Goal: Task Accomplishment & Management: Manage account settings

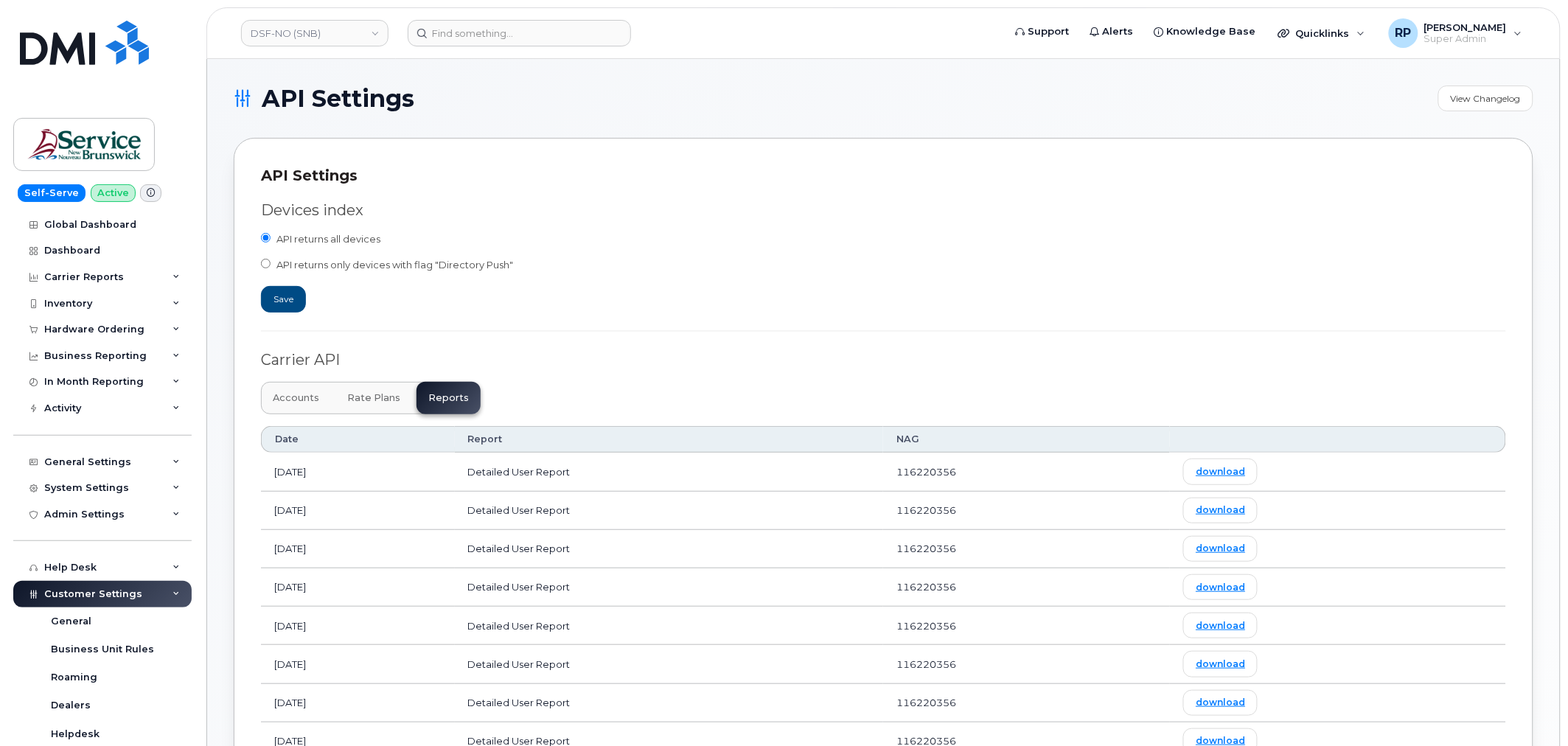
scroll to position [273, 0]
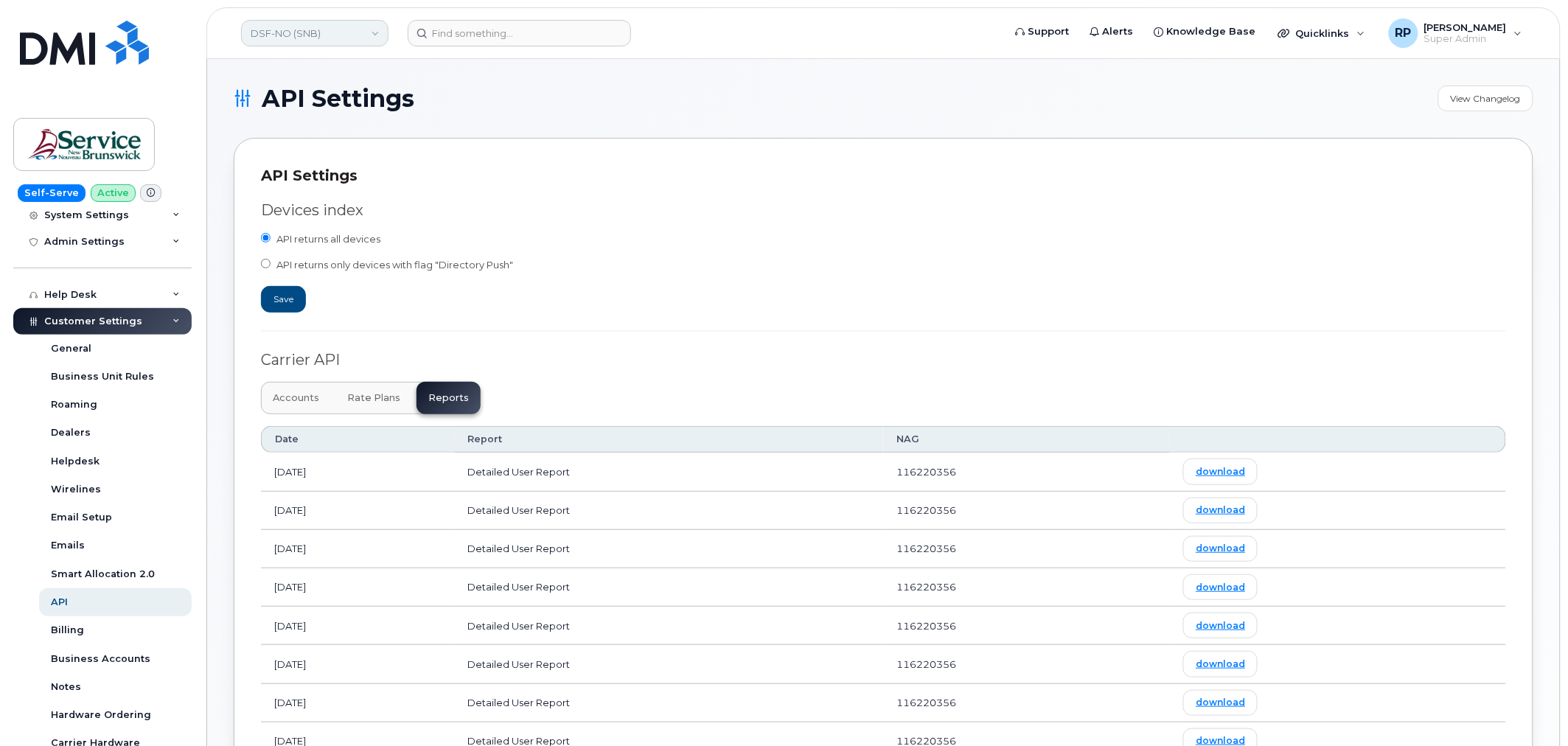
click at [312, 31] on link "DSF-NO (SNB)" at bounding box center [314, 32] width 147 height 26
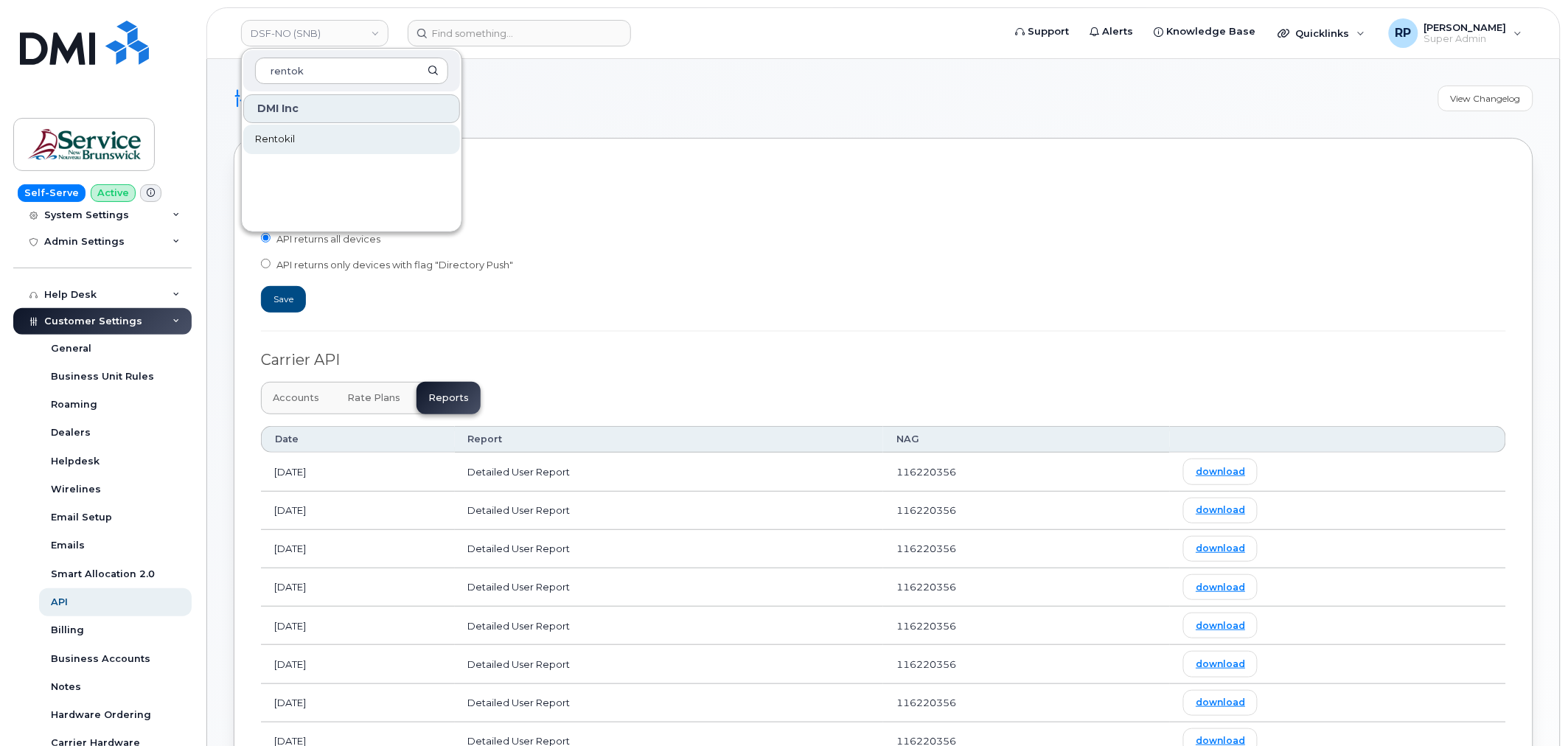
type input "rentok"
click at [289, 141] on span "Rentokil" at bounding box center [275, 139] width 40 height 14
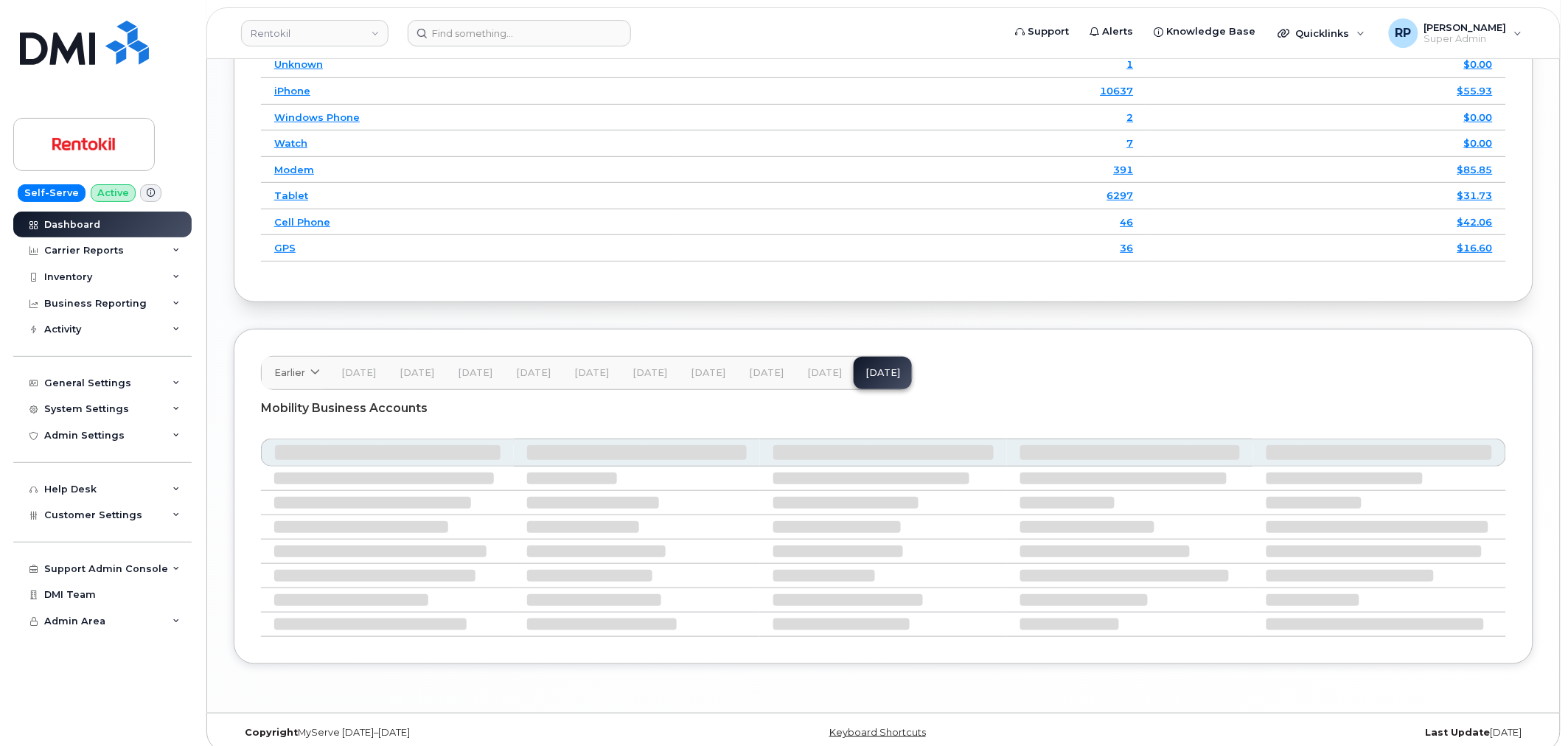
scroll to position [2178, 0]
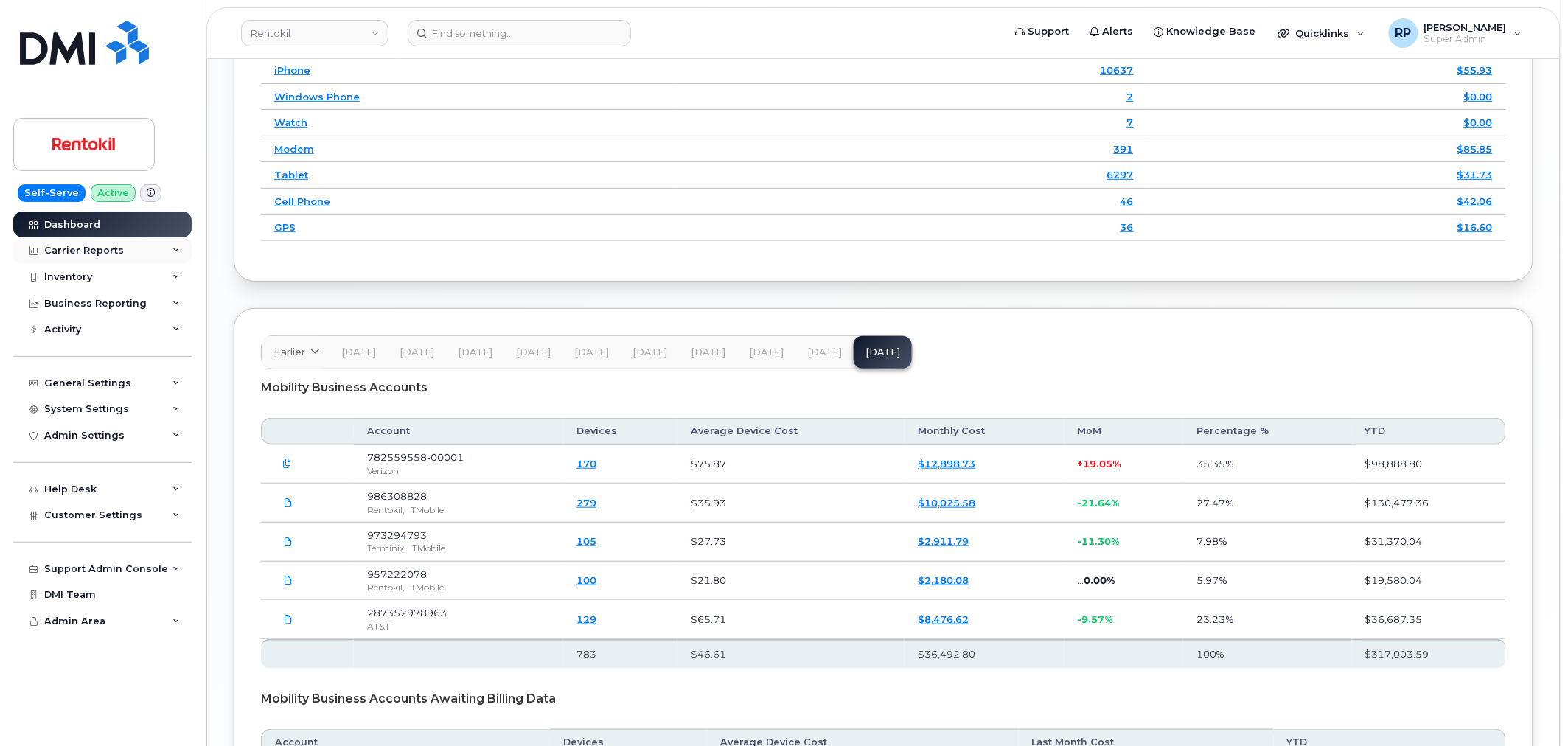
click at [135, 248] on div "Carrier Reports" at bounding box center [103, 250] width 179 height 26
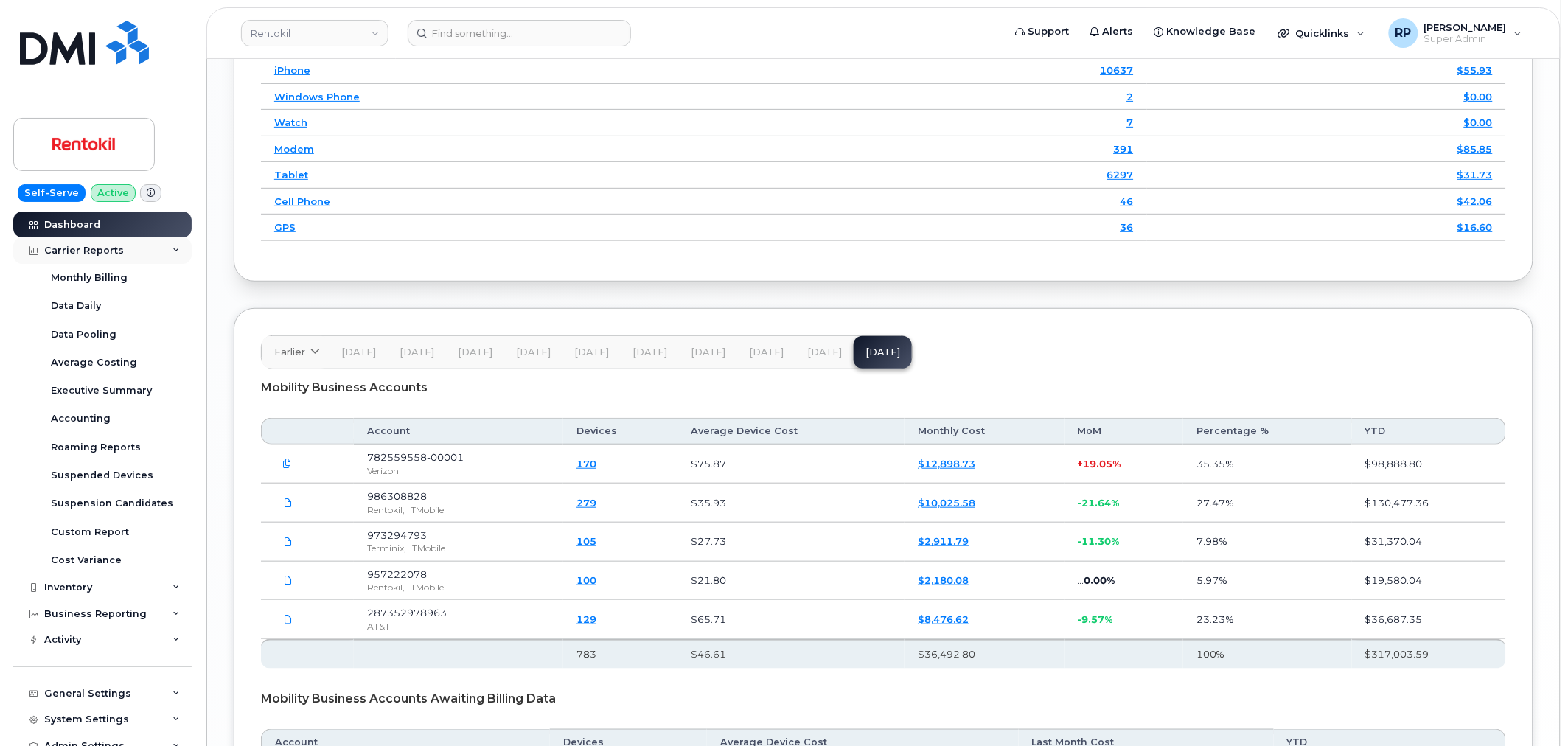
click at [135, 248] on div "Carrier Reports" at bounding box center [103, 250] width 179 height 26
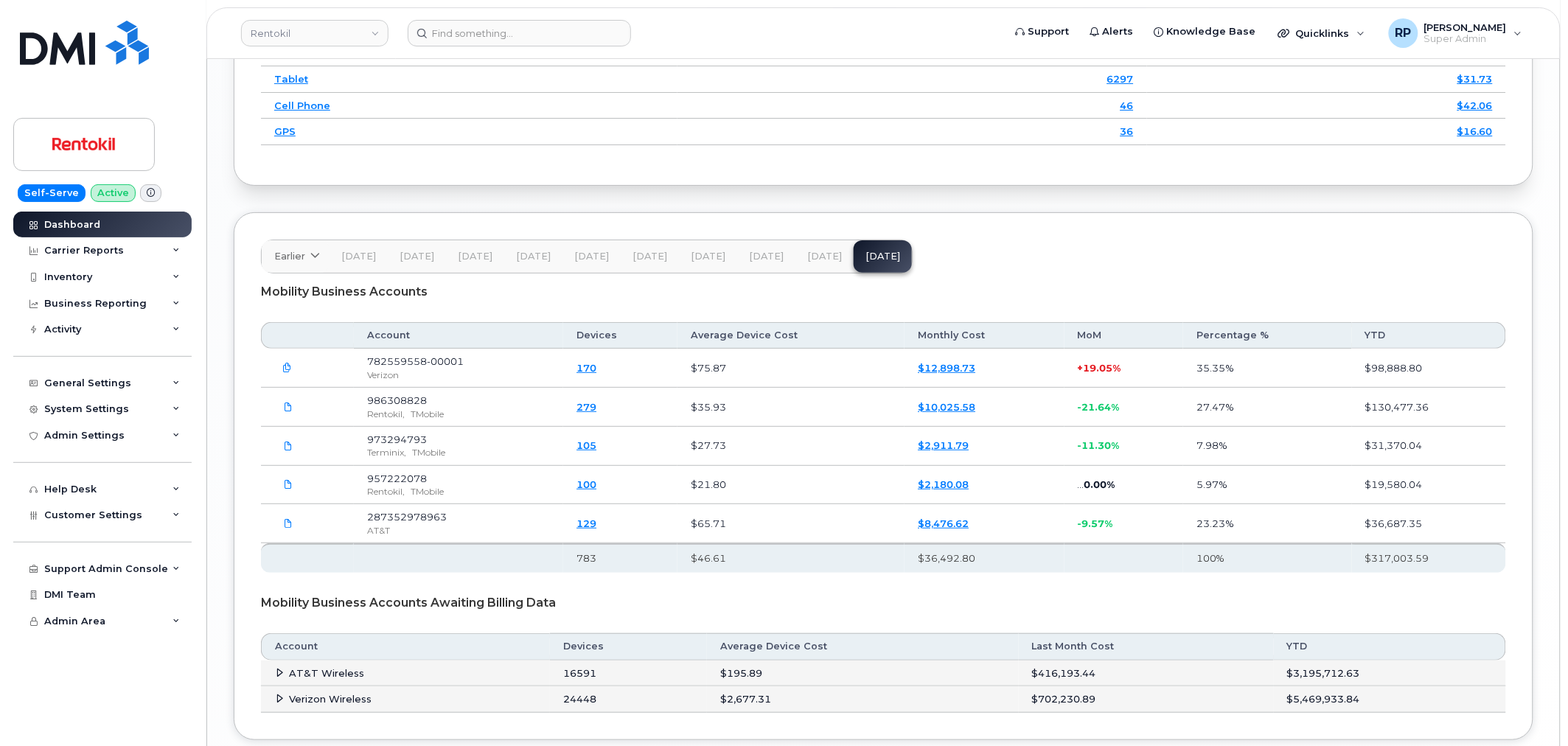
scroll to position [2047, 0]
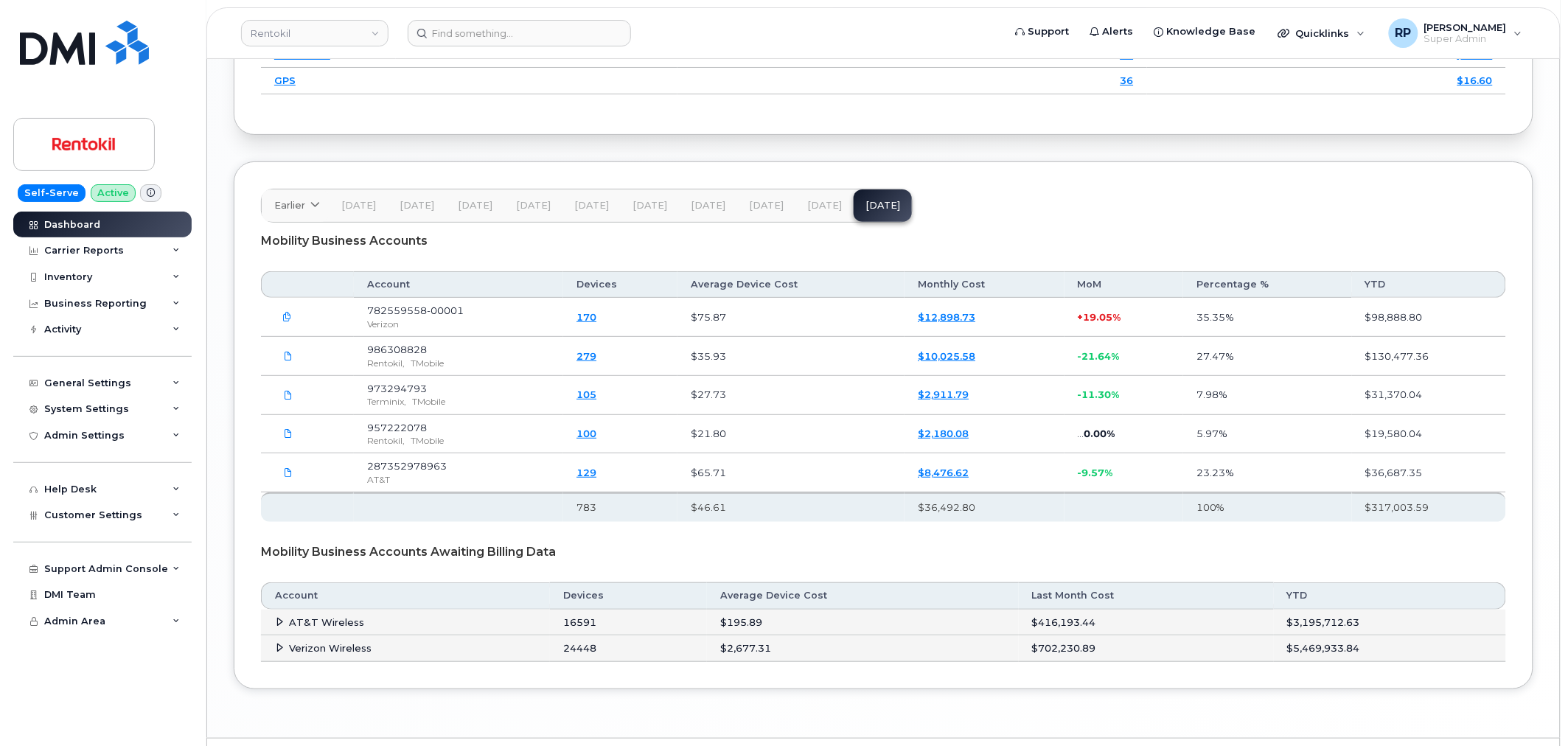
click at [286, 322] on icon "button" at bounding box center [287, 317] width 9 height 9
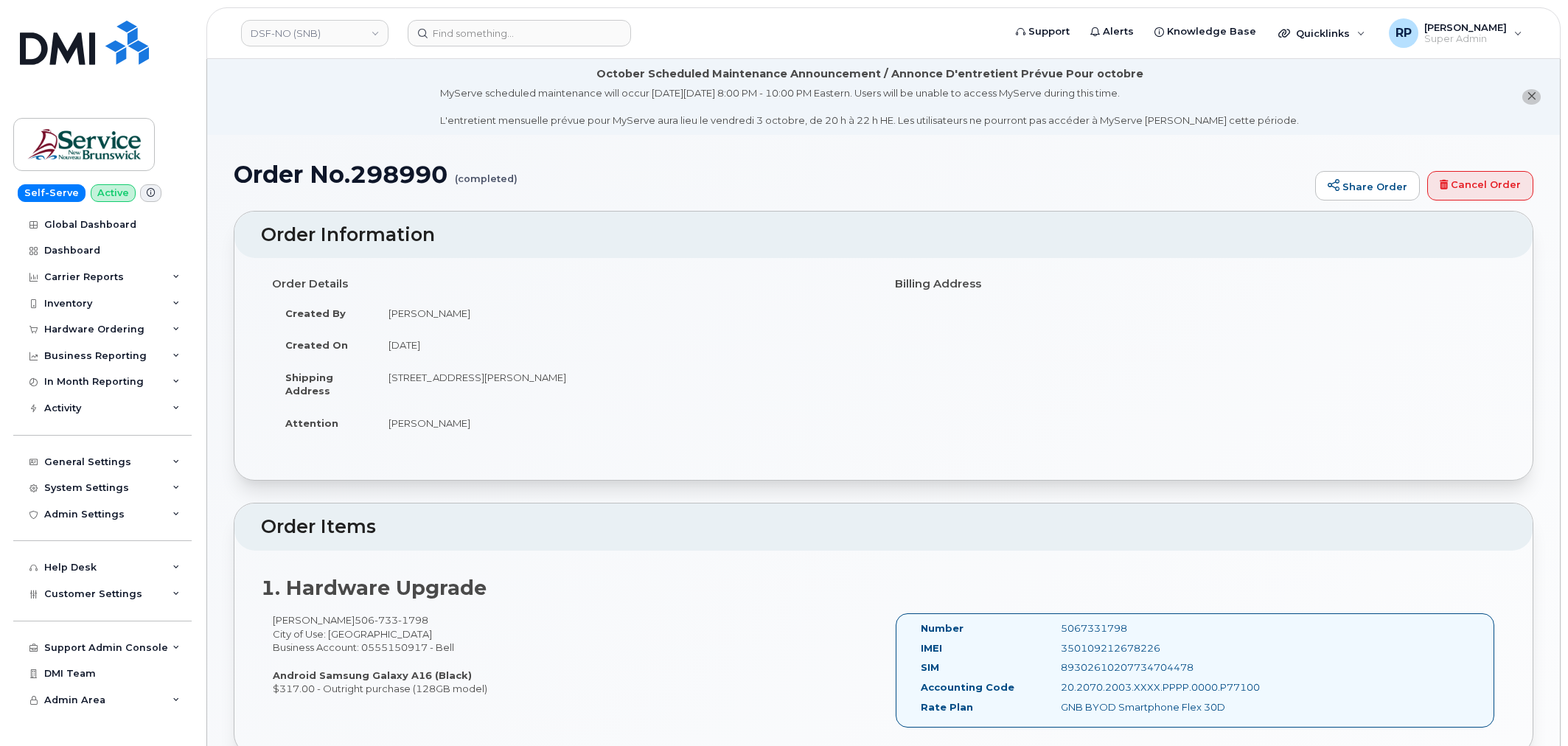
scroll to position [955, 0]
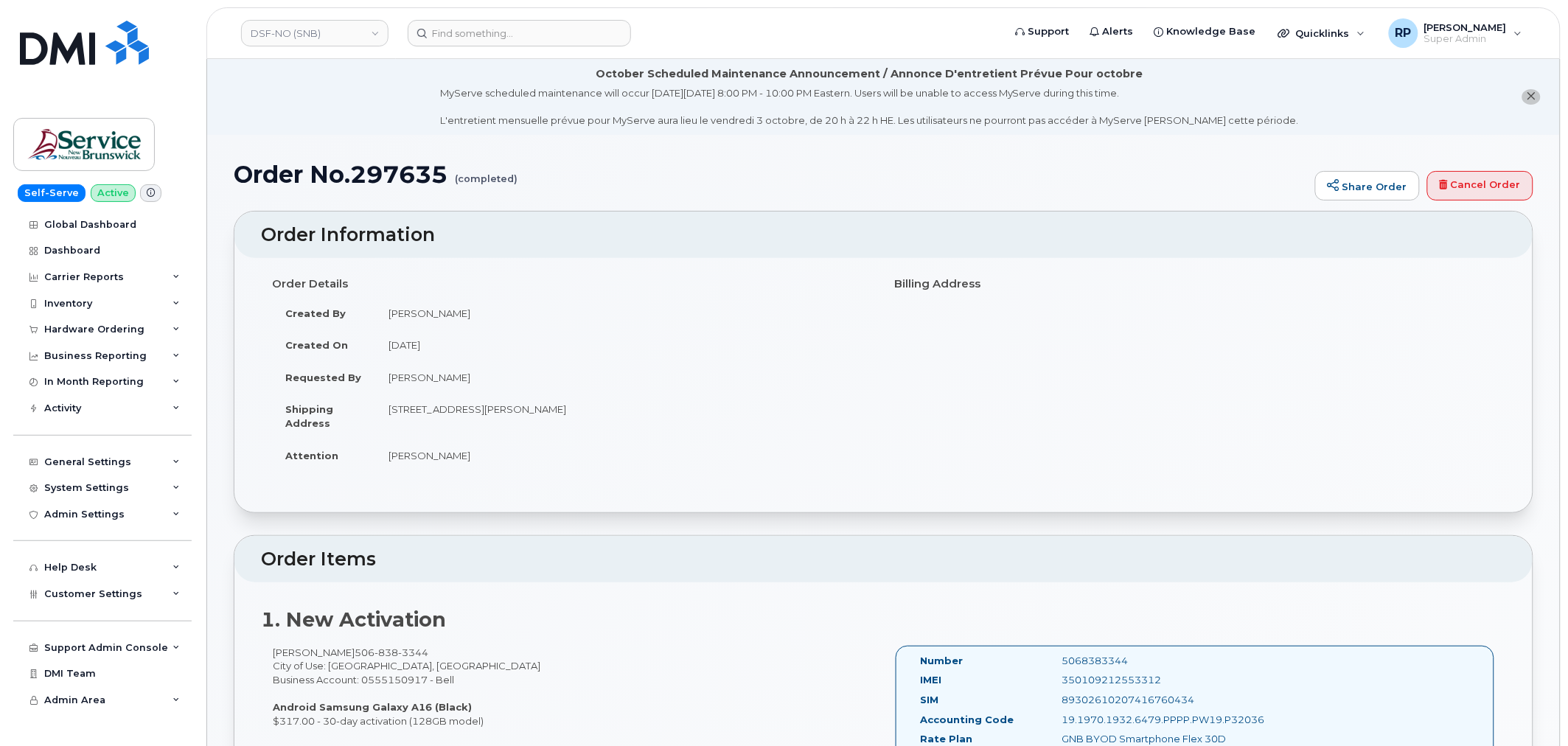
click at [320, 28] on link "DSF-NO (SNB)" at bounding box center [314, 32] width 147 height 26
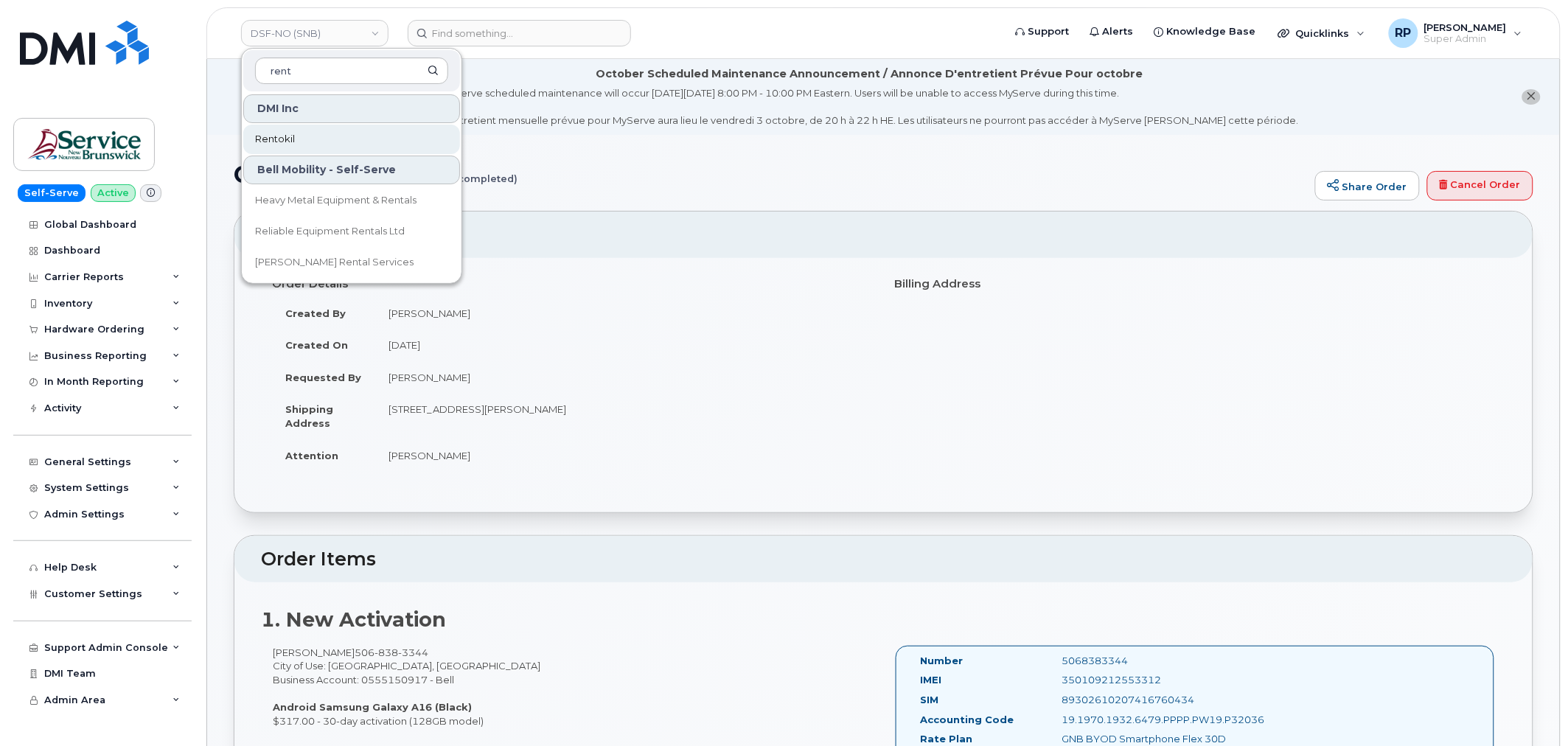
type input "rent"
click at [280, 137] on span "Rentokil" at bounding box center [275, 139] width 40 height 14
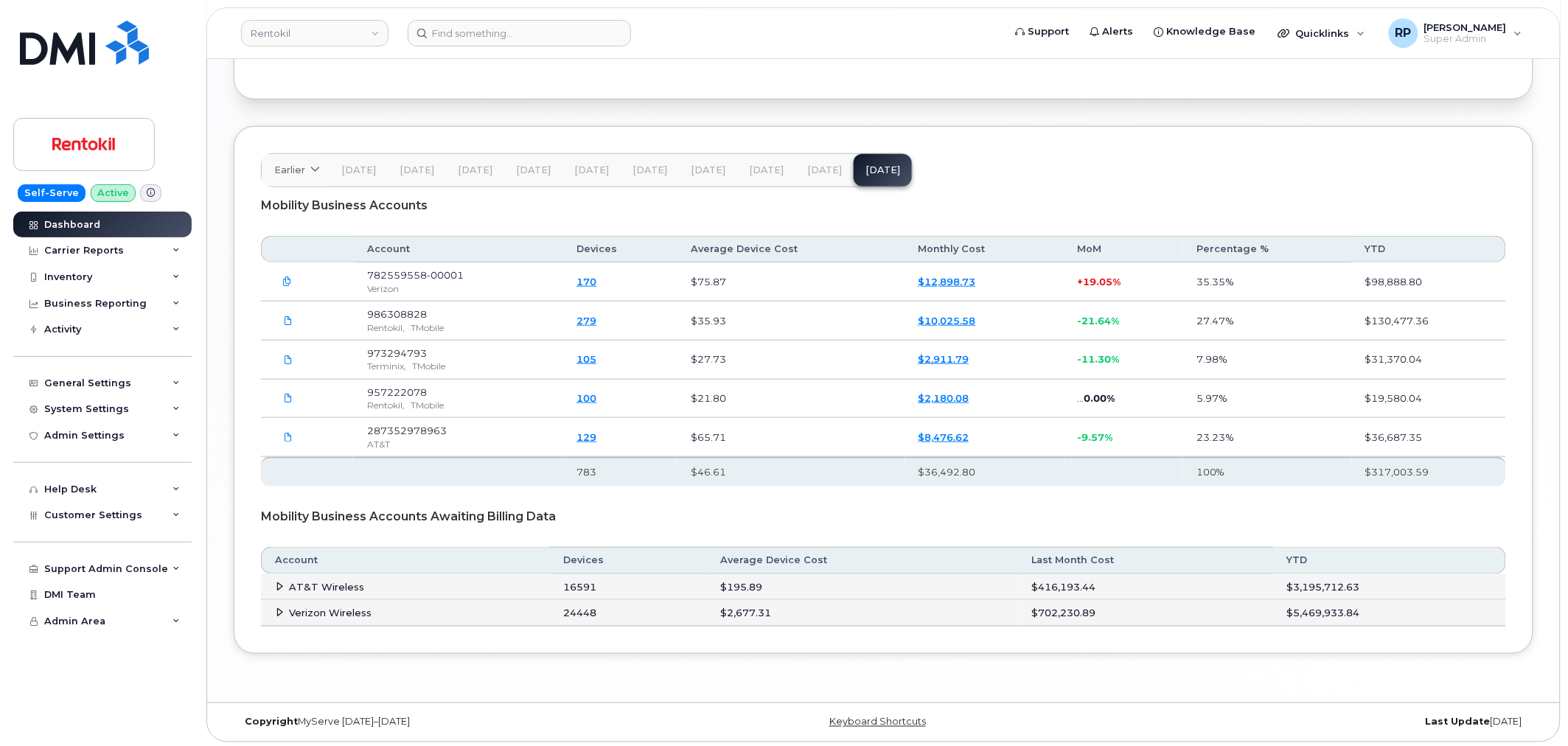
scroll to position [2369, 0]
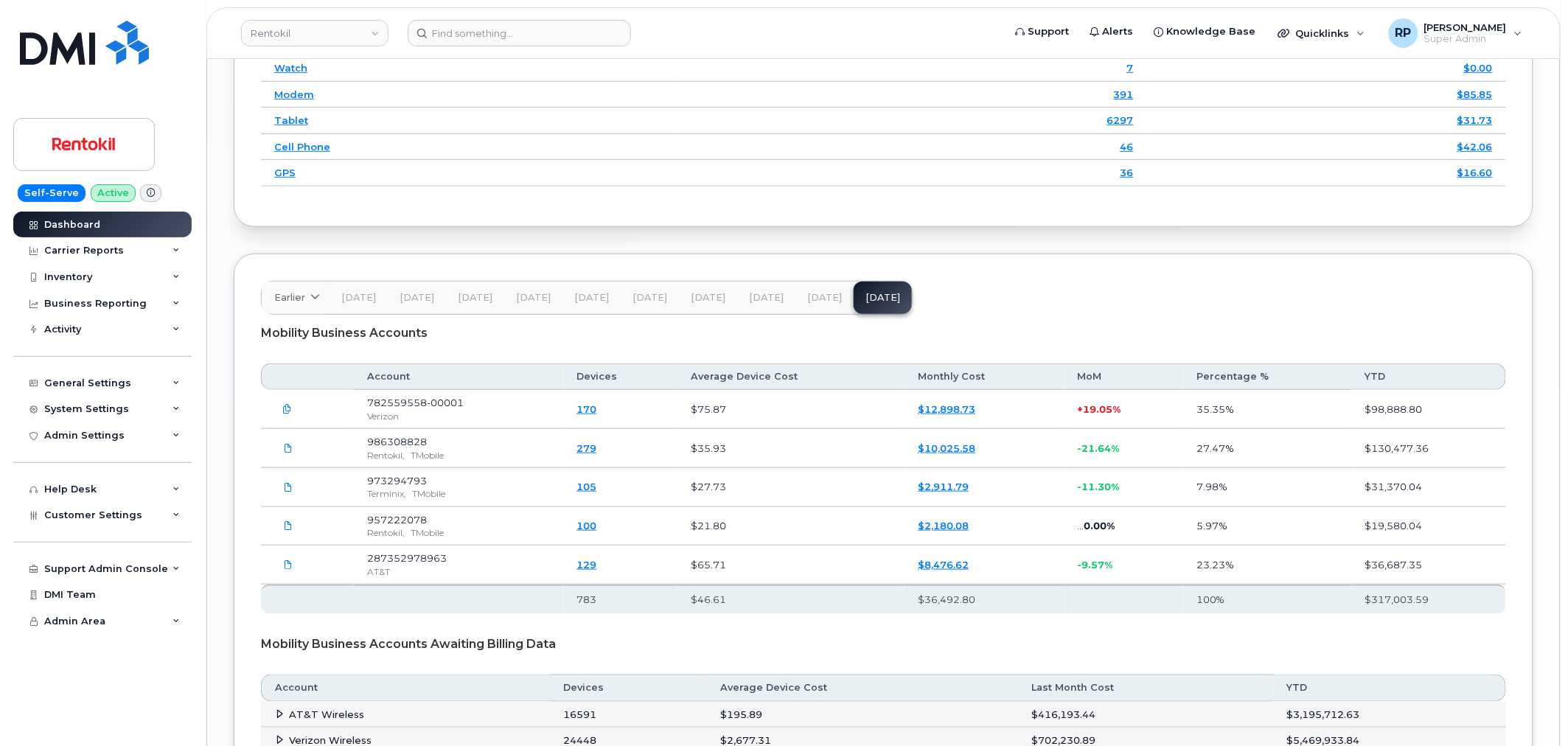
click at [146, 190] on icon at bounding box center [151, 193] width 9 height 9
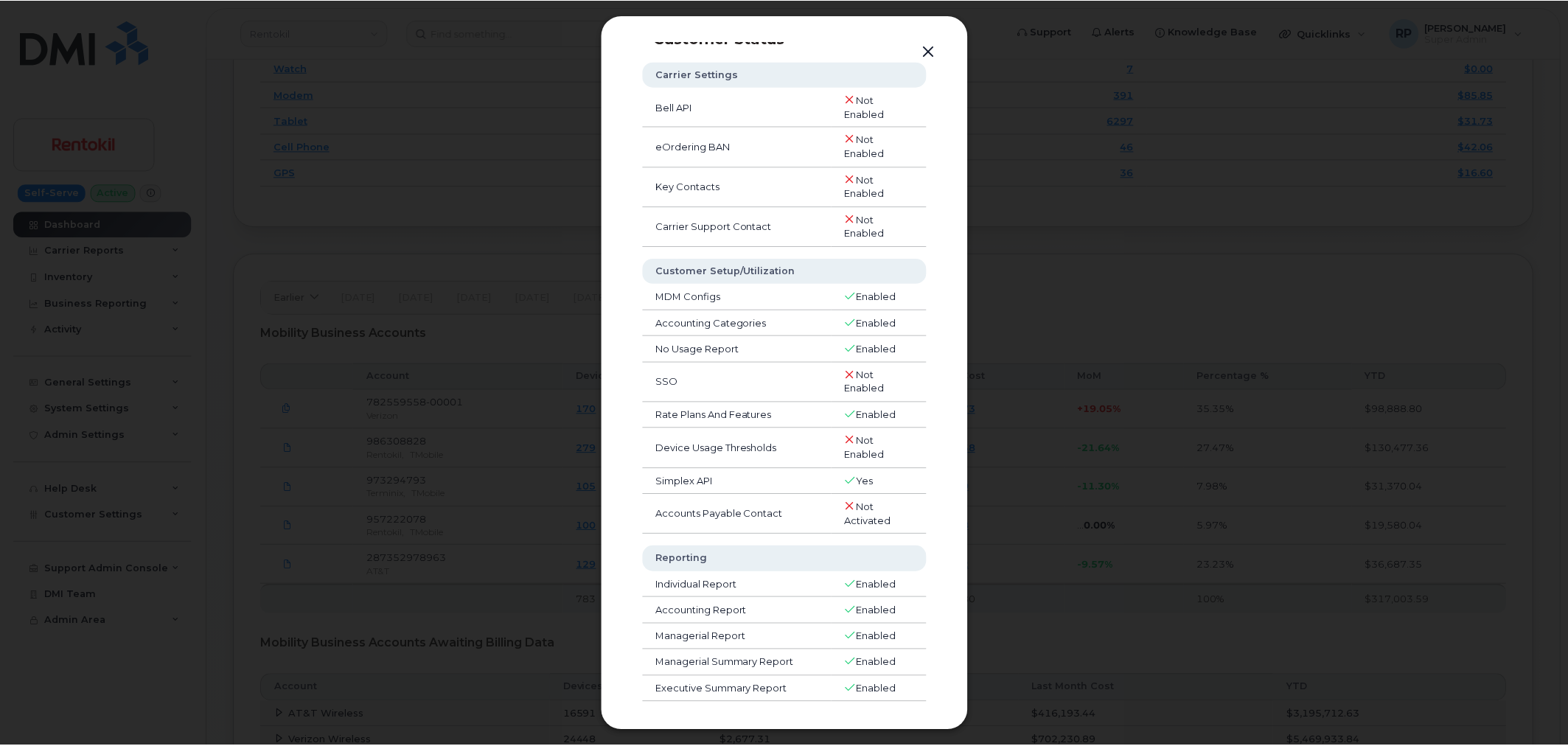
scroll to position [42, 0]
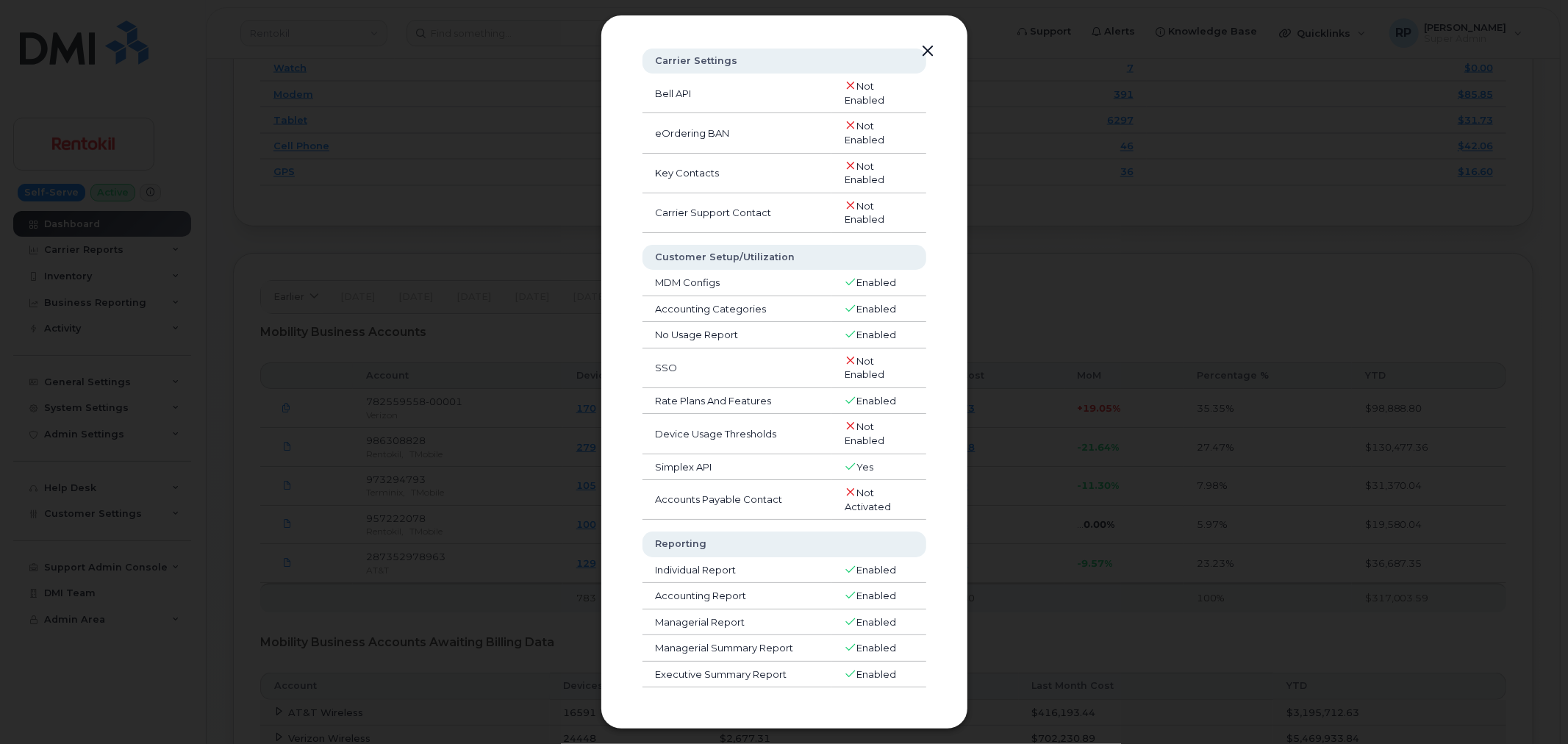
click at [927, 49] on button "button" at bounding box center [929, 52] width 22 height 20
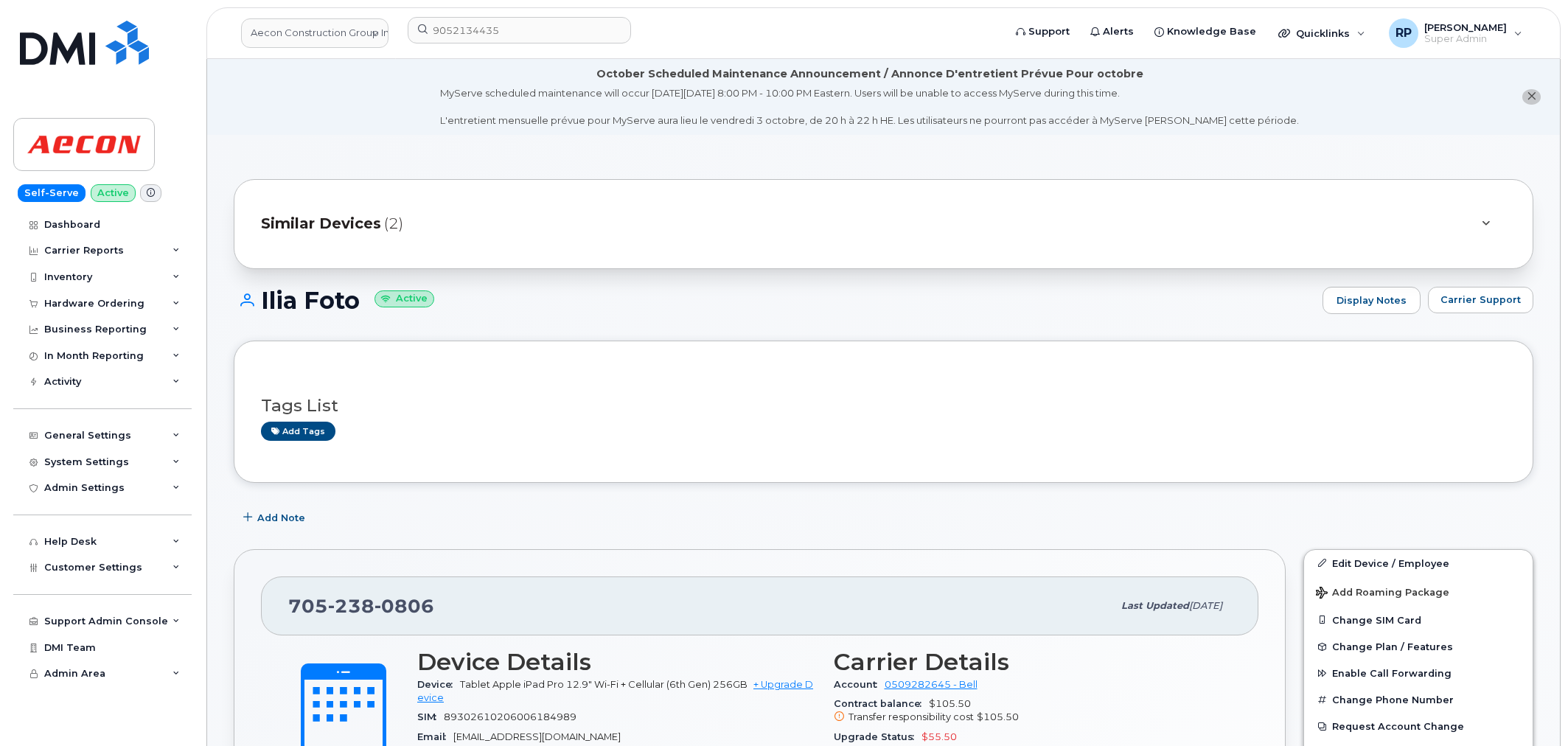
scroll to position [1911, 0]
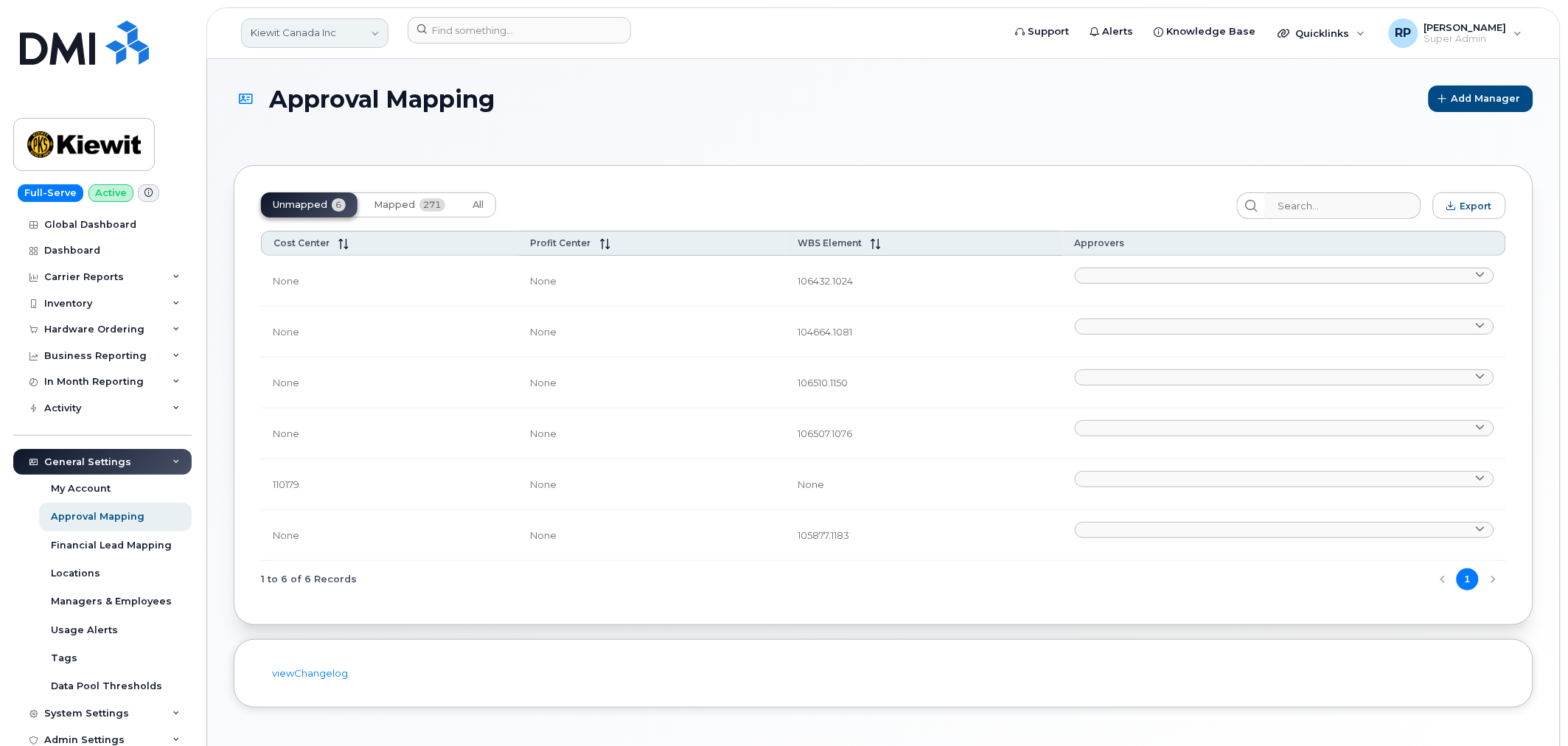
click at [289, 31] on link "Kiewit Canada Inc" at bounding box center [314, 33] width 147 height 30
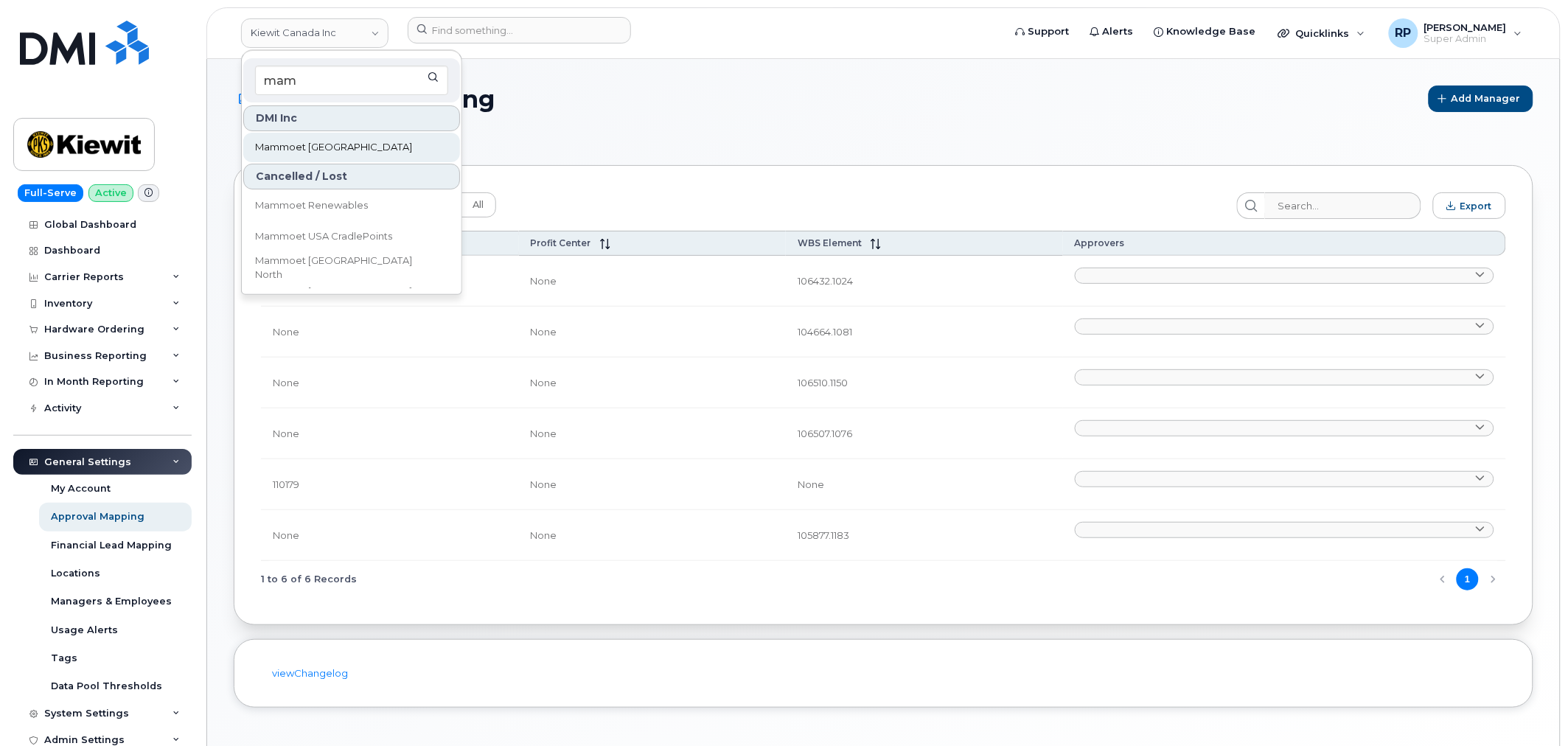
type input "mam"
click at [310, 151] on span "Mammoet [GEOGRAPHIC_DATA]" at bounding box center [333, 147] width 157 height 14
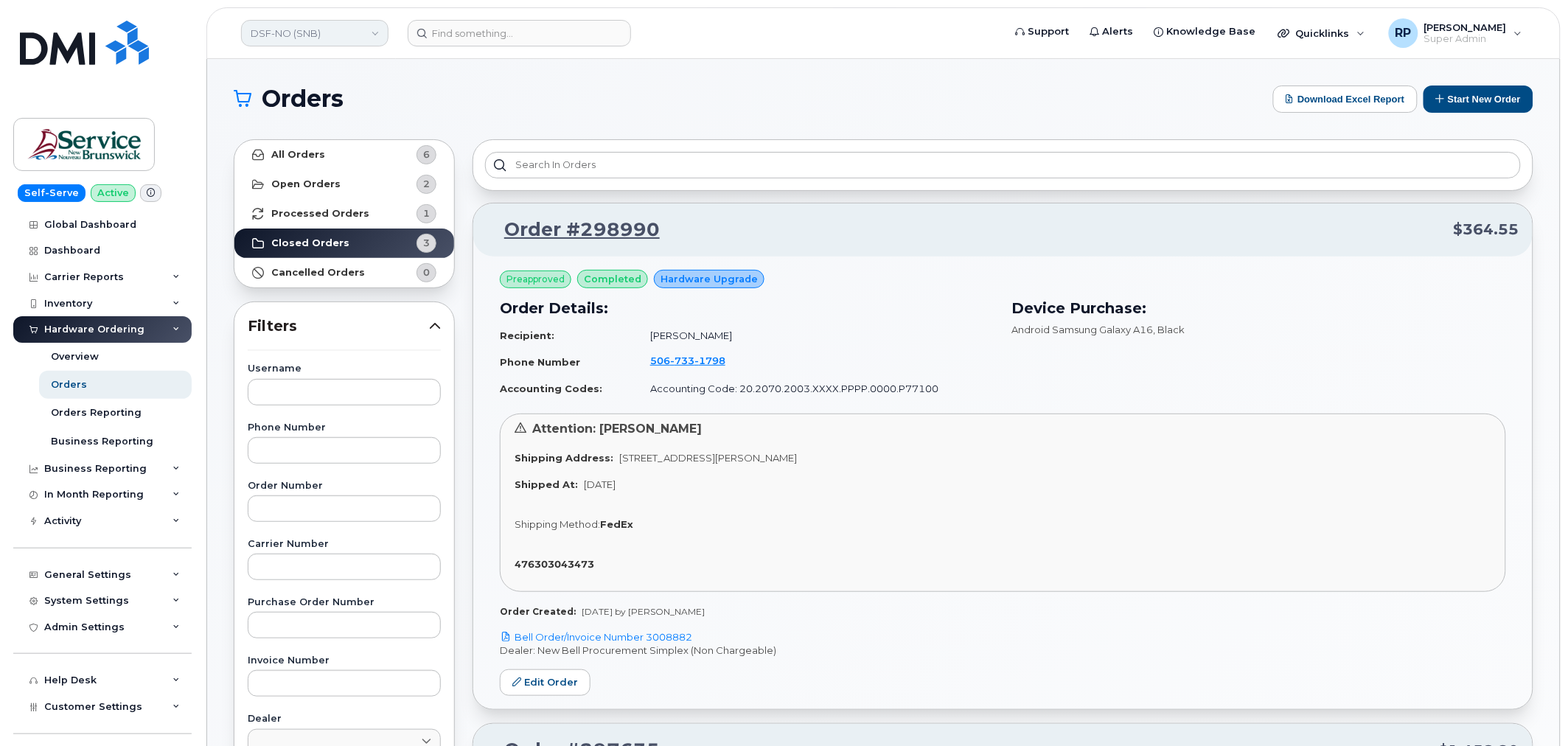
click at [343, 27] on link "DSF-NO (SNB)" at bounding box center [314, 32] width 147 height 26
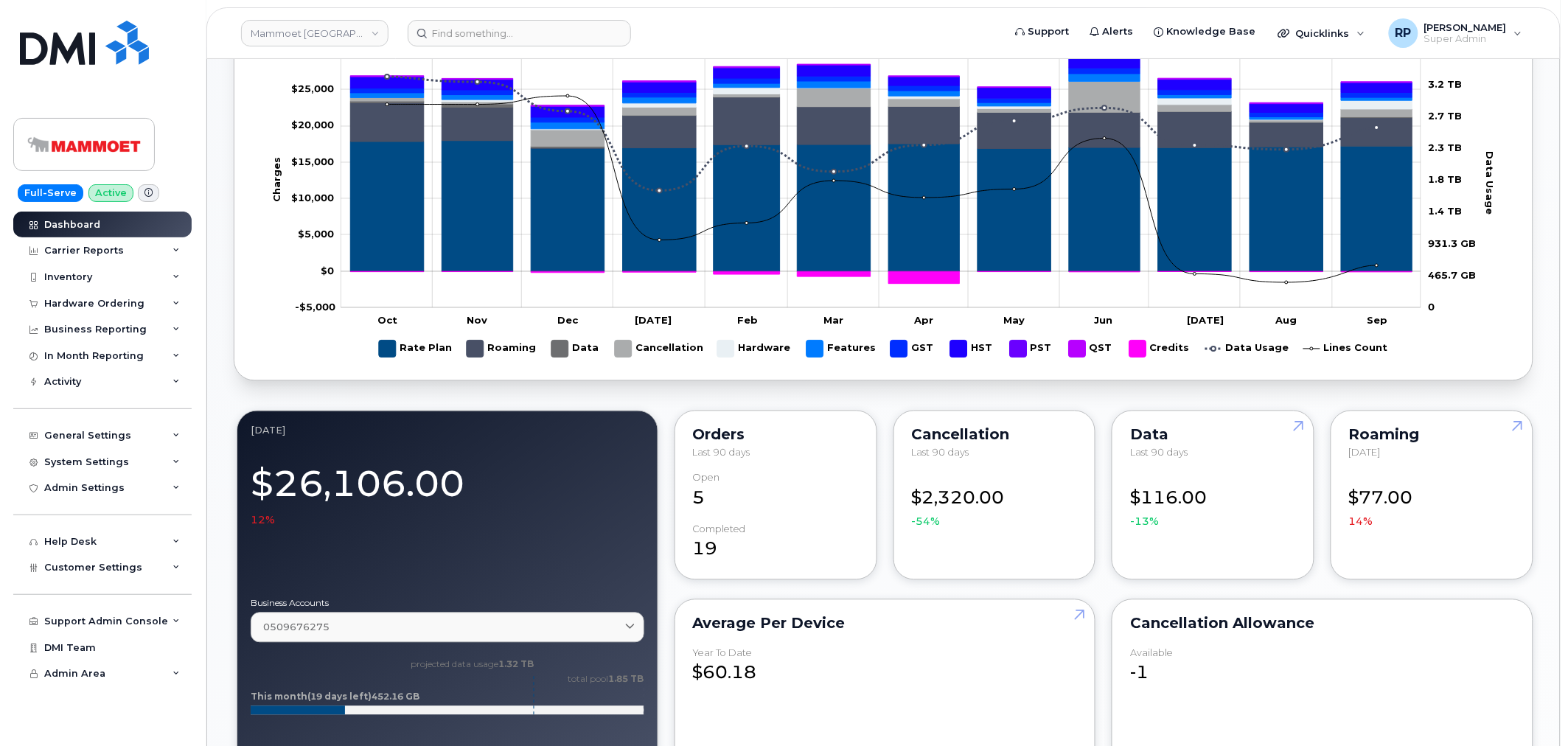
scroll to position [955, 0]
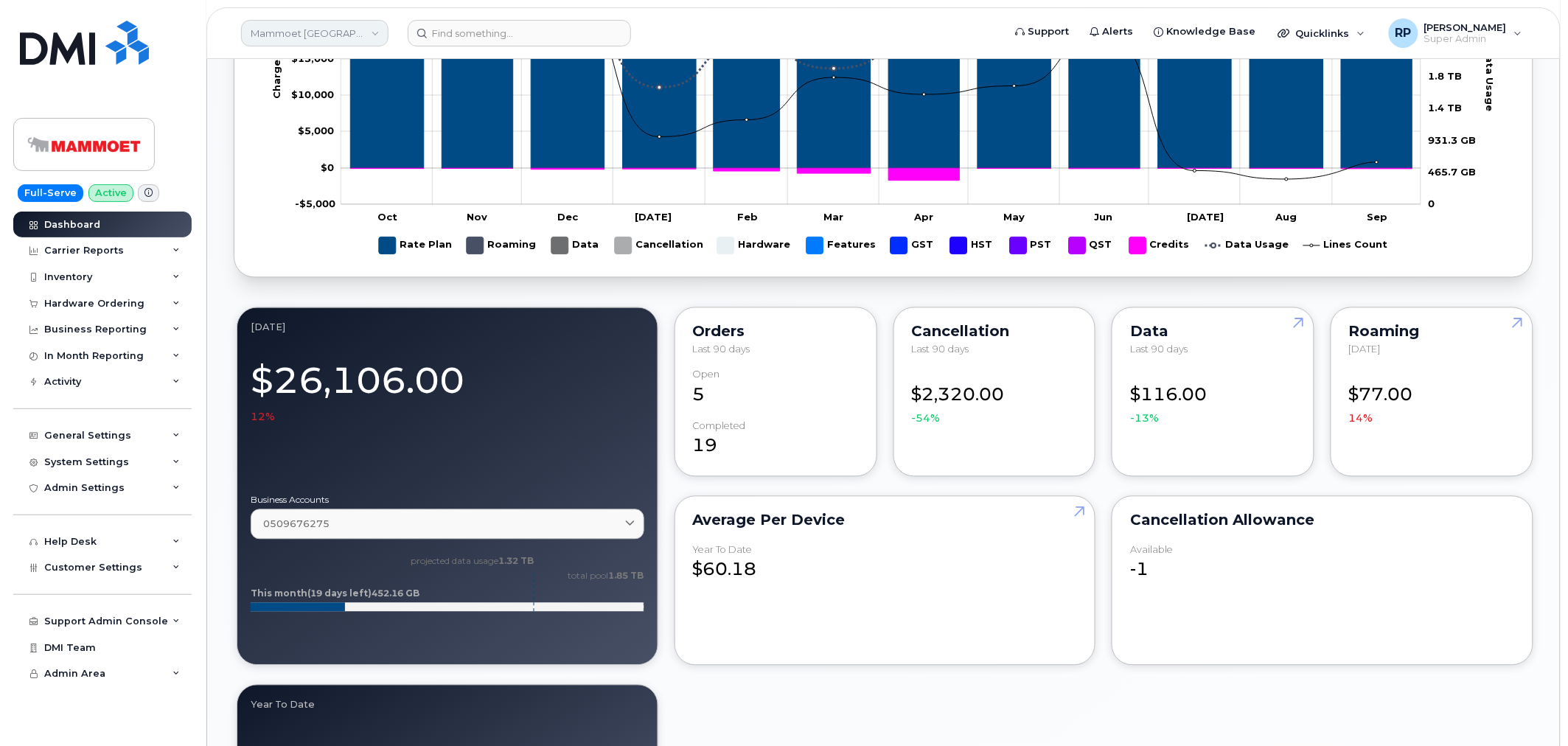
click at [269, 31] on link "Mammoet [GEOGRAPHIC_DATA]" at bounding box center [314, 32] width 147 height 26
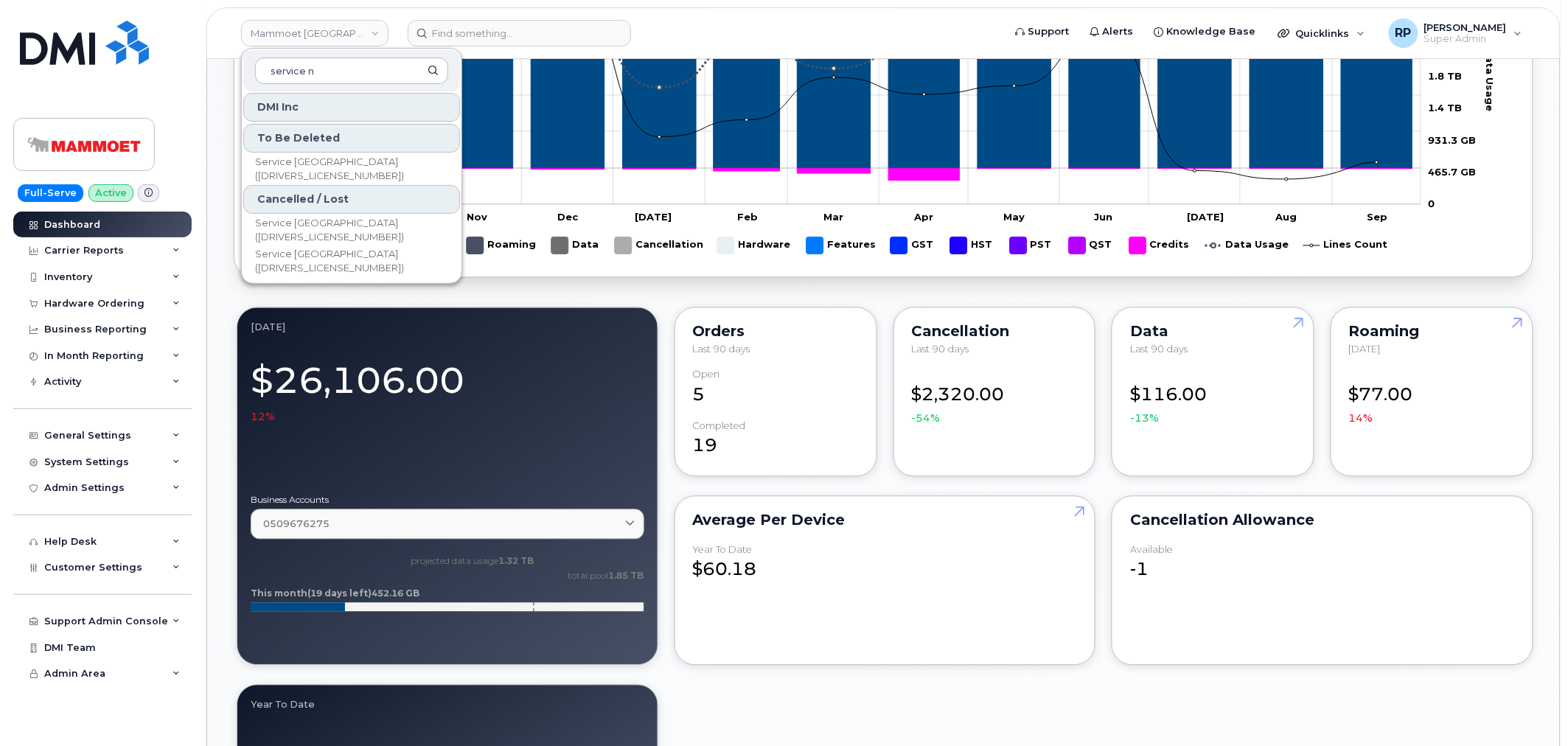
scroll to position [31, 0]
type input "service new"
click at [335, 155] on span "Service [GEOGRAPHIC_DATA] ([DRIVERS_LICENSE_NUMBER])" at bounding box center [339, 169] width 169 height 29
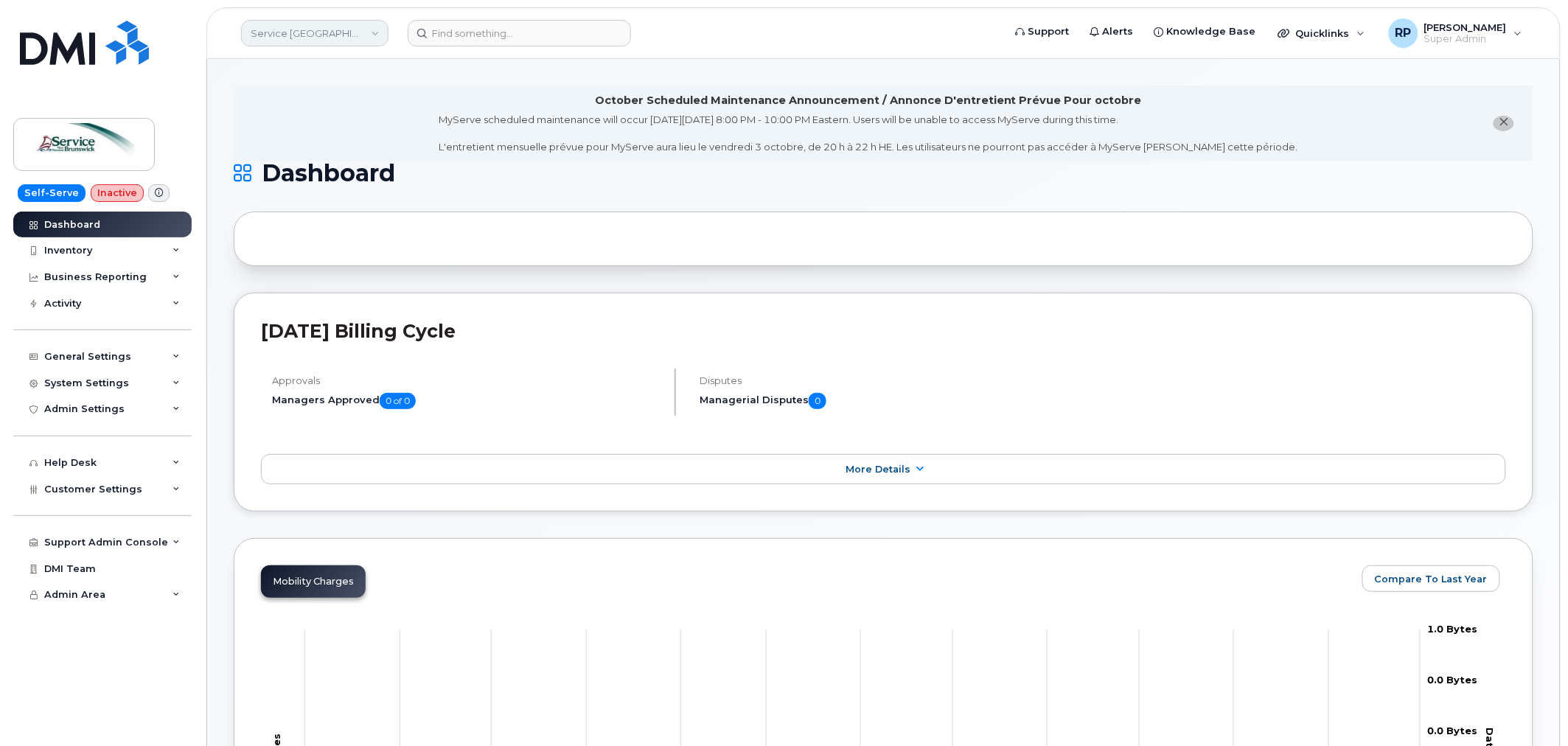
click at [324, 38] on link "Service [GEOGRAPHIC_DATA] ([DRIVERS_LICENSE_NUMBER])" at bounding box center [314, 32] width 147 height 26
type input "snb"
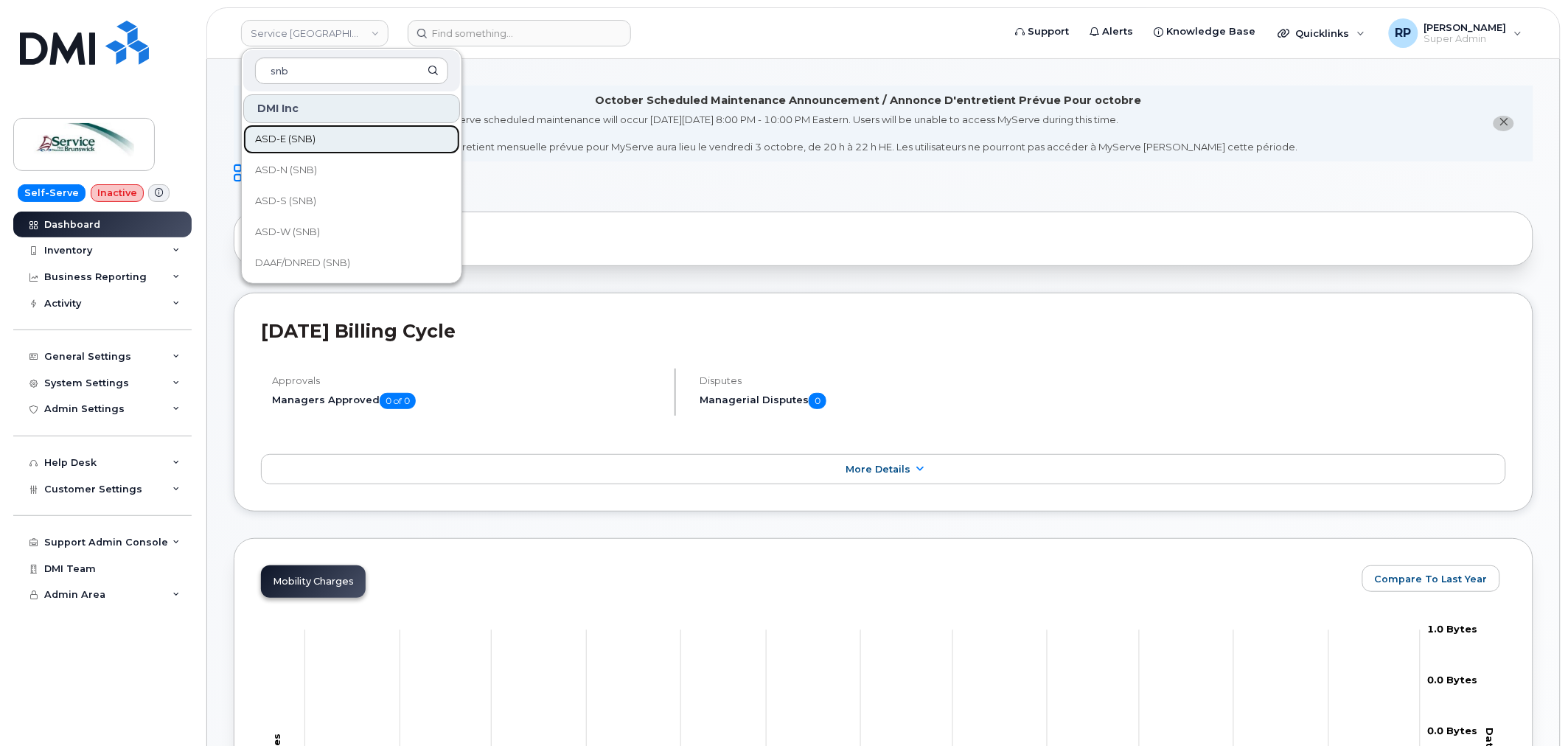
click at [315, 134] on link "ASD-E (SNB)" at bounding box center [351, 139] width 217 height 30
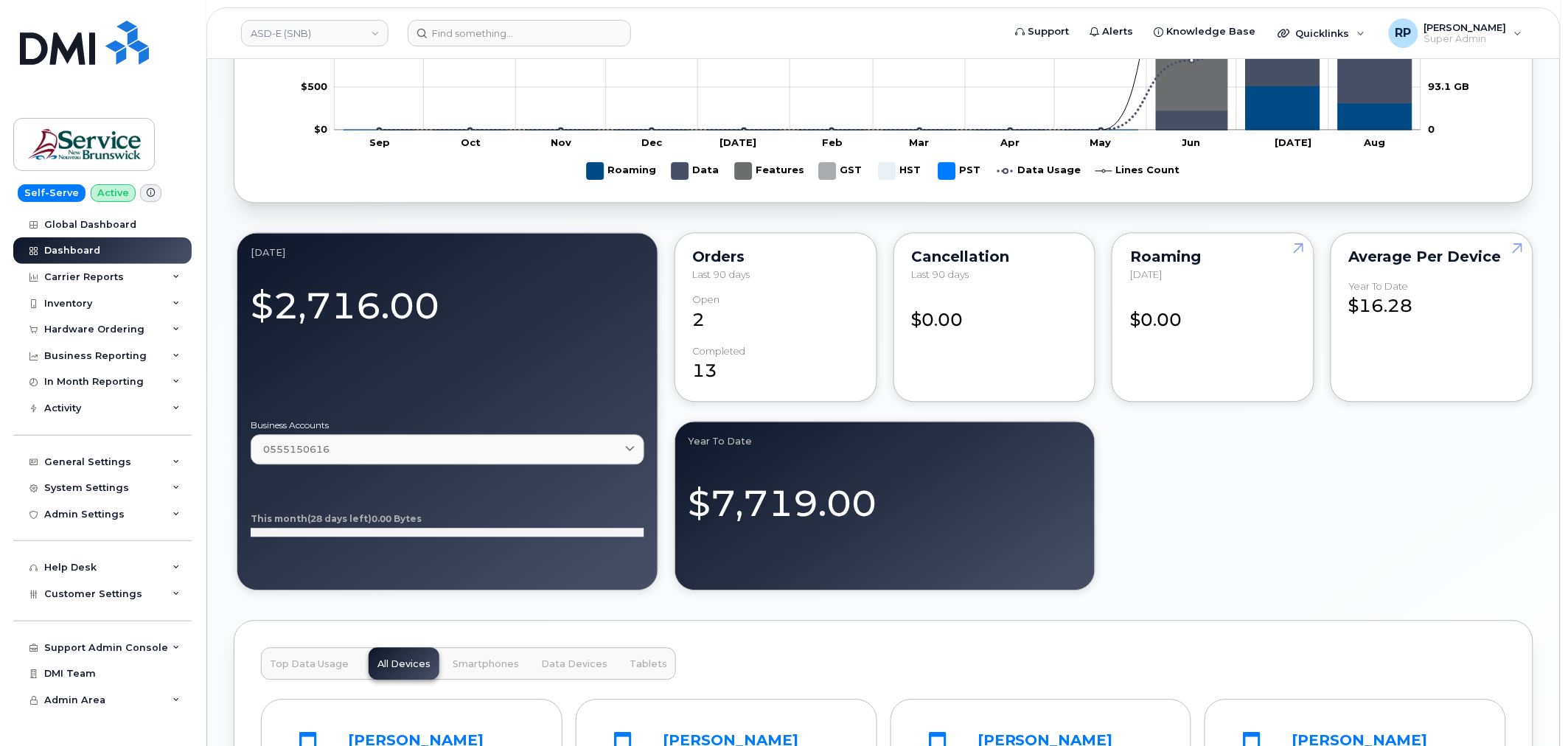
scroll to position [1092, 0]
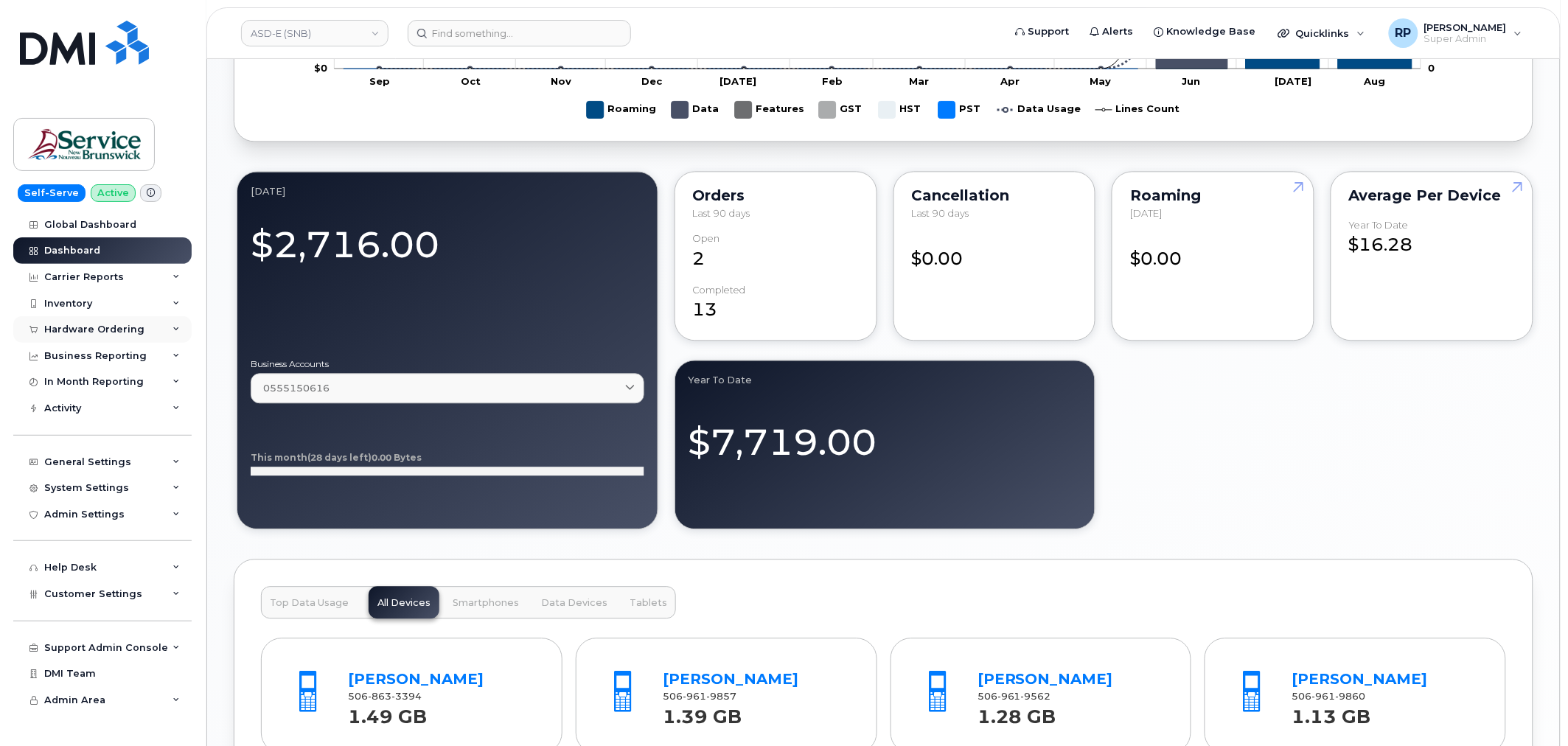
click at [100, 333] on div "Hardware Ordering" at bounding box center [94, 330] width 100 height 12
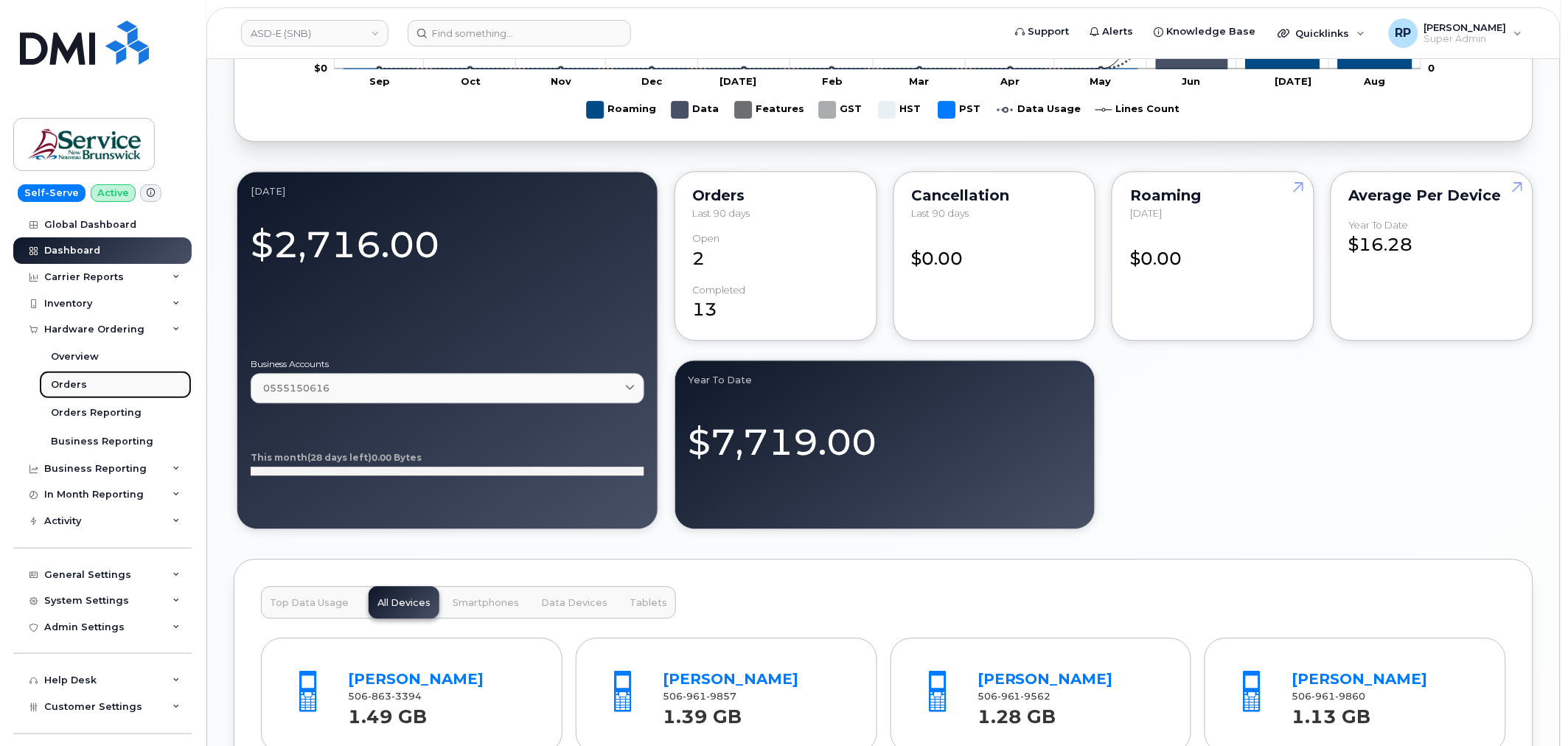
click at [75, 380] on div "Orders" at bounding box center [69, 385] width 36 height 14
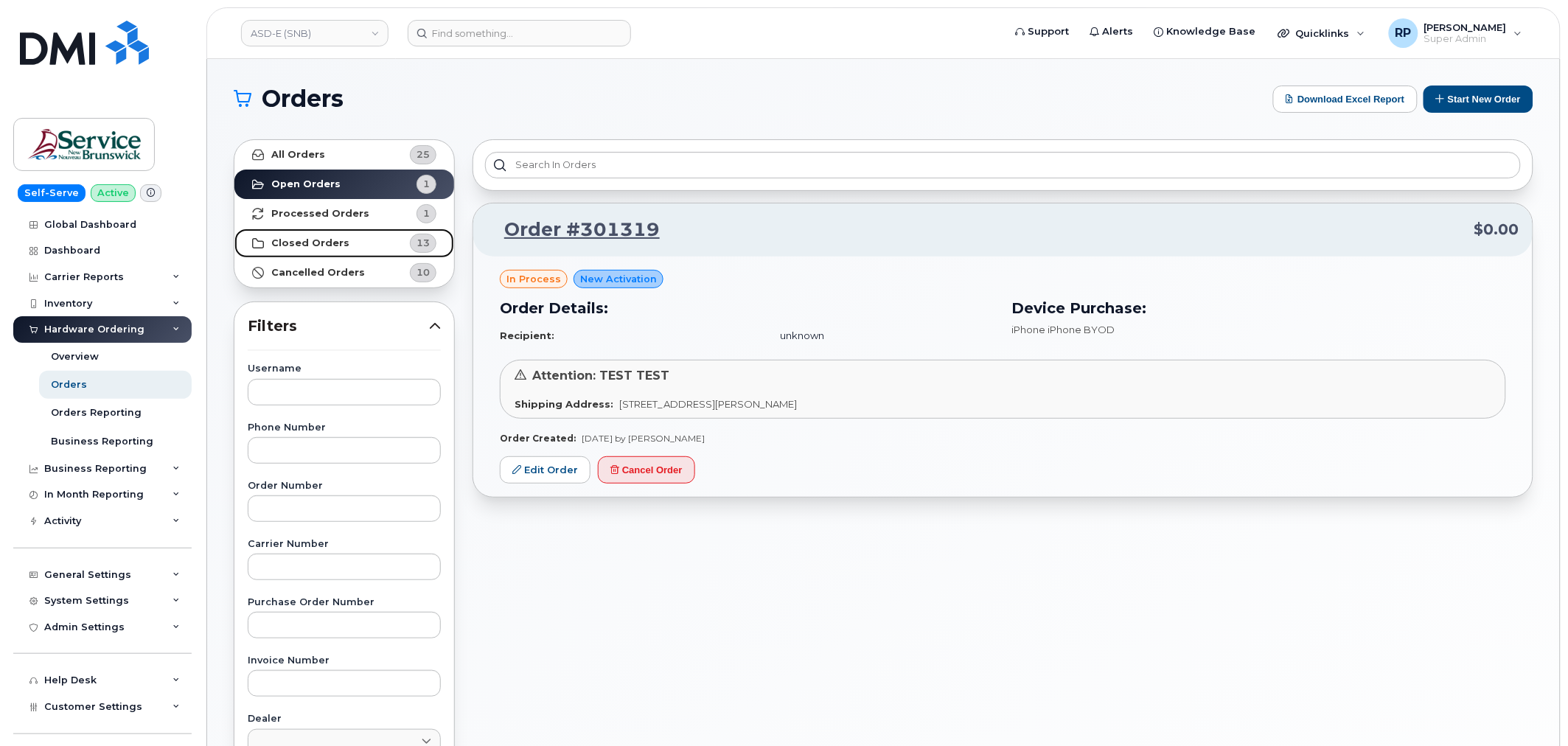
click at [329, 233] on link "Closed Orders 13" at bounding box center [344, 243] width 219 height 30
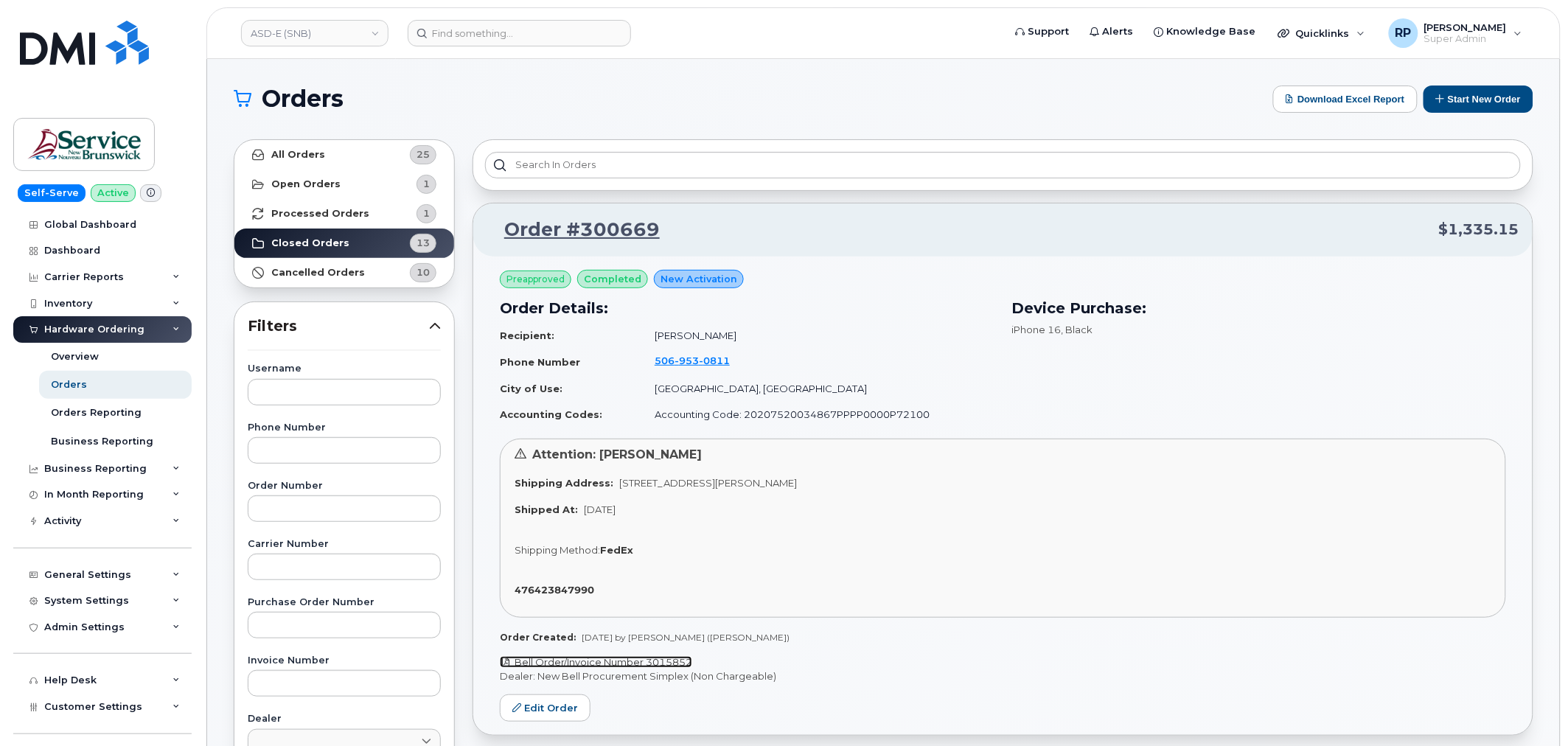
click at [565, 664] on link "Bell Order/Invoice Number 3015852" at bounding box center [596, 662] width 192 height 12
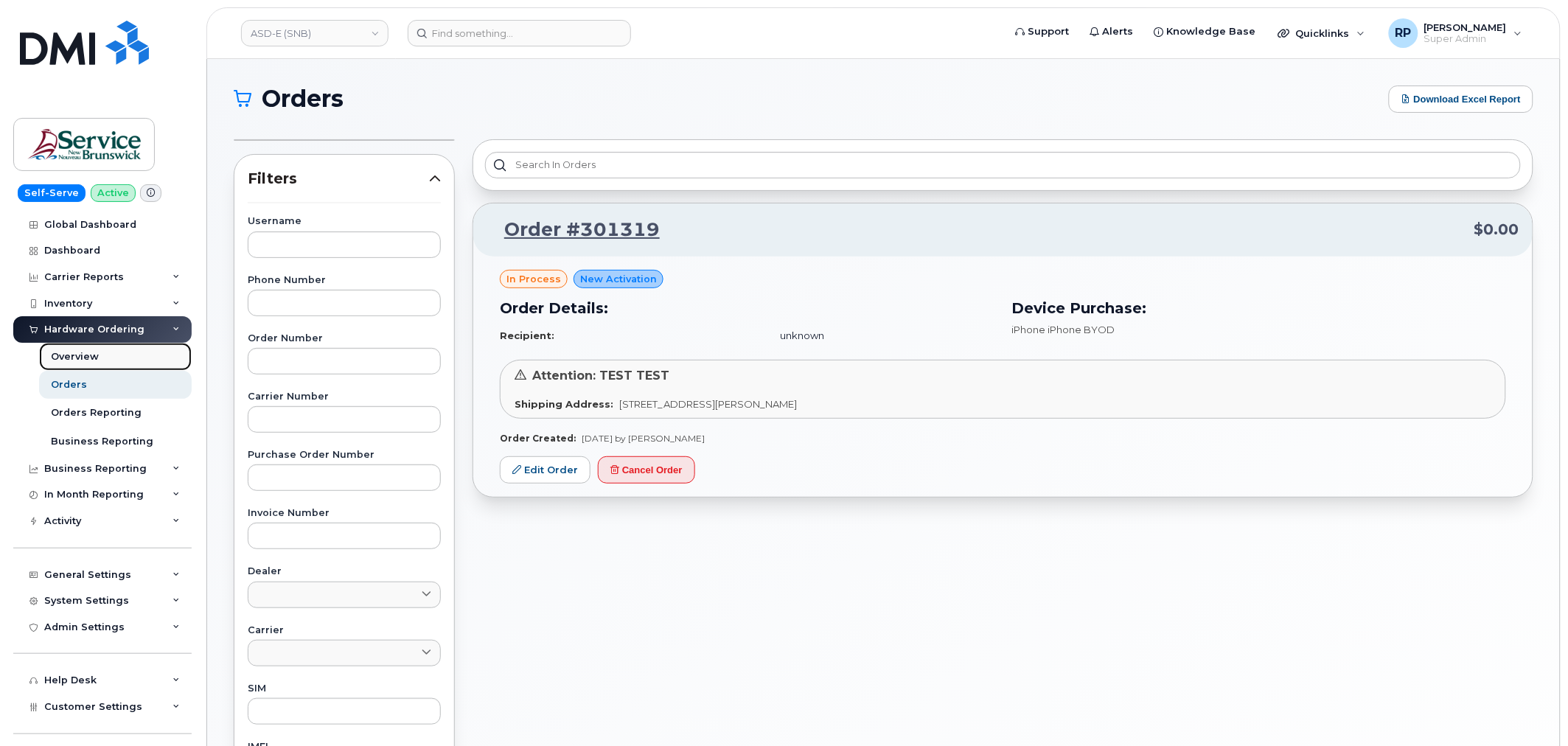
click at [87, 357] on div "Overview" at bounding box center [75, 357] width 48 height 14
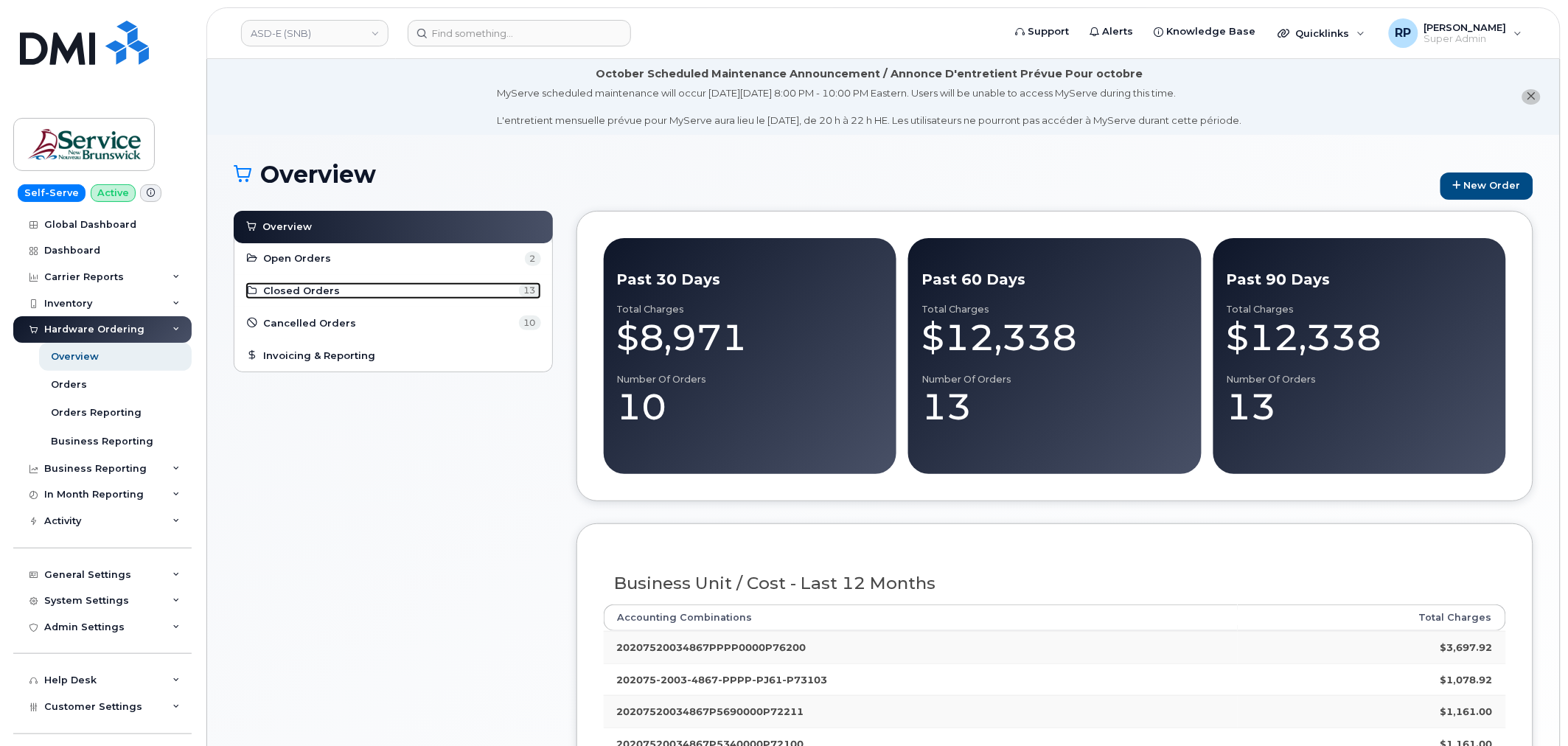
click at [329, 296] on span "Closed Orders" at bounding box center [302, 291] width 77 height 14
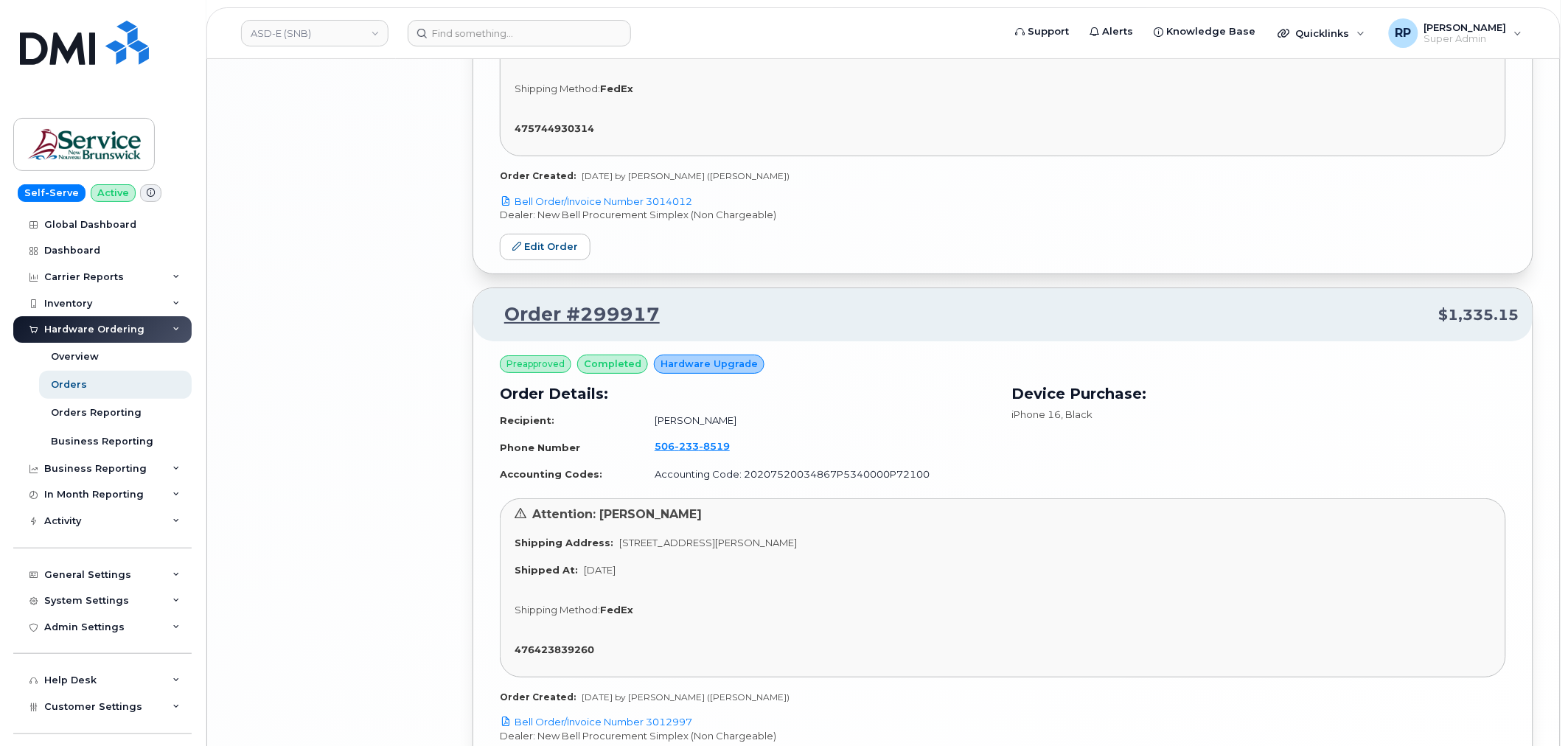
scroll to position [4051, 0]
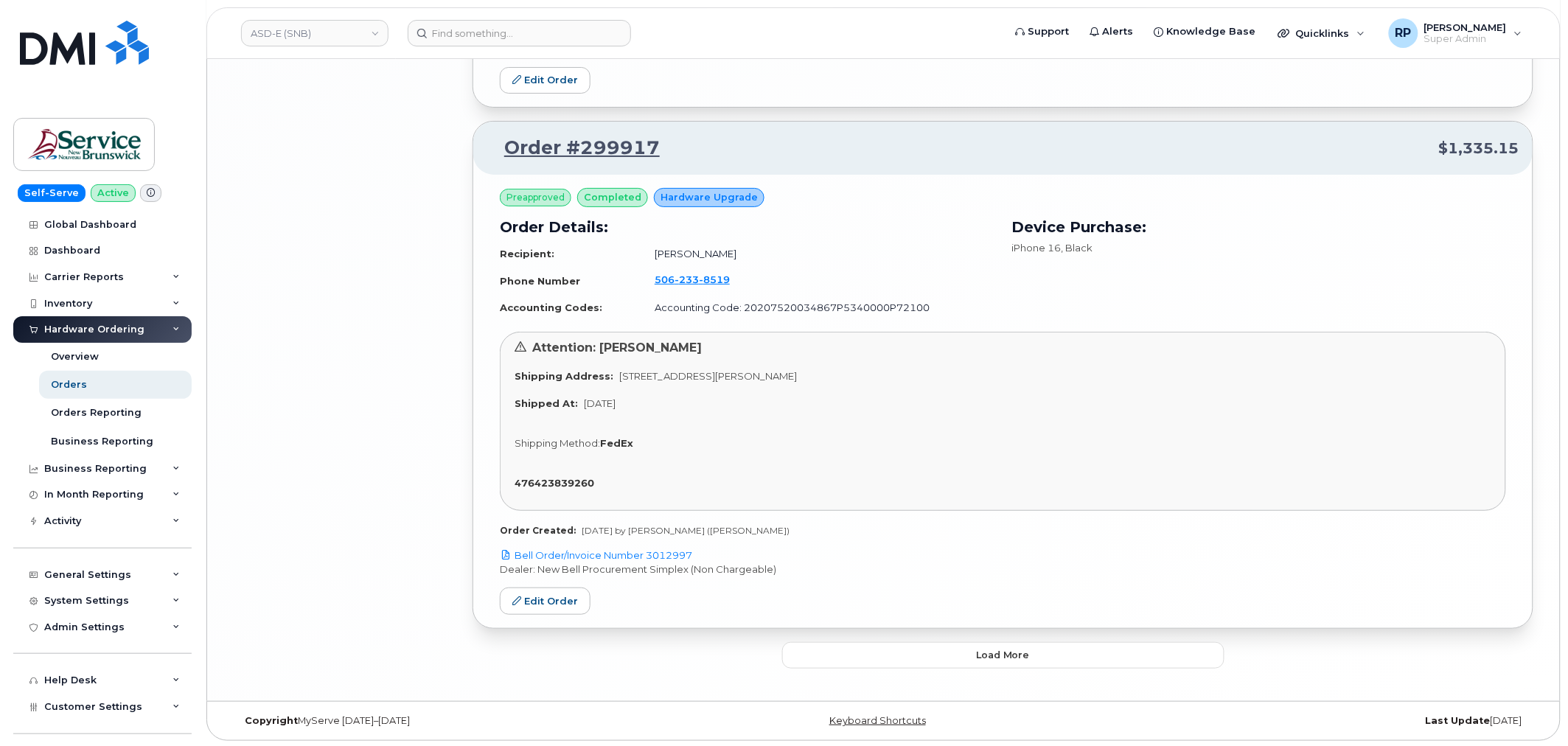
click at [969, 658] on button "Load more" at bounding box center [1003, 655] width 442 height 26
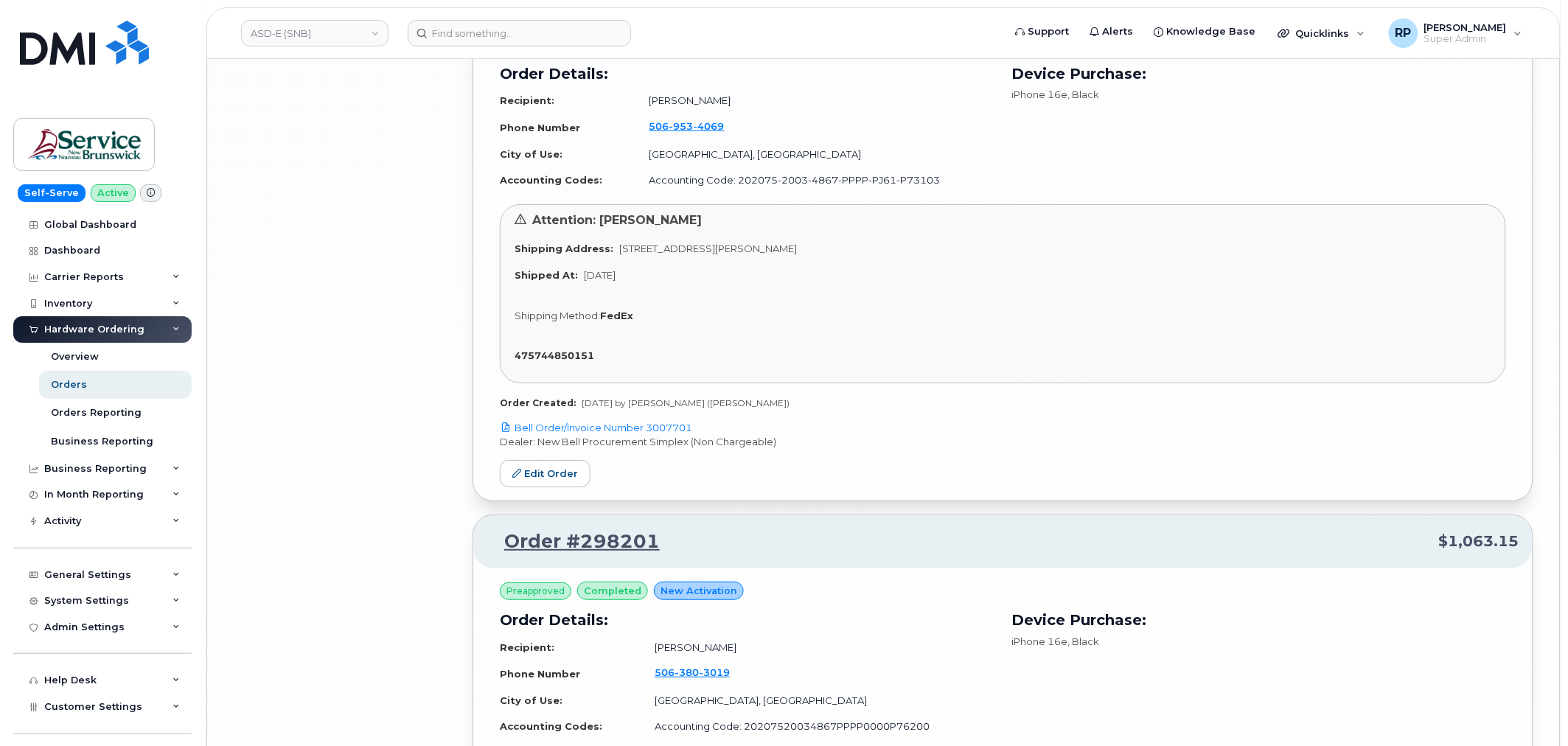
scroll to position [6893, 0]
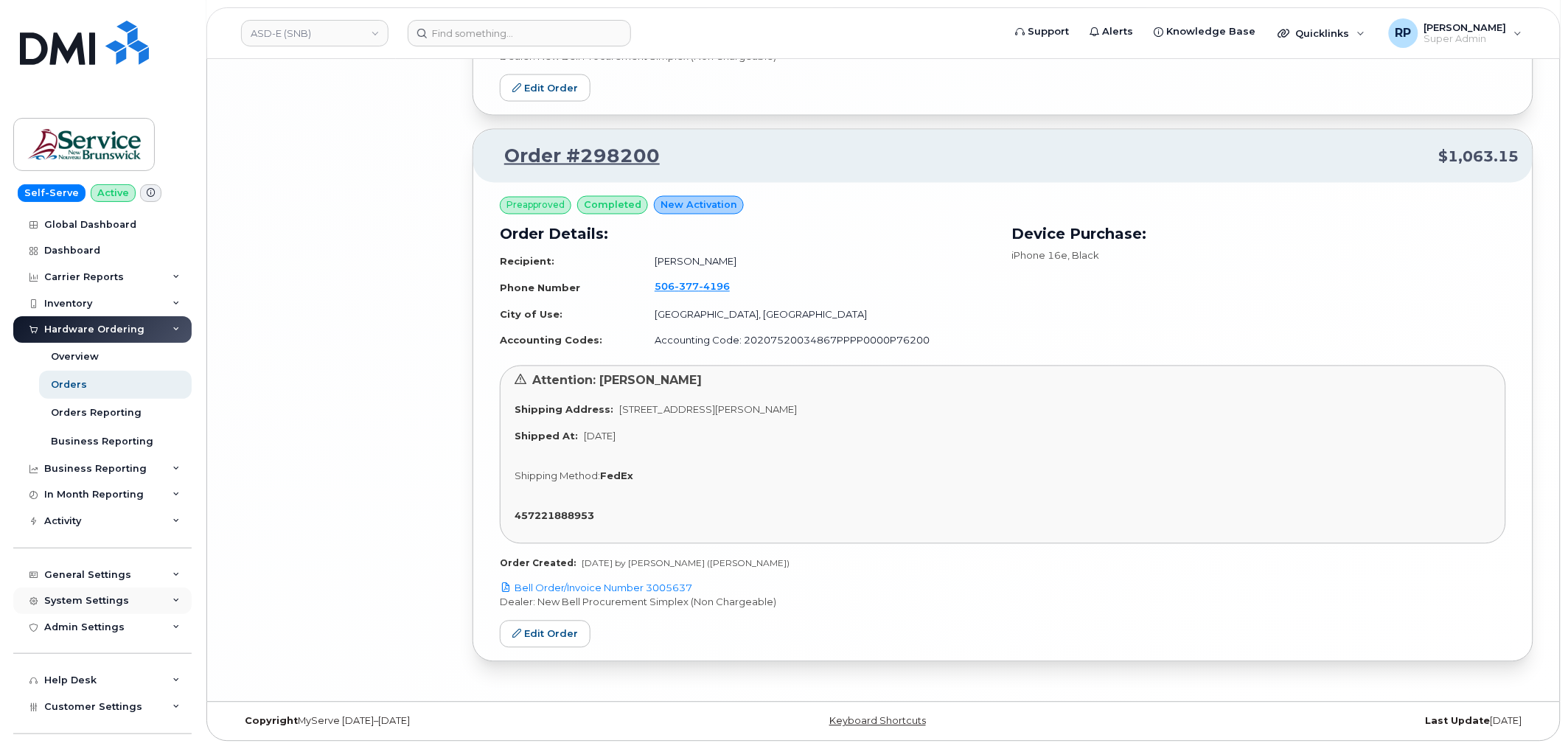
click at [118, 595] on div "System Settings" at bounding box center [87, 601] width 85 height 12
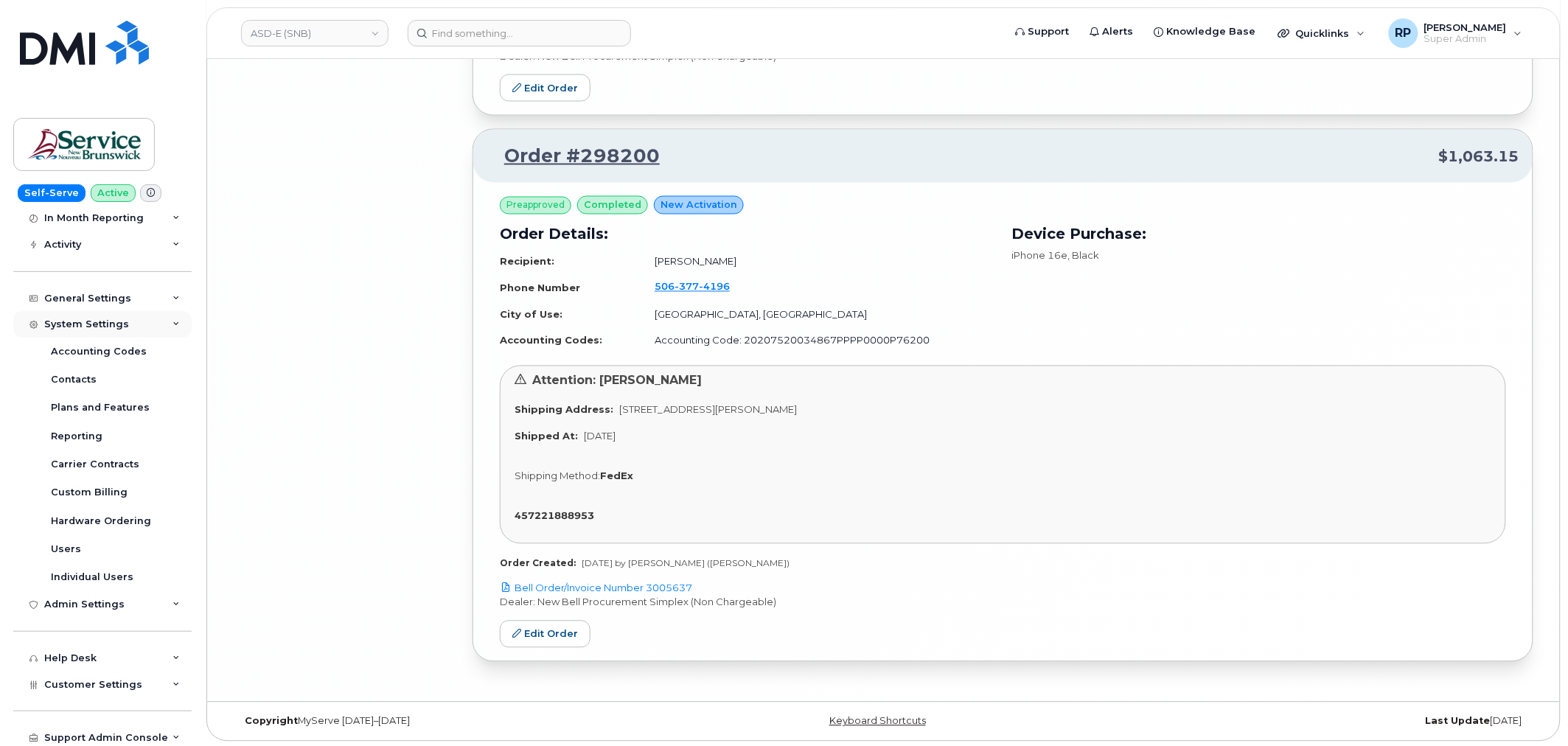
scroll to position [333, 0]
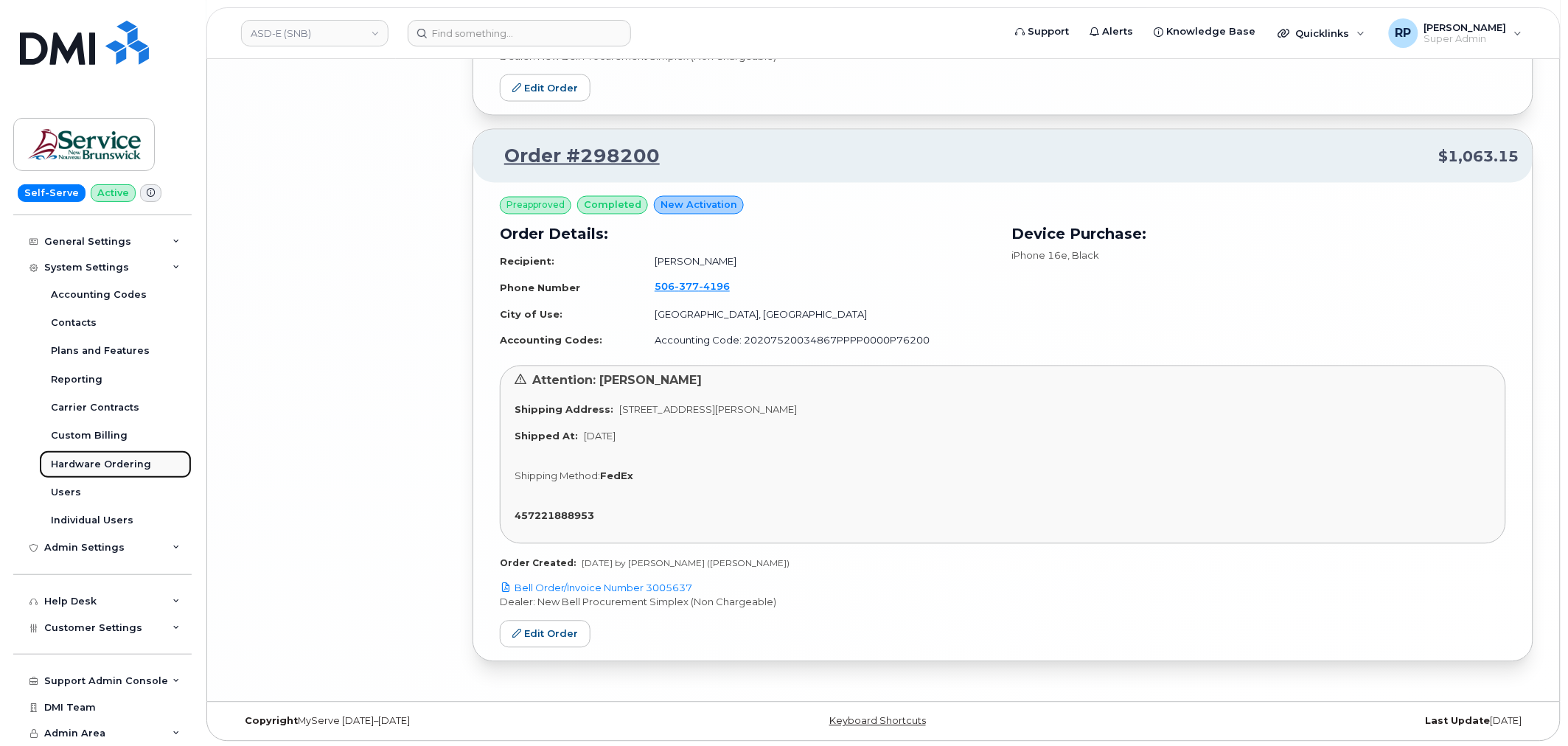
click at [94, 462] on div "Hardware Ordering" at bounding box center [101, 464] width 100 height 14
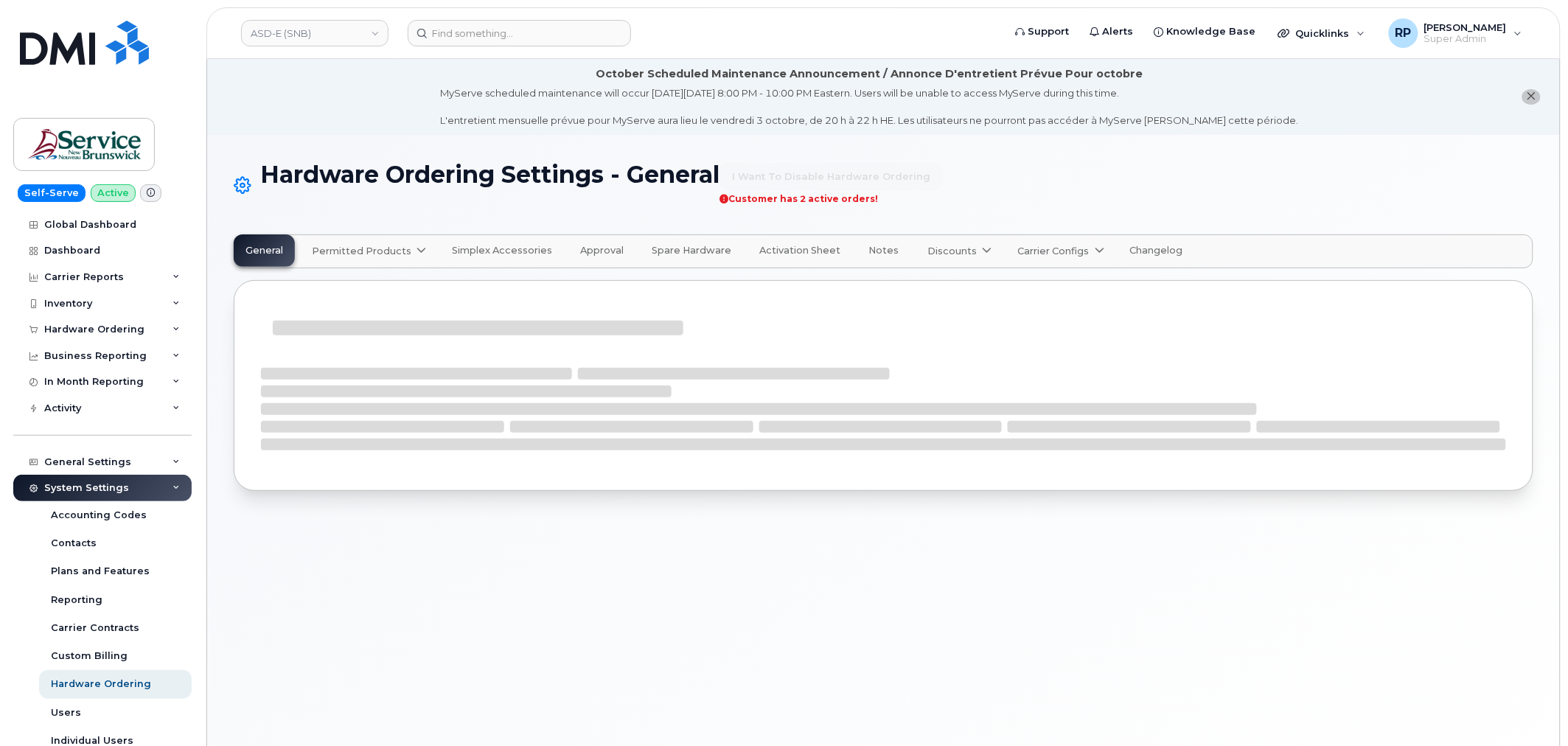
click at [1032, 254] on span "Carrier Configs" at bounding box center [1054, 251] width 71 height 14
select select "admins"
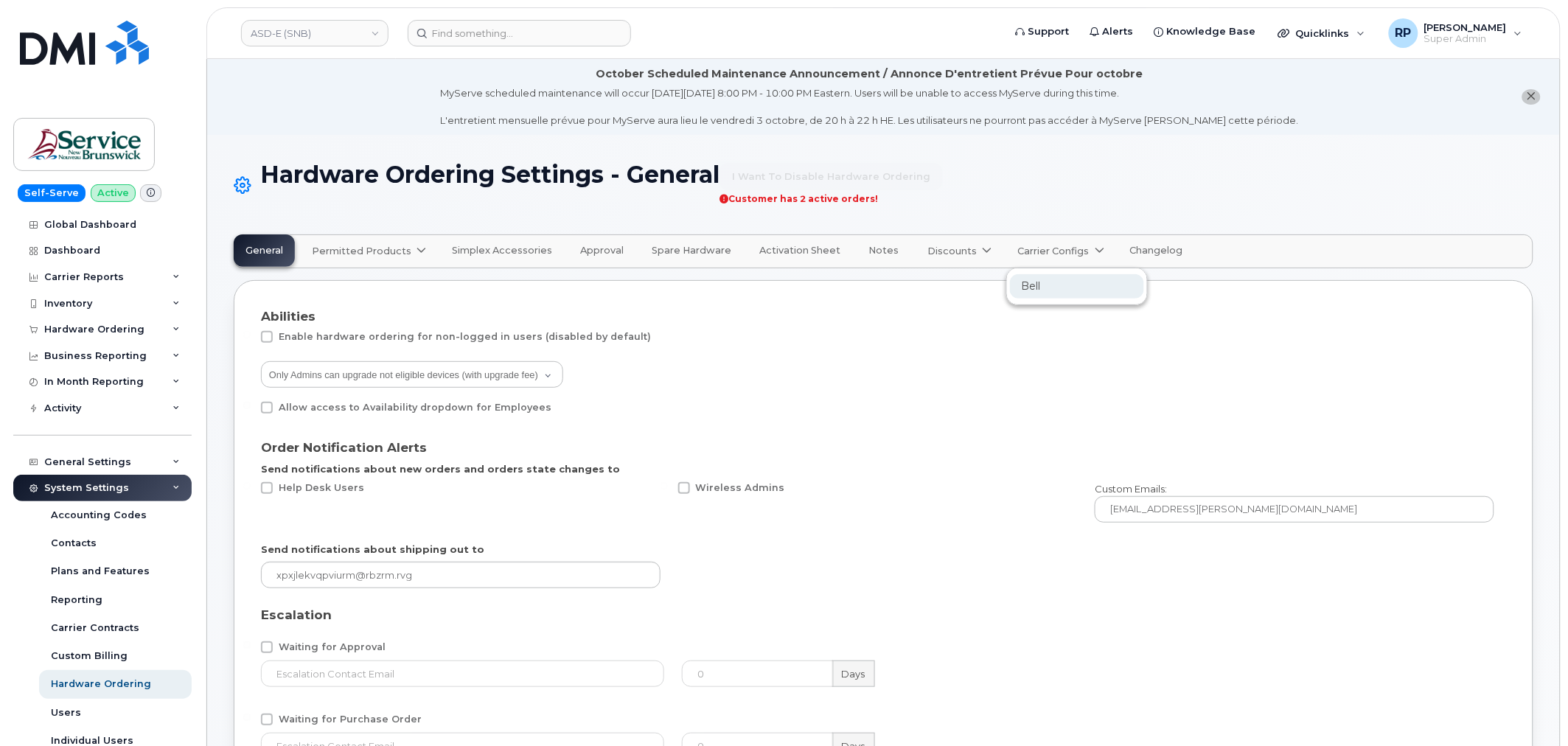
click at [1021, 288] on span "Bell" at bounding box center [1031, 287] width 20 height 15
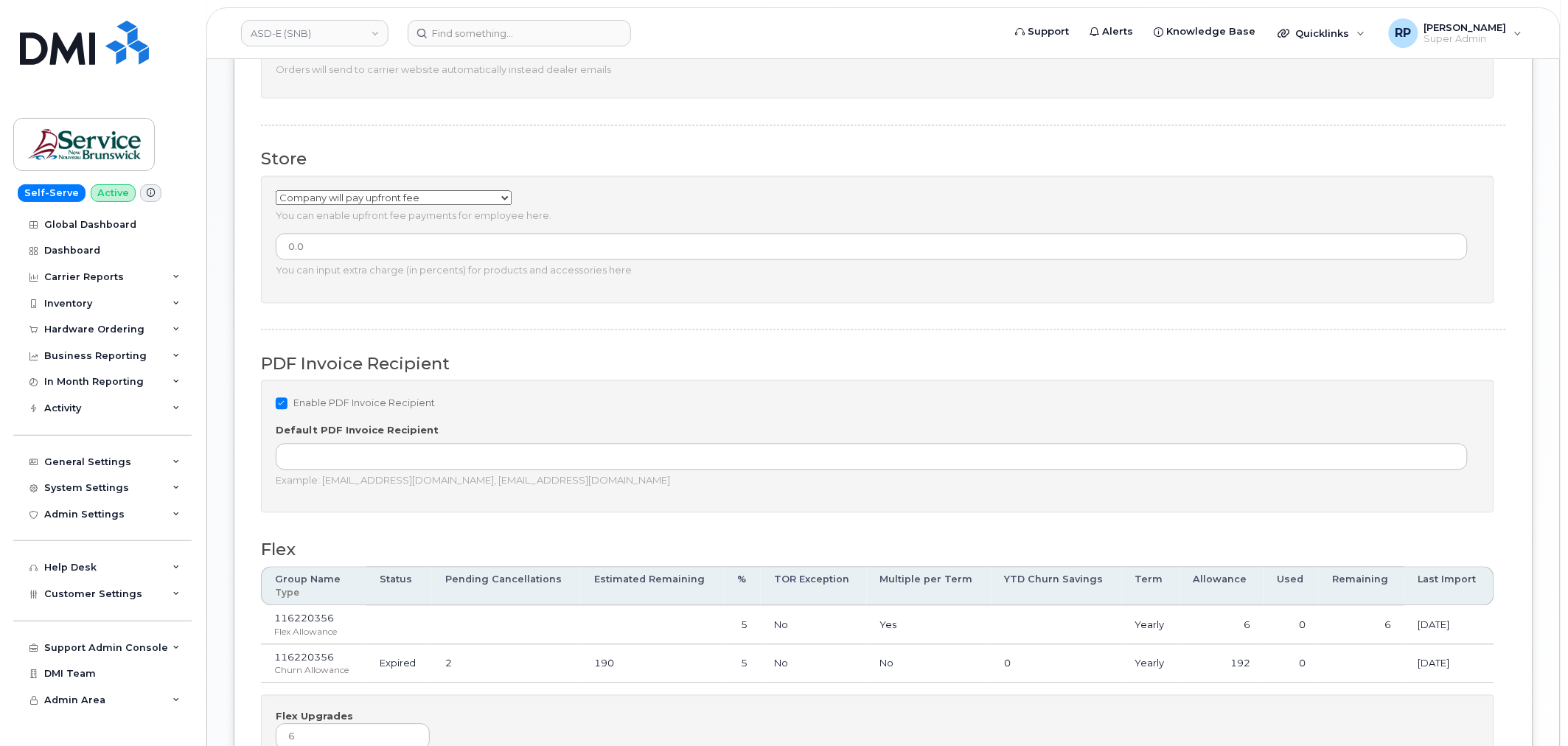
scroll to position [955, 0]
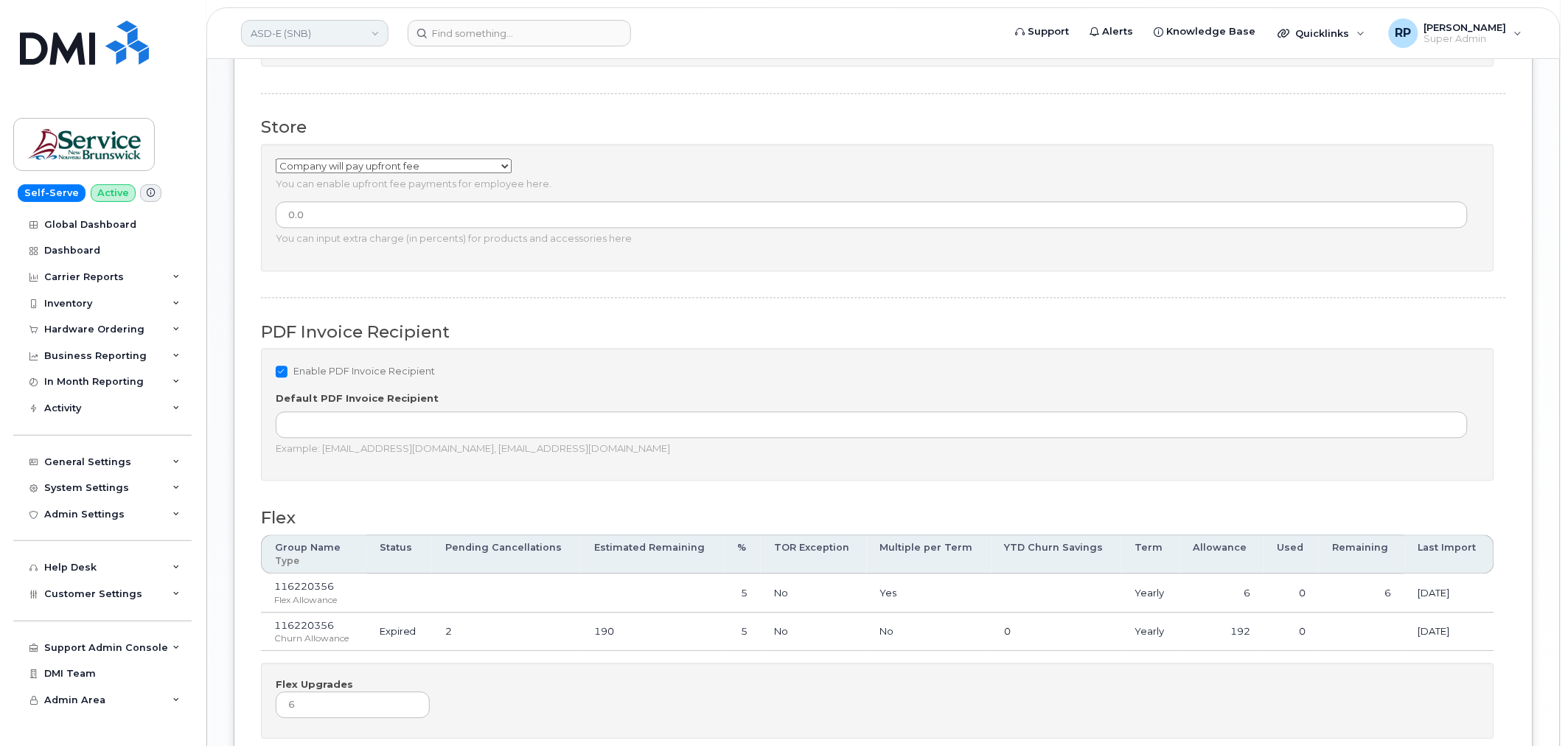
click at [314, 33] on link "ASD-E (SNB)" at bounding box center [314, 32] width 147 height 26
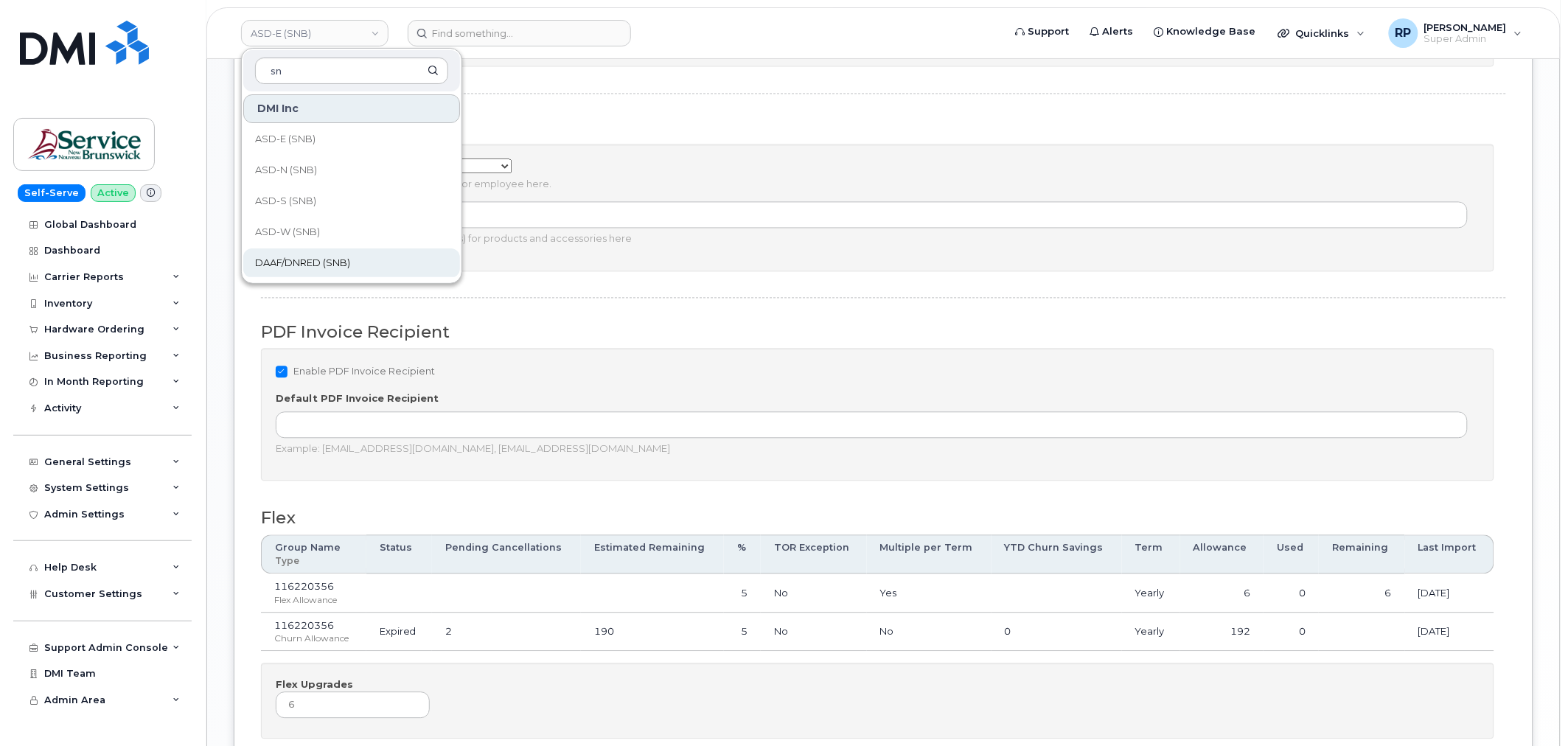
type input "sn"
click at [301, 268] on span "DAAF/DNRED (SNB)" at bounding box center [303, 263] width 95 height 14
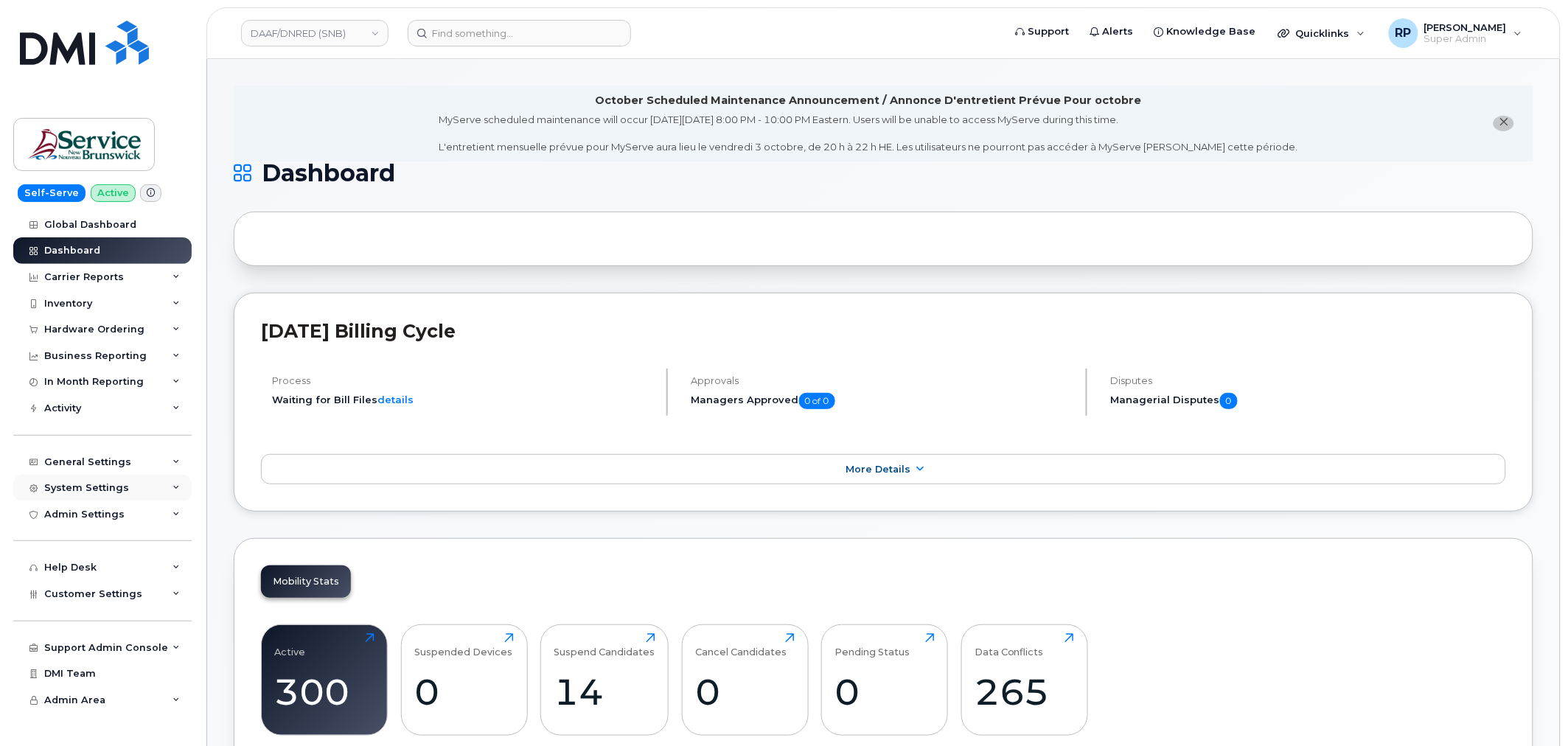
click at [111, 493] on div "System Settings" at bounding box center [87, 488] width 85 height 12
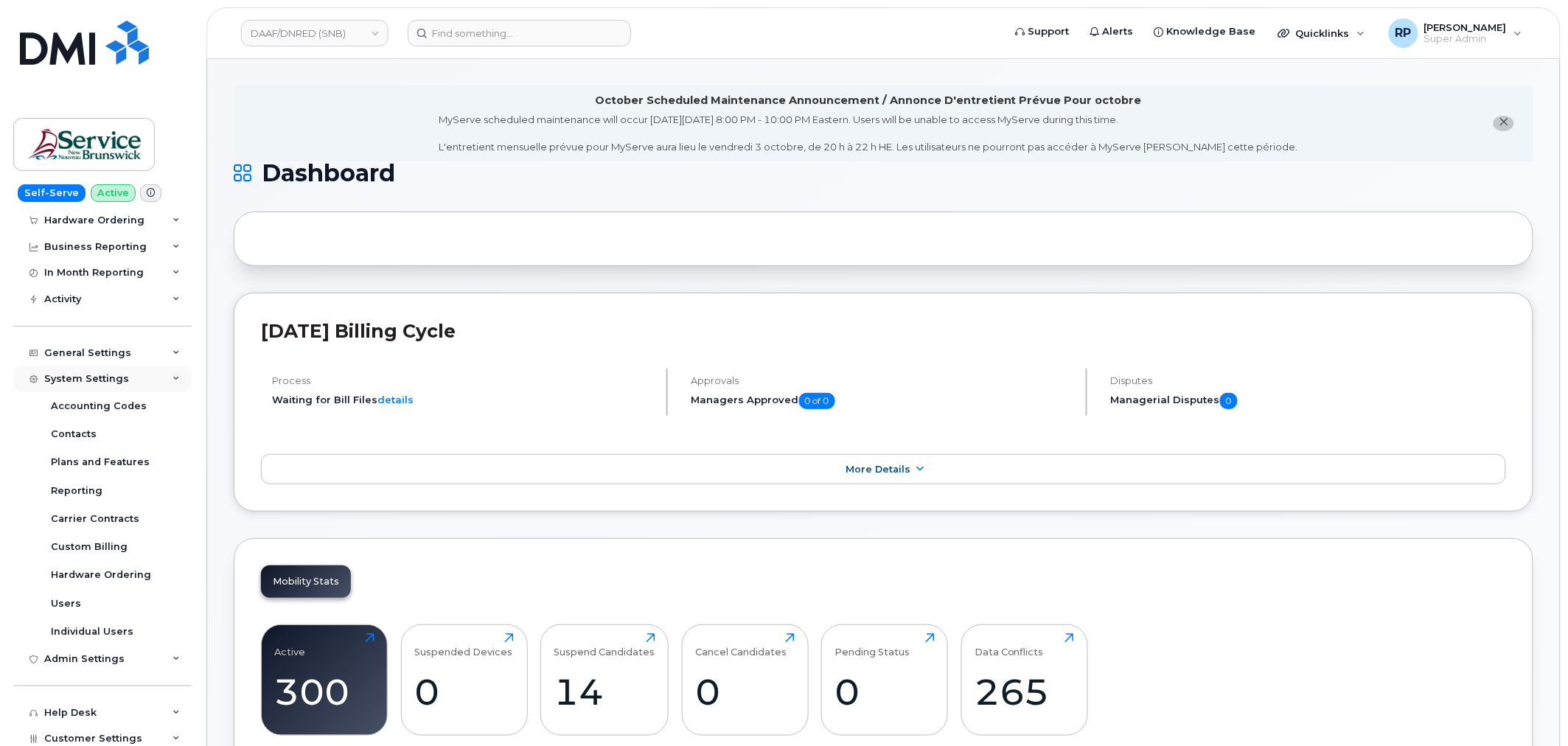
scroll to position [219, 0]
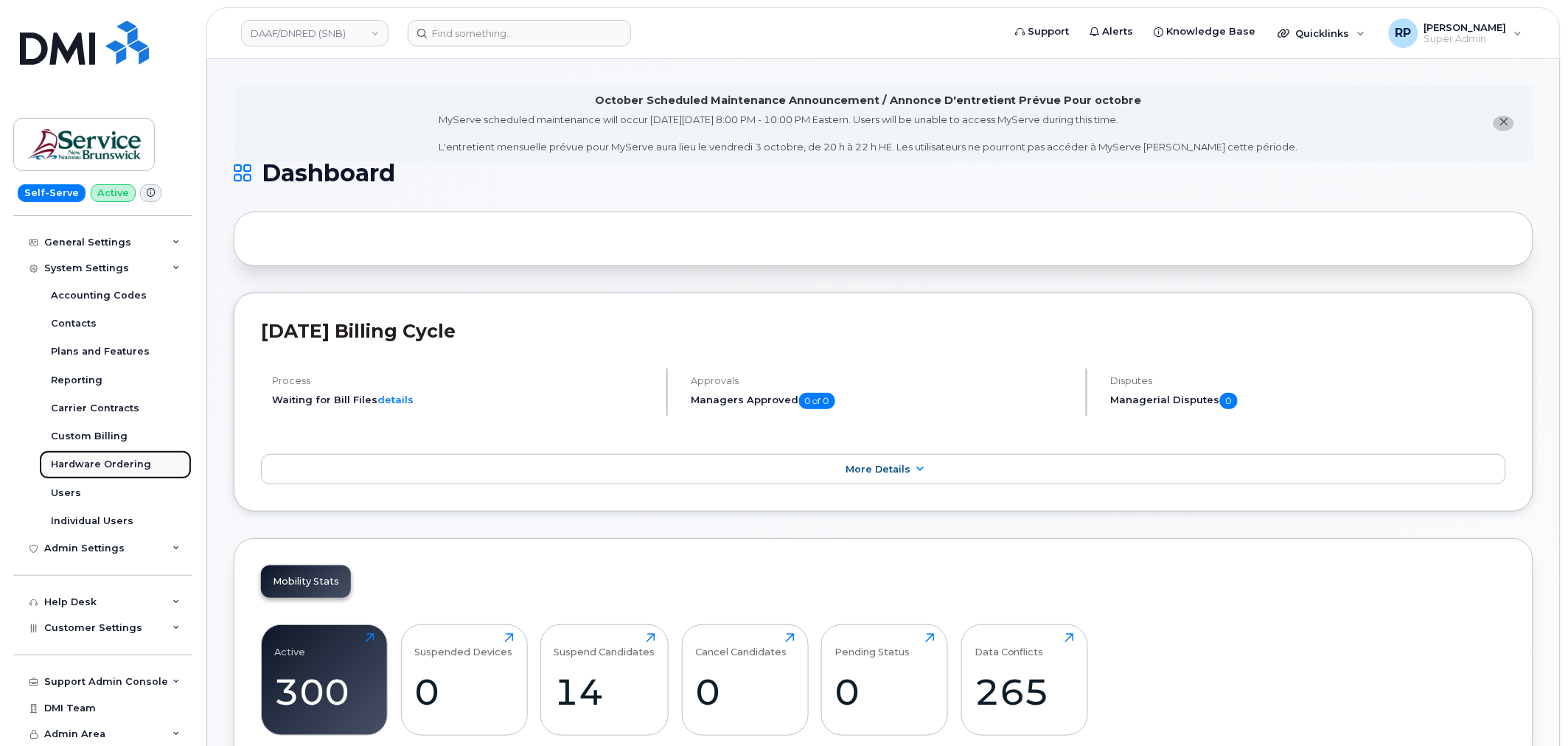
click at [101, 459] on div "Hardware Ordering" at bounding box center [101, 464] width 100 height 14
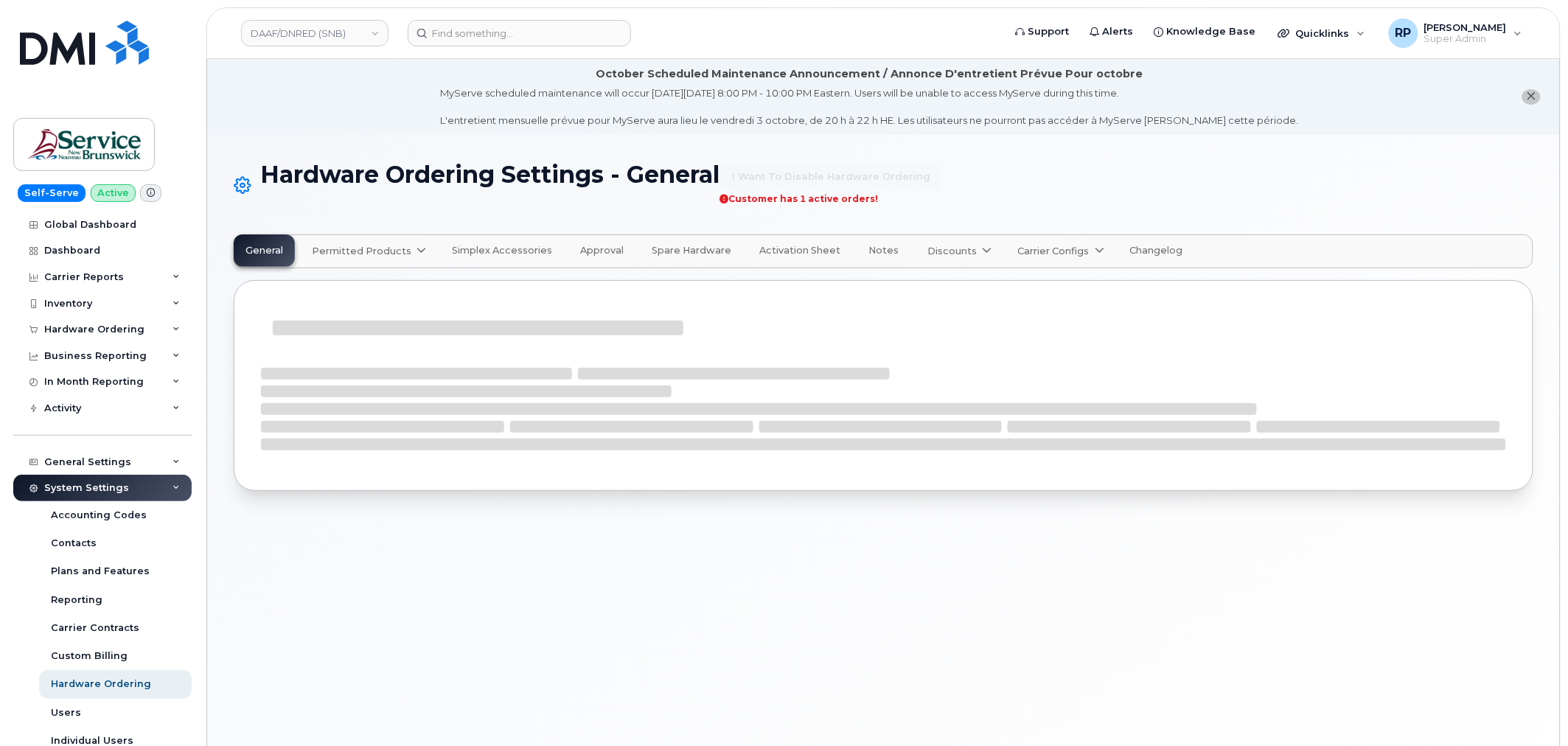
select select "admins"
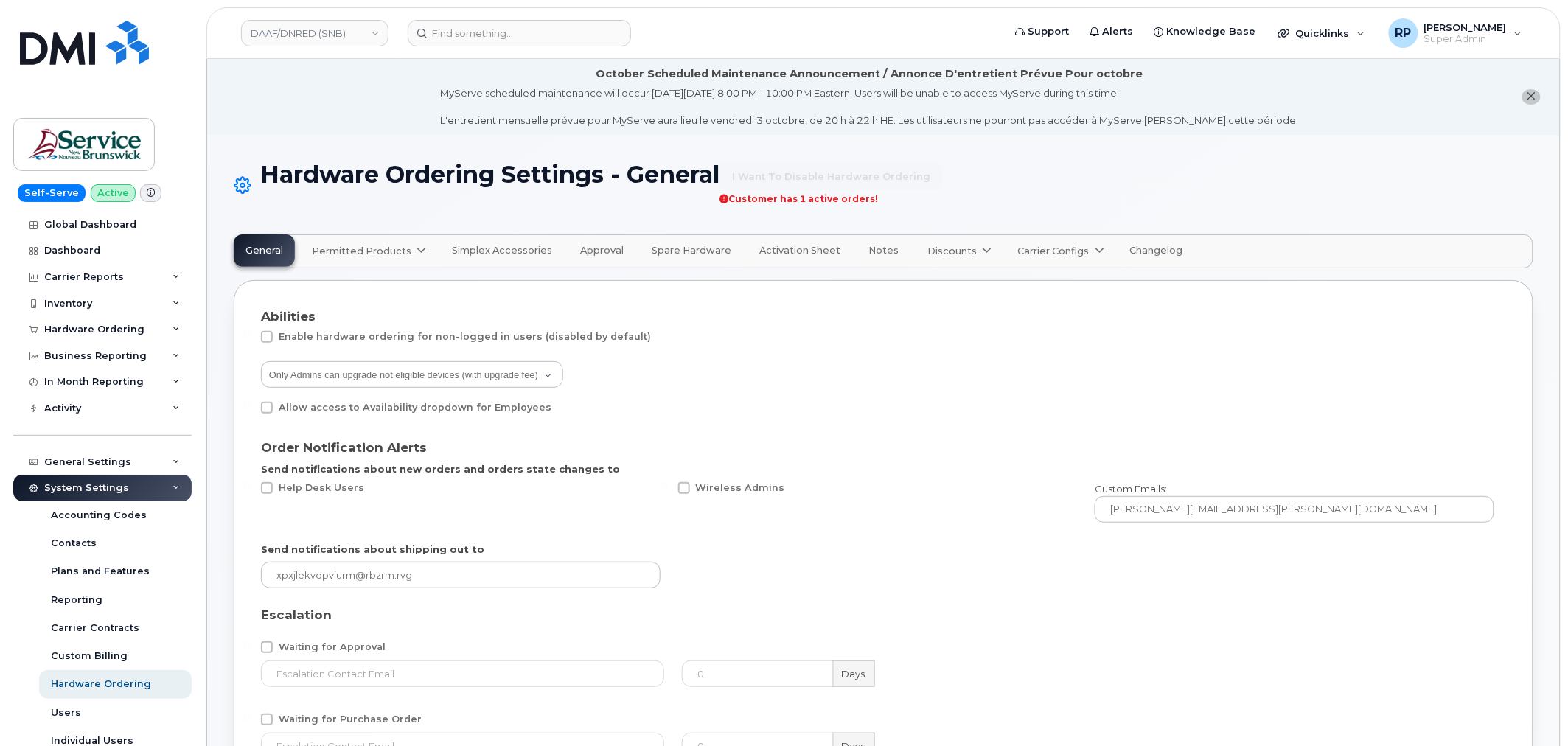
click at [1043, 247] on span "Carrier Configs" at bounding box center [1054, 251] width 71 height 14
click at [1021, 280] on span "Bell" at bounding box center [1031, 287] width 20 height 15
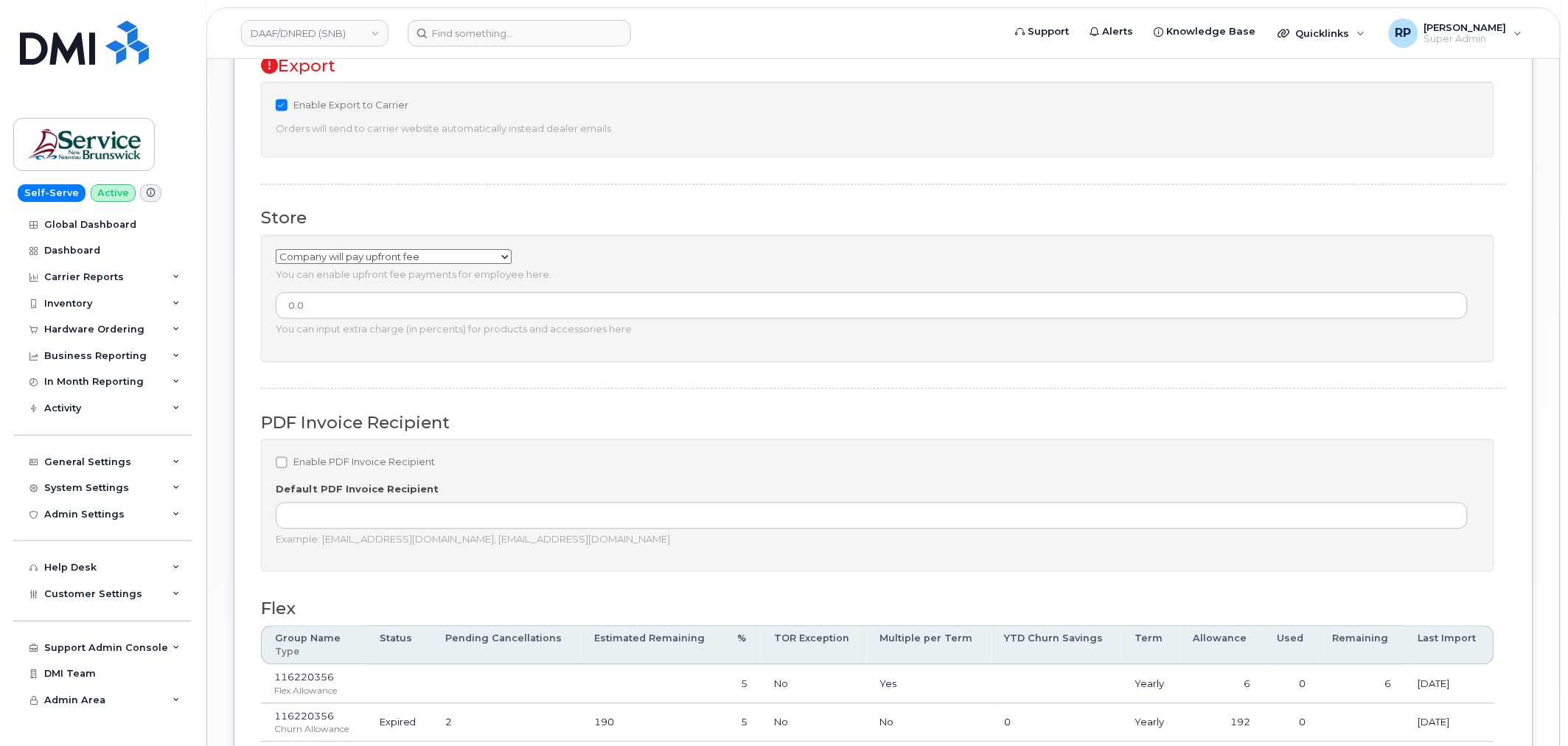
scroll to position [955, 0]
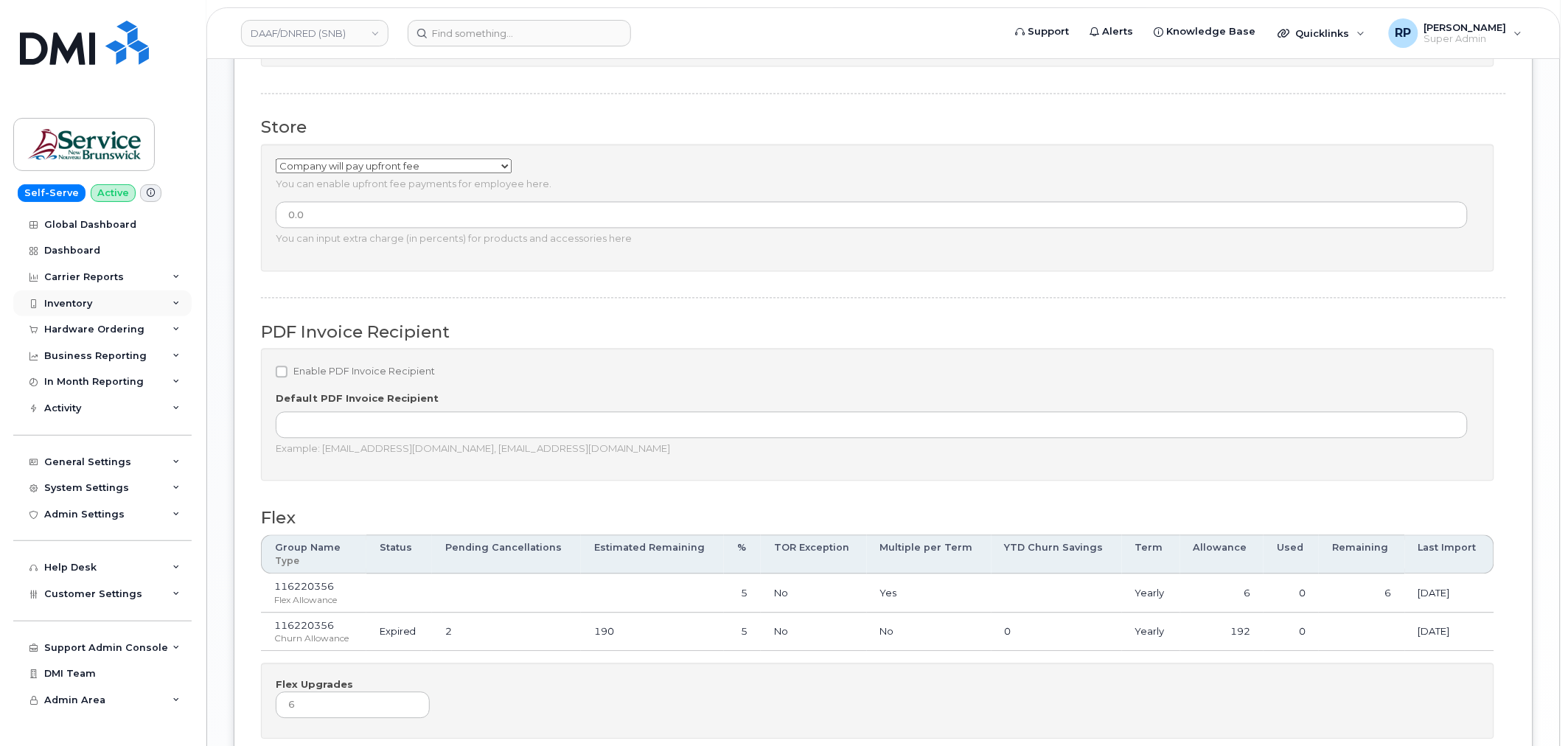
click at [116, 300] on div "Inventory" at bounding box center [103, 304] width 179 height 26
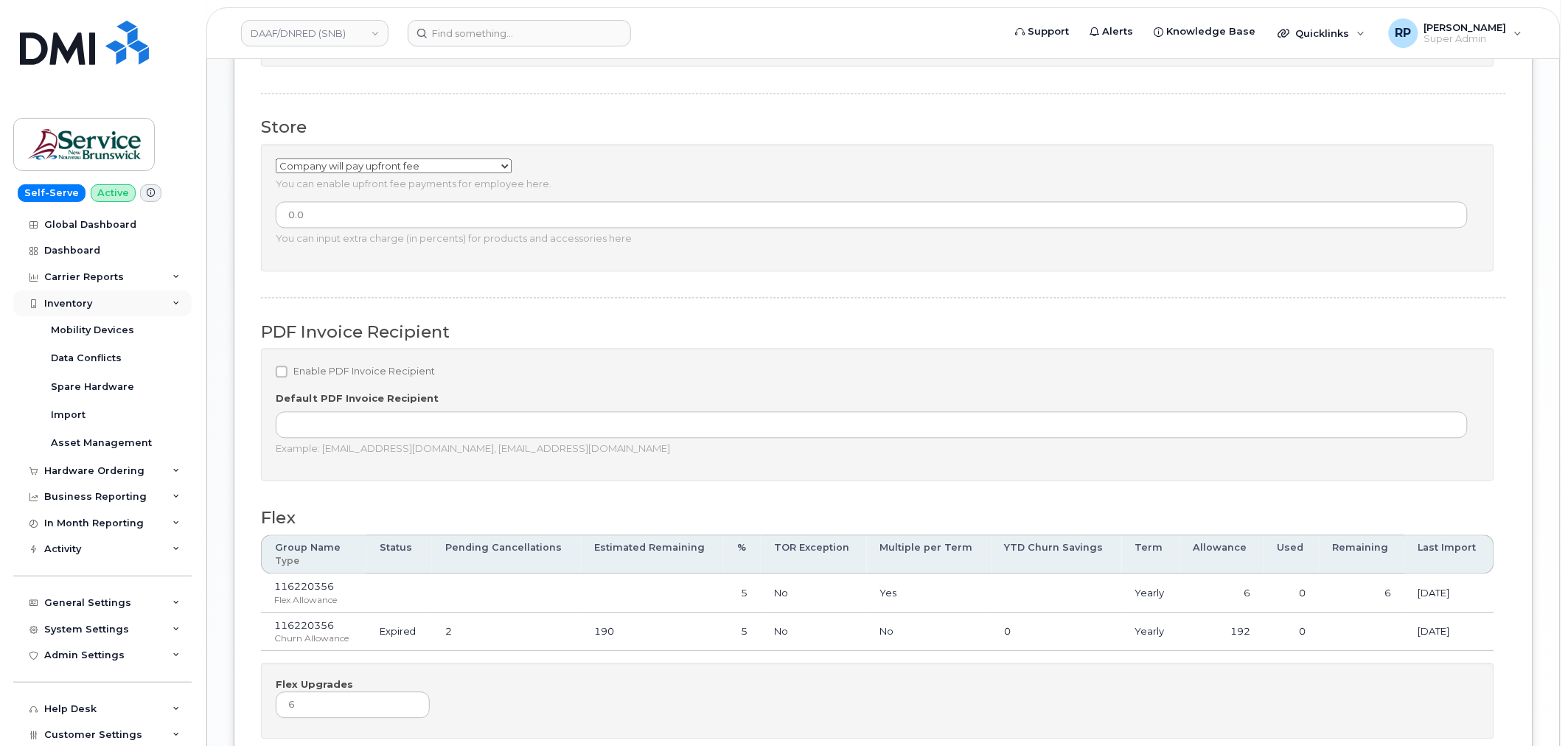
click at [137, 299] on div "Inventory" at bounding box center [103, 304] width 179 height 26
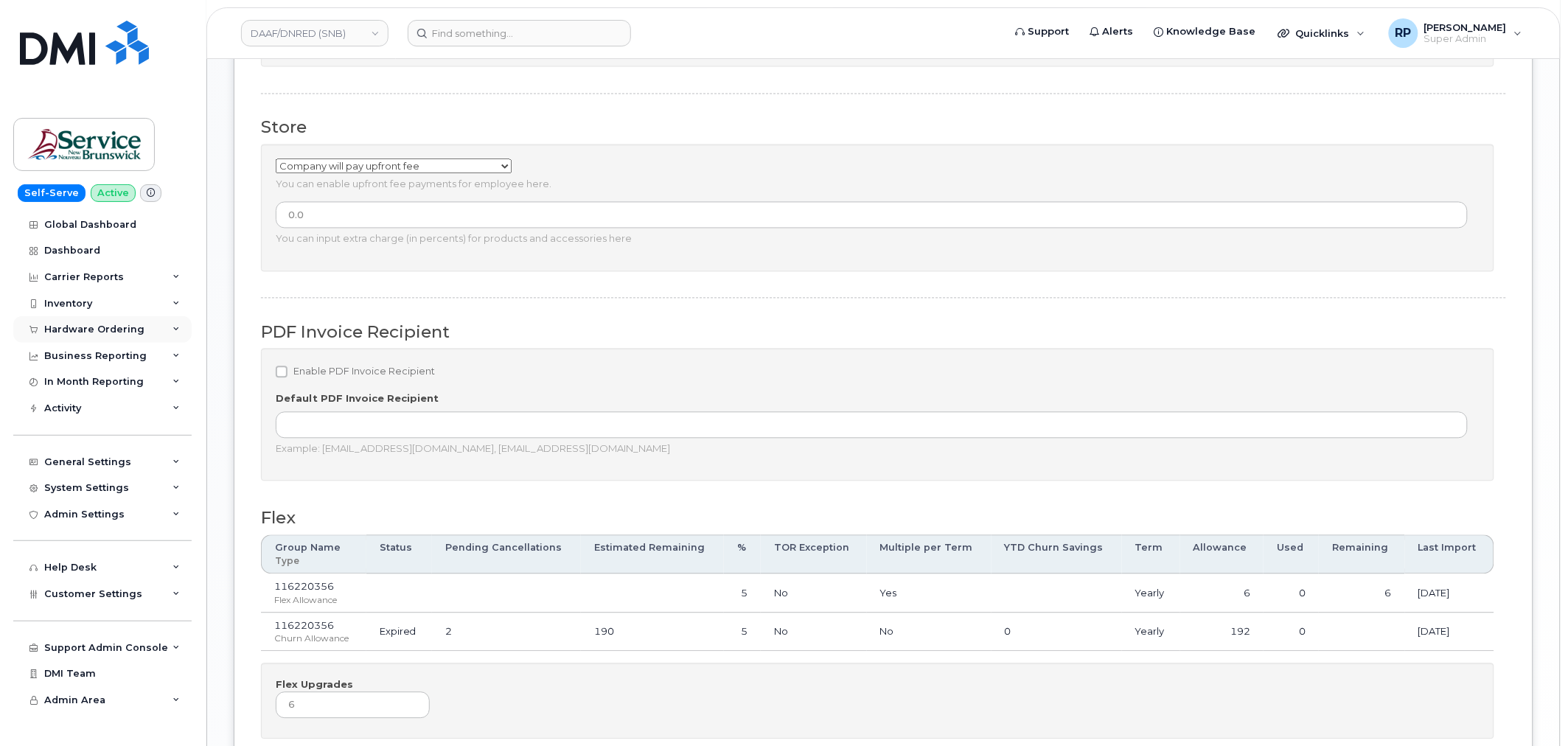
click at [129, 325] on div "Hardware Ordering" at bounding box center [94, 330] width 100 height 12
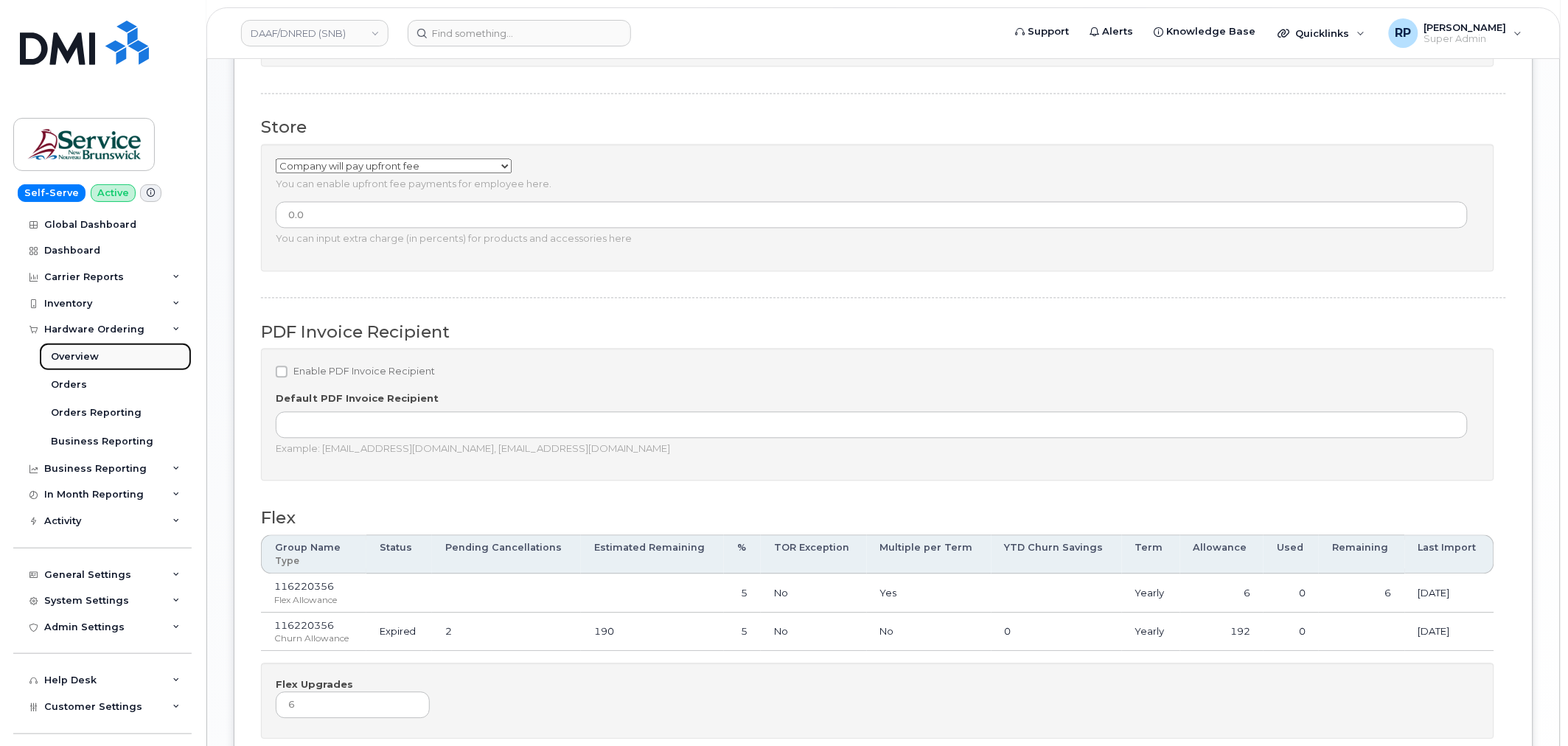
click at [69, 349] on link "Overview" at bounding box center [115, 356] width 152 height 28
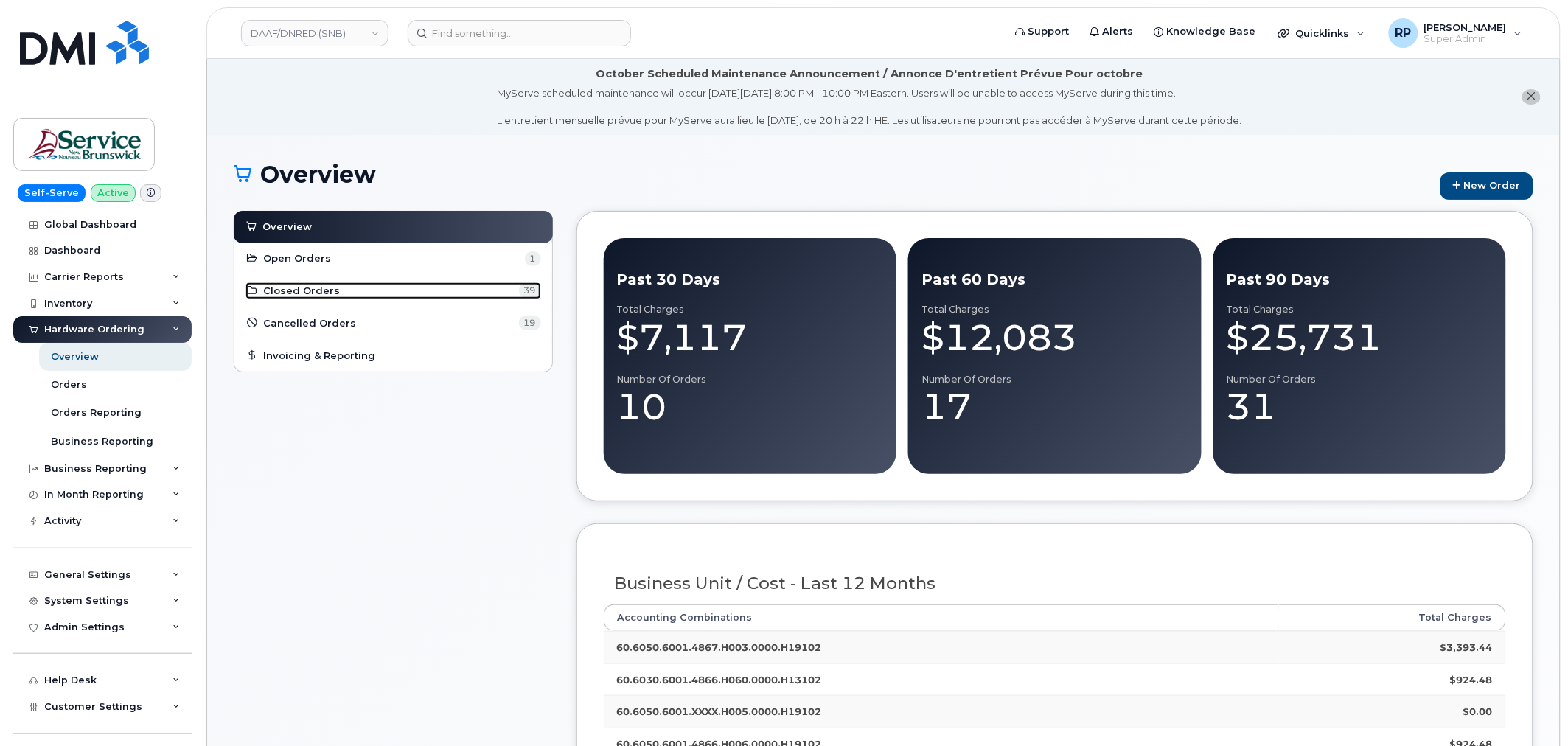
click at [330, 295] on span "Closed Orders" at bounding box center [302, 291] width 77 height 14
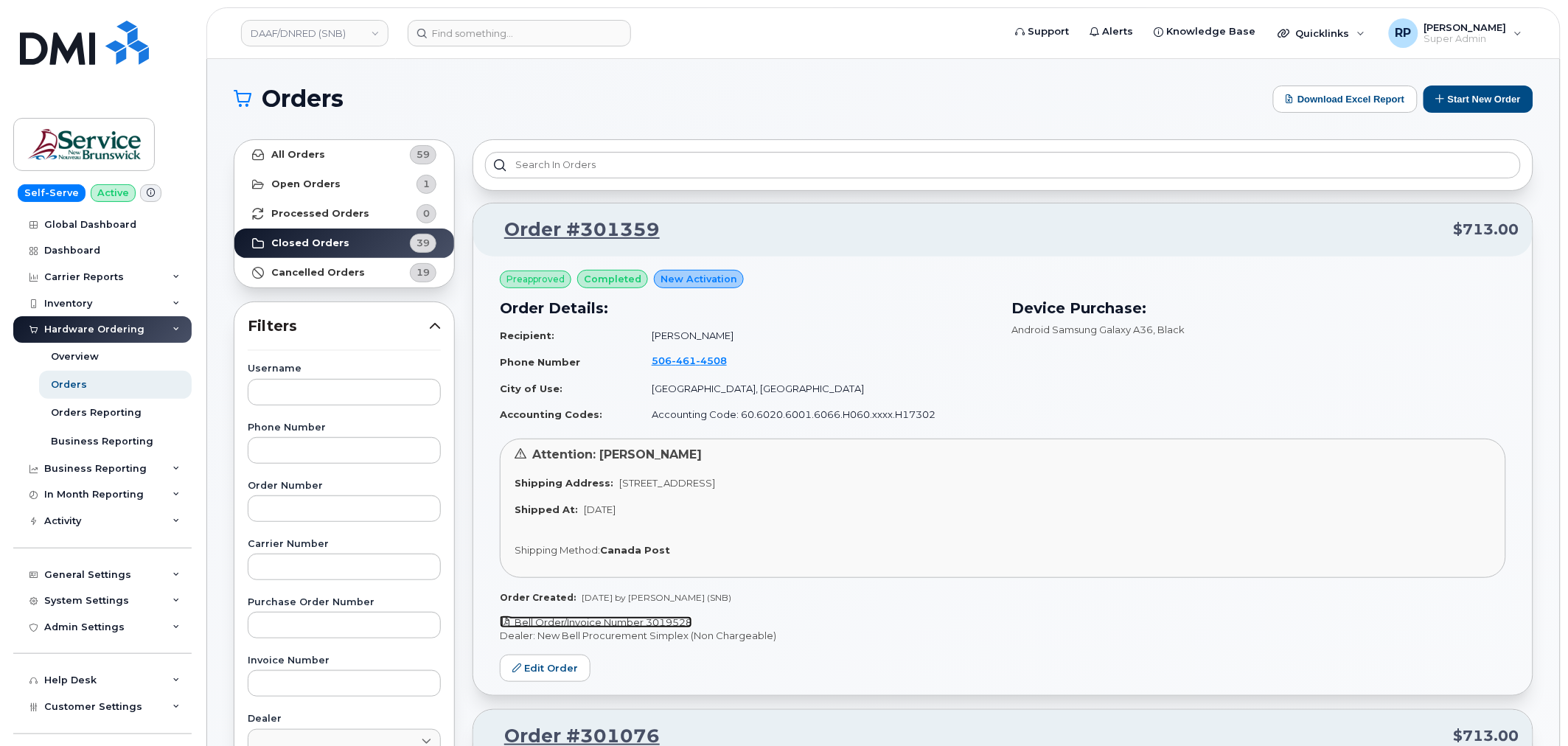
click at [609, 624] on link "Bell Order/Invoice Number 3019528" at bounding box center [596, 623] width 192 height 12
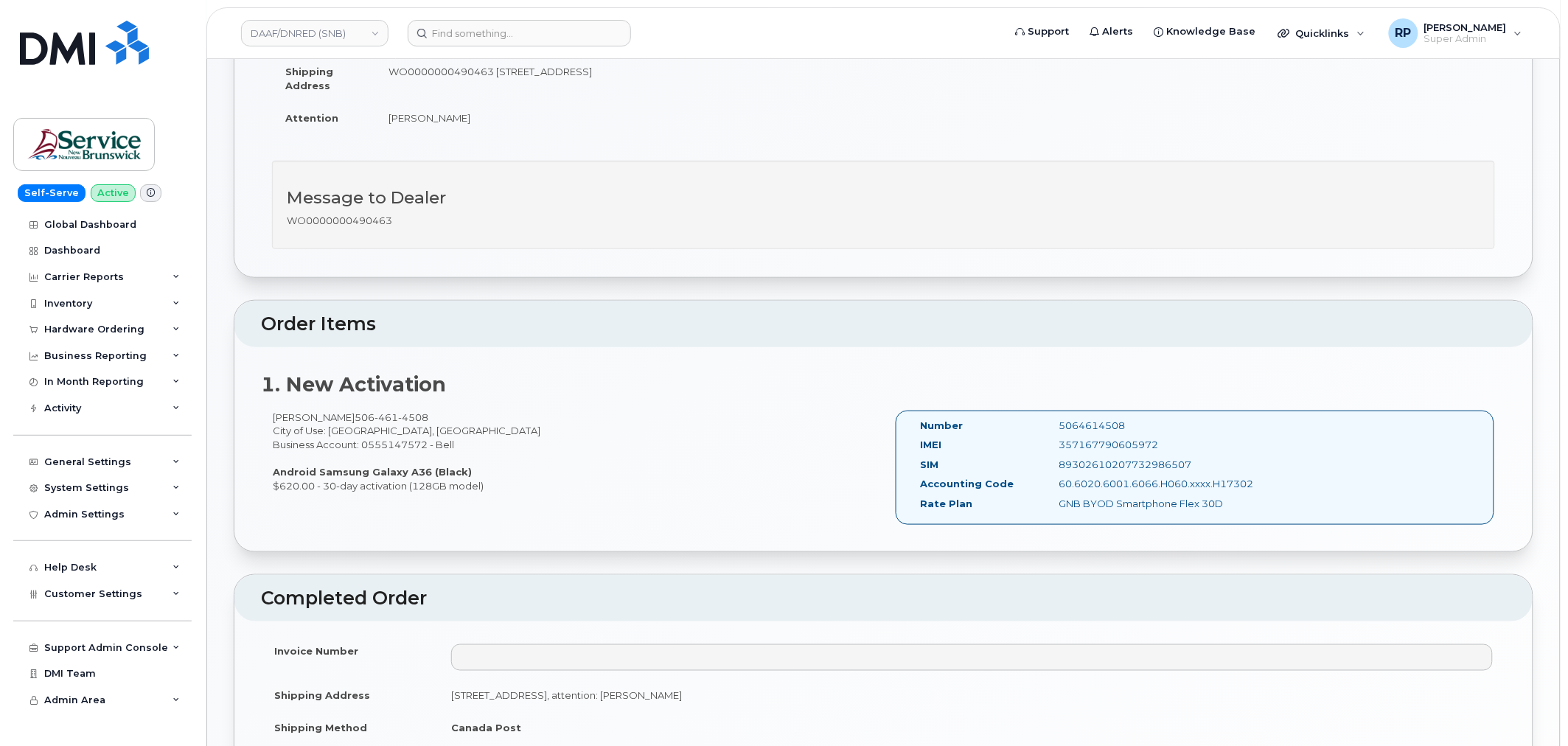
scroll to position [682, 0]
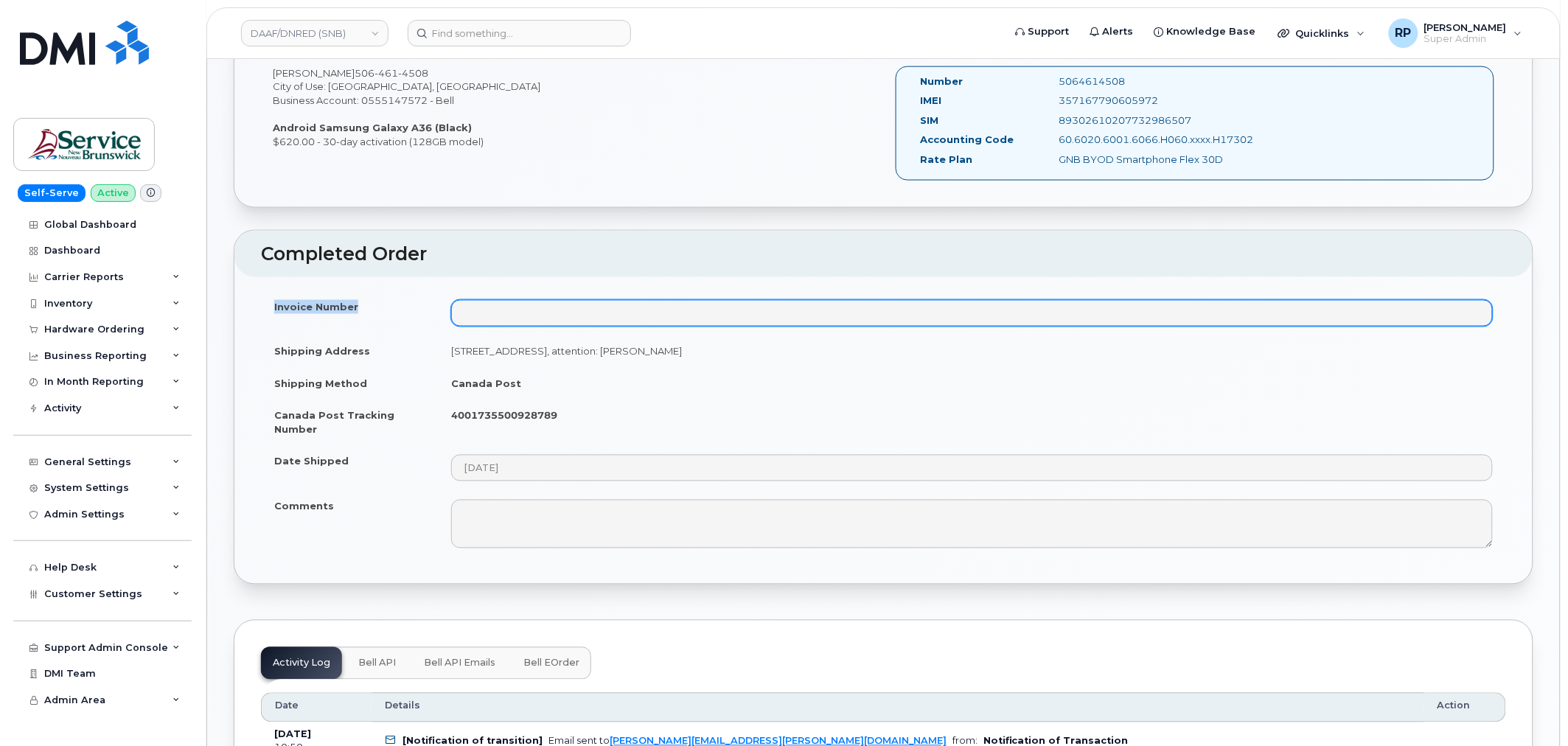
click at [528, 313] on tr "Invoice Number" at bounding box center [883, 313] width 1245 height 45
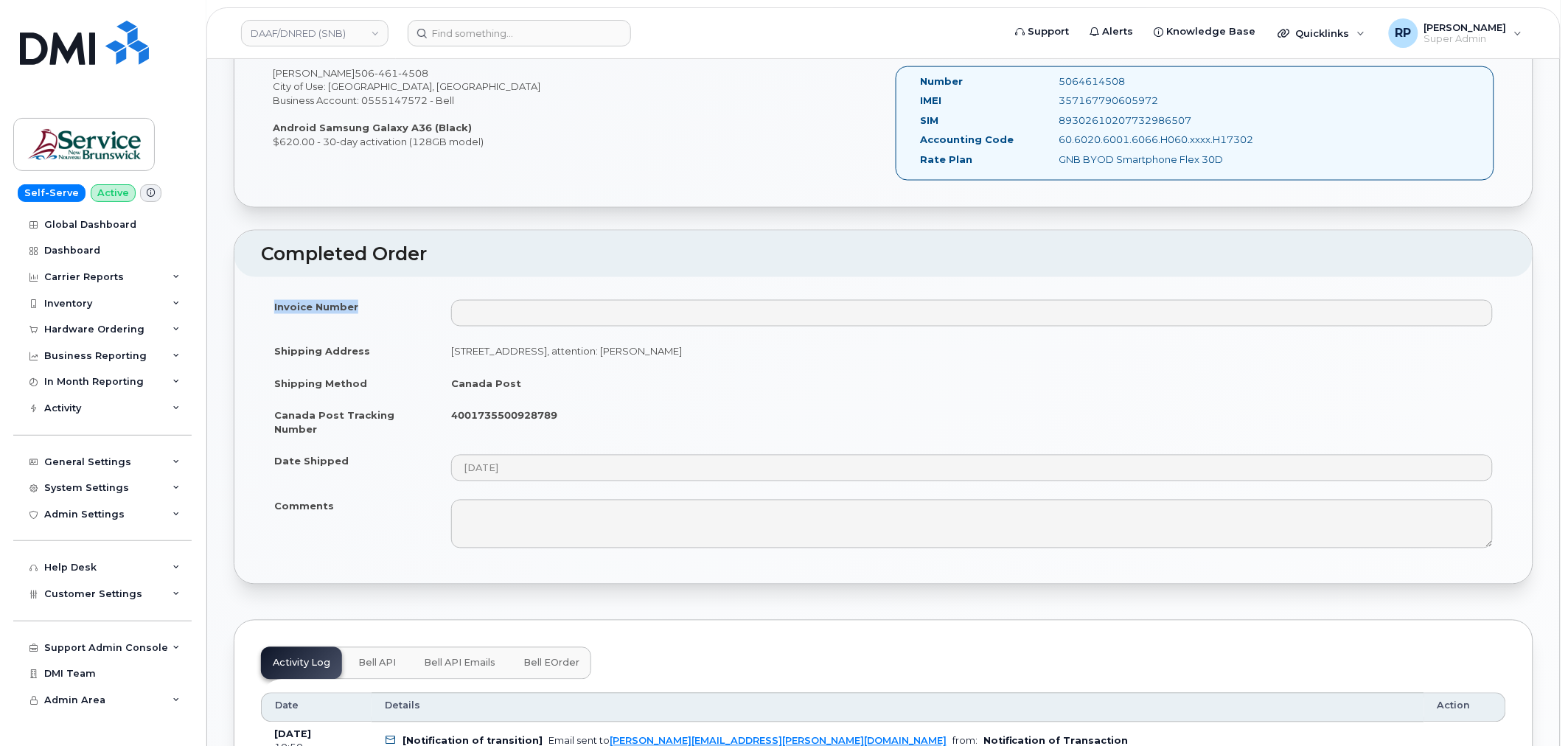
scroll to position [819, 0]
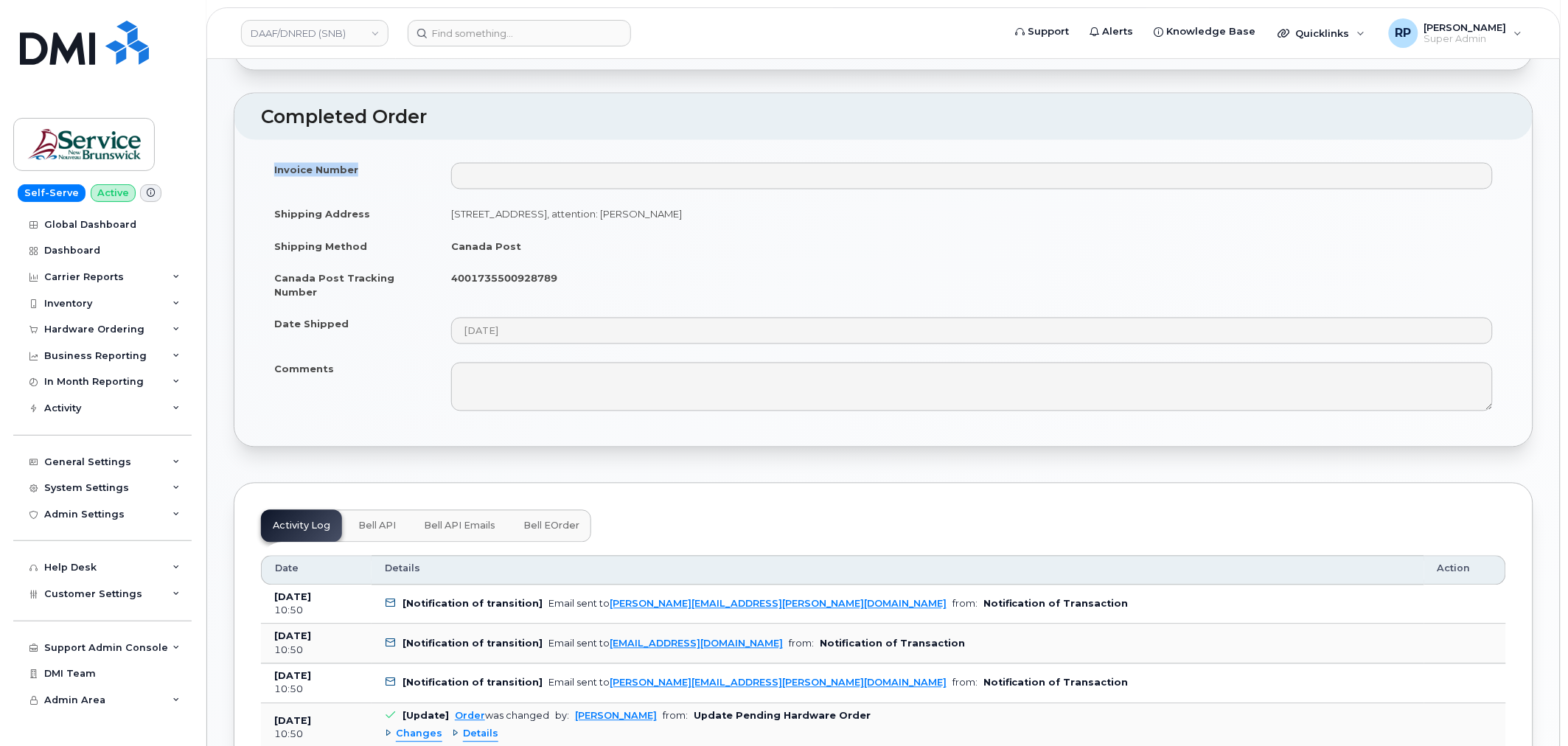
click at [557, 531] on span "Bell eOrder" at bounding box center [551, 527] width 56 height 12
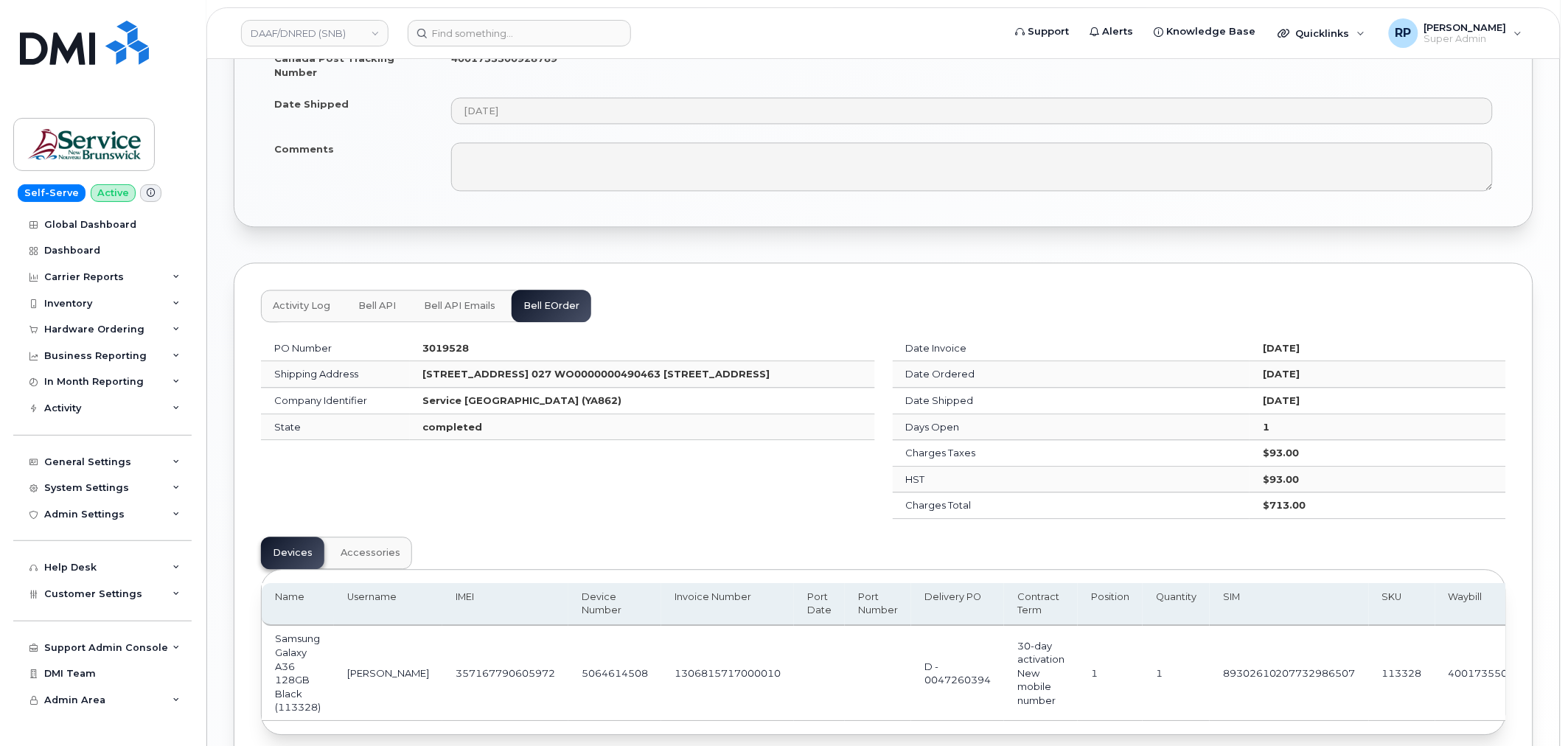
scroll to position [1092, 0]
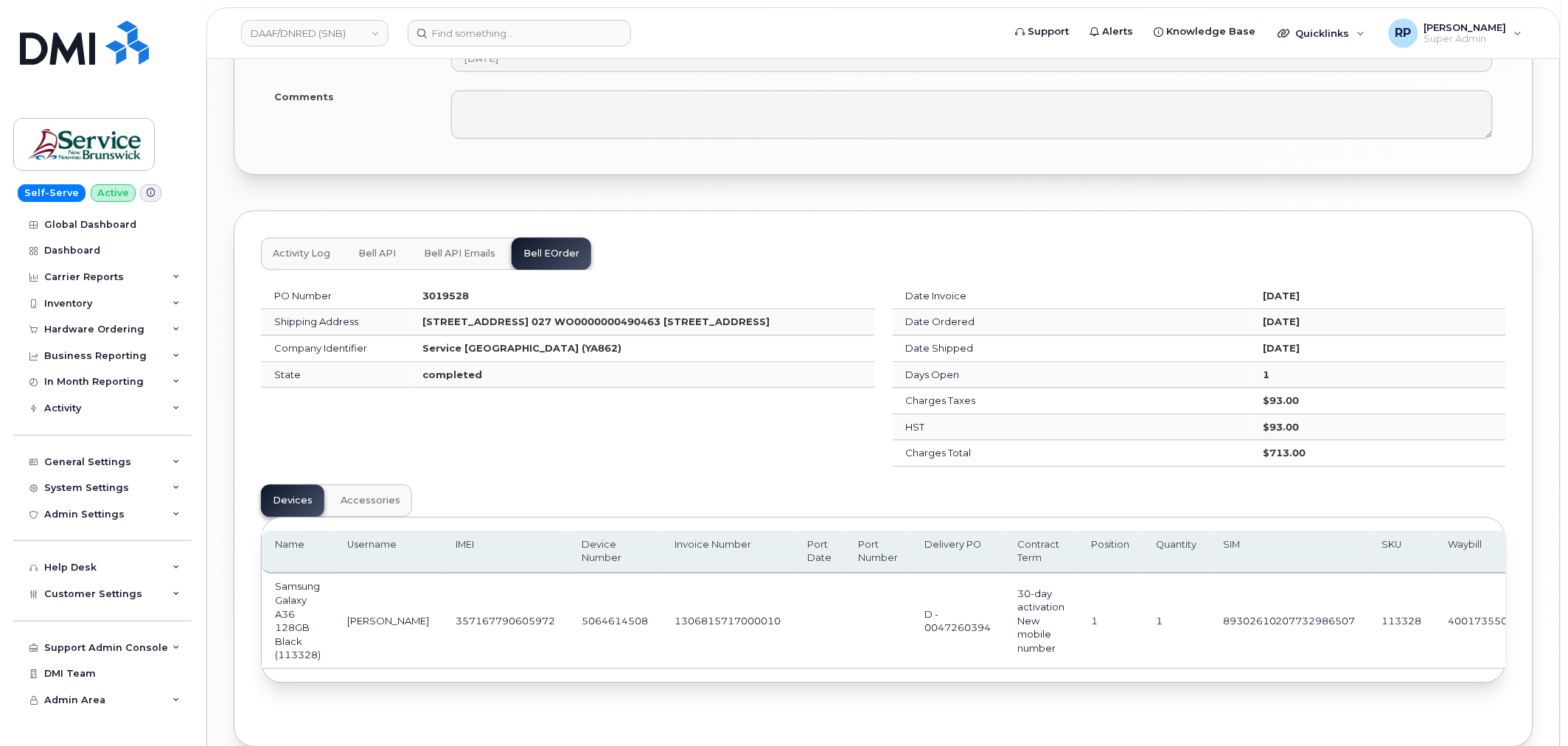
click at [458, 257] on span "Bell API Emails" at bounding box center [459, 253] width 71 height 12
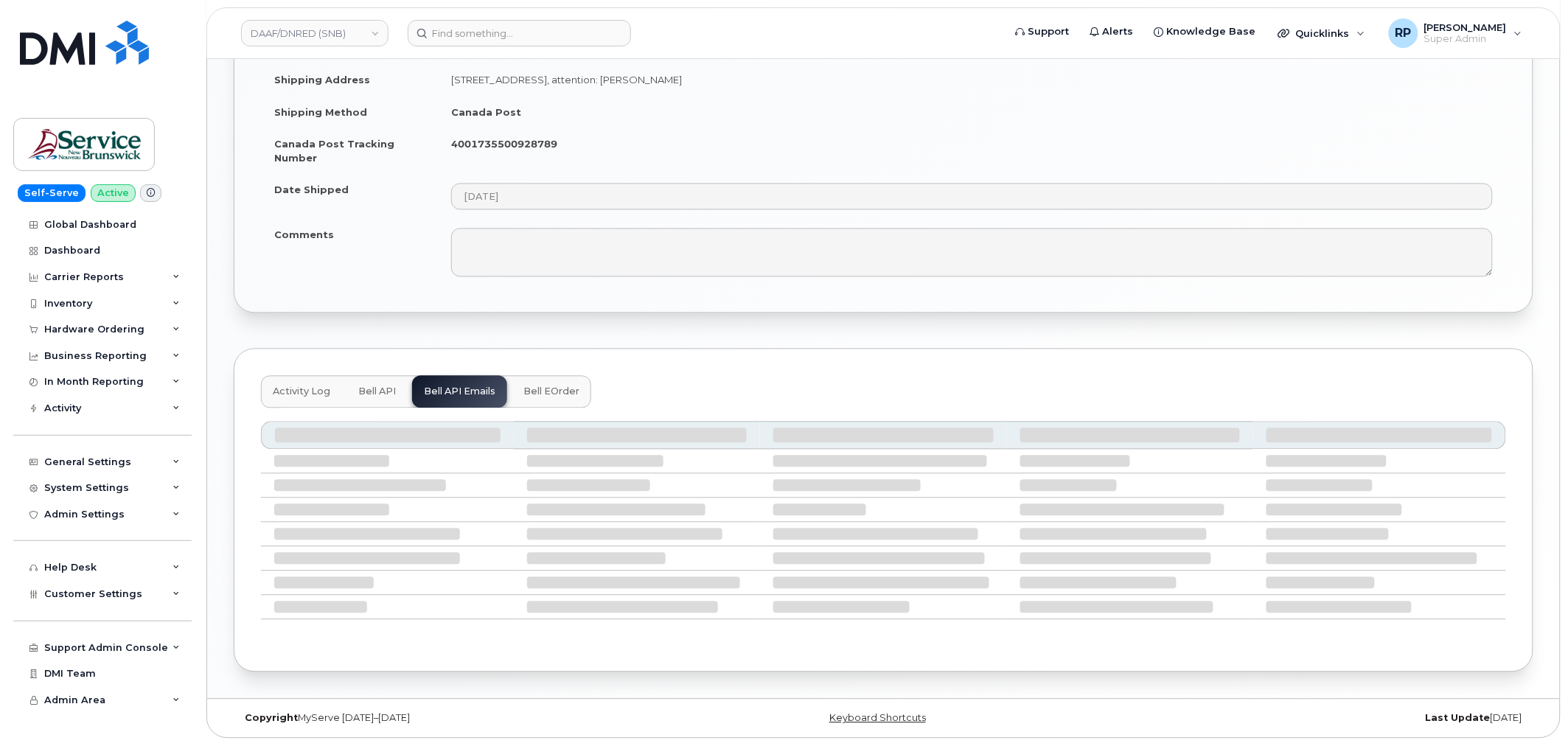
click at [372, 390] on span "Bell API" at bounding box center [377, 392] width 37 height 12
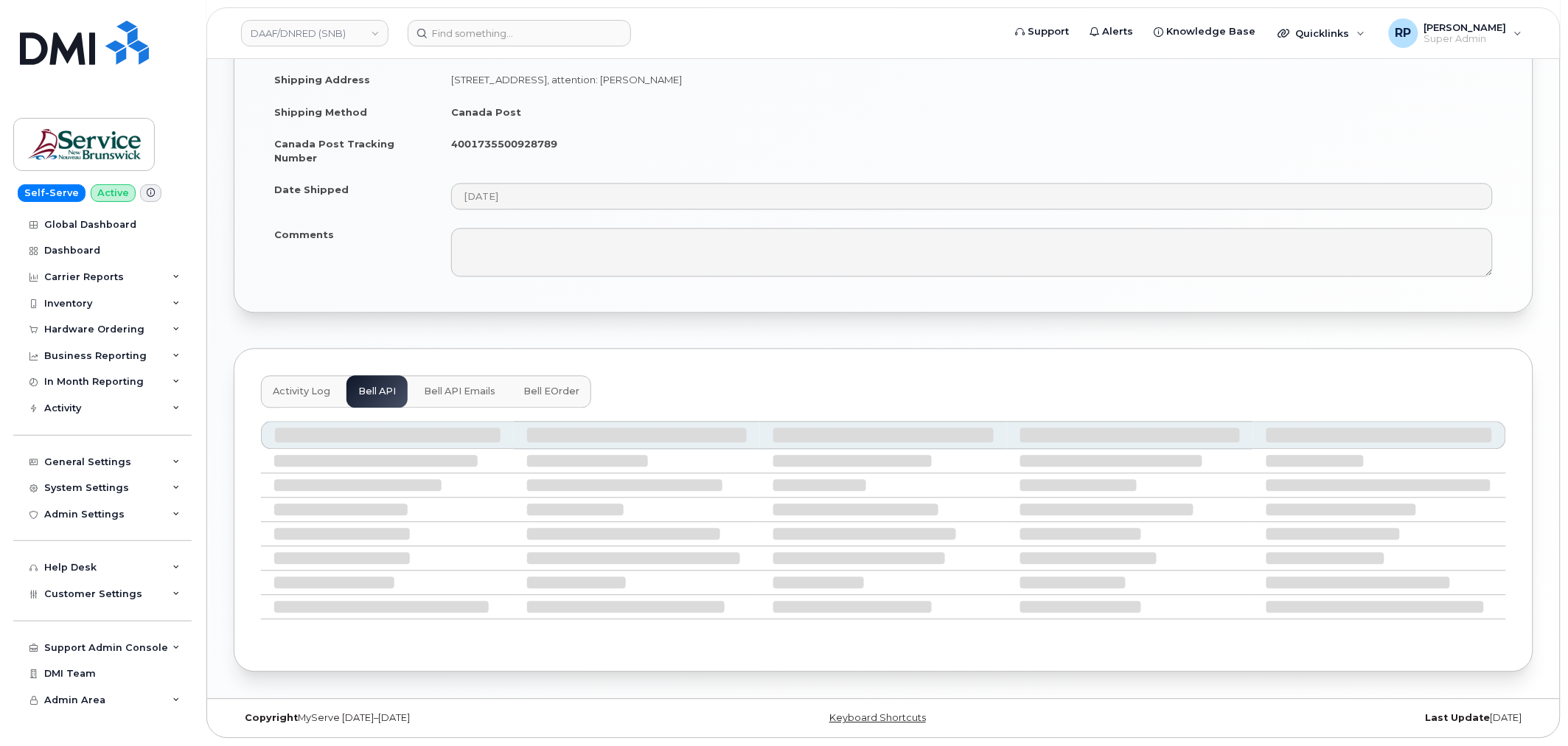
scroll to position [824, 0]
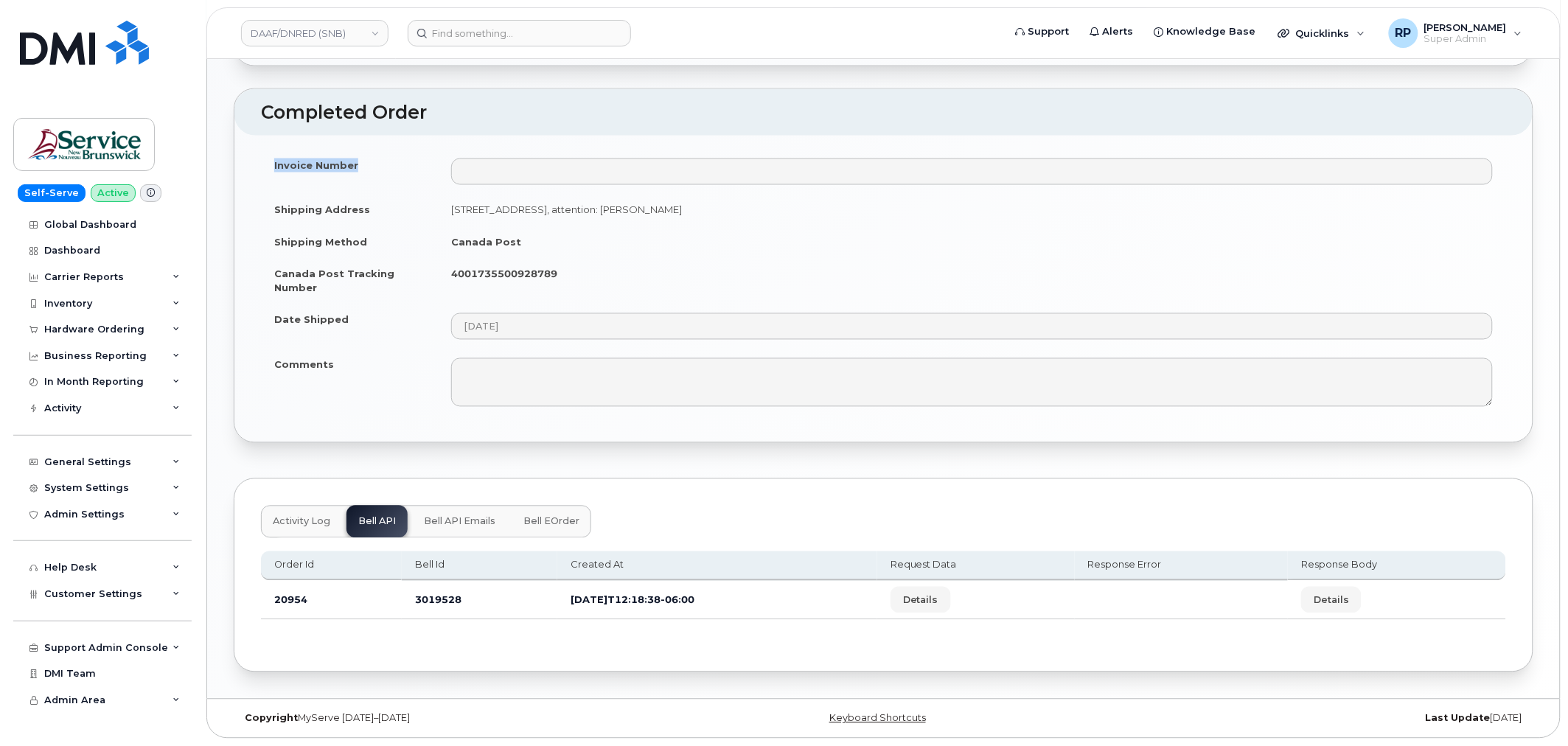
drag, startPoint x: 547, startPoint y: 601, endPoint x: 834, endPoint y: 613, distance: 287.3
click at [834, 613] on tr "20954 3019528 2025-09-22T12:18:38-06:00 Details Details" at bounding box center [883, 601] width 1245 height 39
click at [938, 601] on span "Details" at bounding box center [921, 601] width 36 height 14
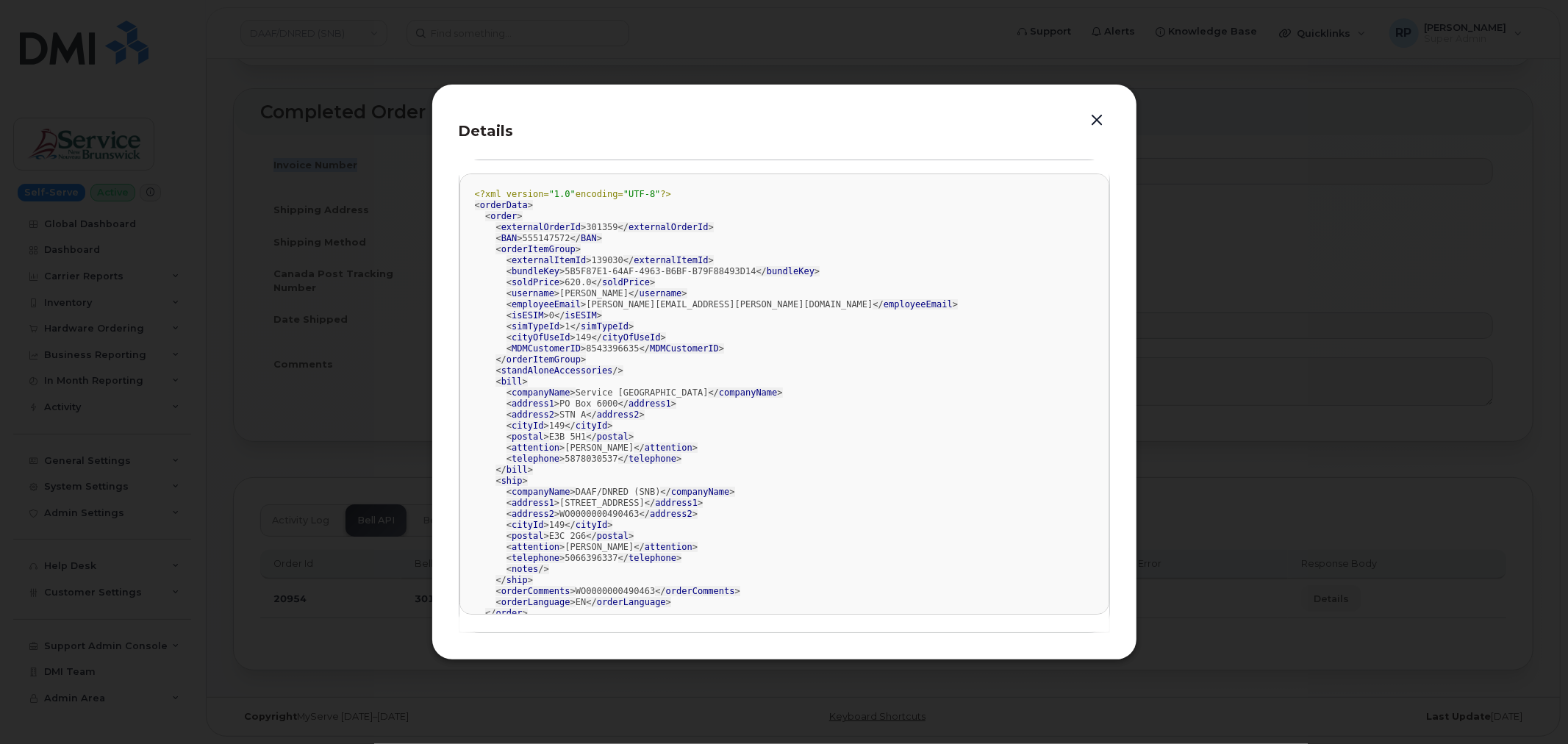
click at [1089, 121] on button "button" at bounding box center [1097, 120] width 22 height 20
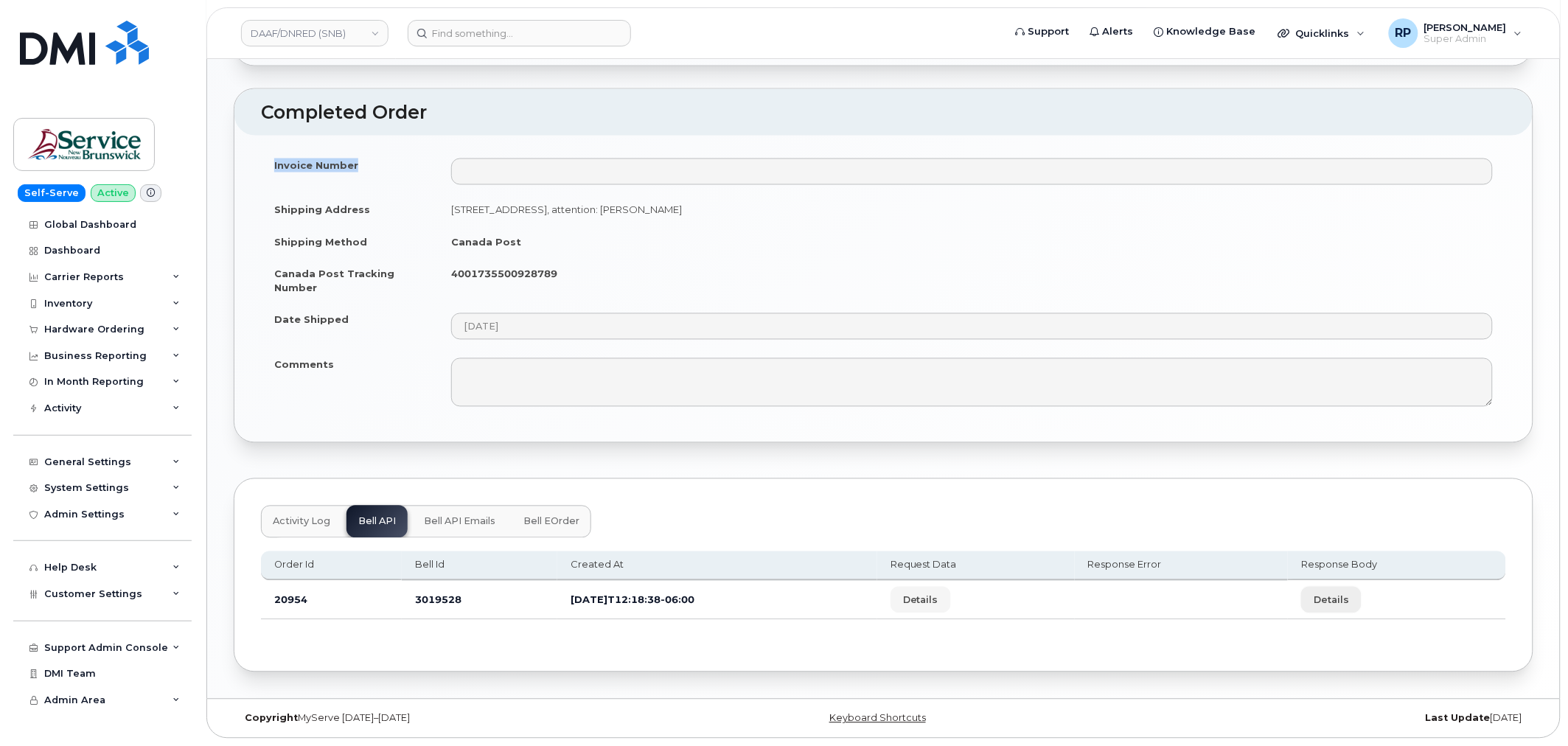
click at [1331, 601] on span "Details" at bounding box center [1332, 601] width 36 height 14
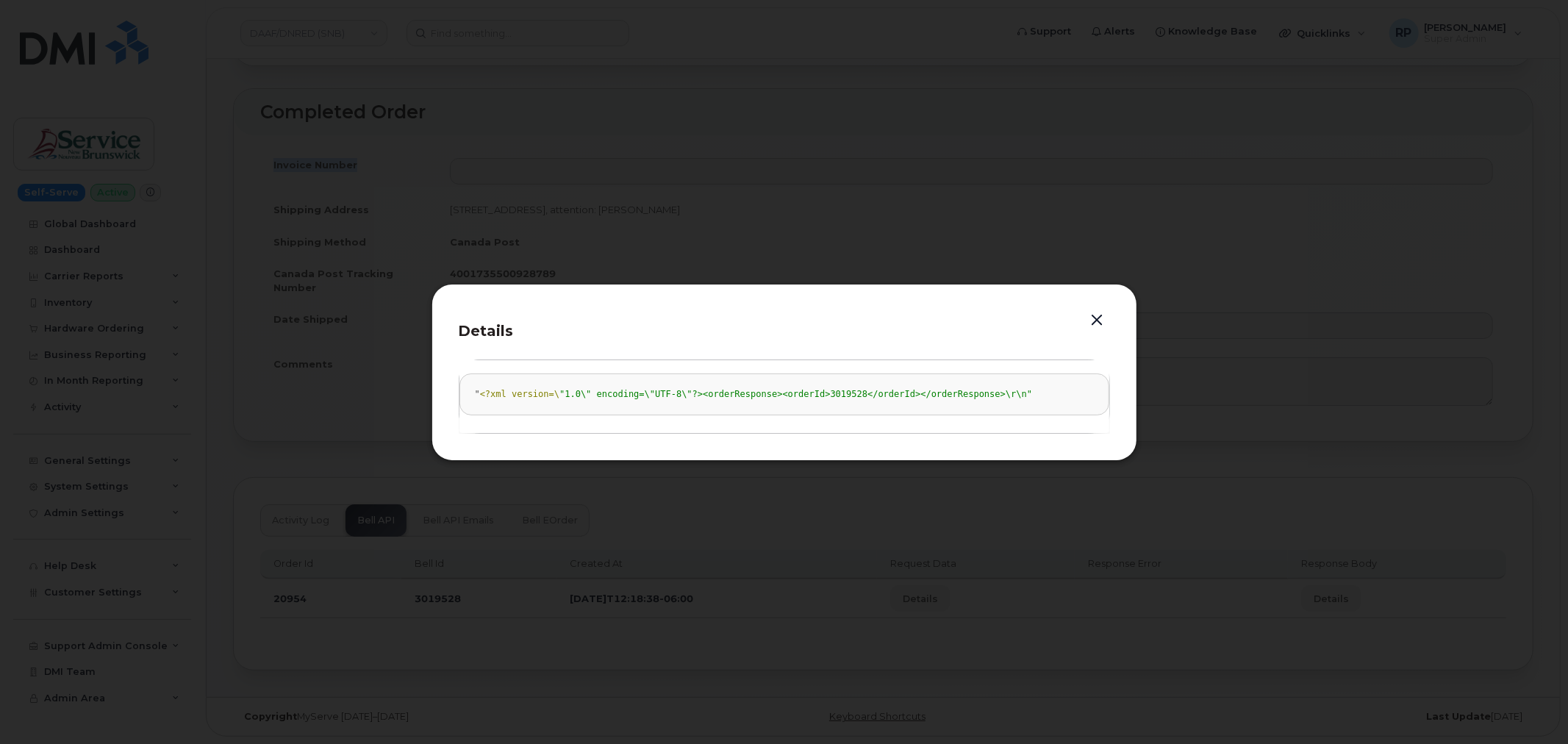
click at [1105, 317] on button "button" at bounding box center [1097, 321] width 22 height 20
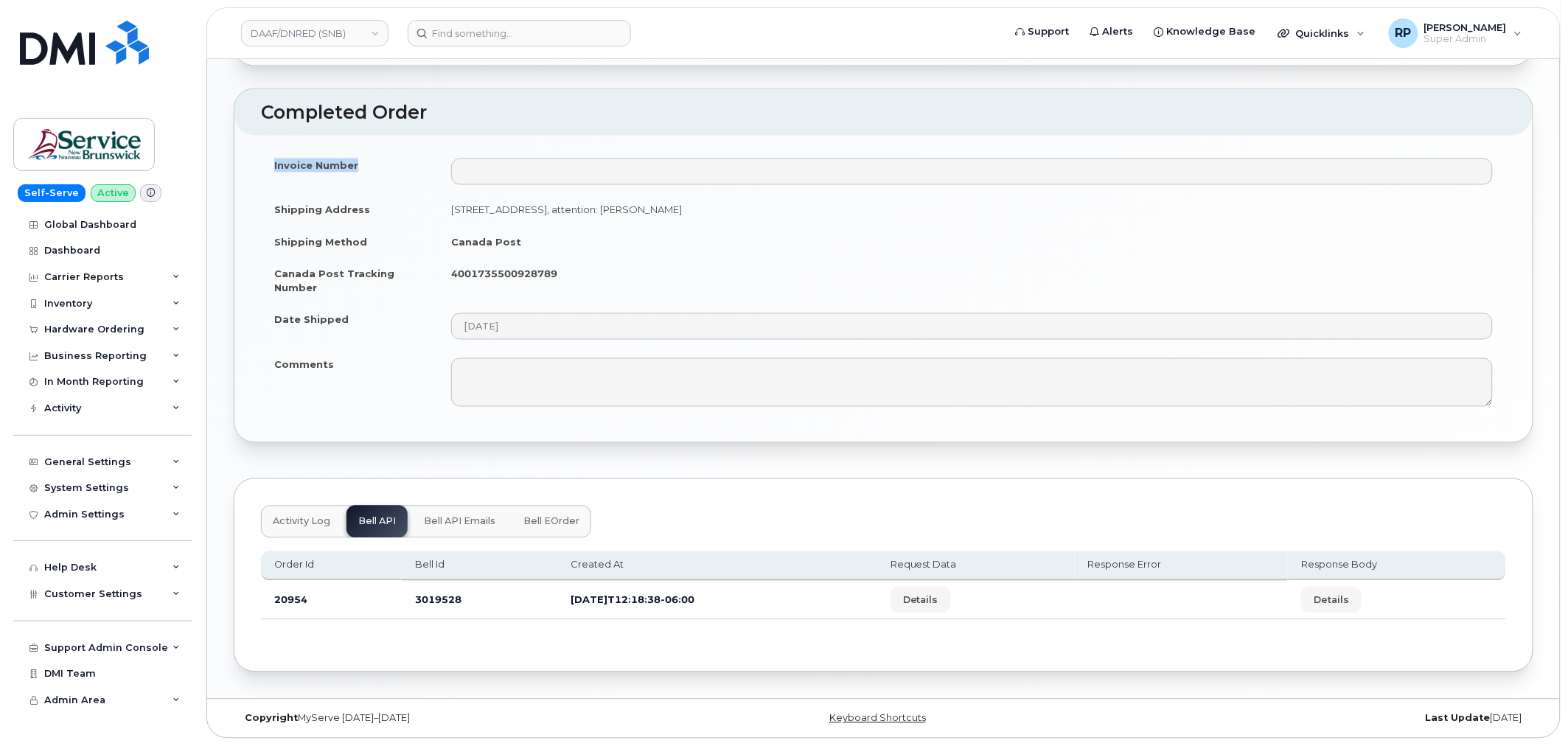
click at [457, 515] on button "Bell API Emails" at bounding box center [460, 522] width 95 height 32
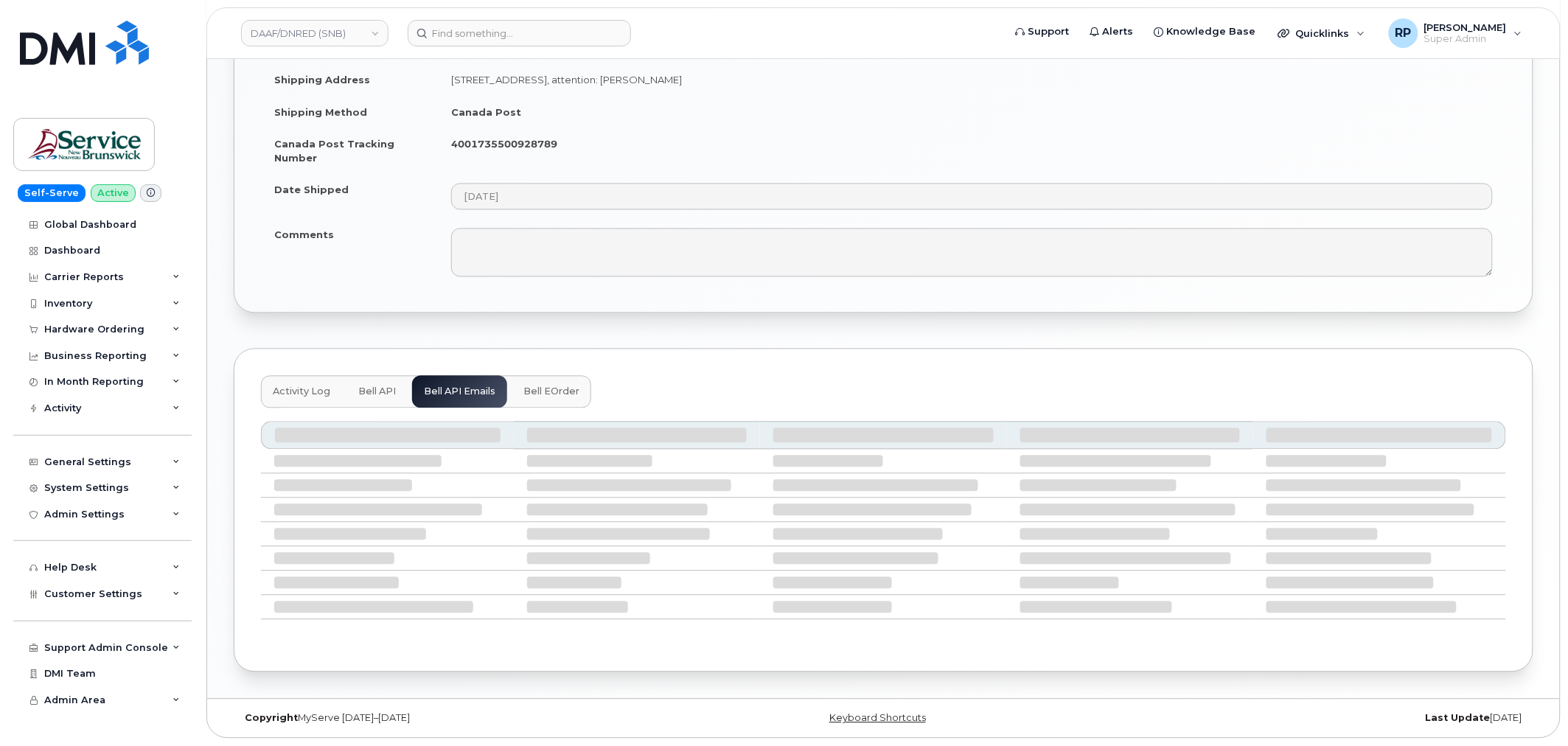
scroll to position [805, 0]
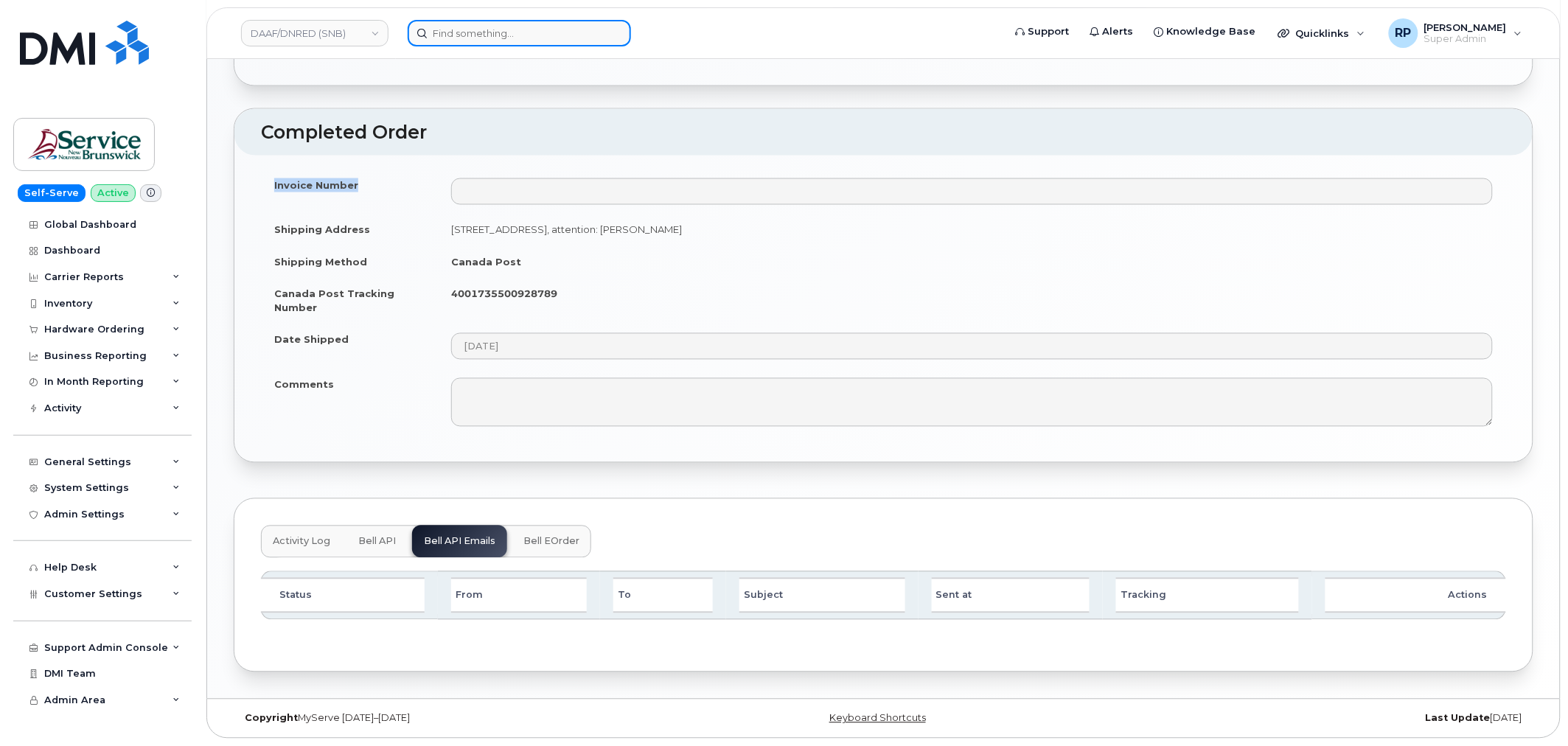
click at [477, 30] on input at bounding box center [519, 32] width 224 height 26
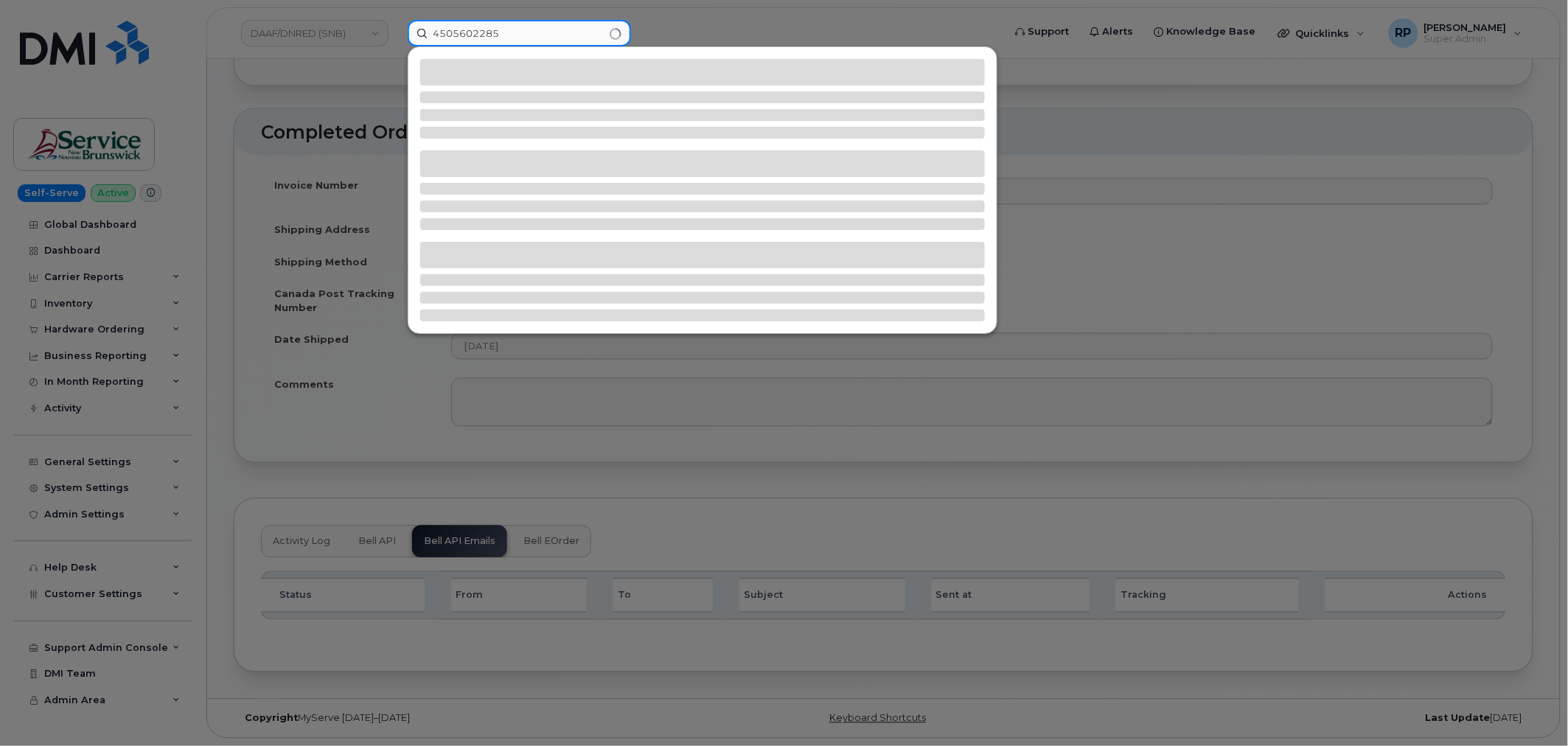
type input "4505602285"
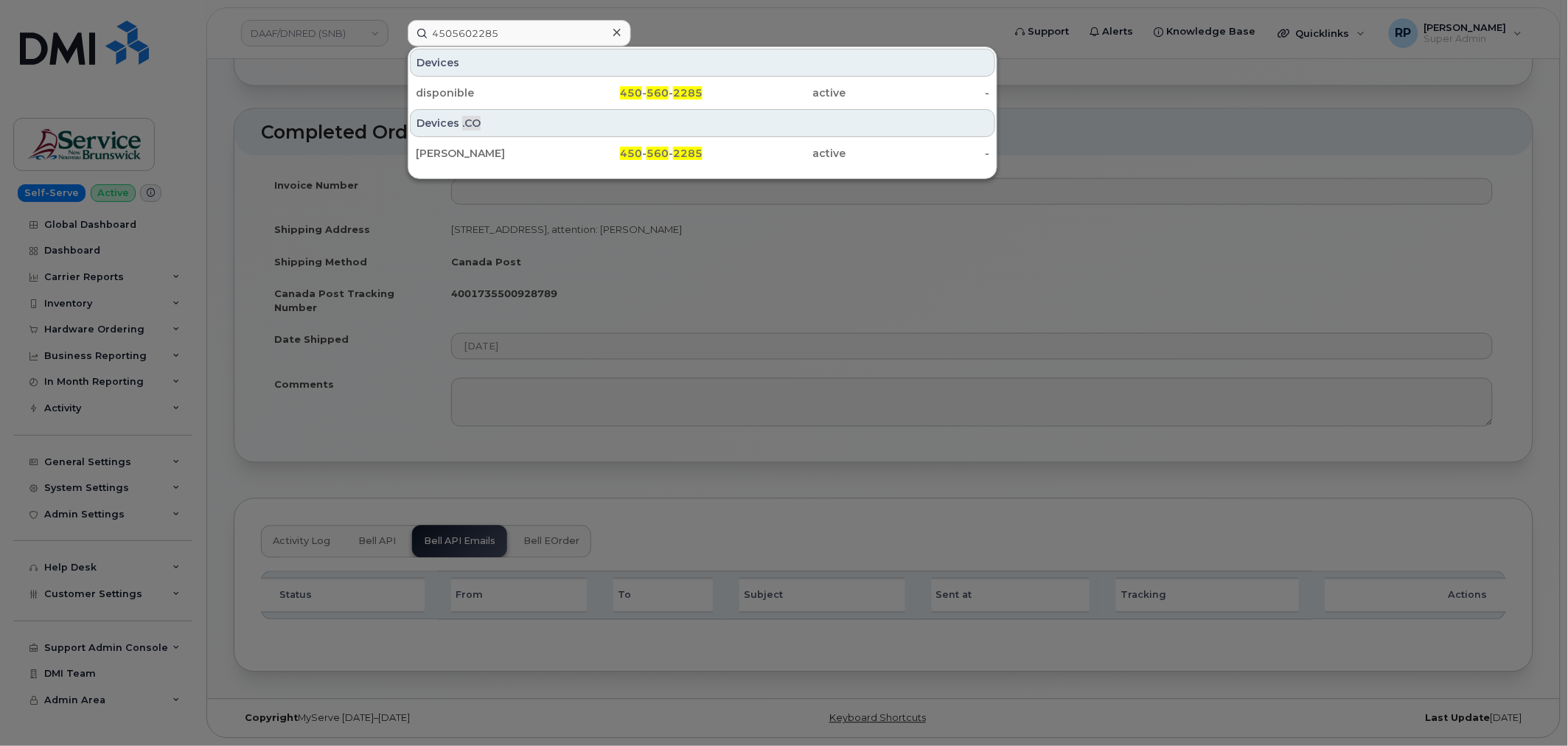
click at [529, 87] on div "disponible" at bounding box center [487, 93] width 144 height 14
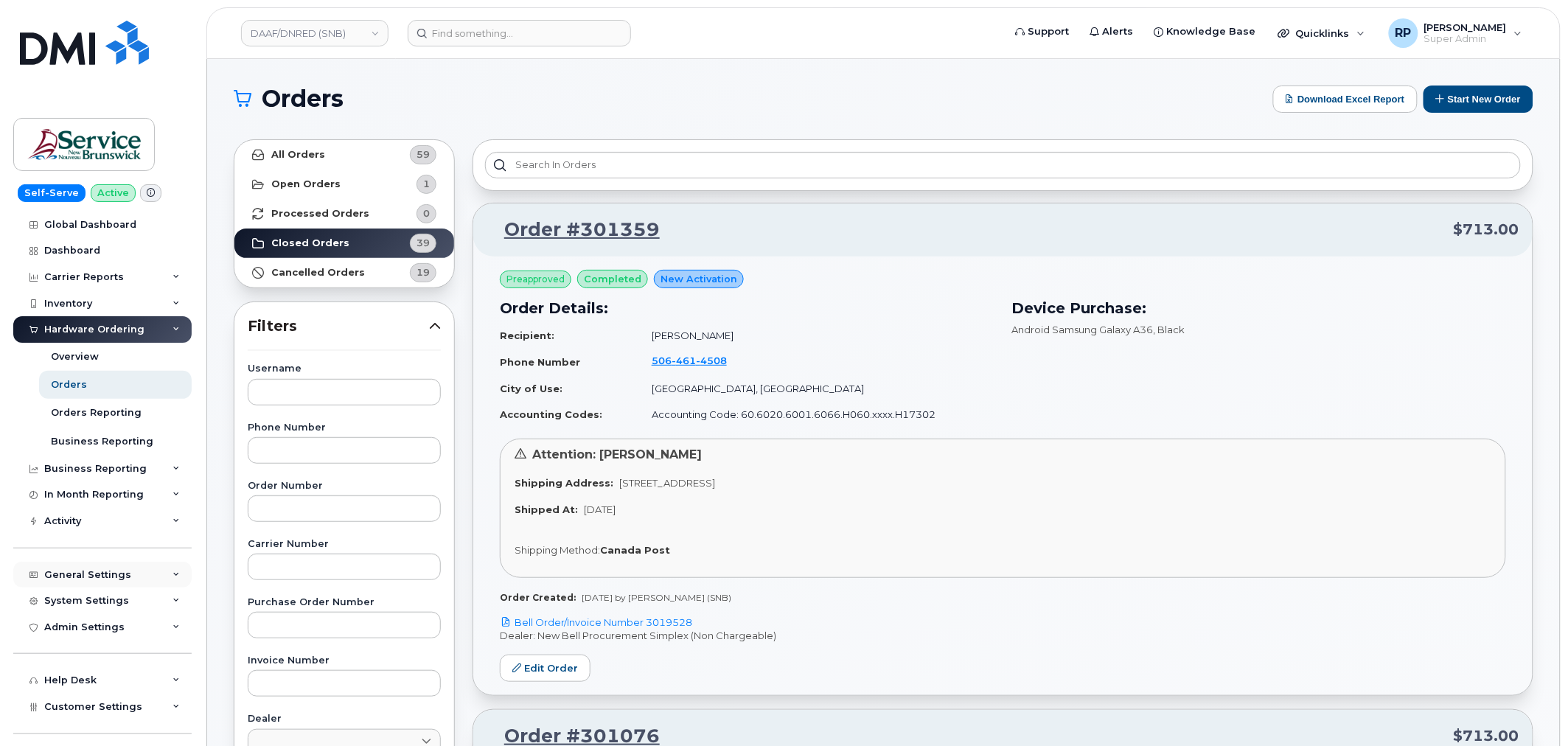
scroll to position [79, 0]
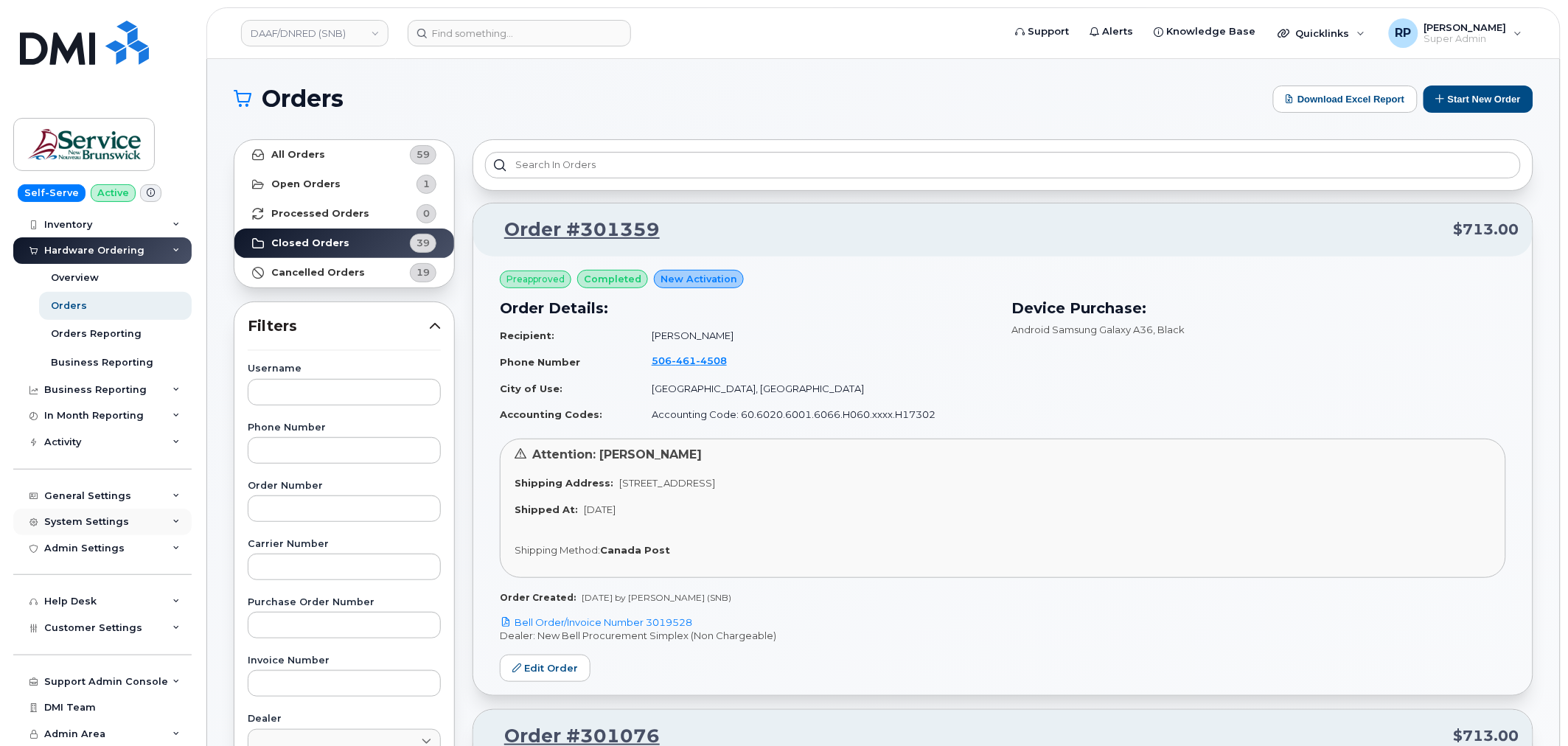
click at [102, 534] on div "System Settings" at bounding box center [103, 521] width 179 height 26
click at [102, 519] on div "System Settings" at bounding box center [87, 522] width 85 height 12
click at [102, 521] on div "System Settings" at bounding box center [87, 522] width 85 height 12
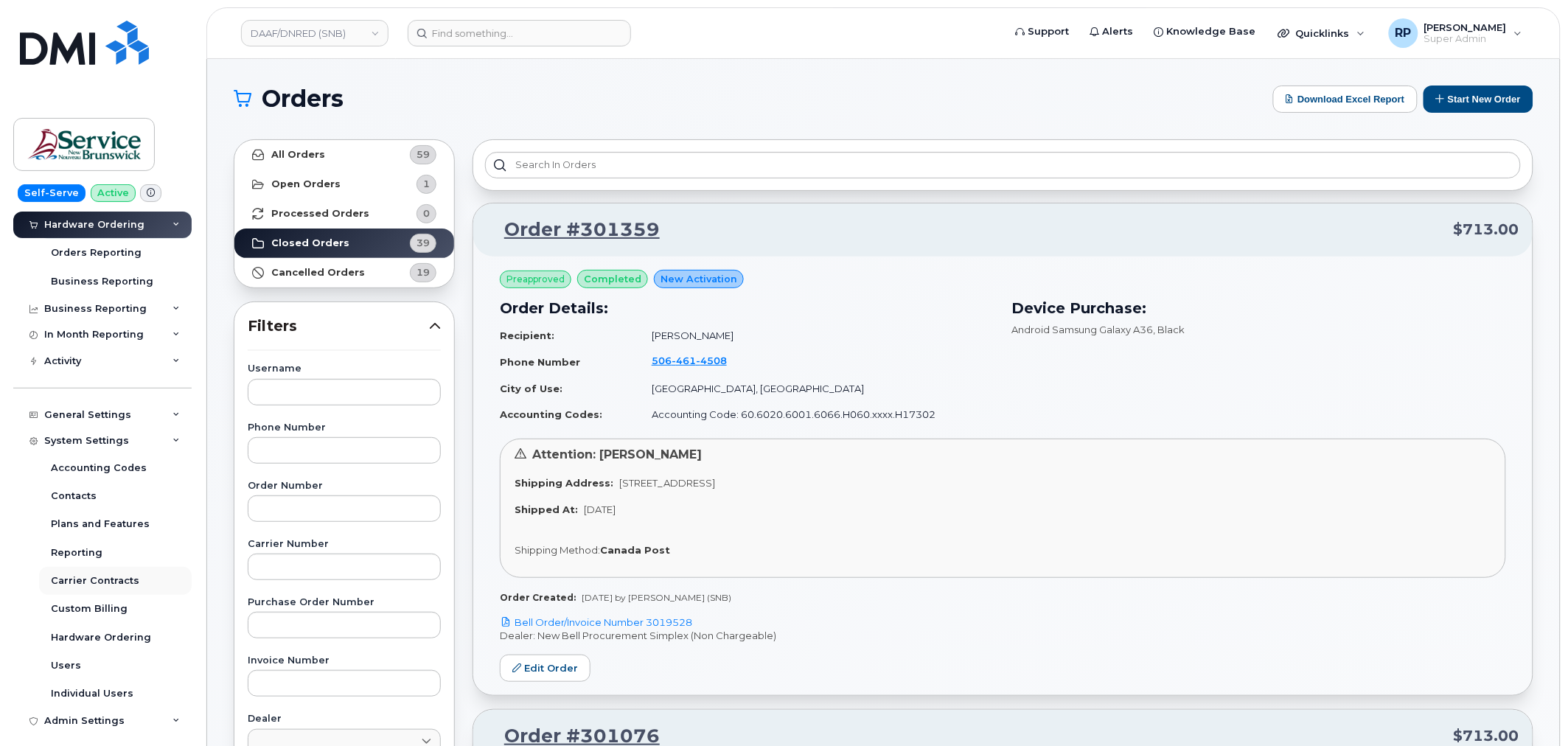
scroll to position [333, 0]
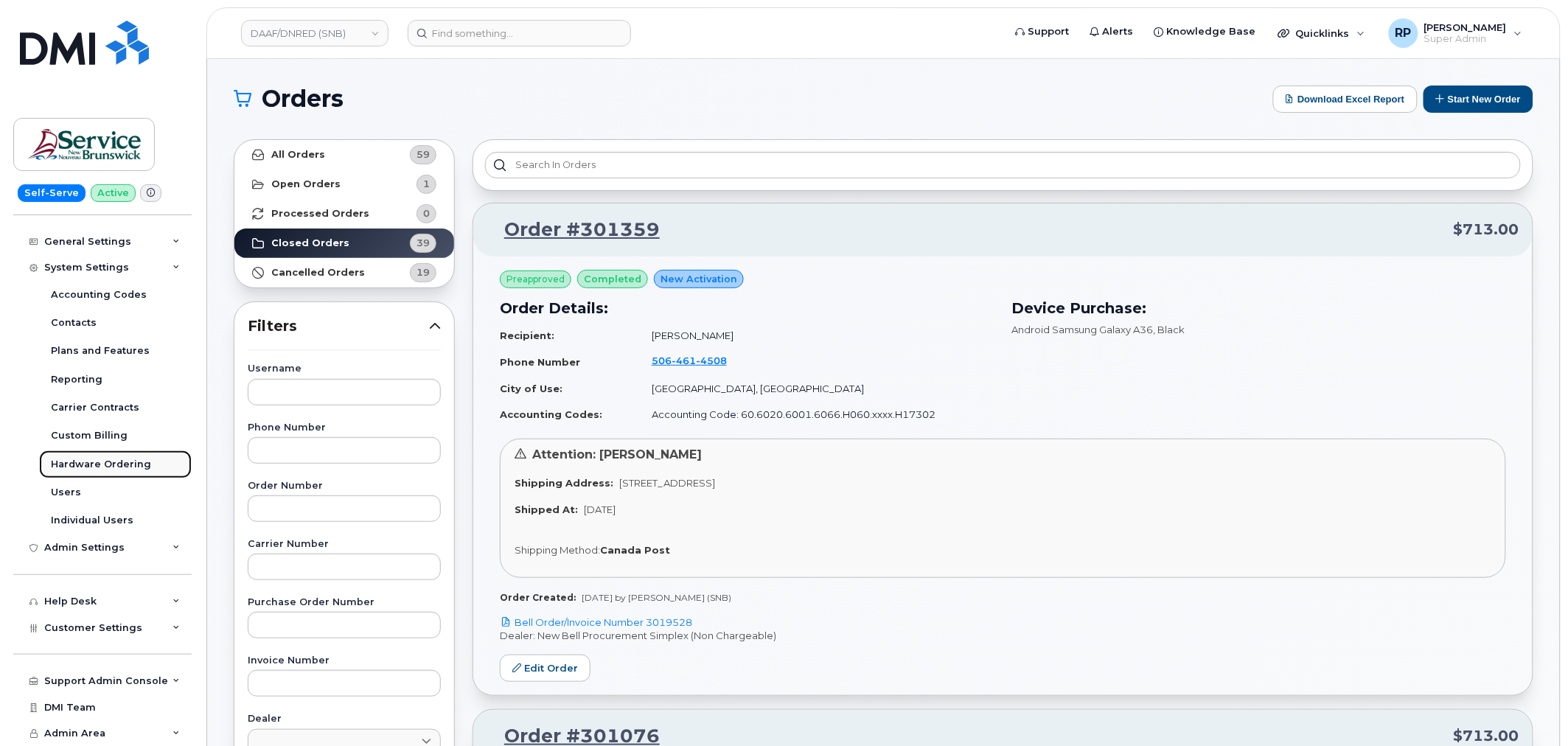
click at [97, 466] on div "Hardware Ordering" at bounding box center [101, 464] width 100 height 14
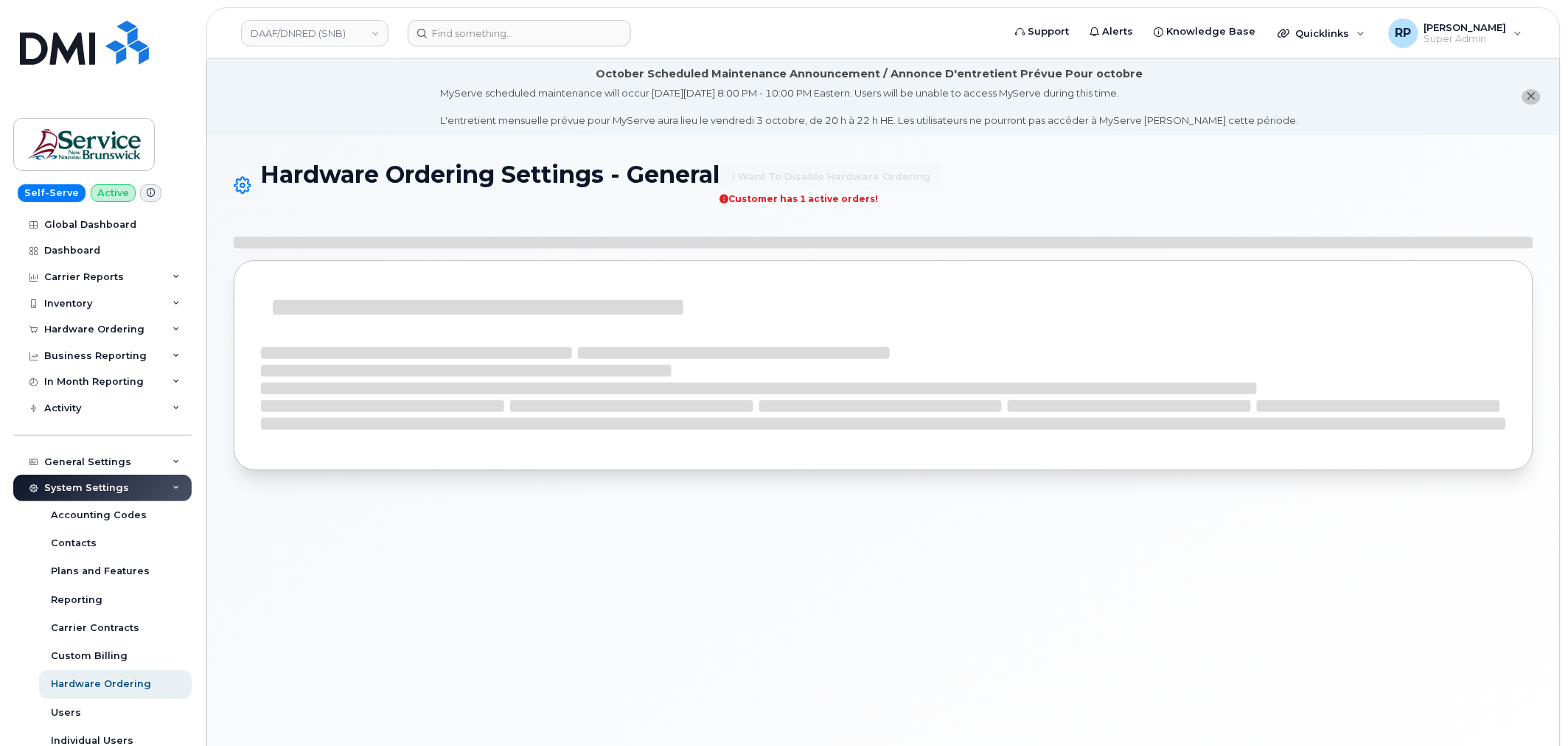
select select "admins"
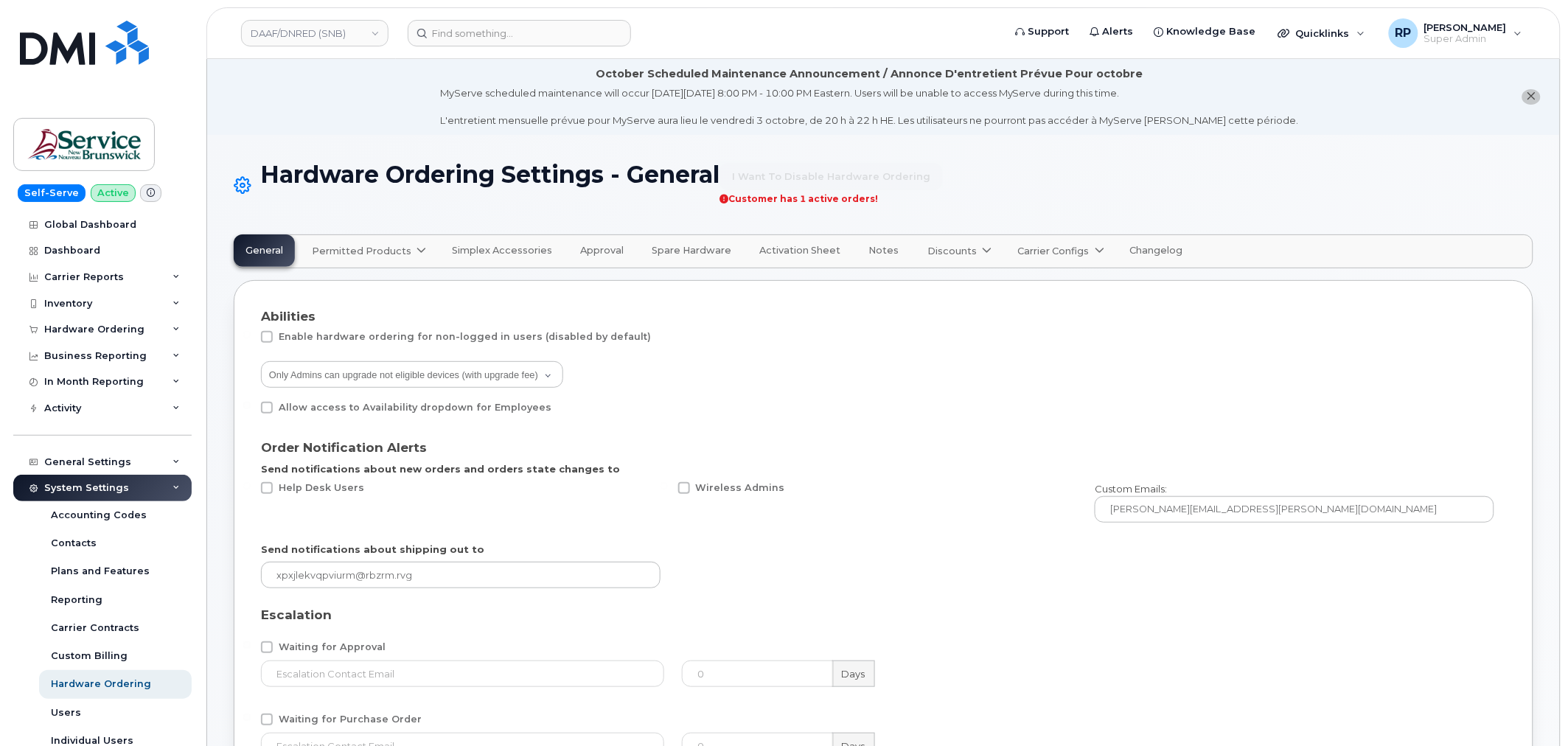
click at [1042, 253] on span "Carrier Configs" at bounding box center [1054, 251] width 71 height 14
click at [1025, 283] on div "Bell" at bounding box center [1077, 287] width 111 height 15
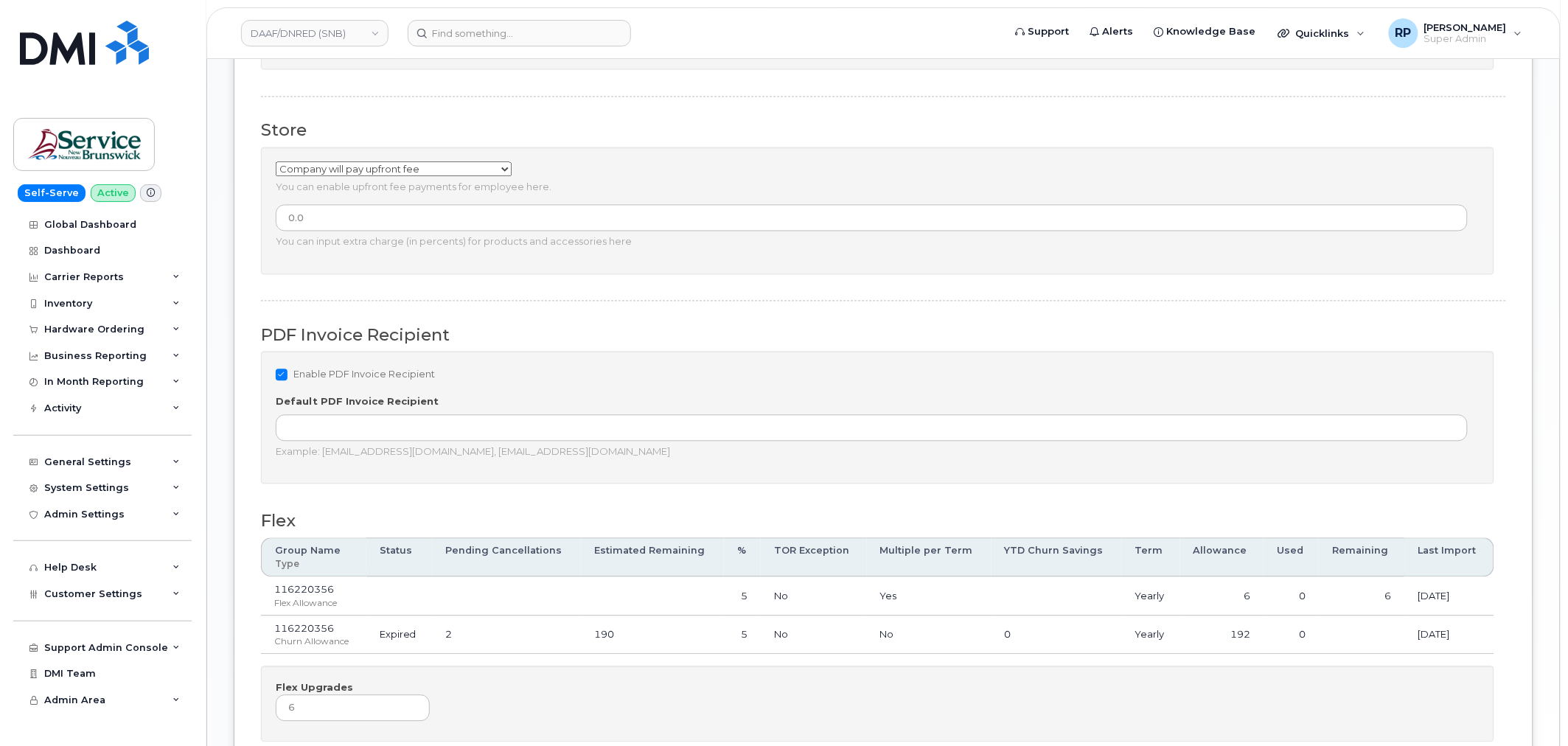
scroll to position [955, 0]
drag, startPoint x: 258, startPoint y: 322, endPoint x: 446, endPoint y: 333, distance: 188.3
click at [446, 333] on div "Base Accessibility Carrier is available in hardware ordering for all users Acce…" at bounding box center [883, 71] width 1299 height 1542
click at [273, 335] on h3 "PDF Invoice Recipient" at bounding box center [878, 333] width 1233 height 19
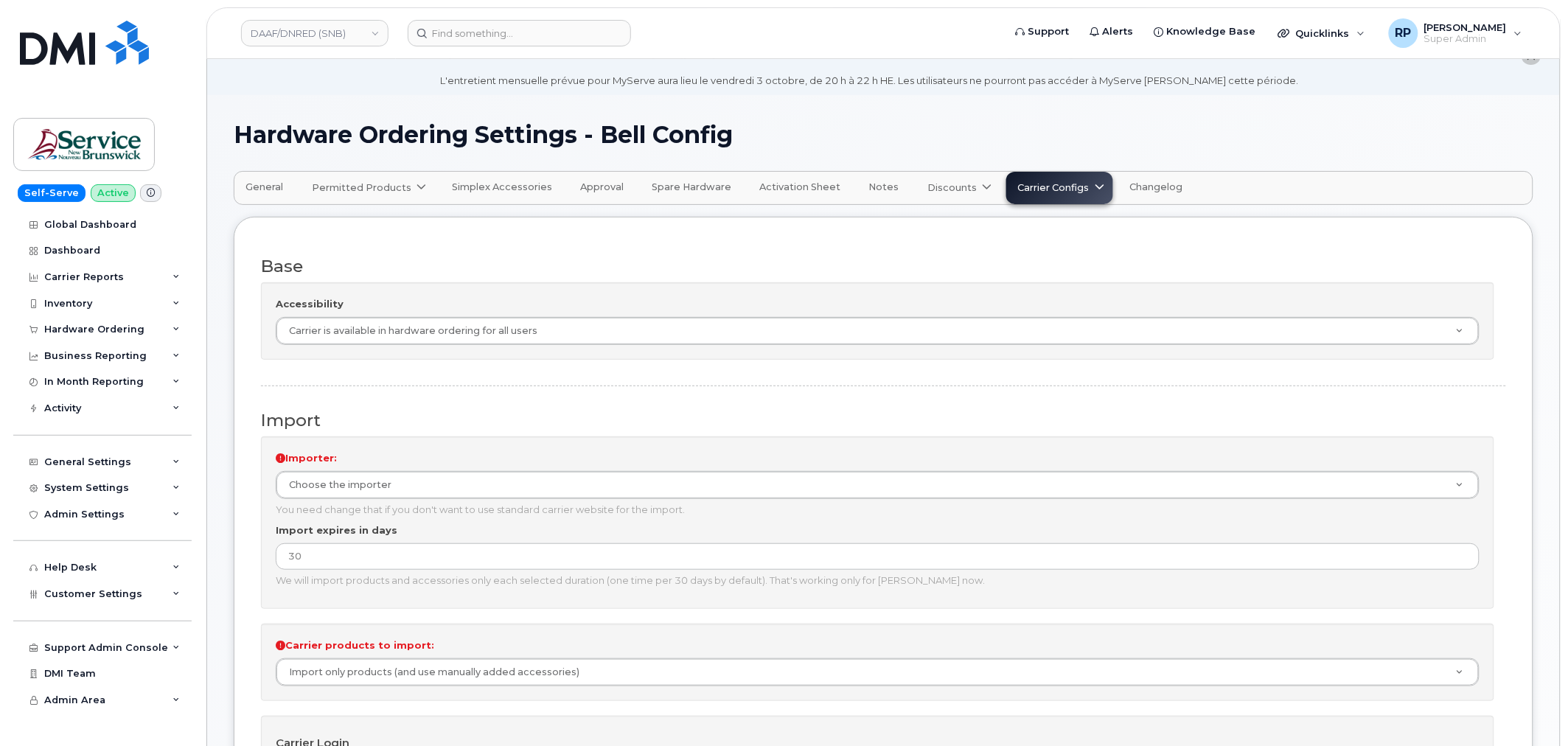
scroll to position [0, 0]
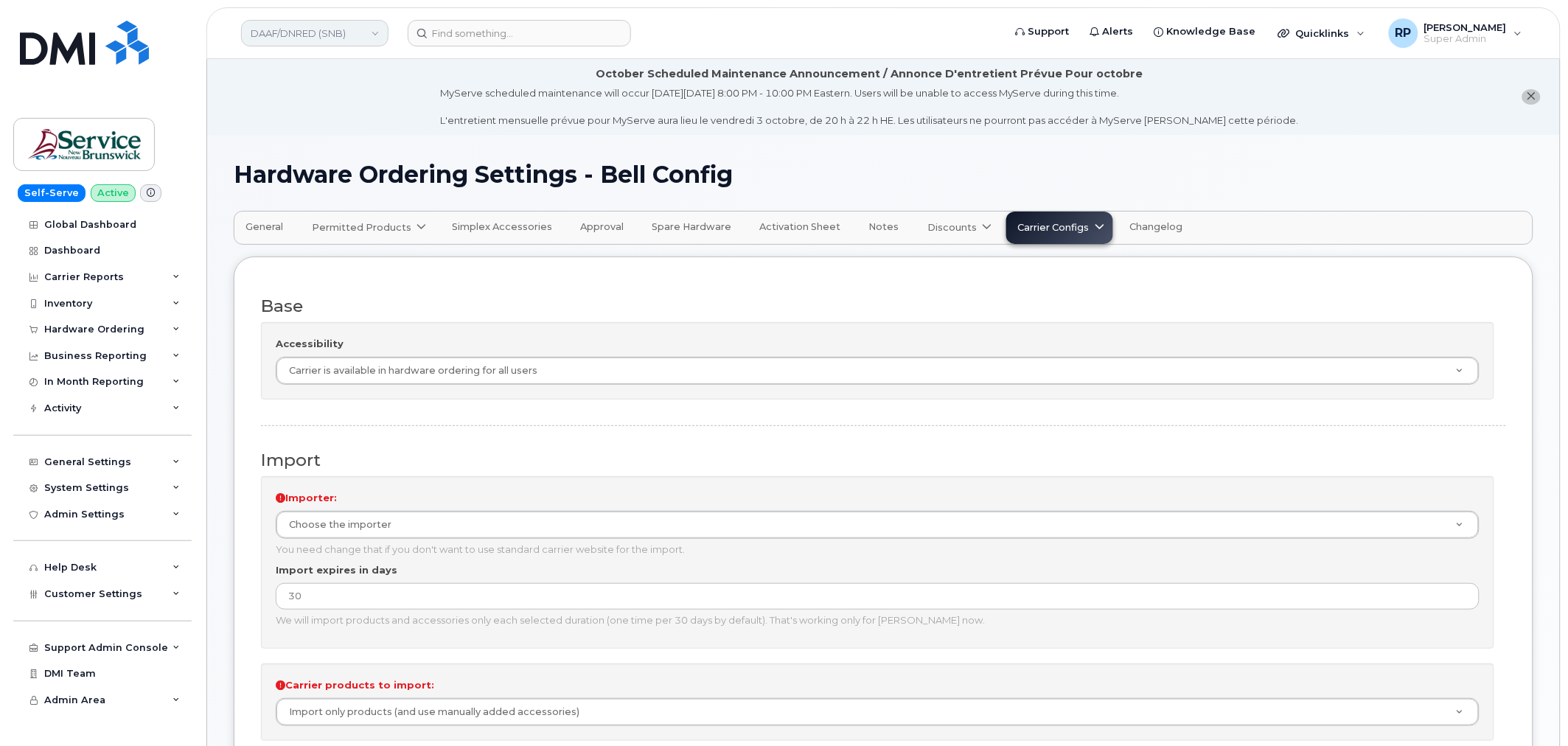
click at [357, 40] on link "DAAF/DNRED (SNB)" at bounding box center [314, 32] width 147 height 26
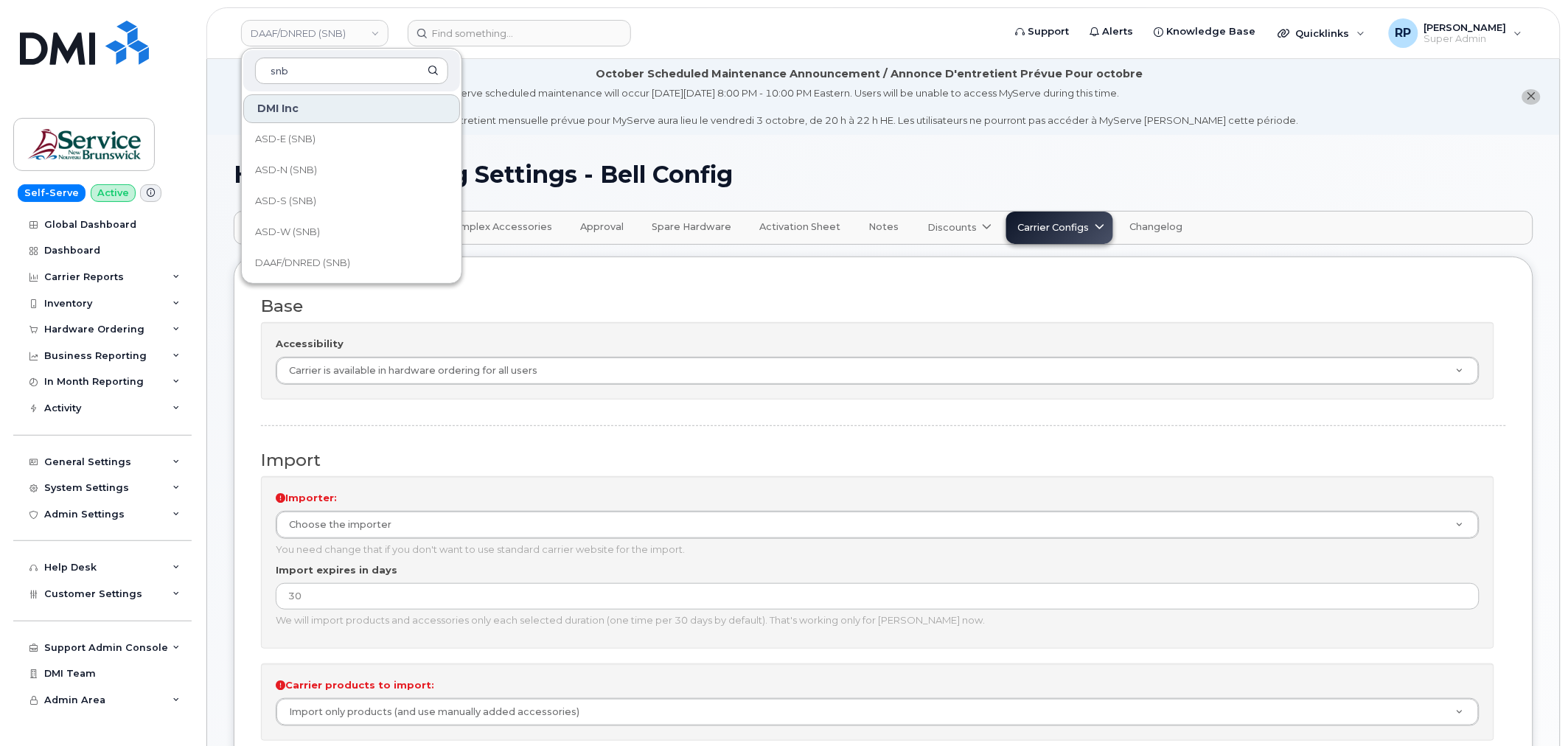
type input "snb"
click at [599, 285] on div "Base Accessibility Carrier is available in hardware ordering for all users Acce…" at bounding box center [883, 349] width 1245 height 130
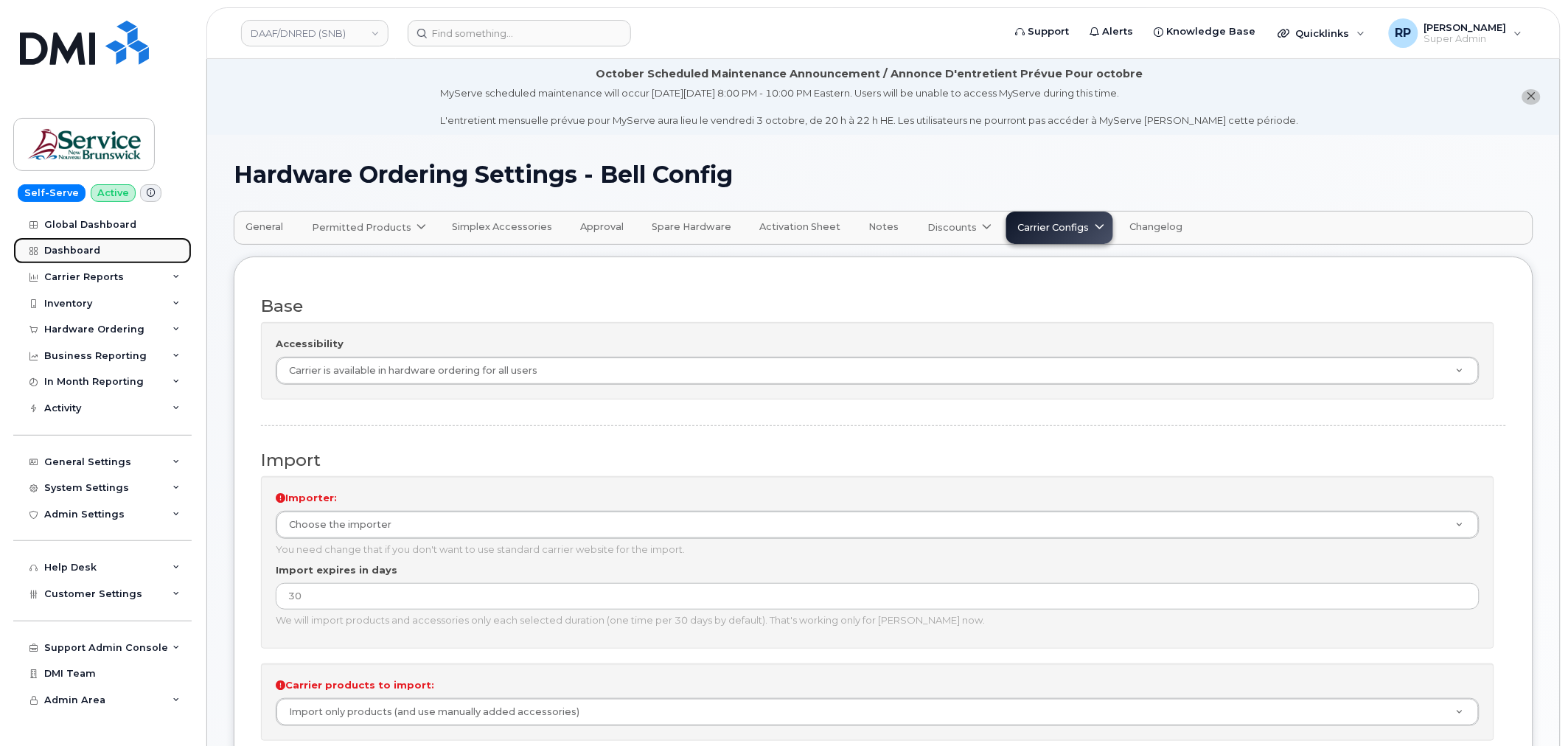
click at [97, 248] on div "Dashboard" at bounding box center [72, 251] width 56 height 12
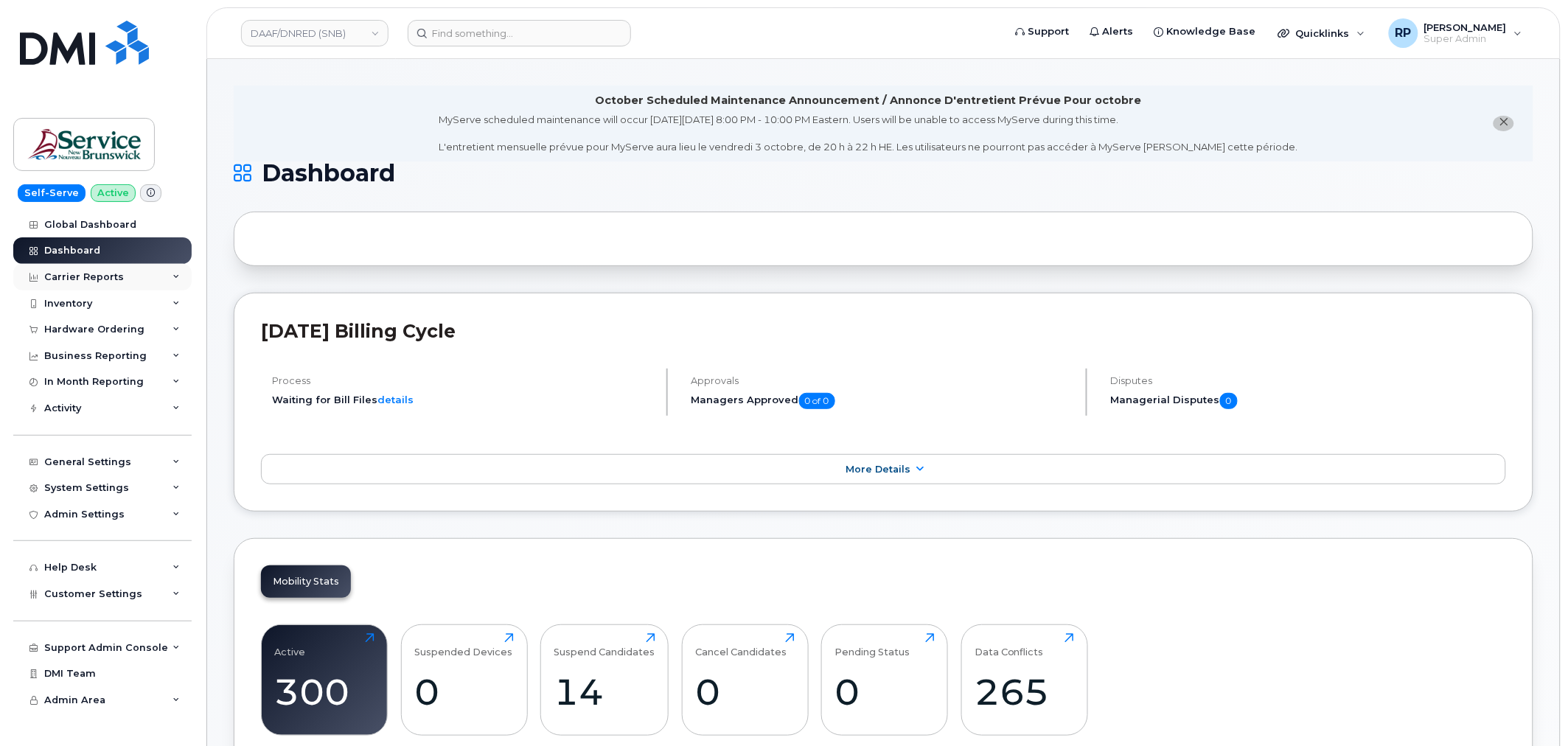
click at [89, 276] on div "Carrier Reports" at bounding box center [84, 277] width 80 height 12
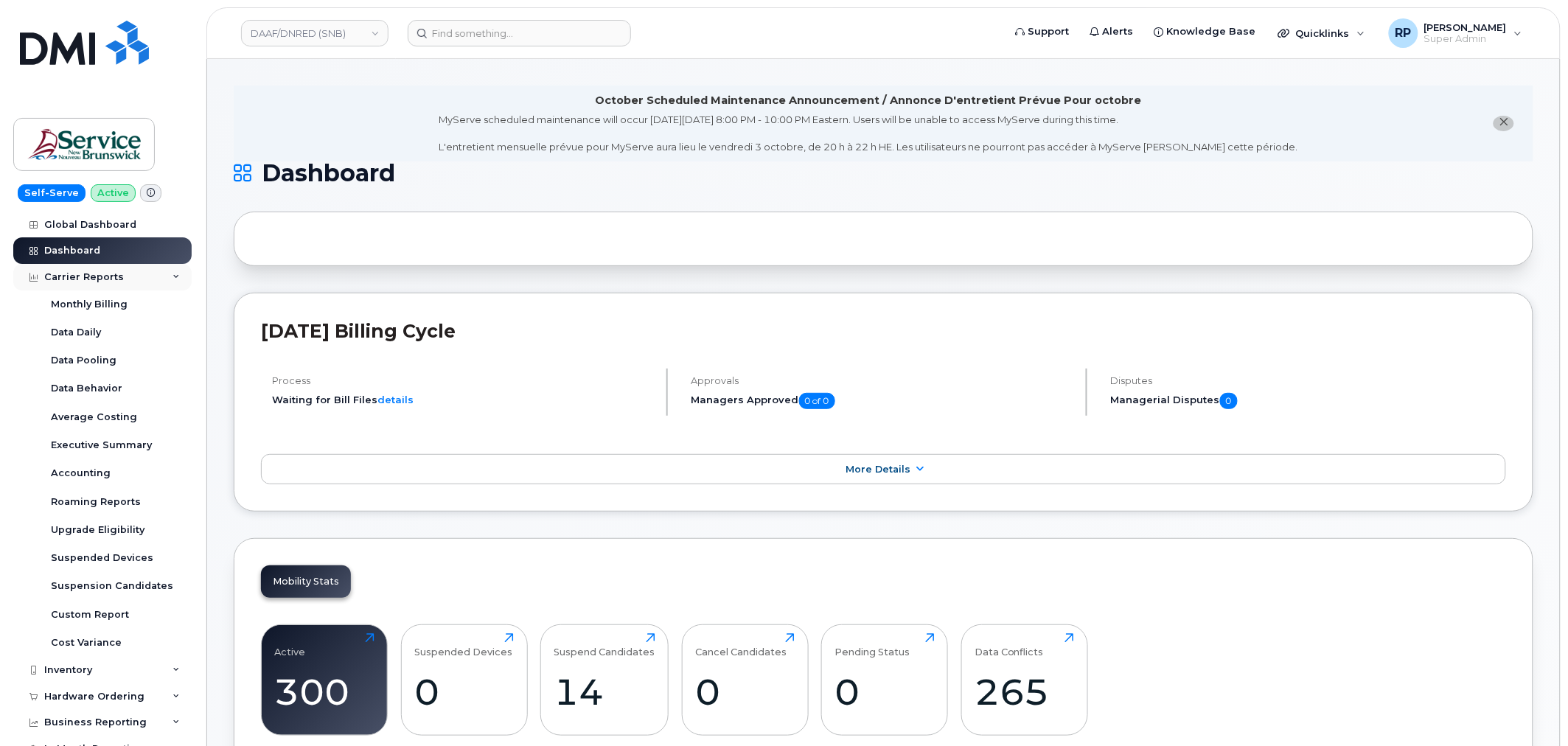
click at [98, 273] on div "Carrier Reports" at bounding box center [84, 277] width 80 height 12
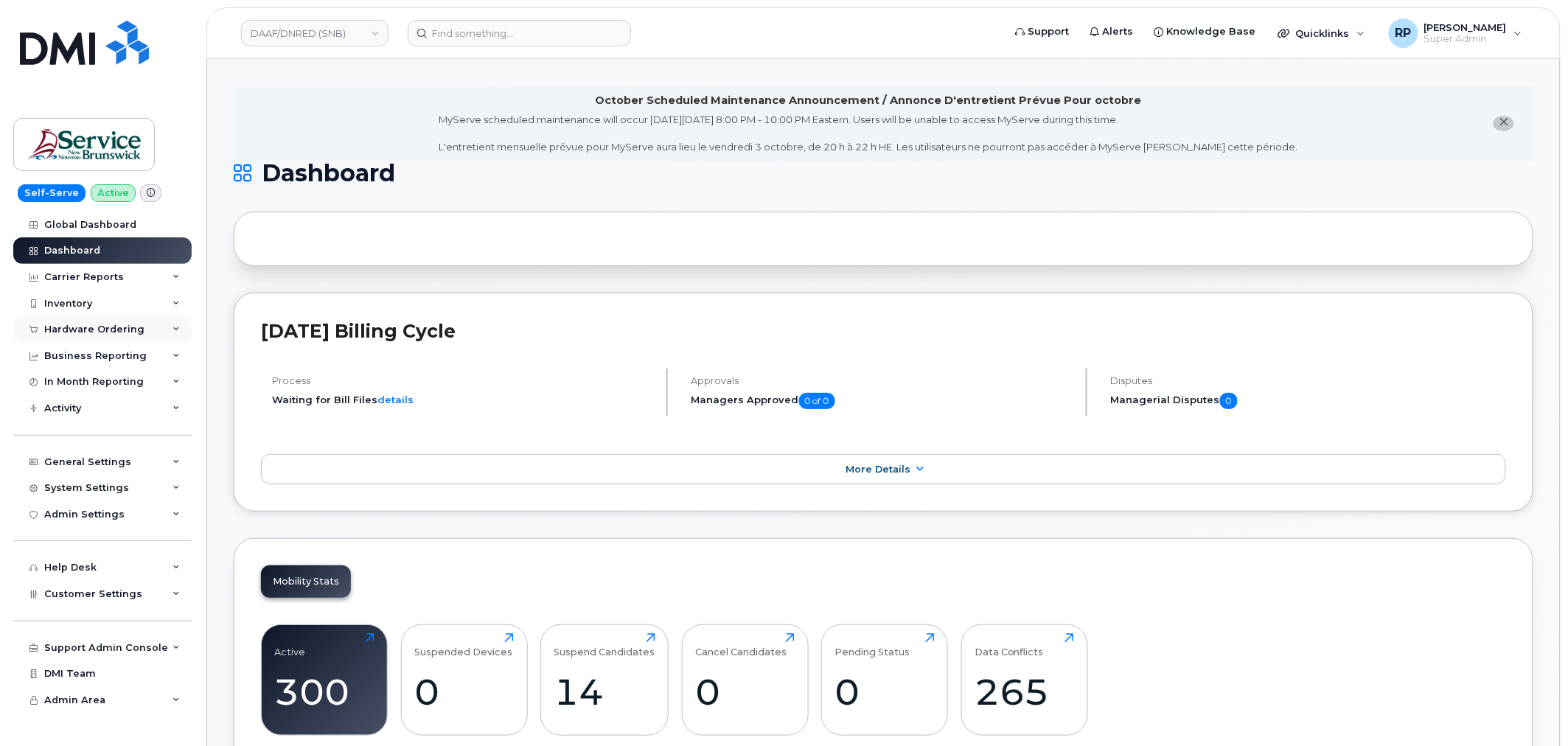
click at [104, 335] on div "Hardware Ordering" at bounding box center [103, 329] width 179 height 26
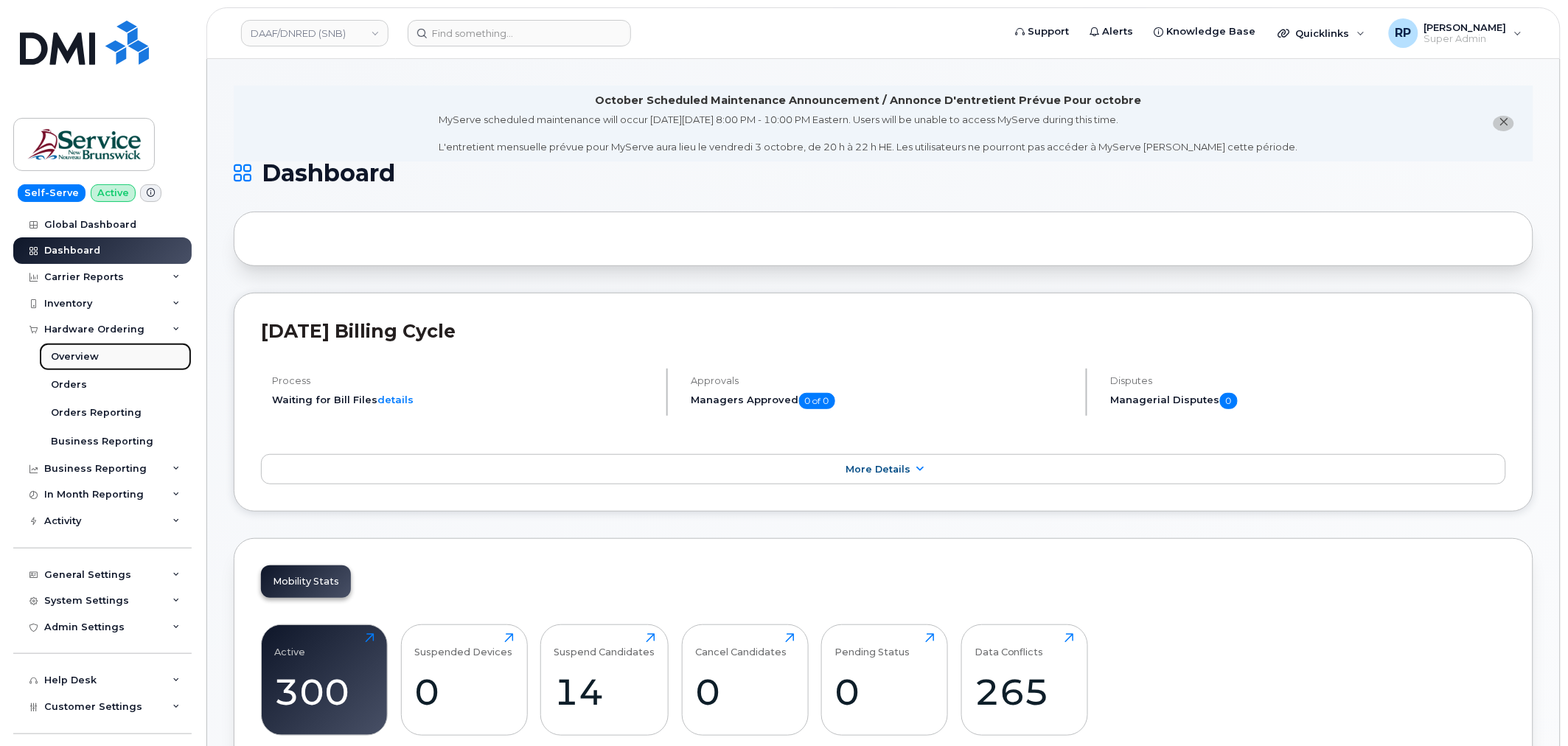
click at [74, 351] on div "Overview" at bounding box center [75, 357] width 48 height 14
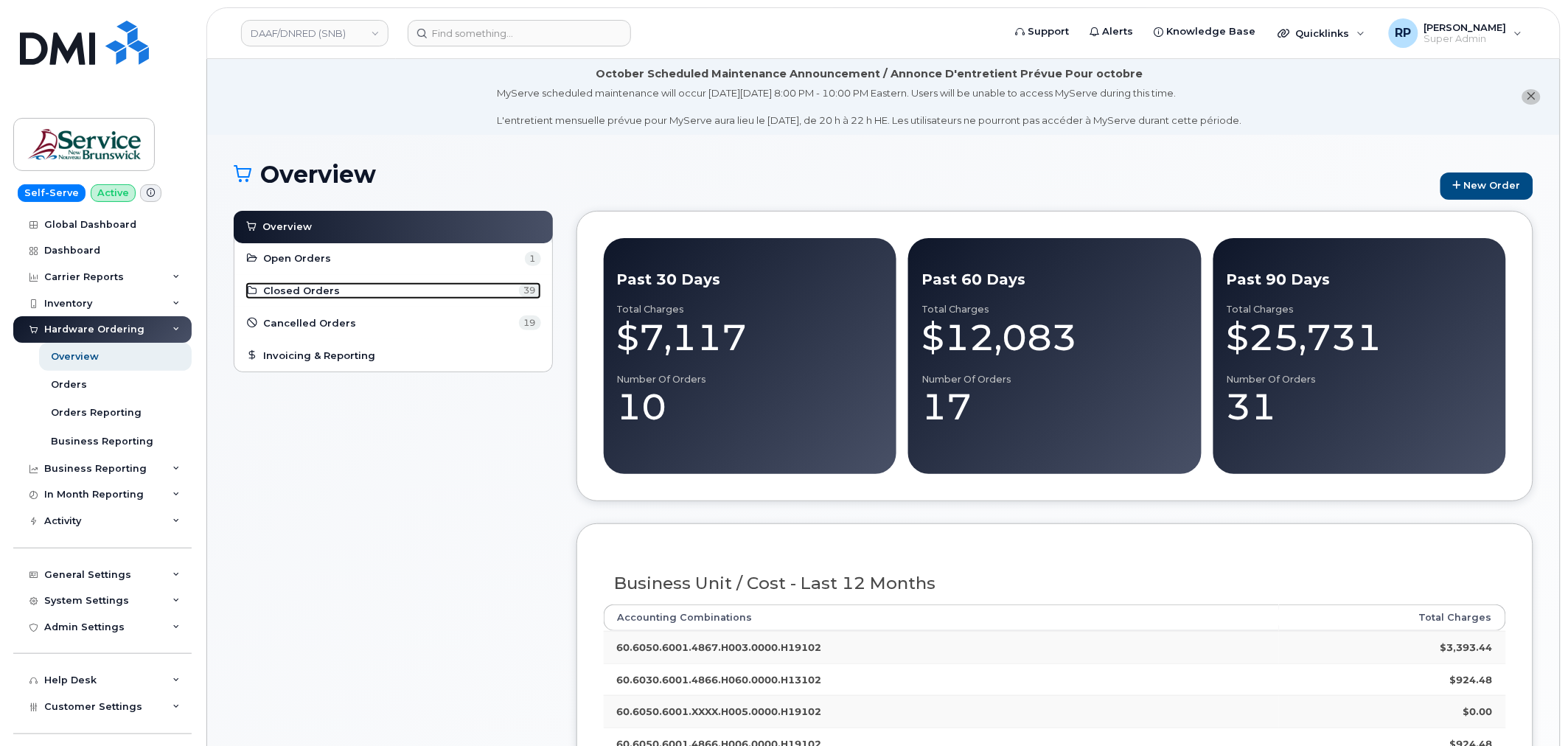
click at [388, 293] on link "Closed Orders 39" at bounding box center [394, 291] width 296 height 18
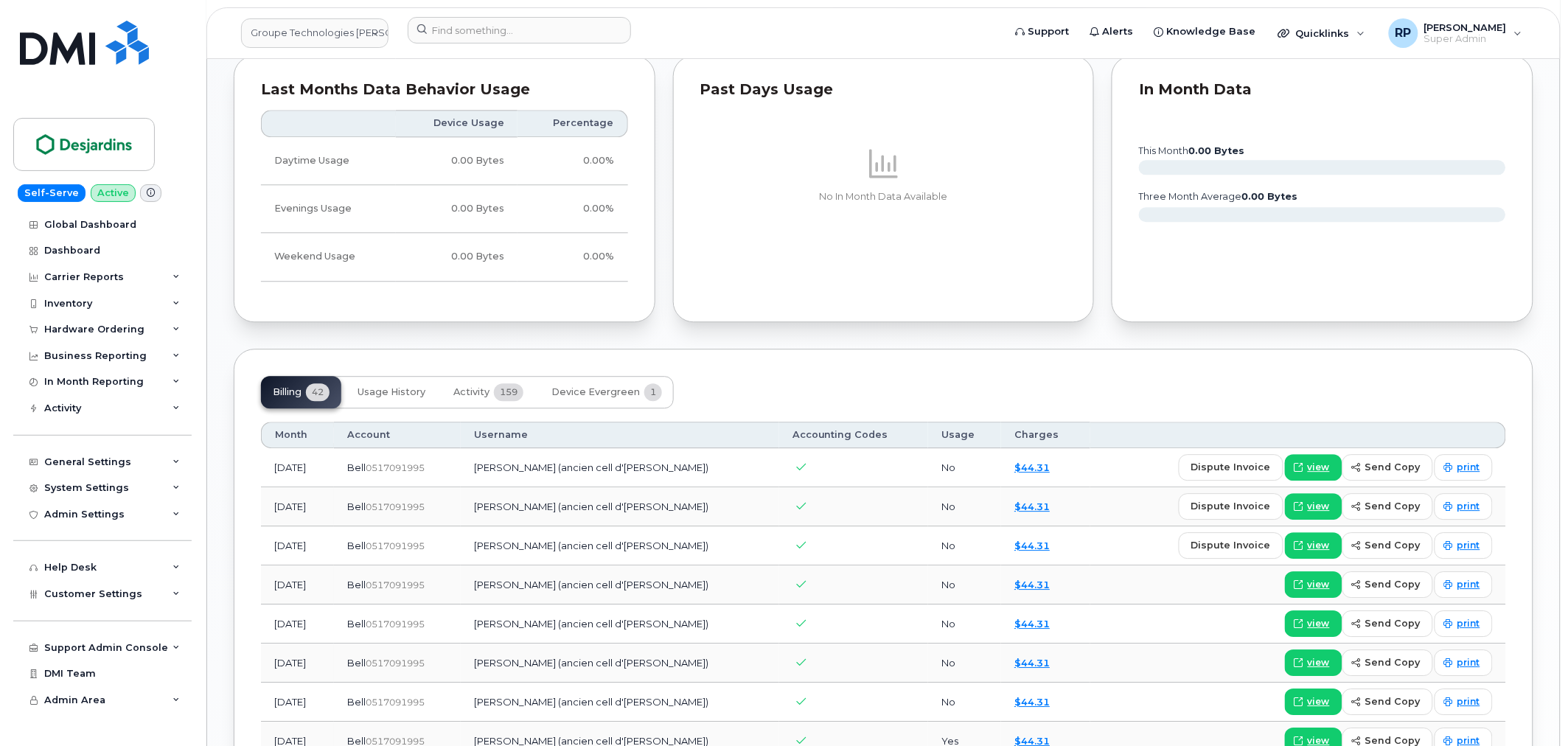
scroll to position [1365, 0]
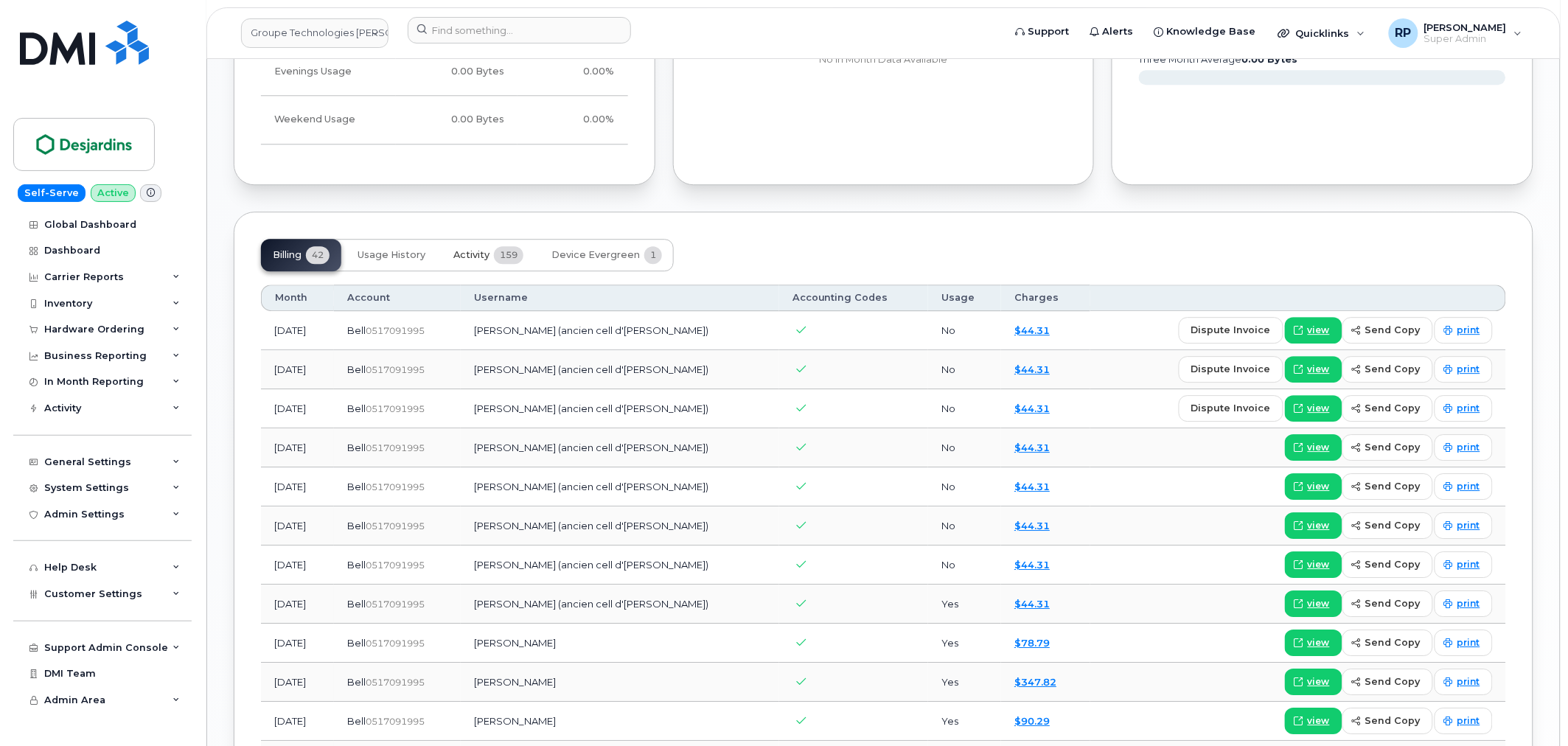
click at [468, 259] on span "Activity" at bounding box center [471, 255] width 36 height 12
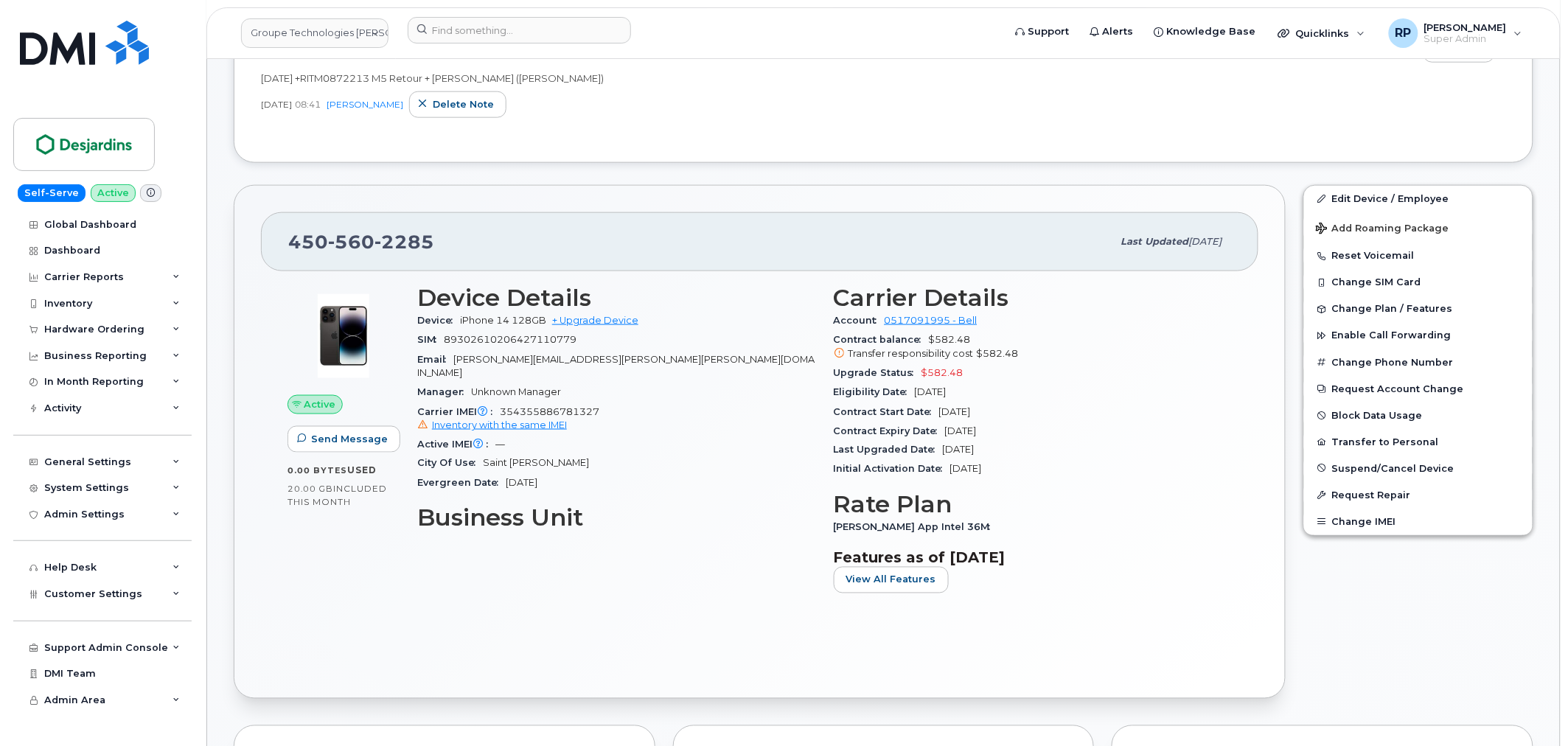
scroll to position [1320, 0]
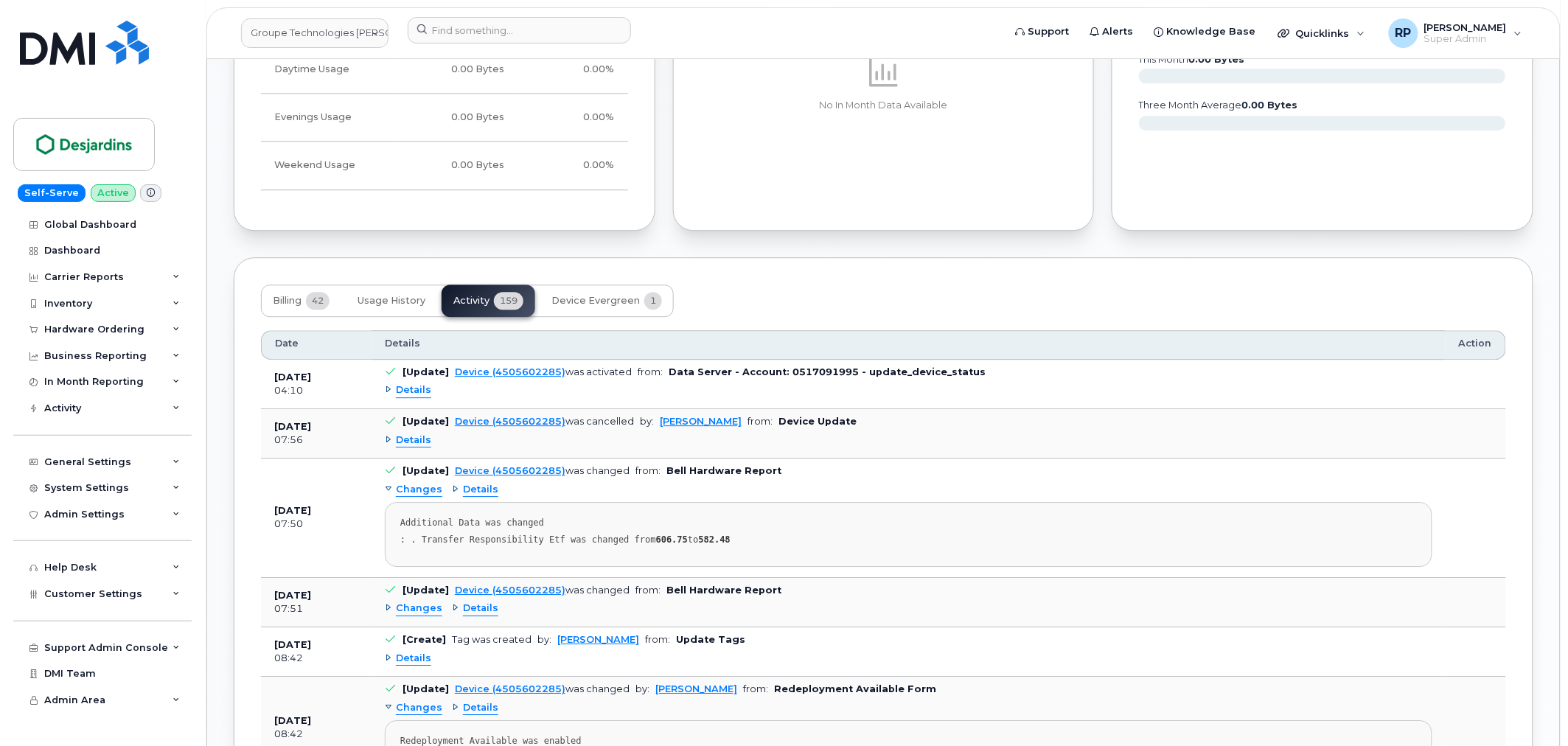
click at [418, 388] on span "Details" at bounding box center [413, 390] width 36 height 14
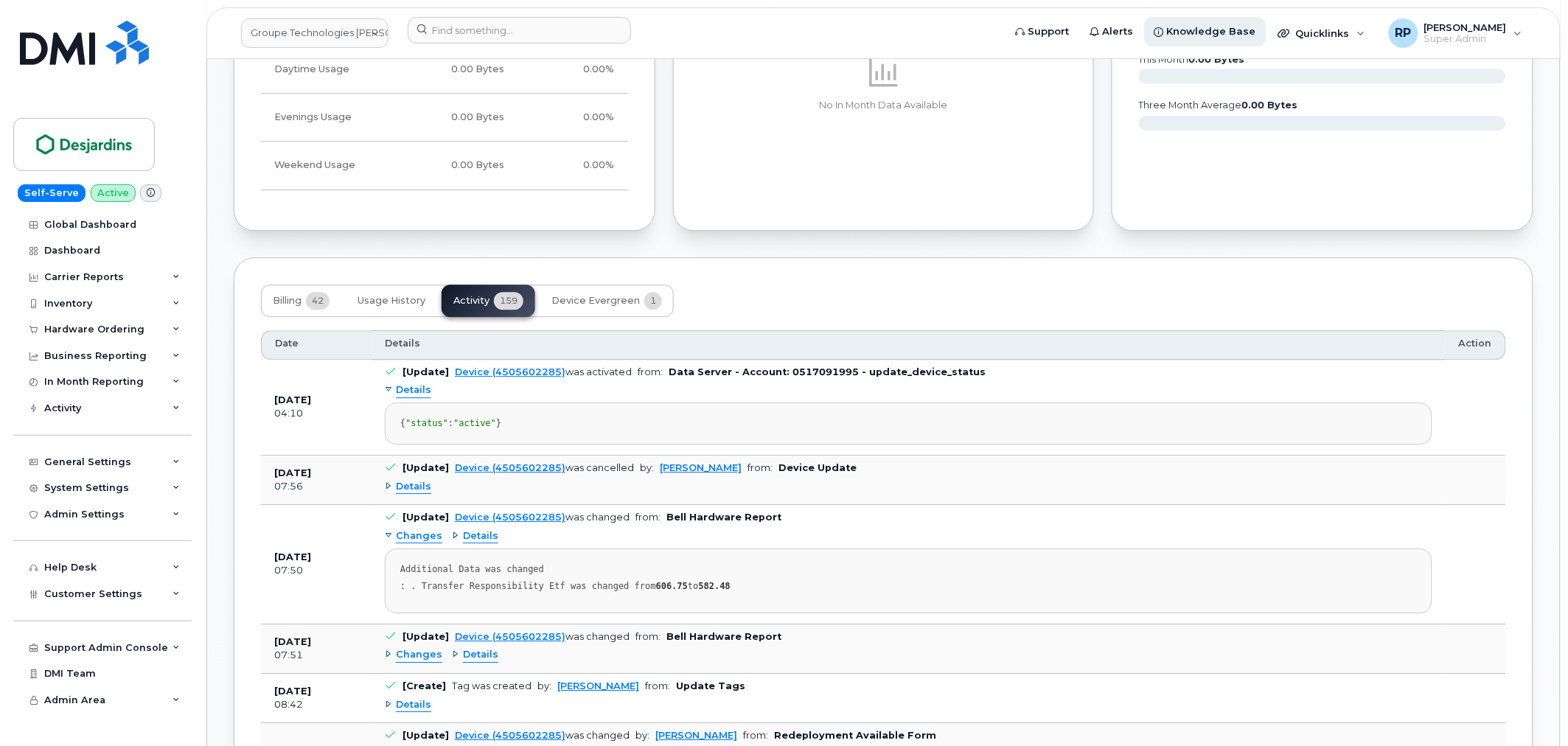
scroll to position [1808, 0]
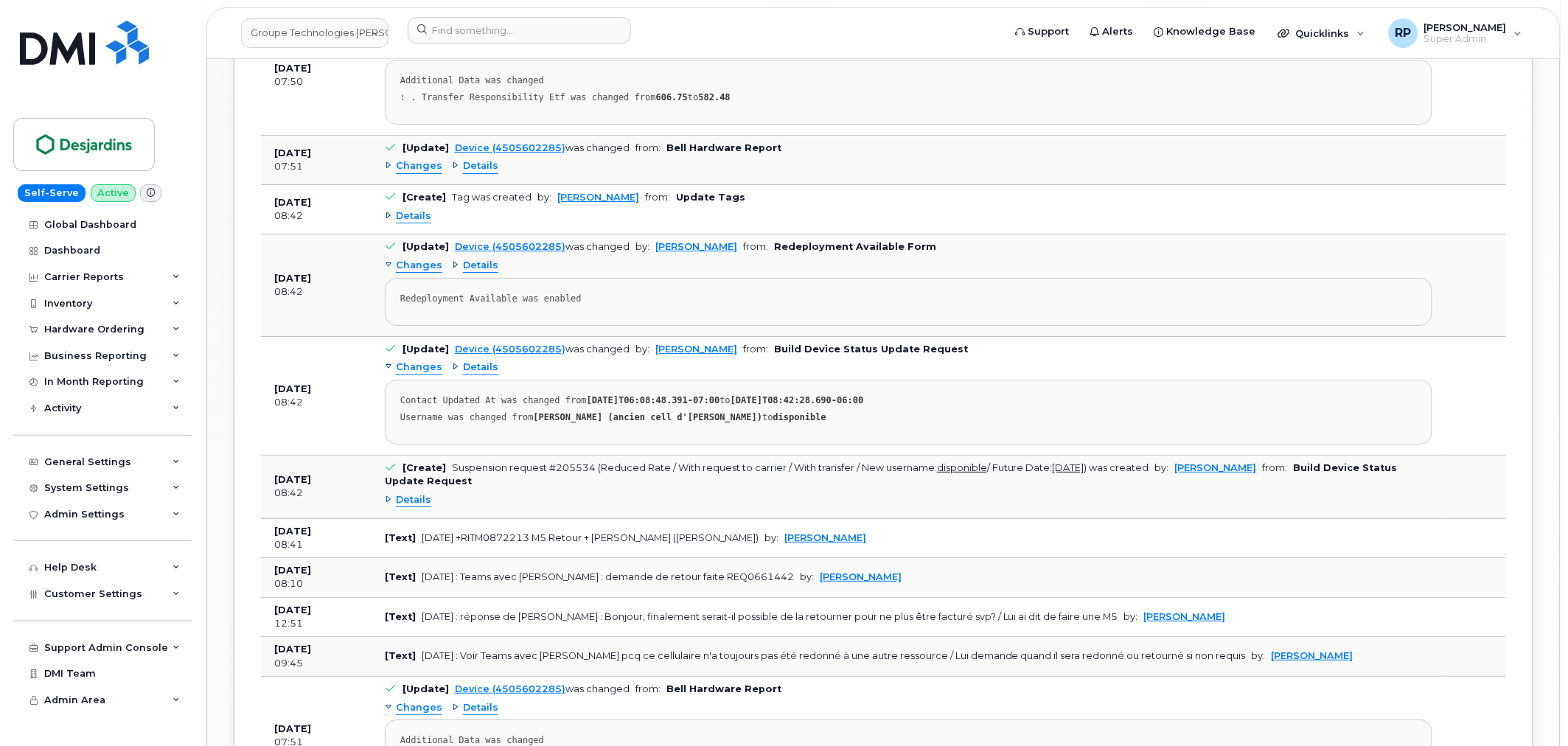
click at [421, 507] on span "Details" at bounding box center [413, 500] width 36 height 14
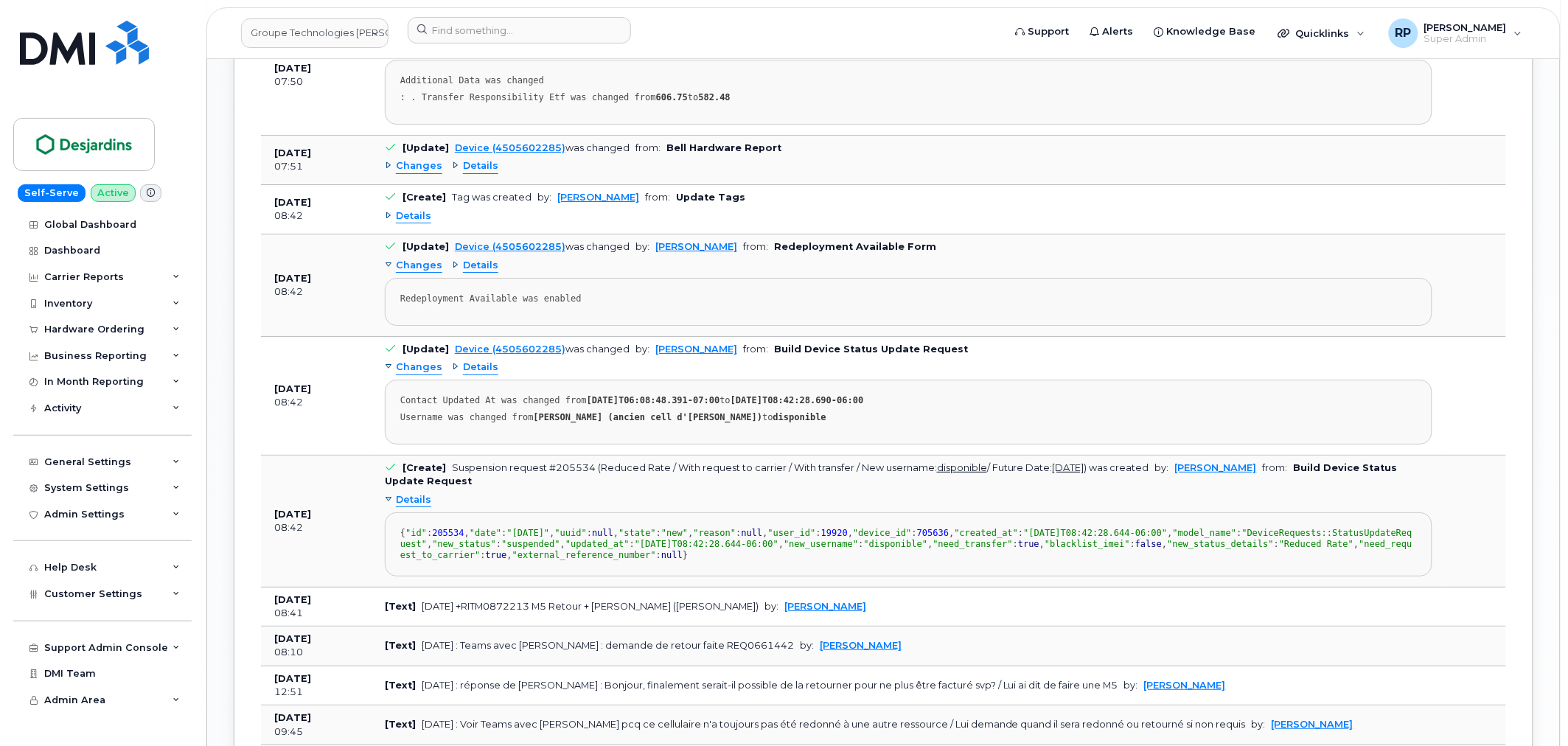
click at [421, 507] on span "Details" at bounding box center [413, 500] width 36 height 14
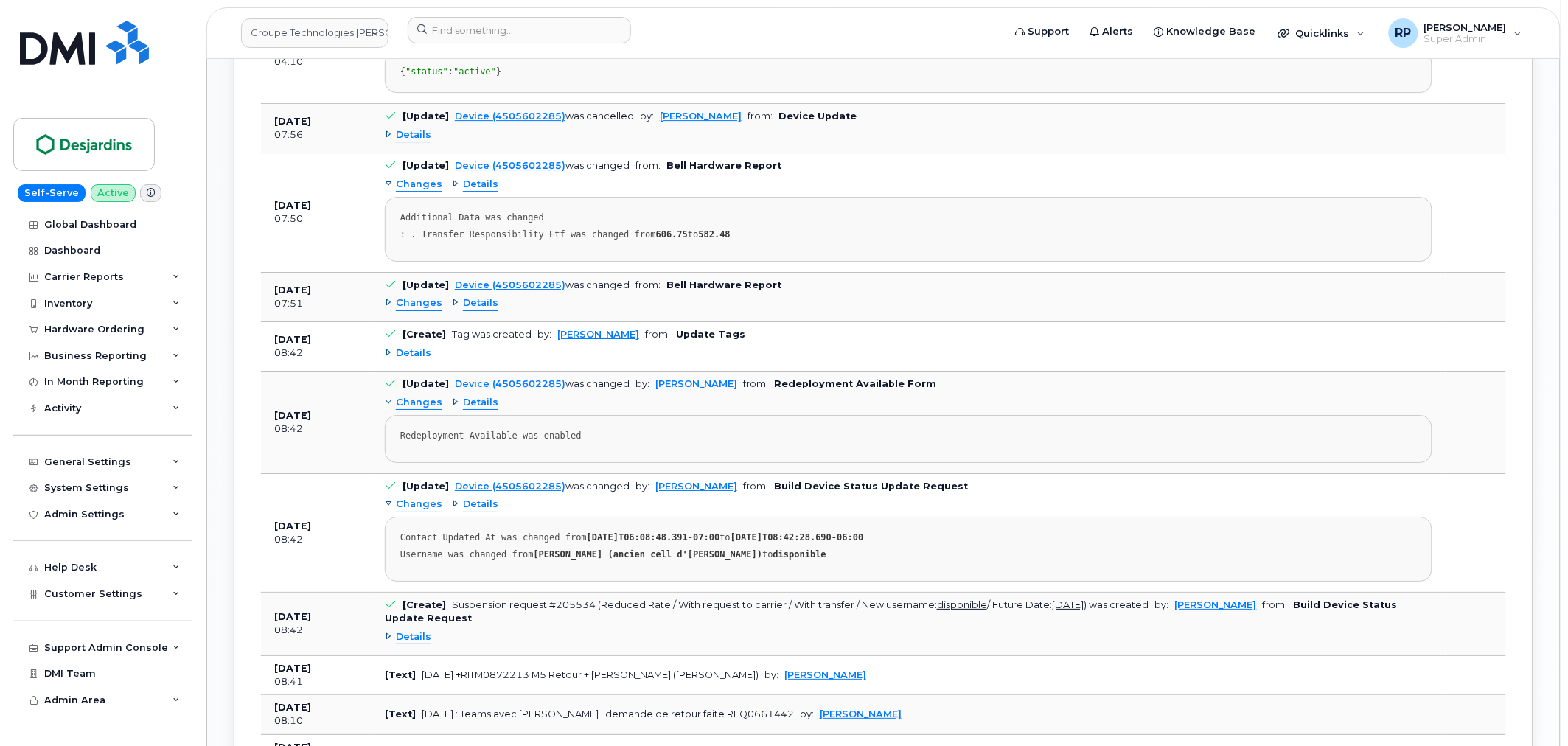
scroll to position [1535, 0]
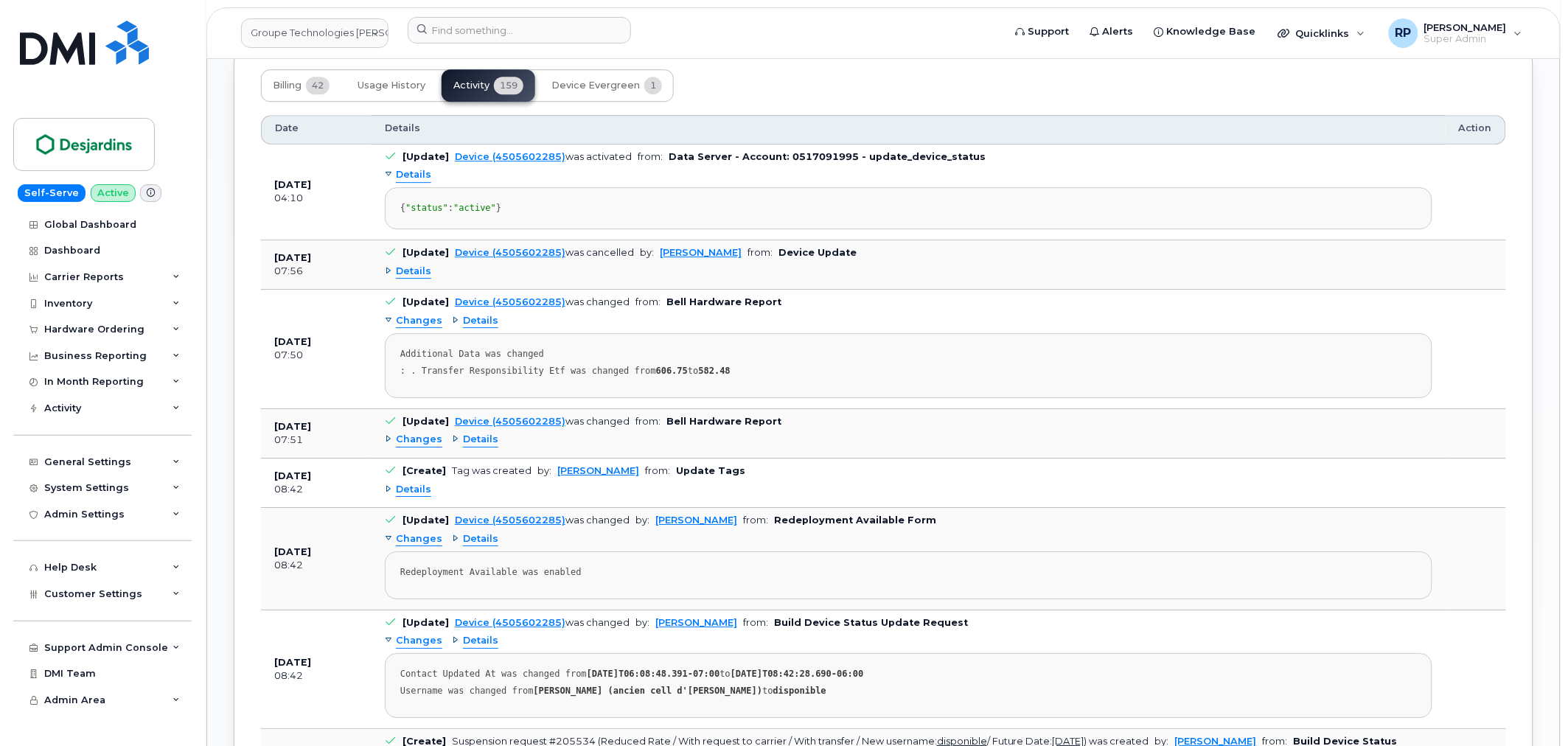
click at [411, 279] on span "Details" at bounding box center [413, 271] width 36 height 14
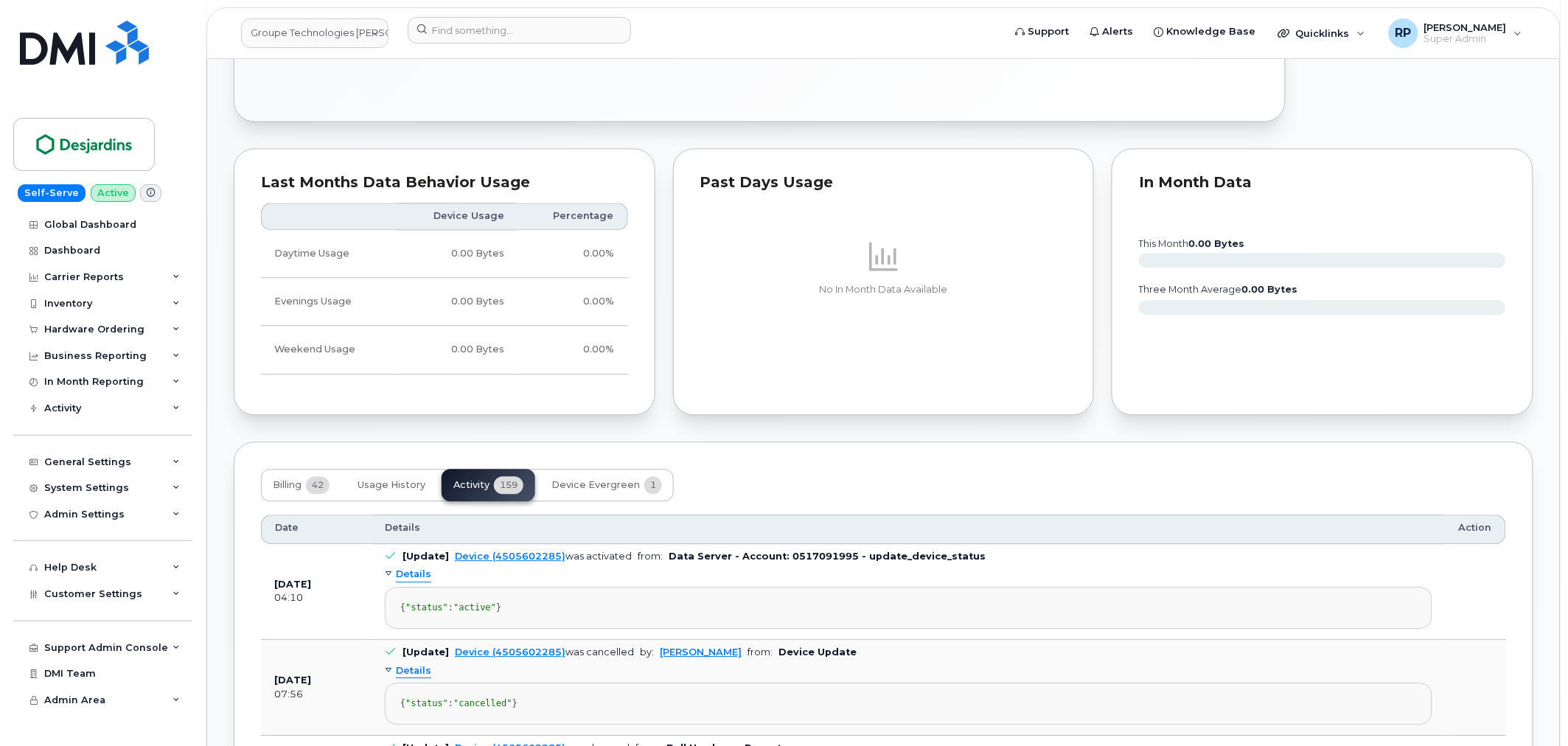
scroll to position [1398, 0]
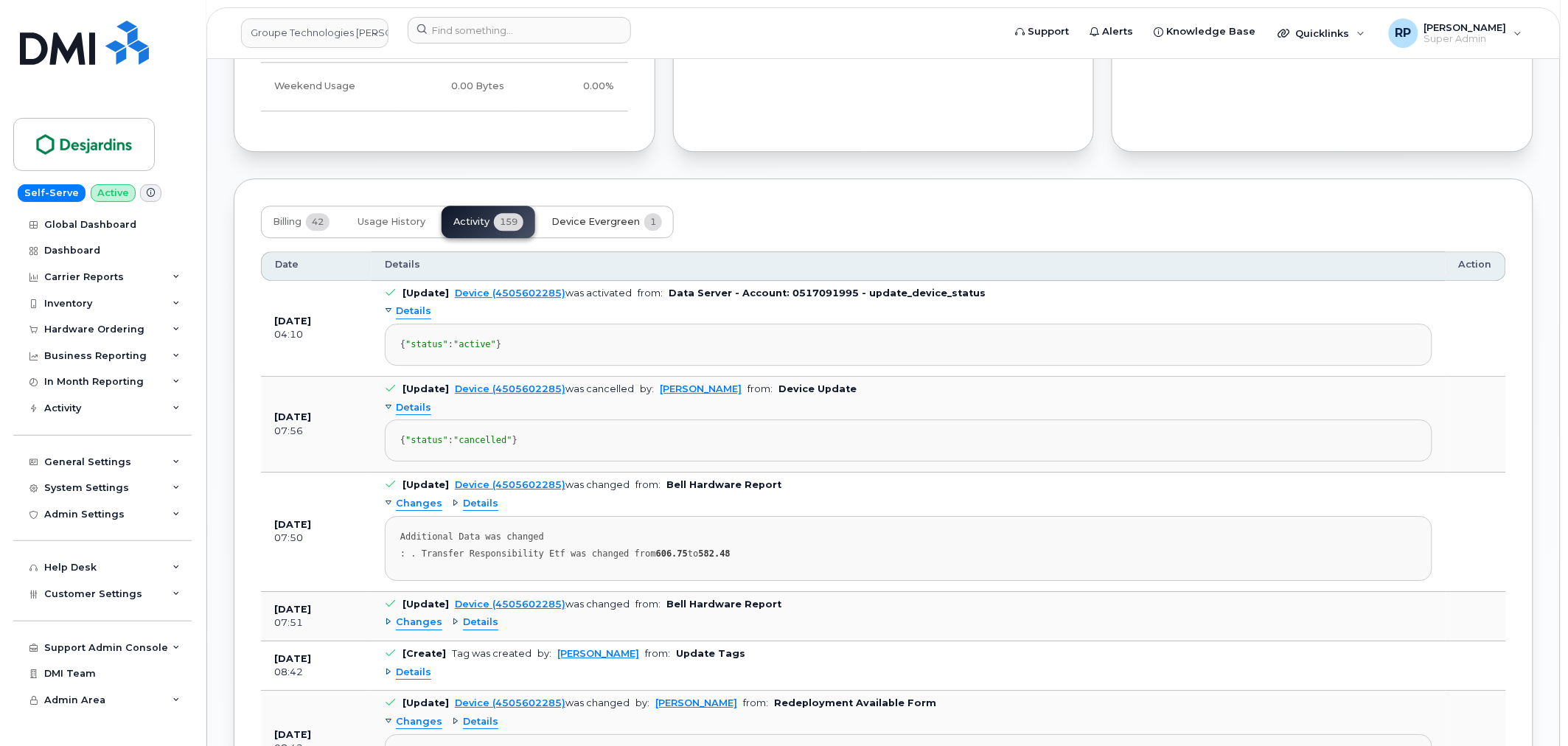
click at [633, 223] on span "Device Evergreen" at bounding box center [595, 222] width 88 height 12
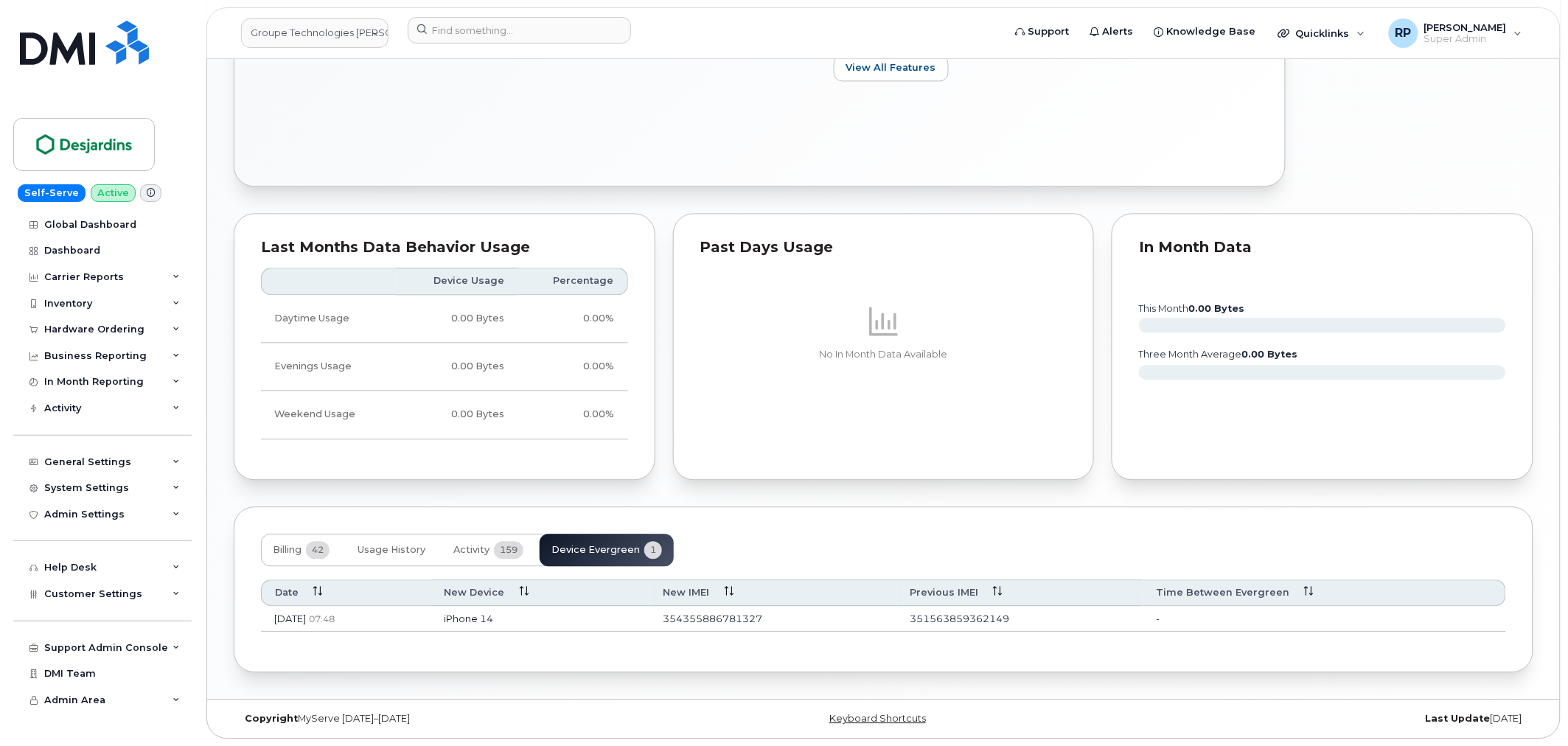
scroll to position [1072, 0]
click at [483, 554] on span "Activity" at bounding box center [471, 550] width 36 height 12
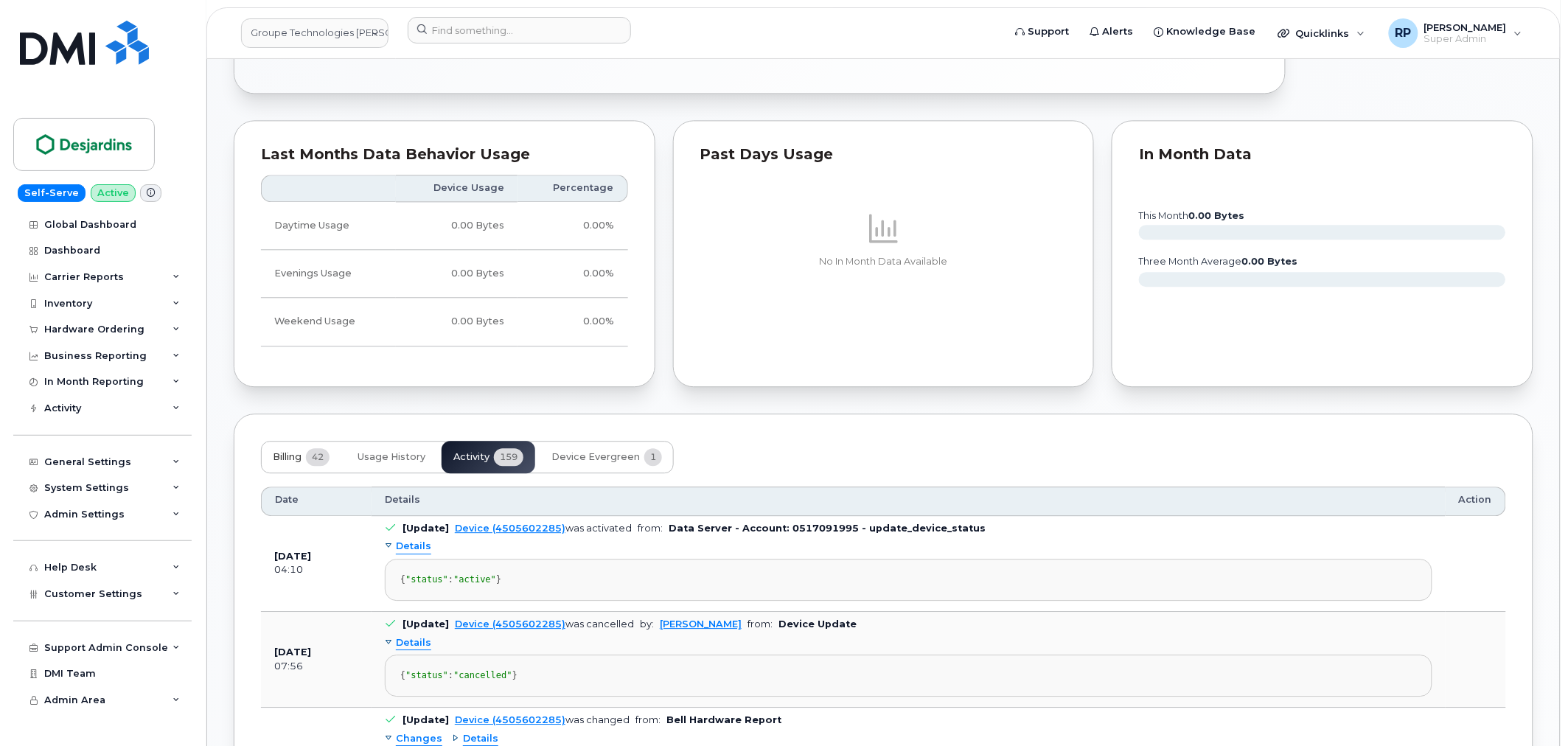
scroll to position [1345, 0]
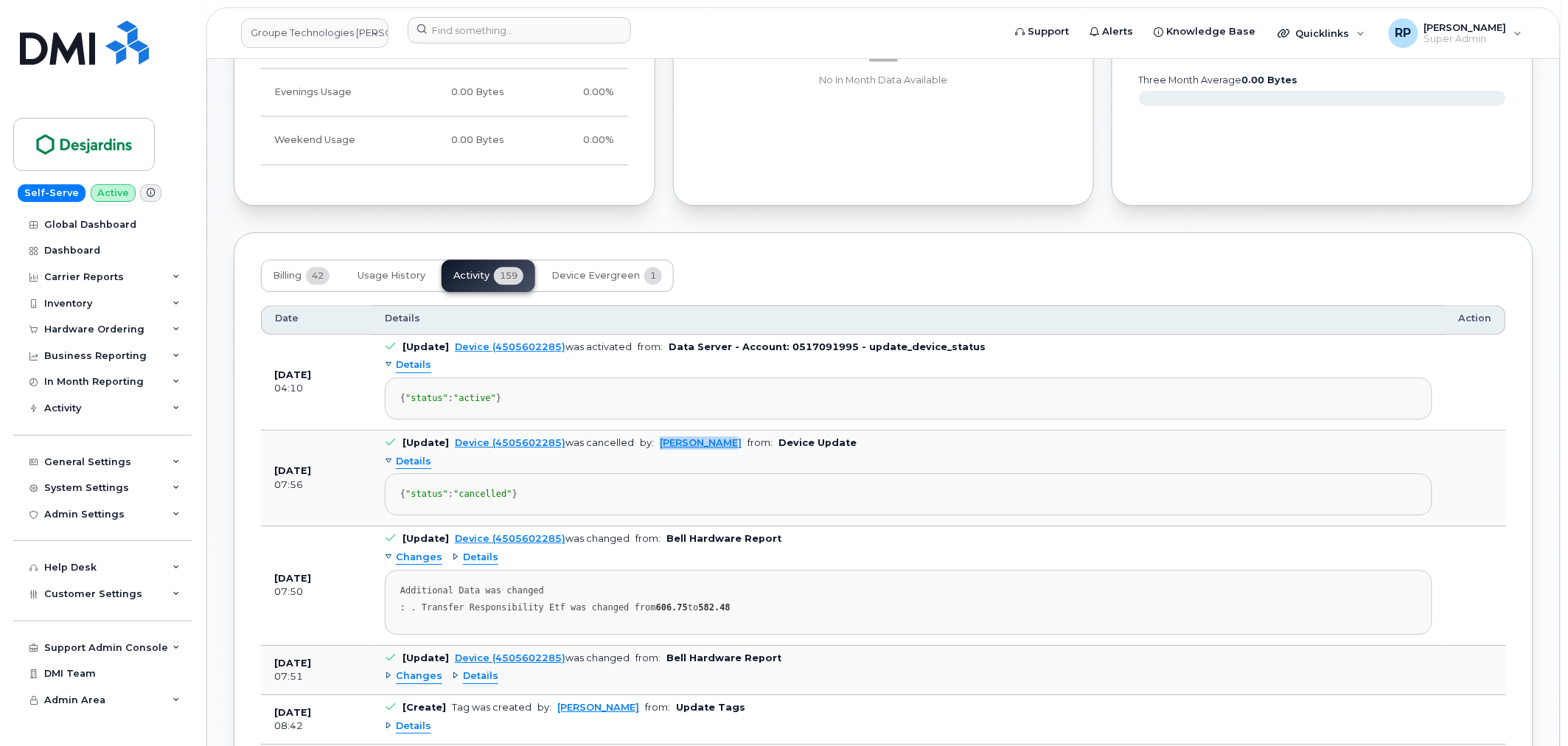
drag, startPoint x: 650, startPoint y: 468, endPoint x: 711, endPoint y: 468, distance: 61.0
click at [711, 468] on td "[Update] Device (4505602285) was cancelled by: Joël Lessard from: Device Update…" at bounding box center [908, 478] width 1074 height 96
copy link "[PERSON_NAME]"
click at [681, 328] on th "Details" at bounding box center [908, 320] width 1074 height 30
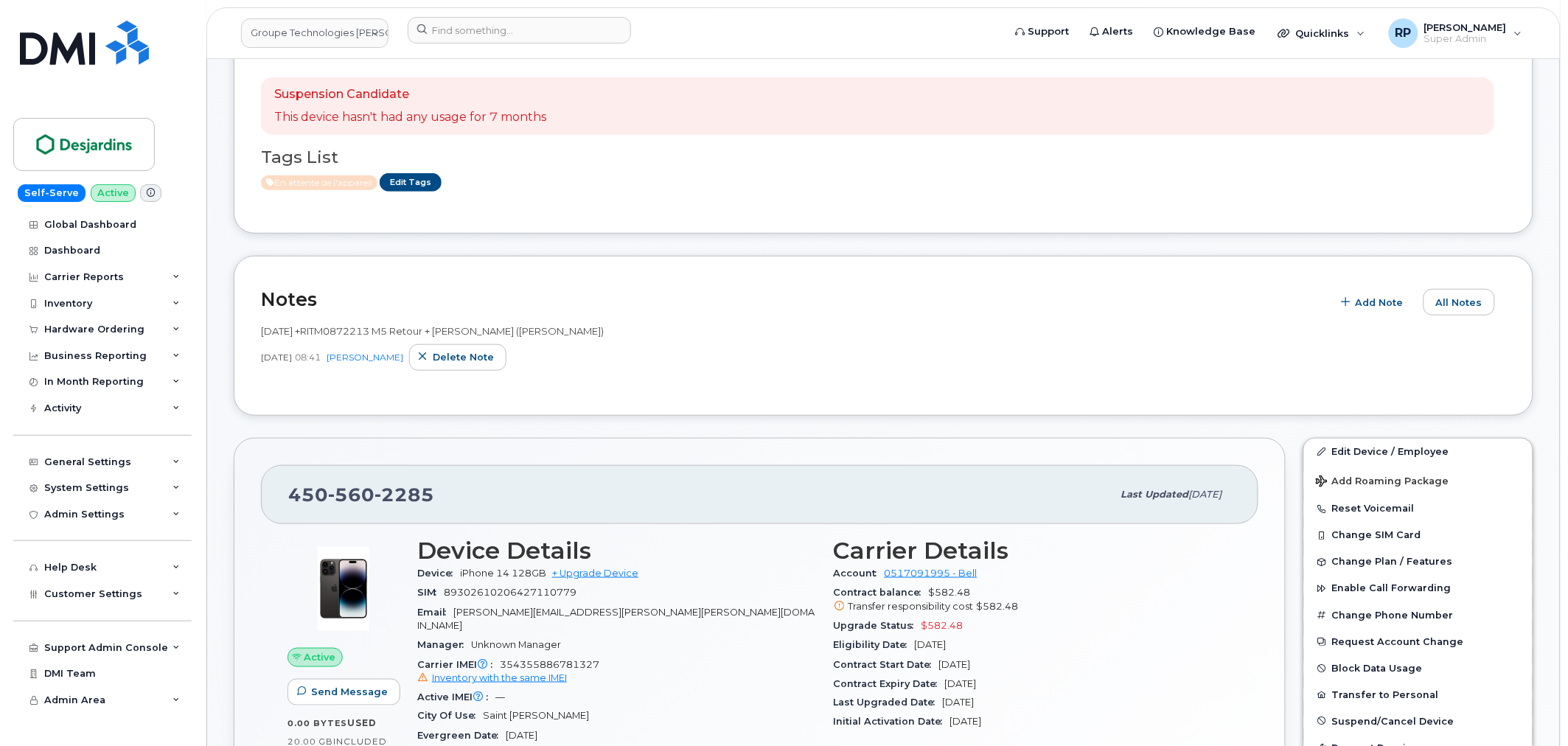
scroll to position [253, 0]
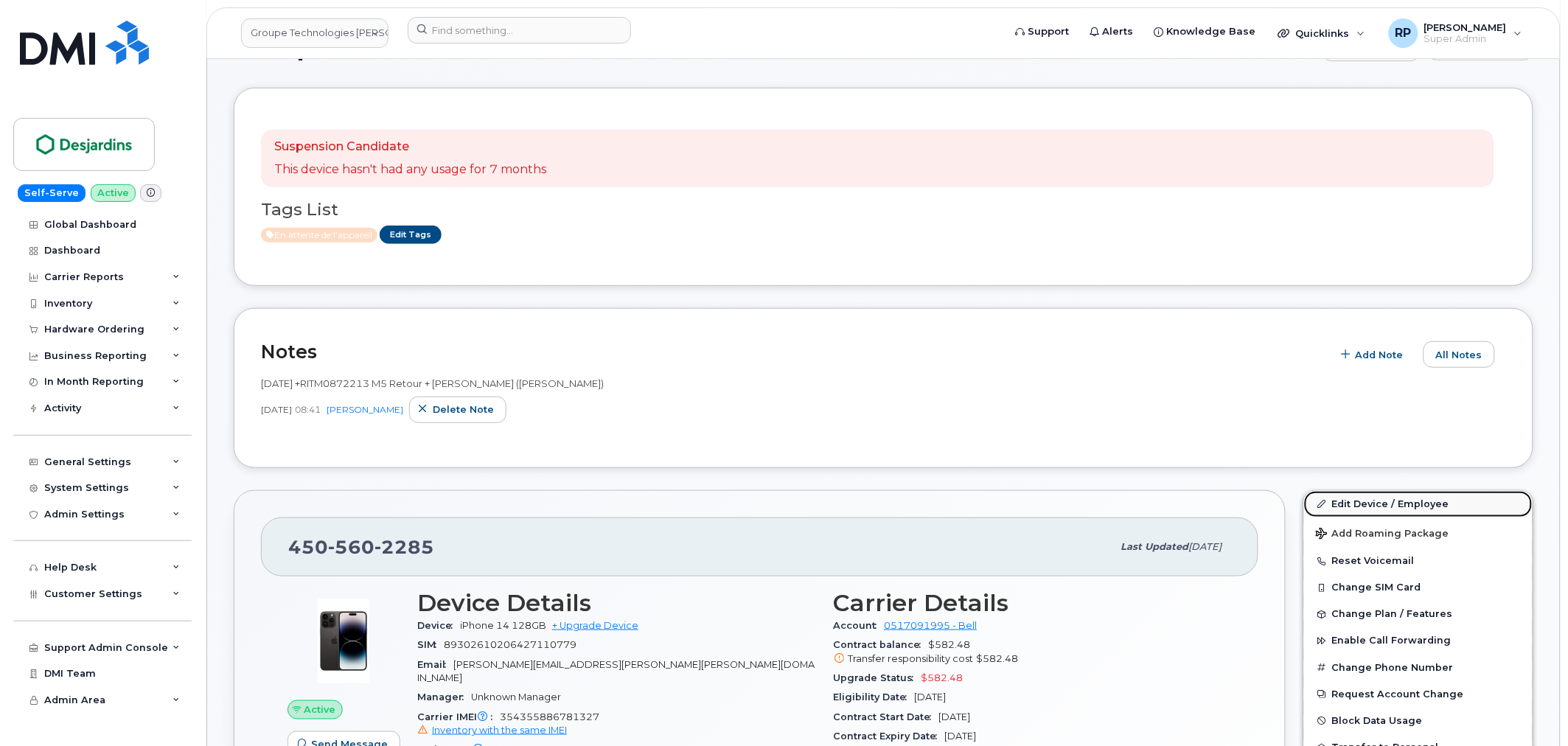
click at [1358, 498] on link "Edit Device / Employee" at bounding box center [1417, 504] width 229 height 26
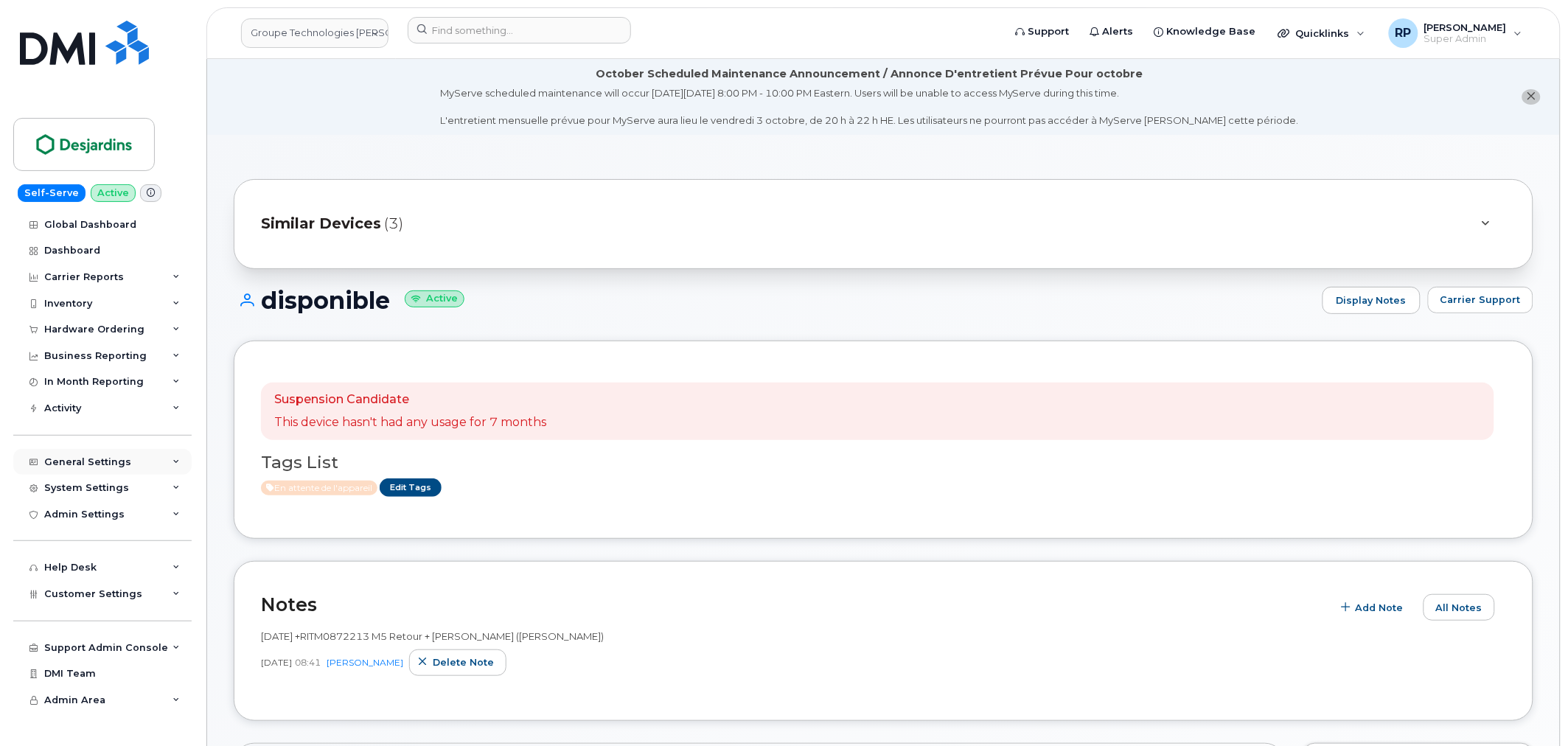
click at [104, 465] on div "General Settings" at bounding box center [88, 463] width 87 height 12
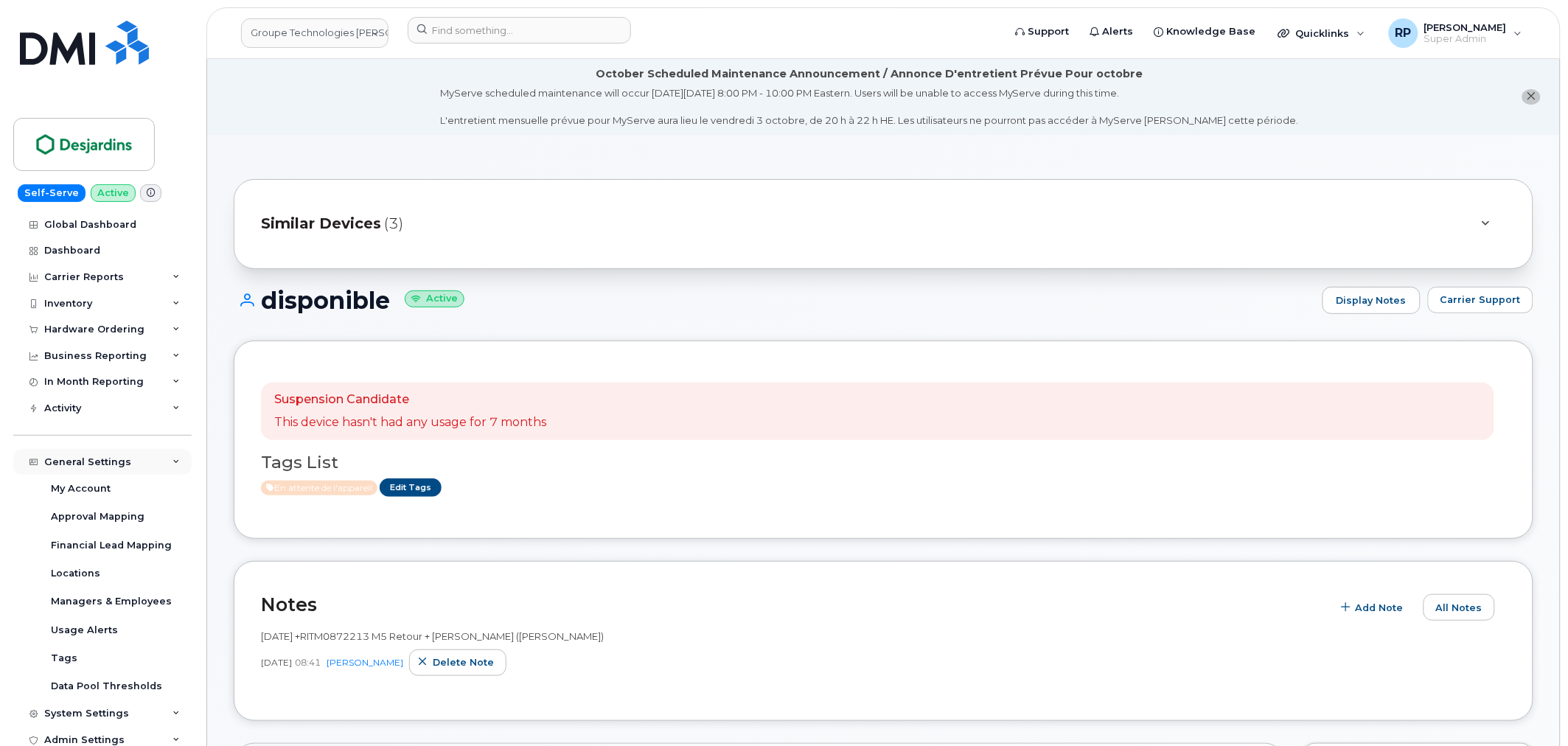
click at [108, 458] on div "General Settings" at bounding box center [88, 463] width 87 height 12
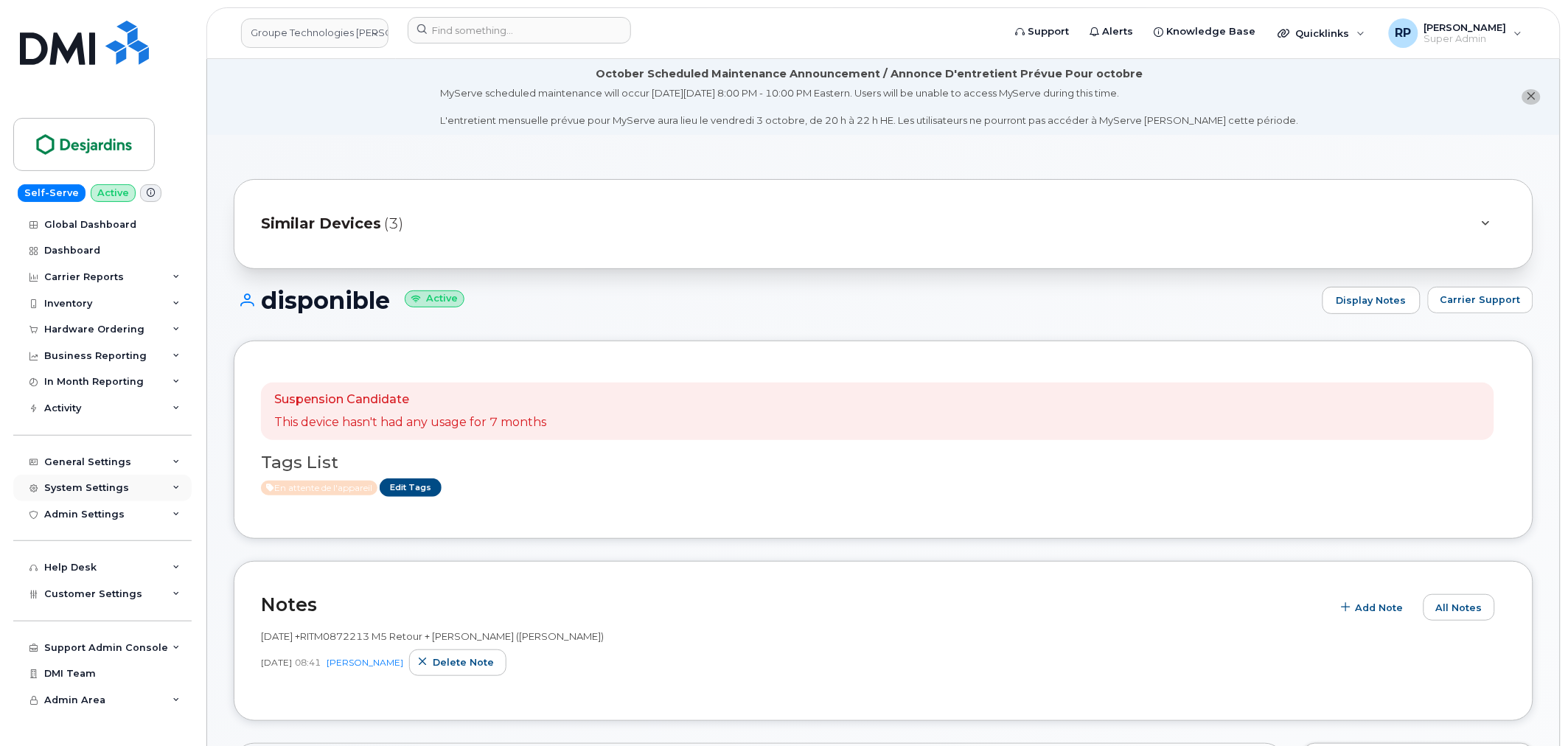
click at [107, 492] on div "System Settings" at bounding box center [87, 488] width 85 height 12
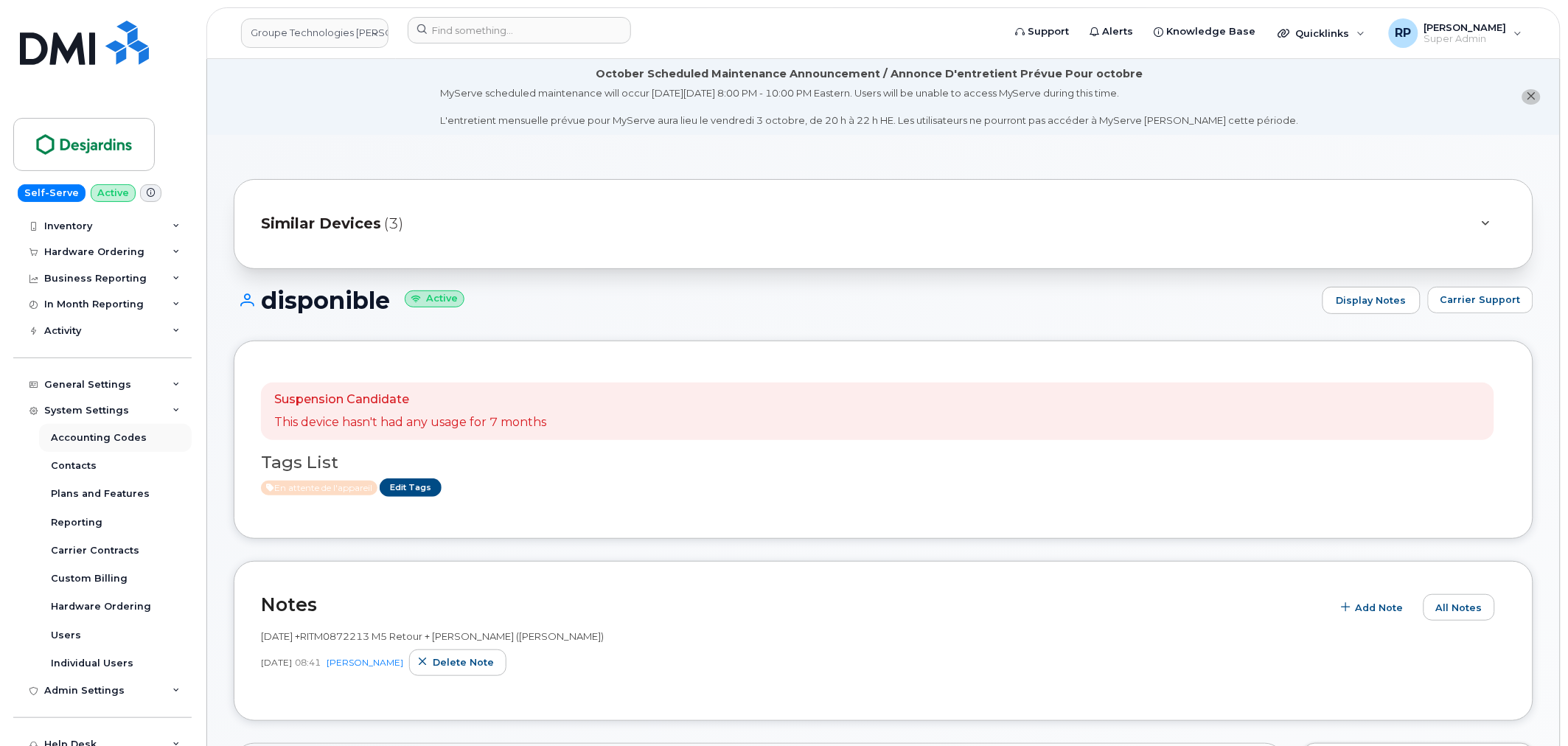
scroll to position [136, 0]
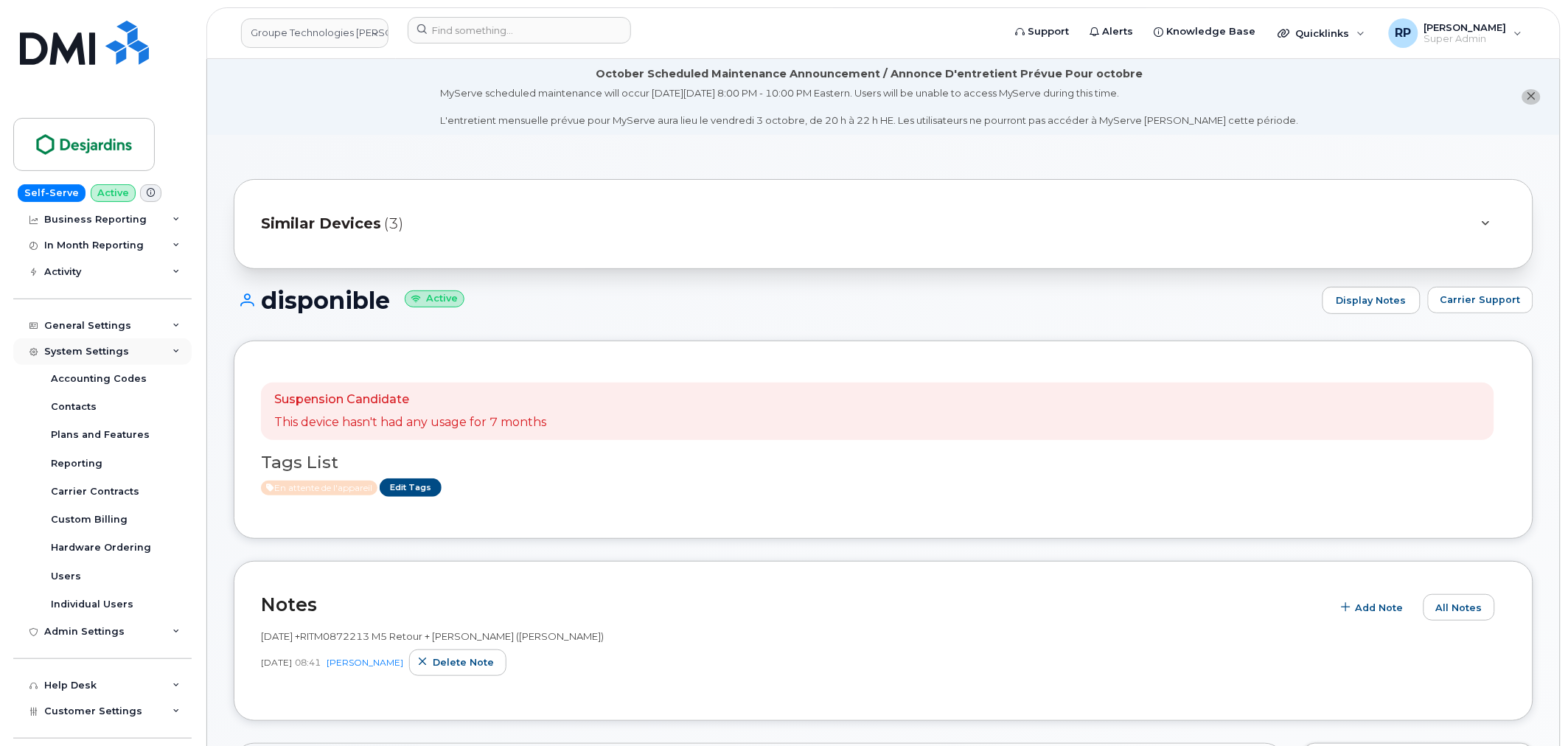
click at [107, 346] on div "System Settings" at bounding box center [87, 352] width 85 height 12
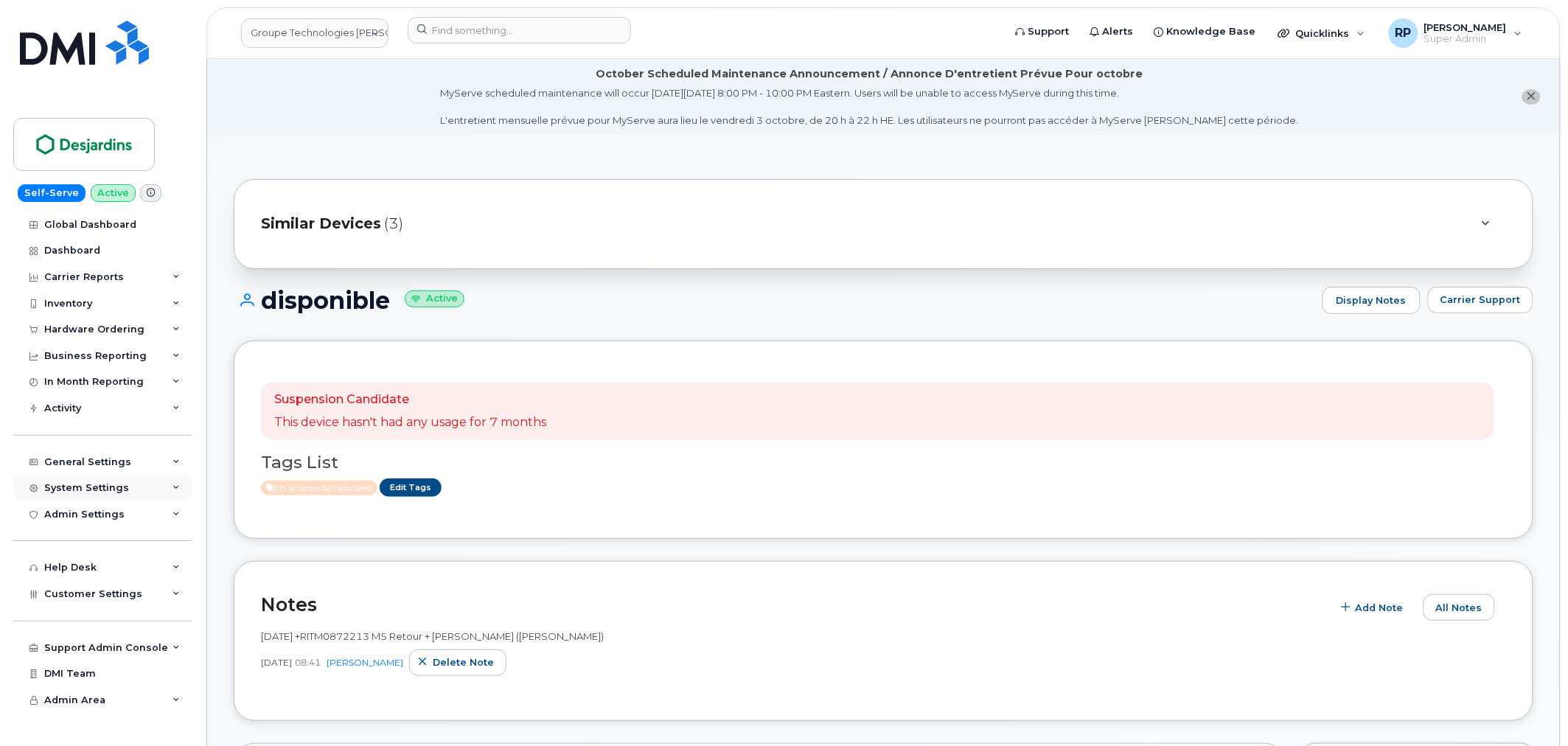
scroll to position [0, 0]
click at [92, 591] on span "Customer Settings" at bounding box center [93, 594] width 98 height 11
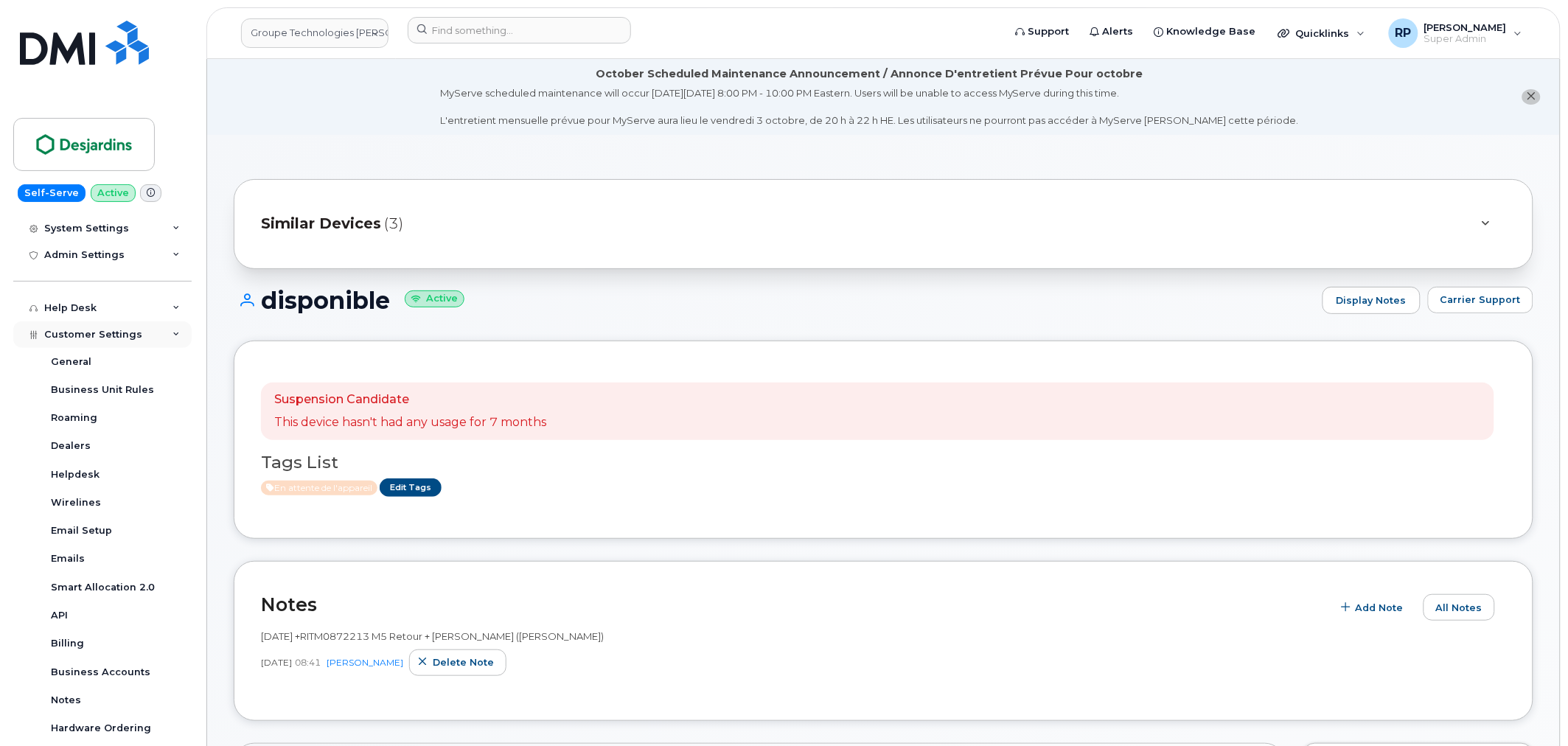
scroll to position [273, 0]
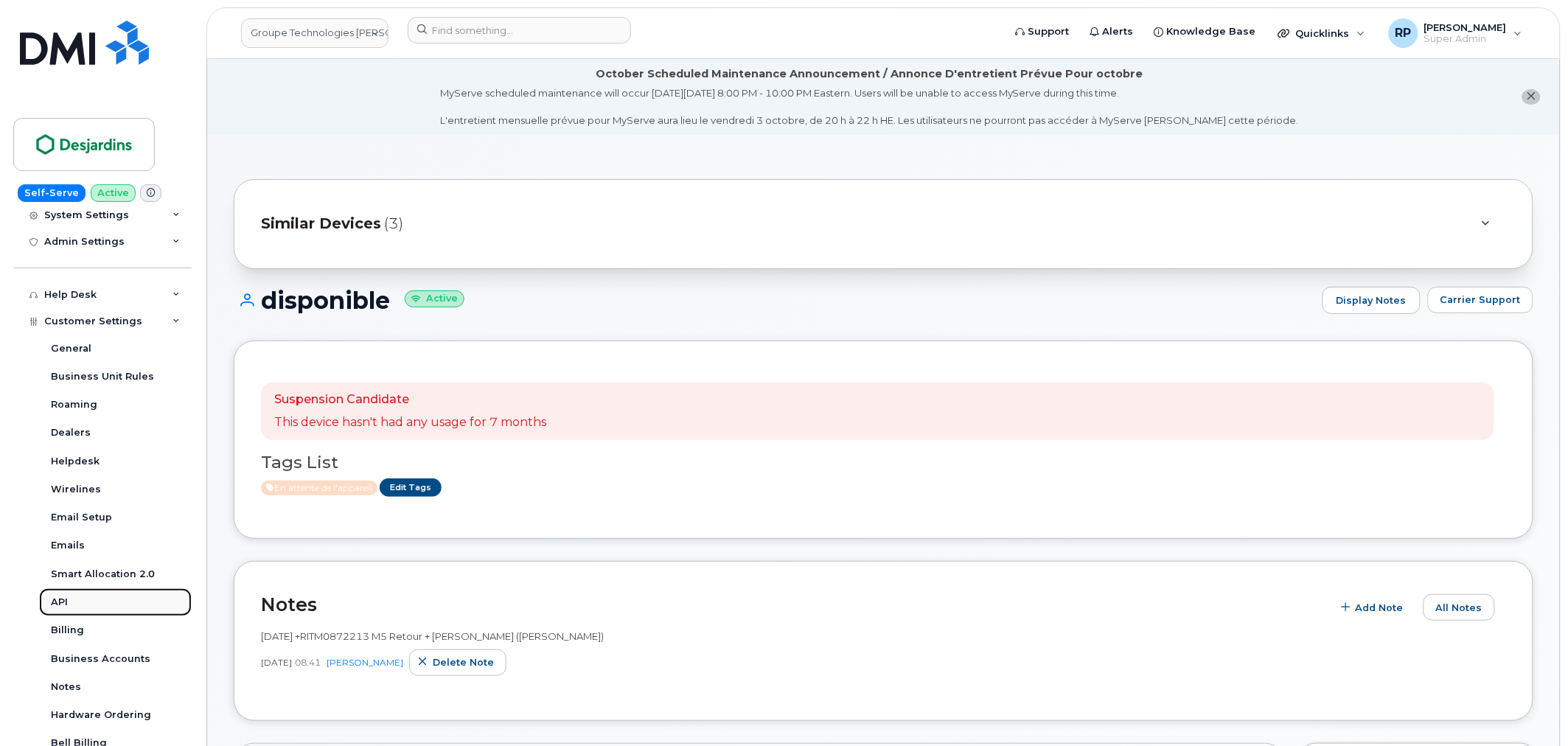
click at [67, 594] on link "API" at bounding box center [115, 602] width 152 height 28
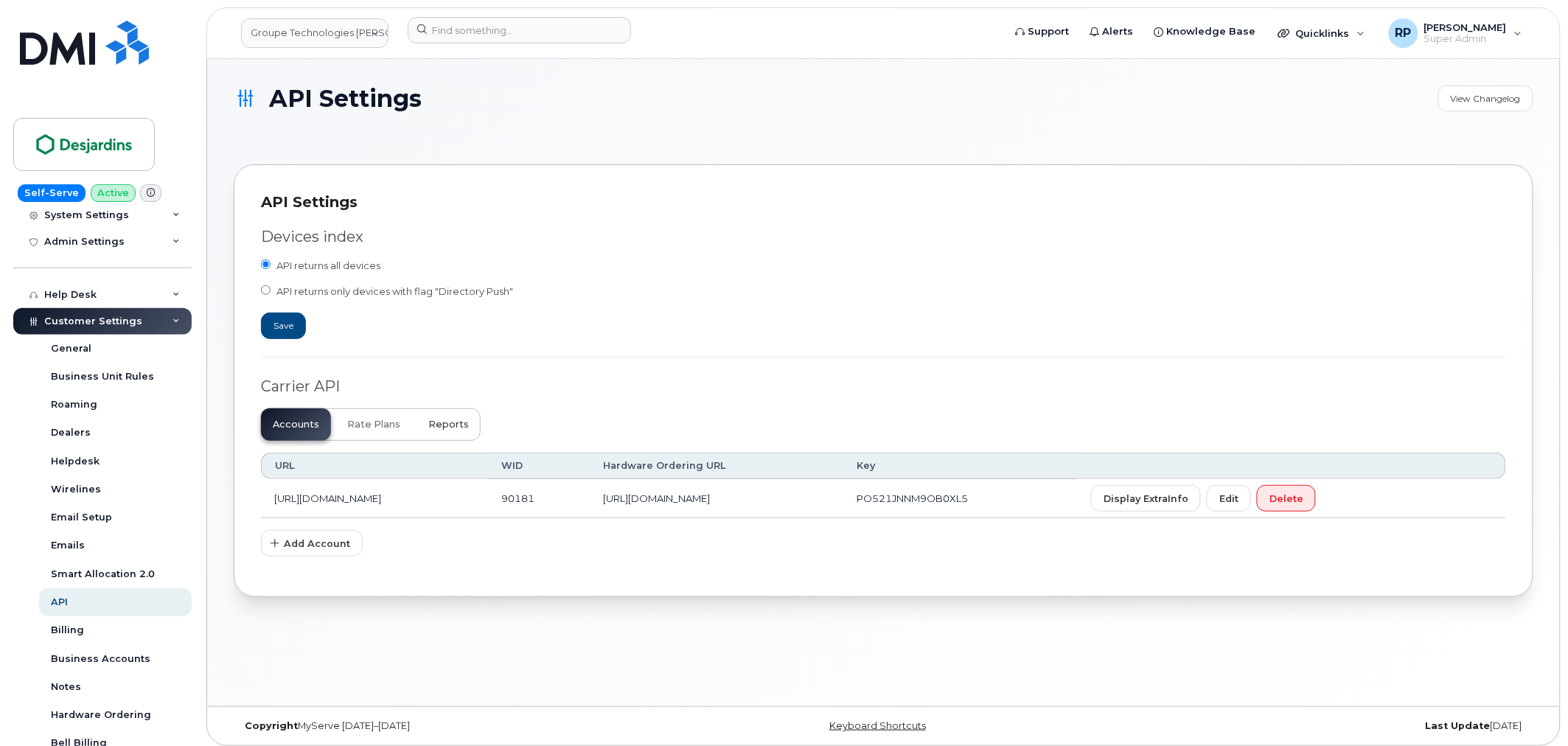
click at [430, 428] on span "Reports" at bounding box center [449, 424] width 41 height 12
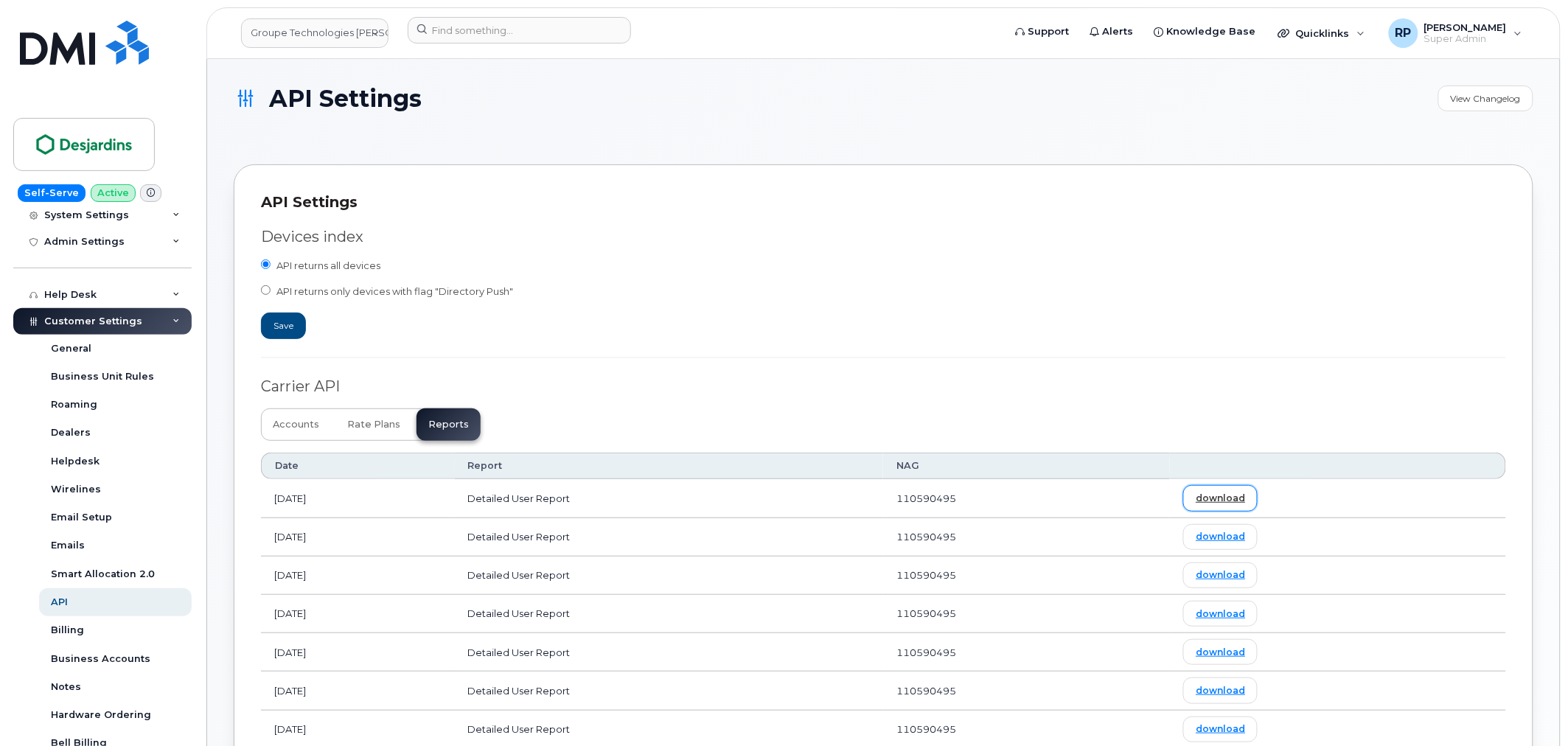
click at [1247, 504] on link "download" at bounding box center [1220, 498] width 75 height 26
click at [1257, 539] on link "download" at bounding box center [1220, 537] width 75 height 26
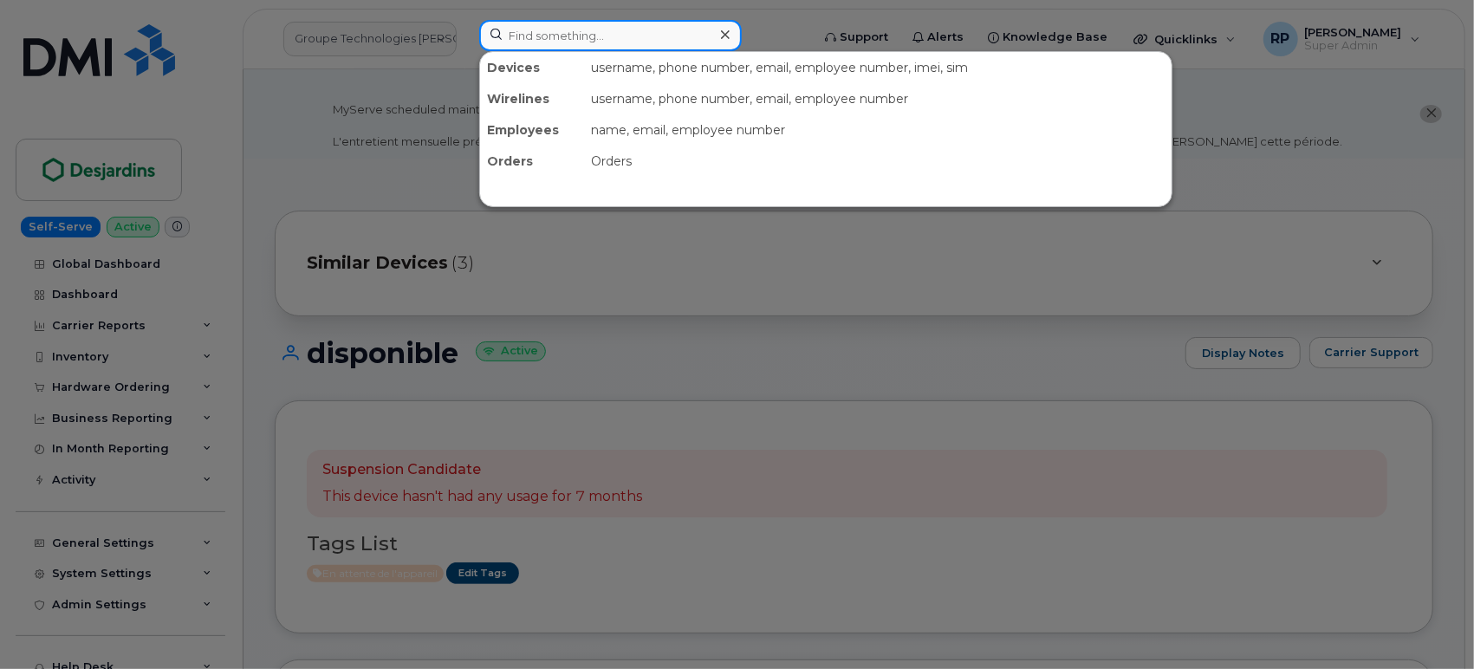
paste input "[PERSON_NAME]"
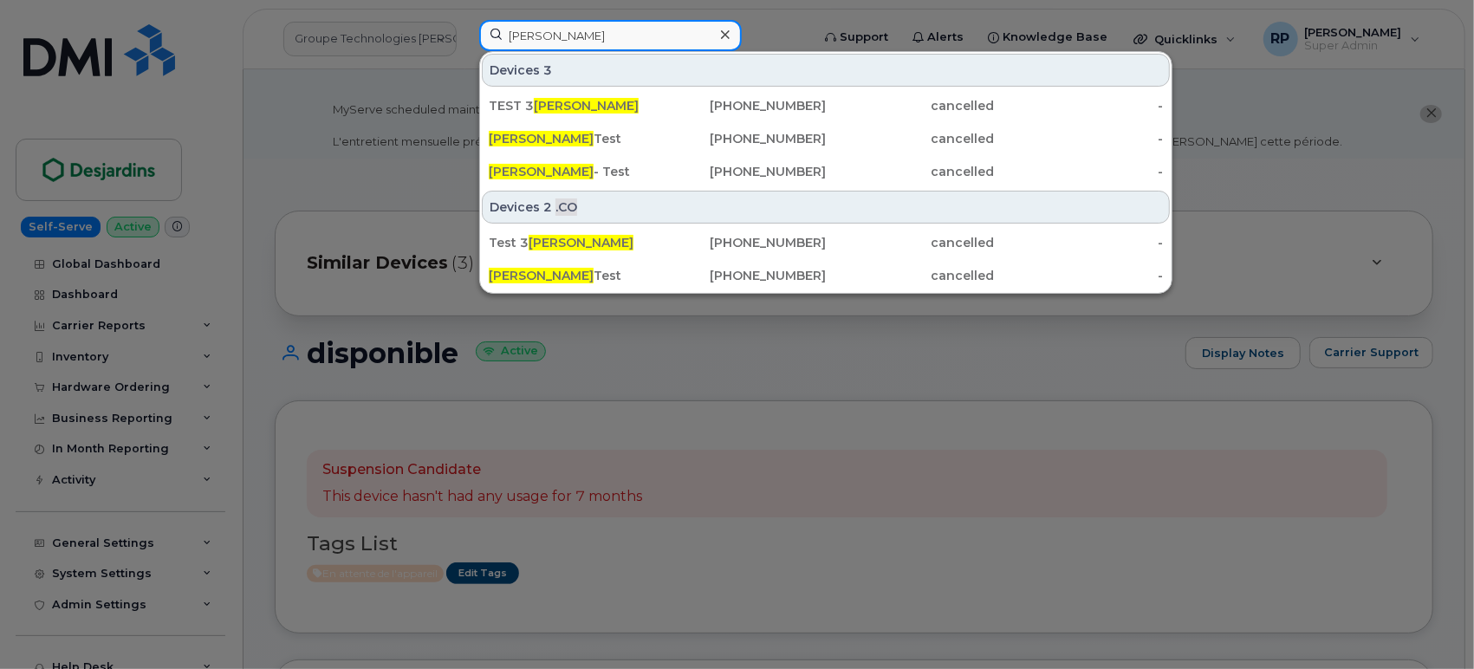
type input "[PERSON_NAME]"
click at [253, 387] on div at bounding box center [737, 334] width 1474 height 669
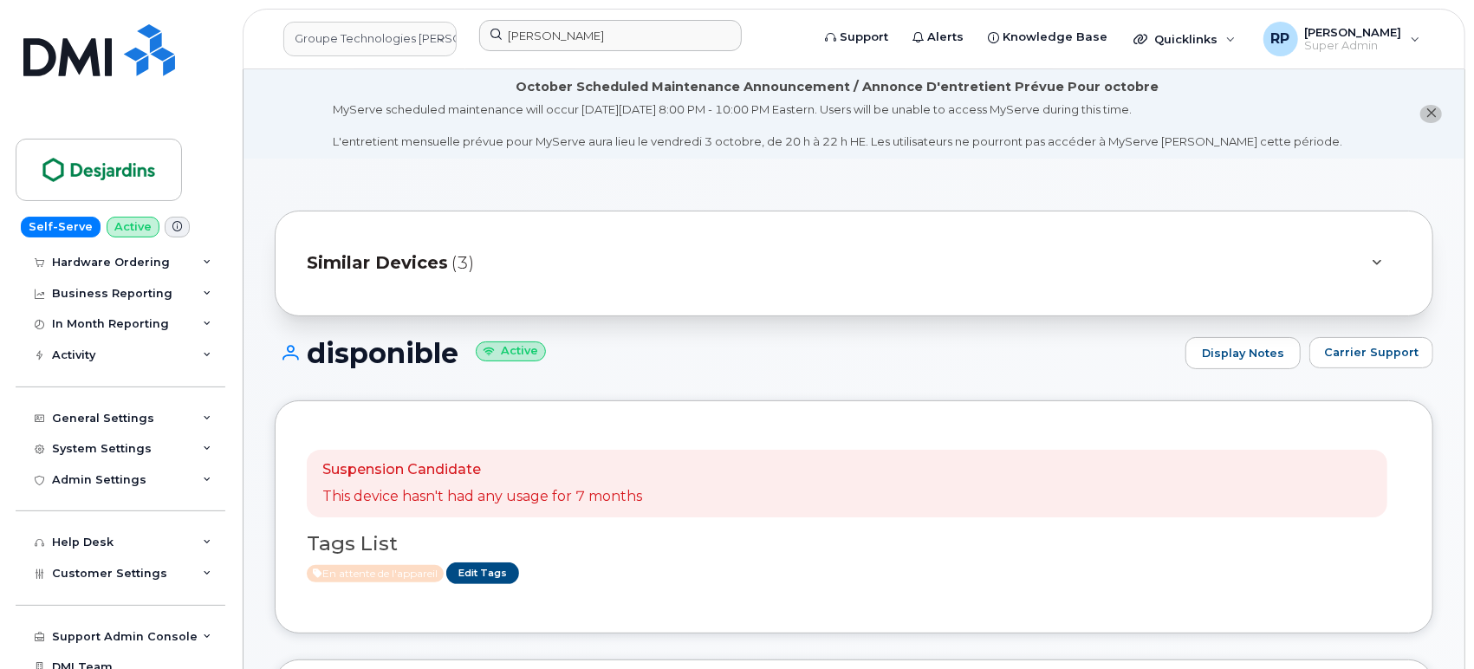
scroll to position [159, 0]
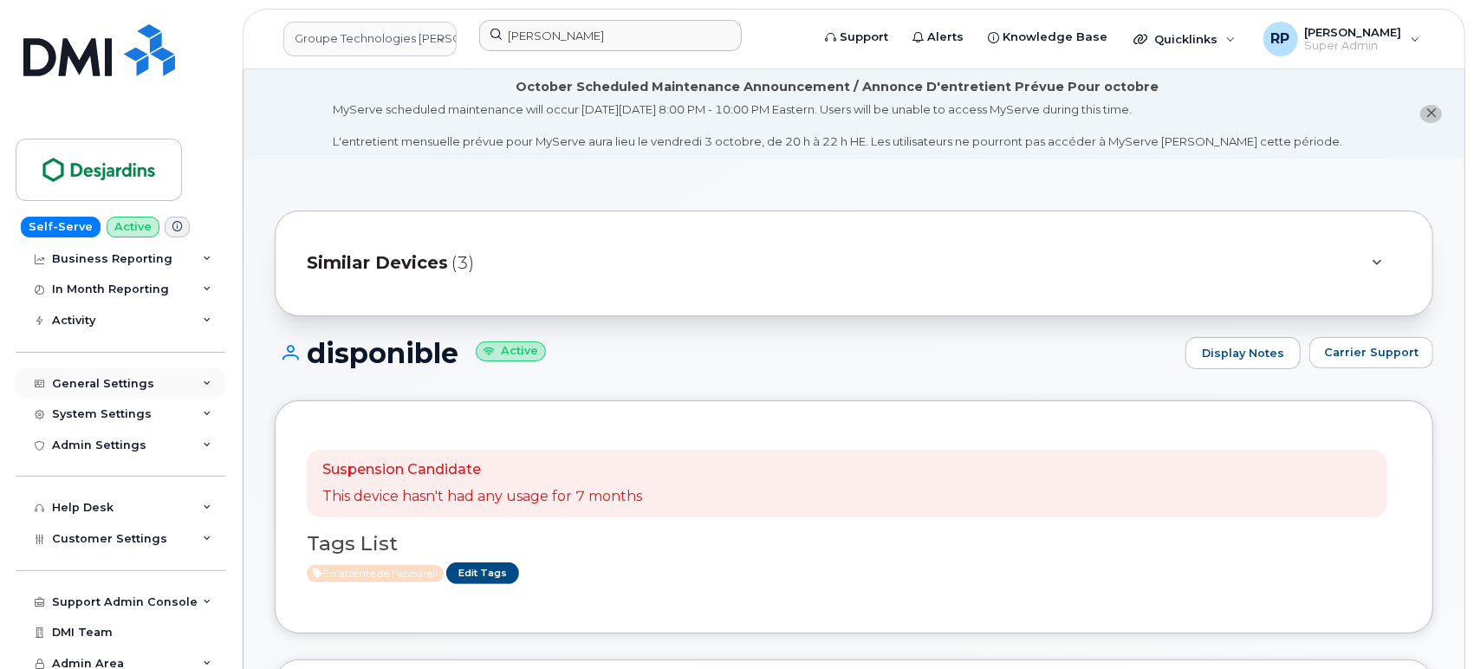
click at [125, 391] on div "General Settings" at bounding box center [121, 383] width 210 height 31
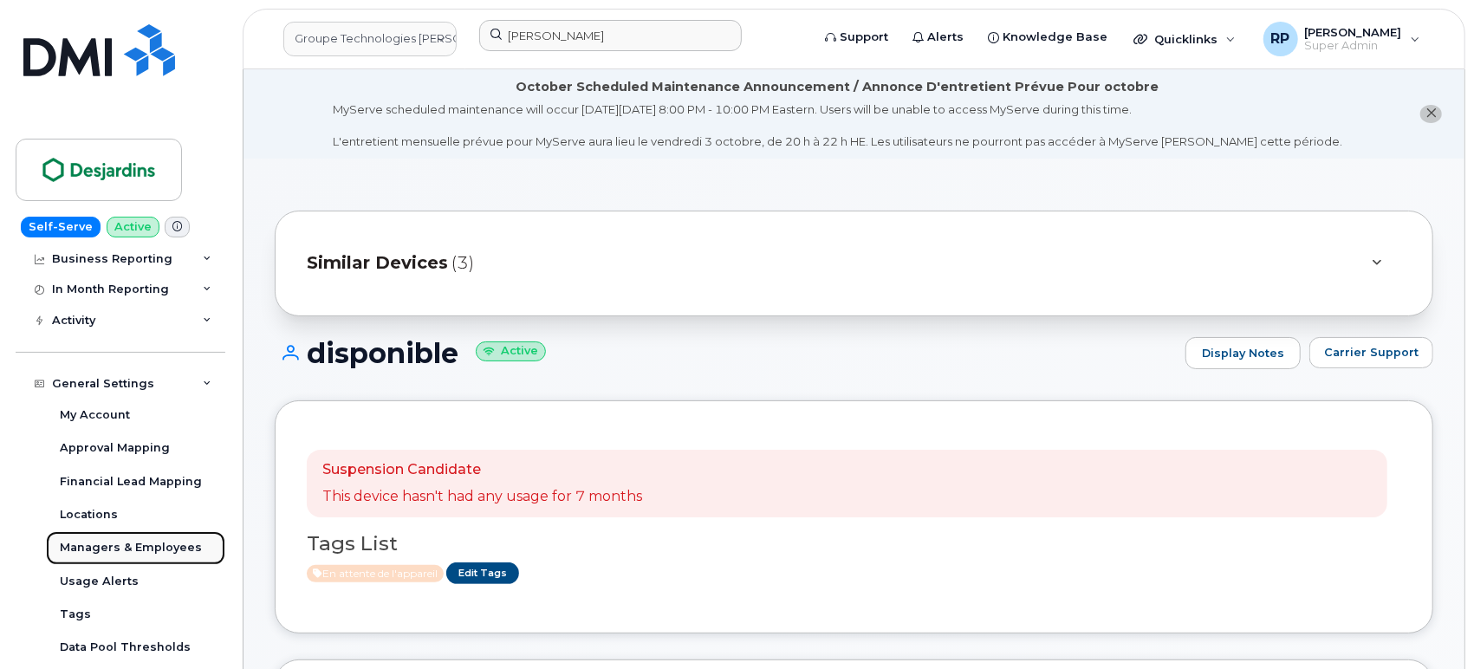
click at [120, 540] on div "Managers & Employees" at bounding box center [131, 548] width 142 height 16
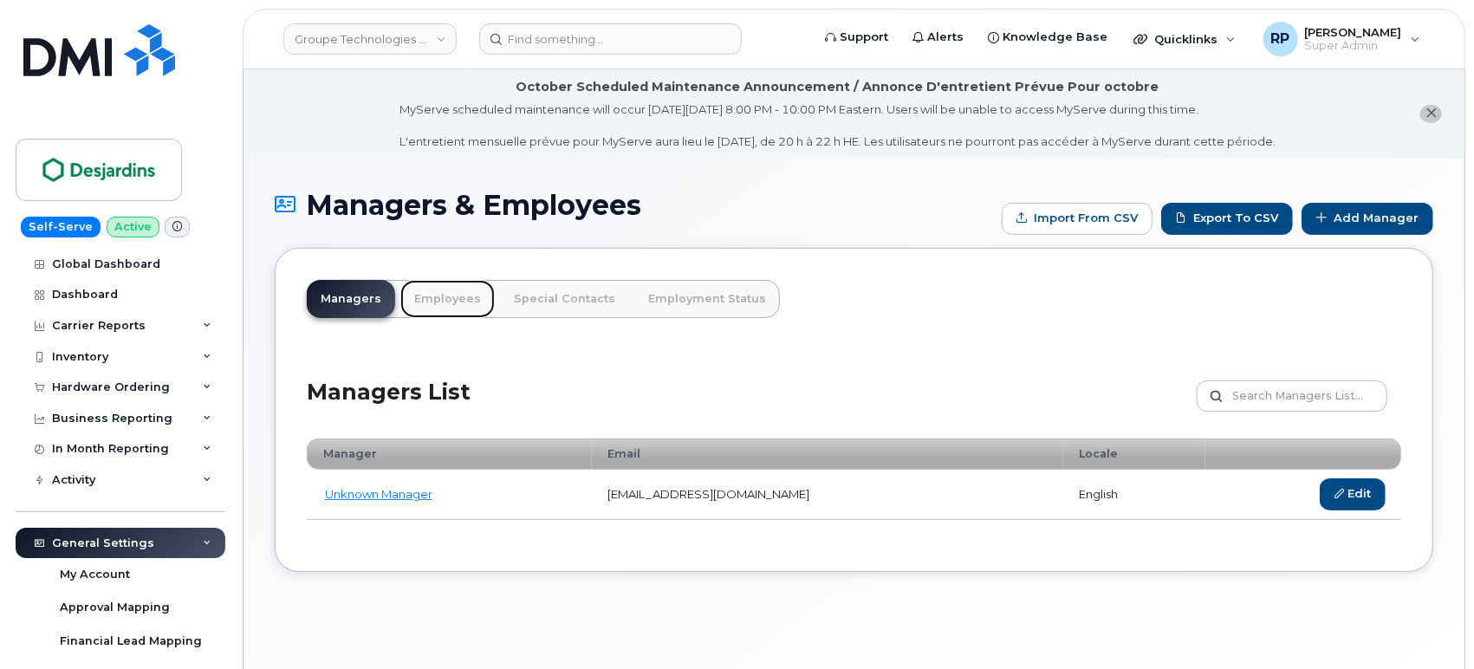
click at [423, 290] on link "Employees" at bounding box center [447, 299] width 94 height 38
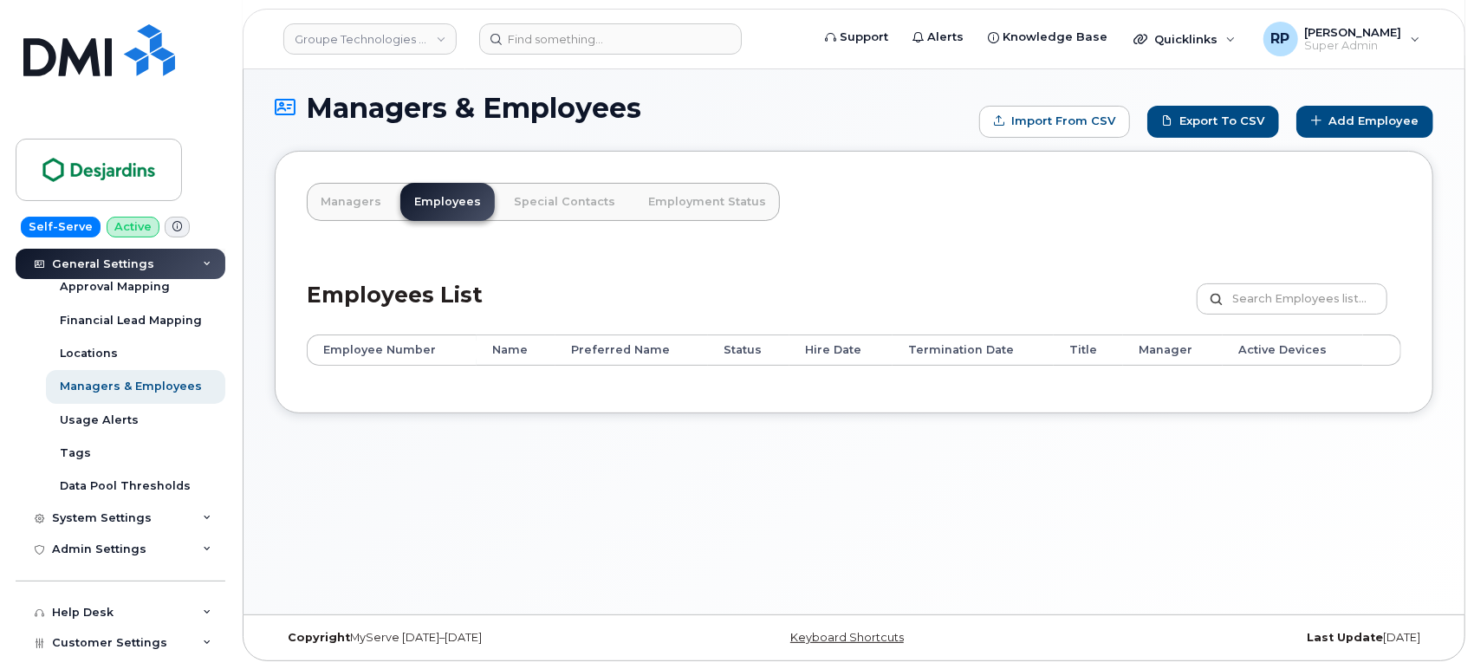
scroll to position [433, 0]
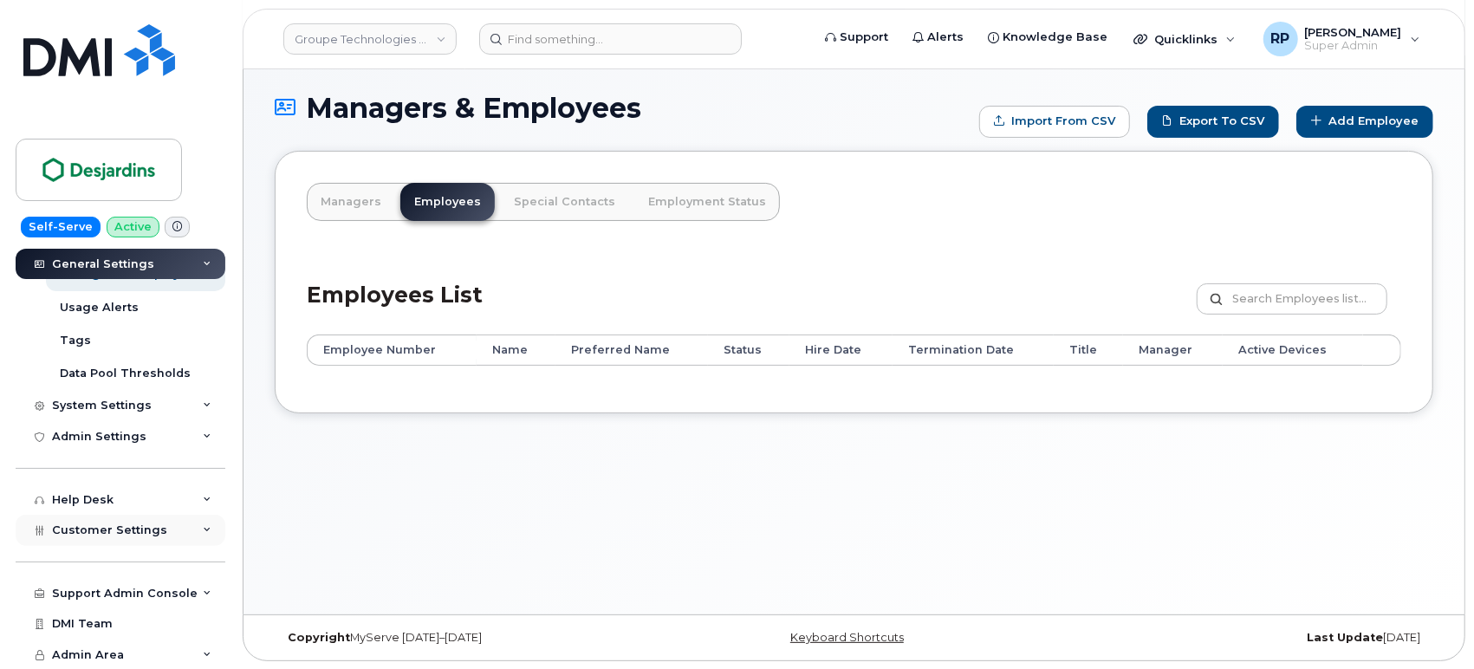
click at [96, 530] on span "Customer Settings" at bounding box center [109, 530] width 115 height 13
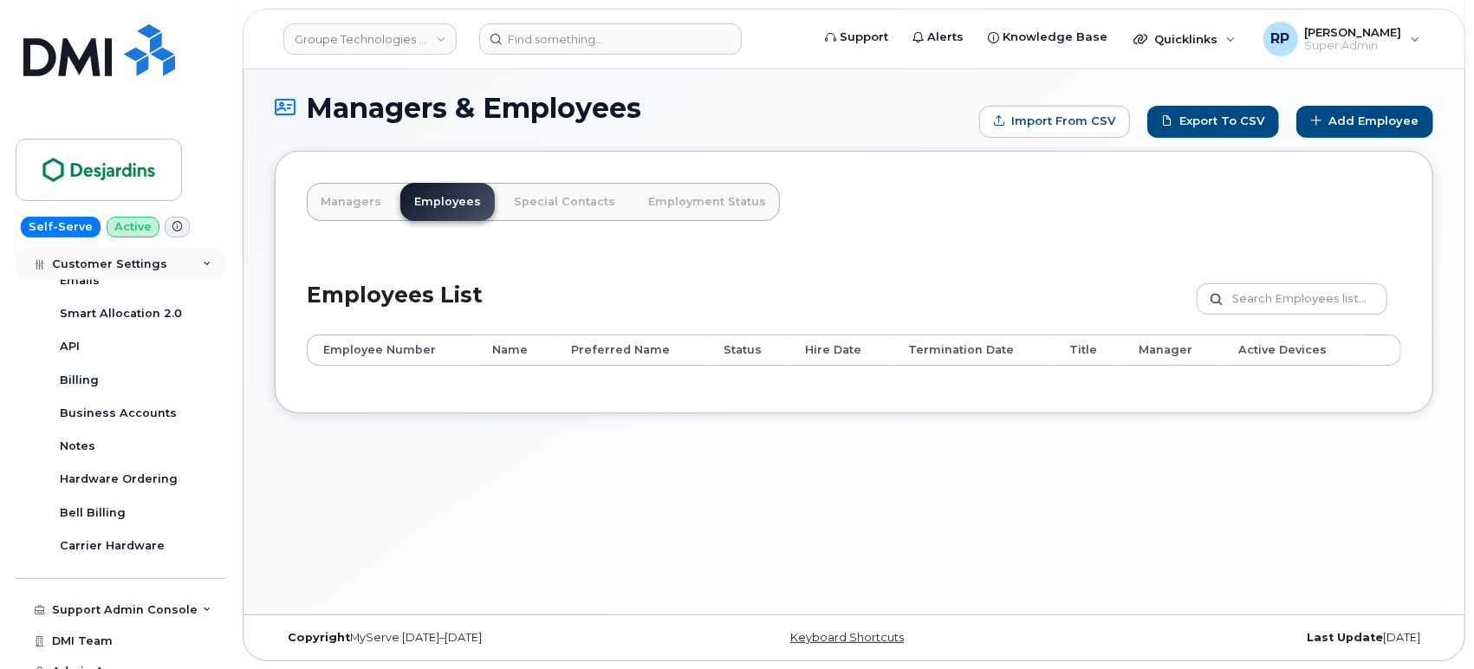
scroll to position [965, 0]
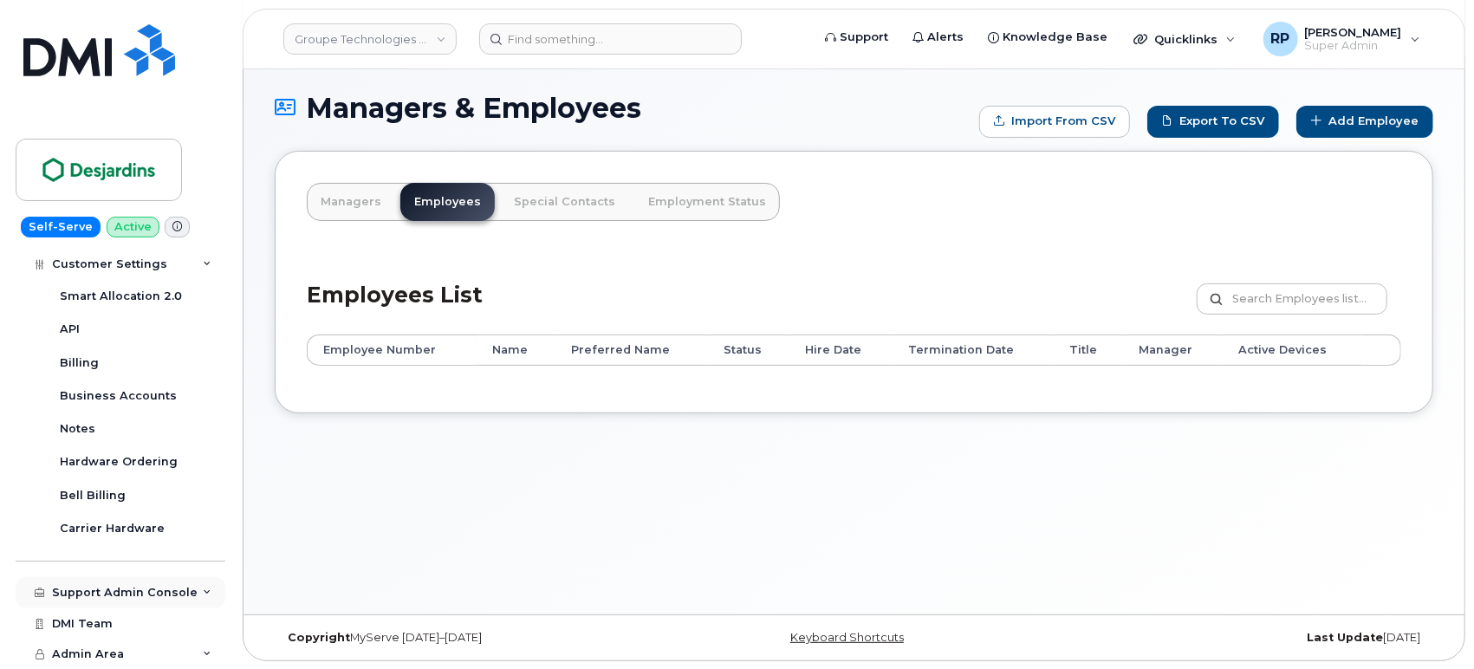
click at [91, 593] on div "Support Admin Console" at bounding box center [125, 593] width 146 height 14
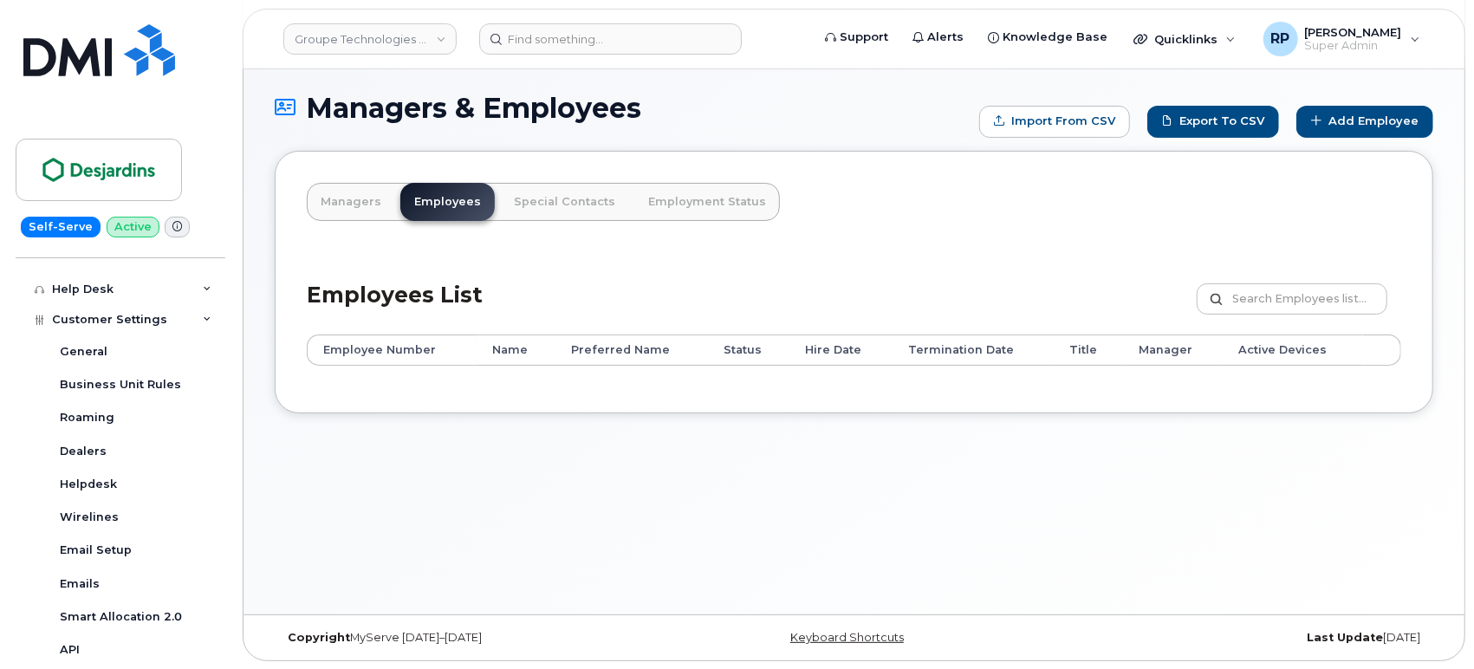
scroll to position [484, 0]
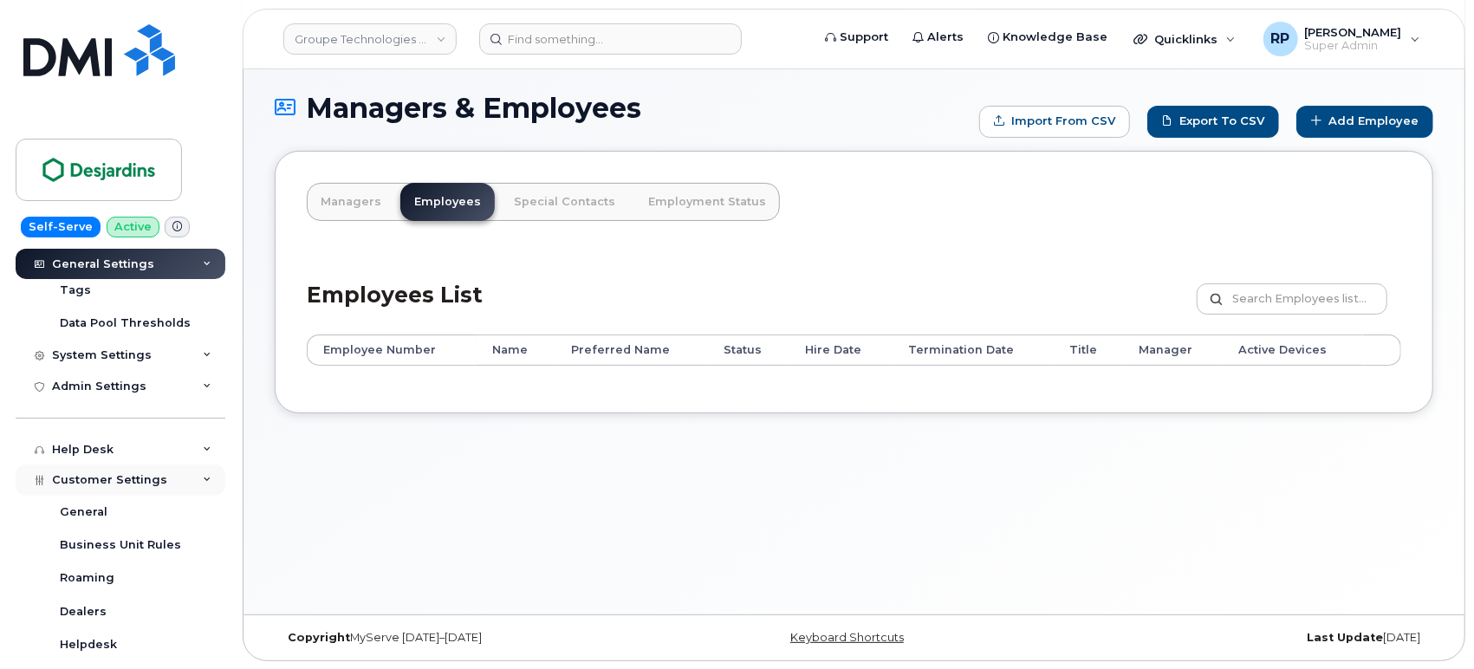
click at [132, 478] on span "Customer Settings" at bounding box center [109, 479] width 115 height 13
click at [130, 454] on div "Help Desk" at bounding box center [121, 449] width 210 height 31
click at [138, 393] on div "Admin Settings" at bounding box center [99, 387] width 94 height 14
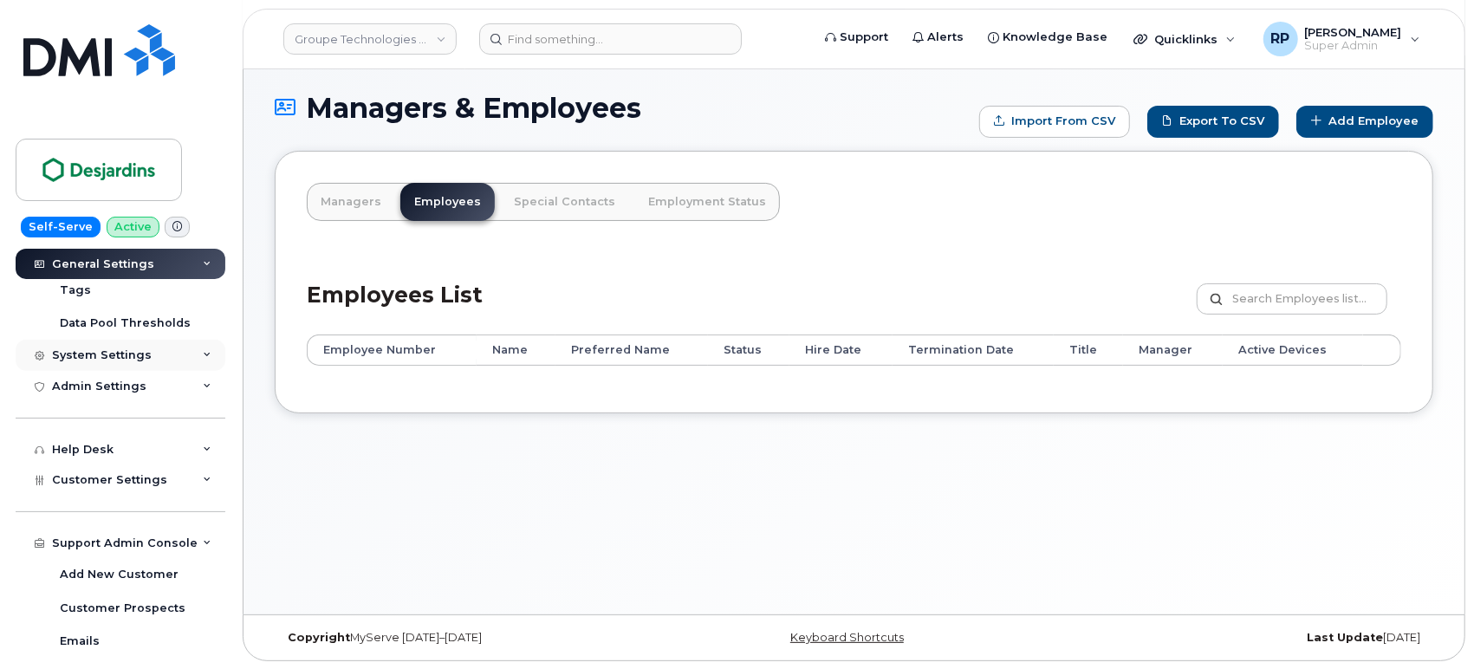
click at [139, 368] on div "System Settings" at bounding box center [121, 355] width 210 height 31
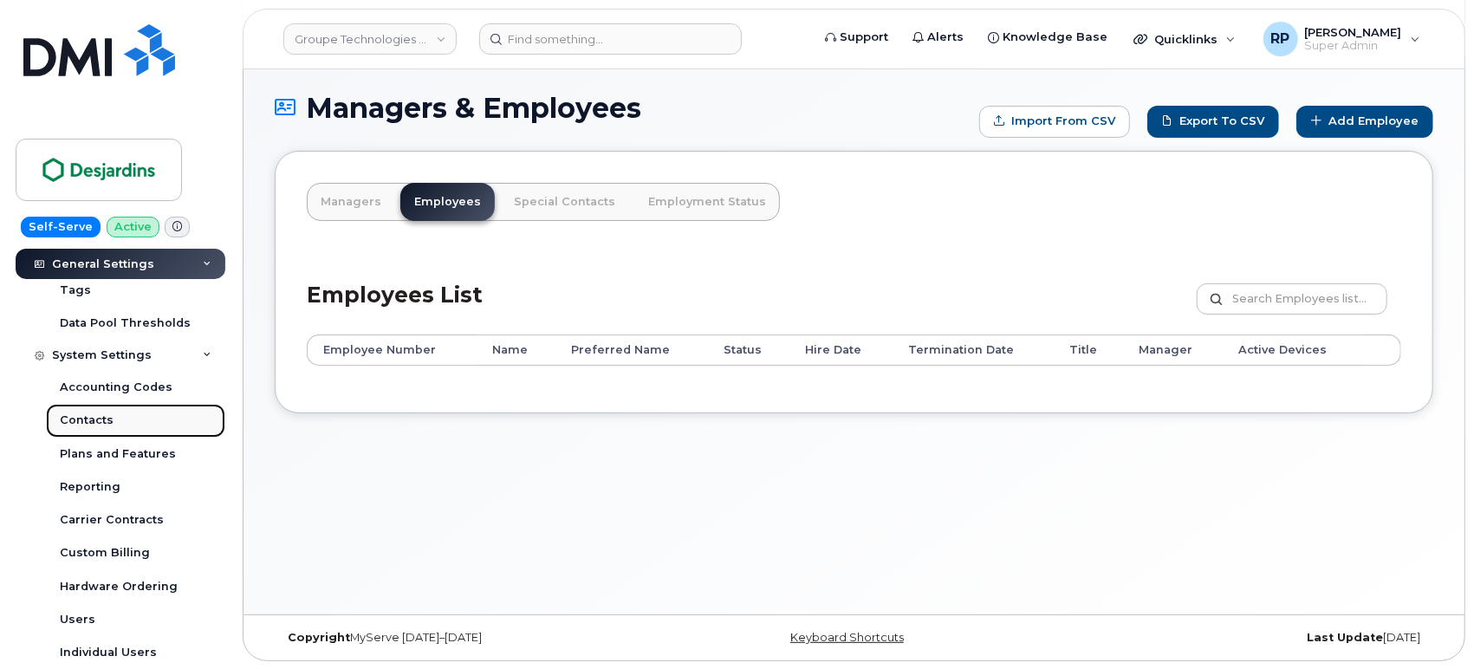
click at [120, 434] on link "Contacts" at bounding box center [135, 420] width 179 height 33
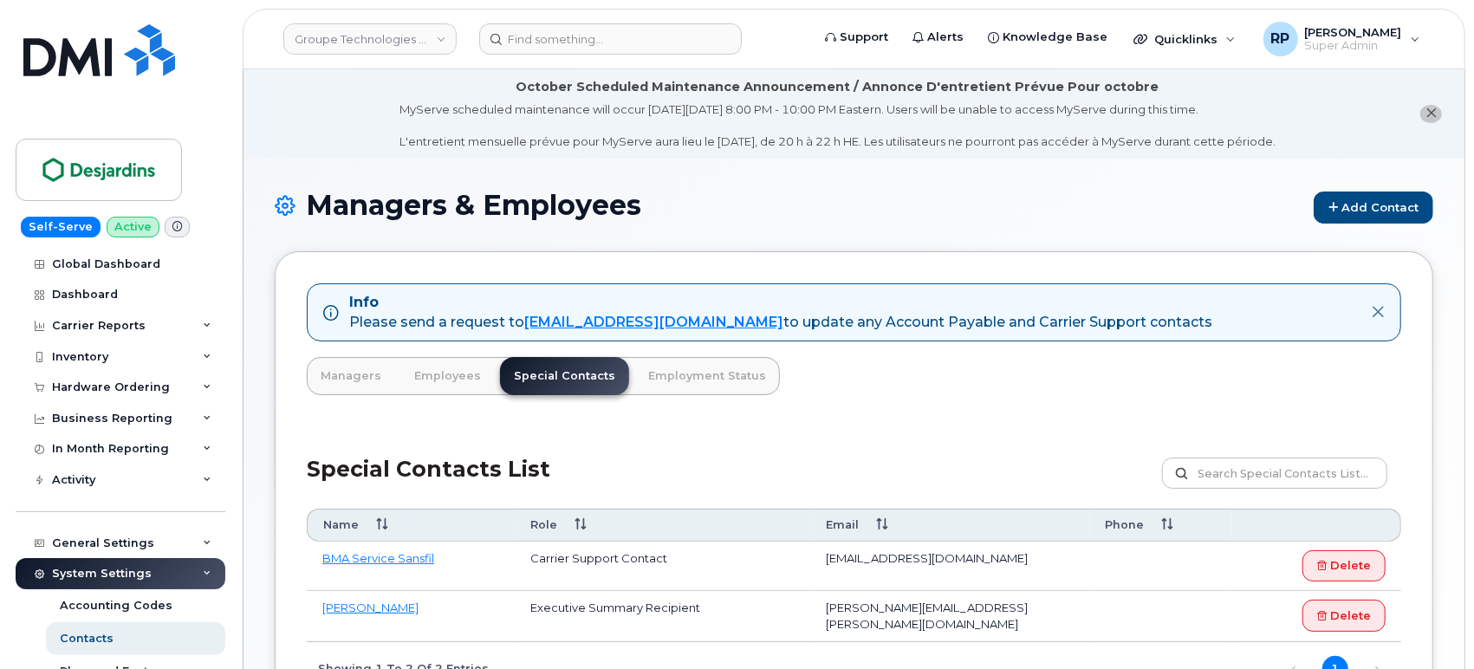
scroll to position [159, 0]
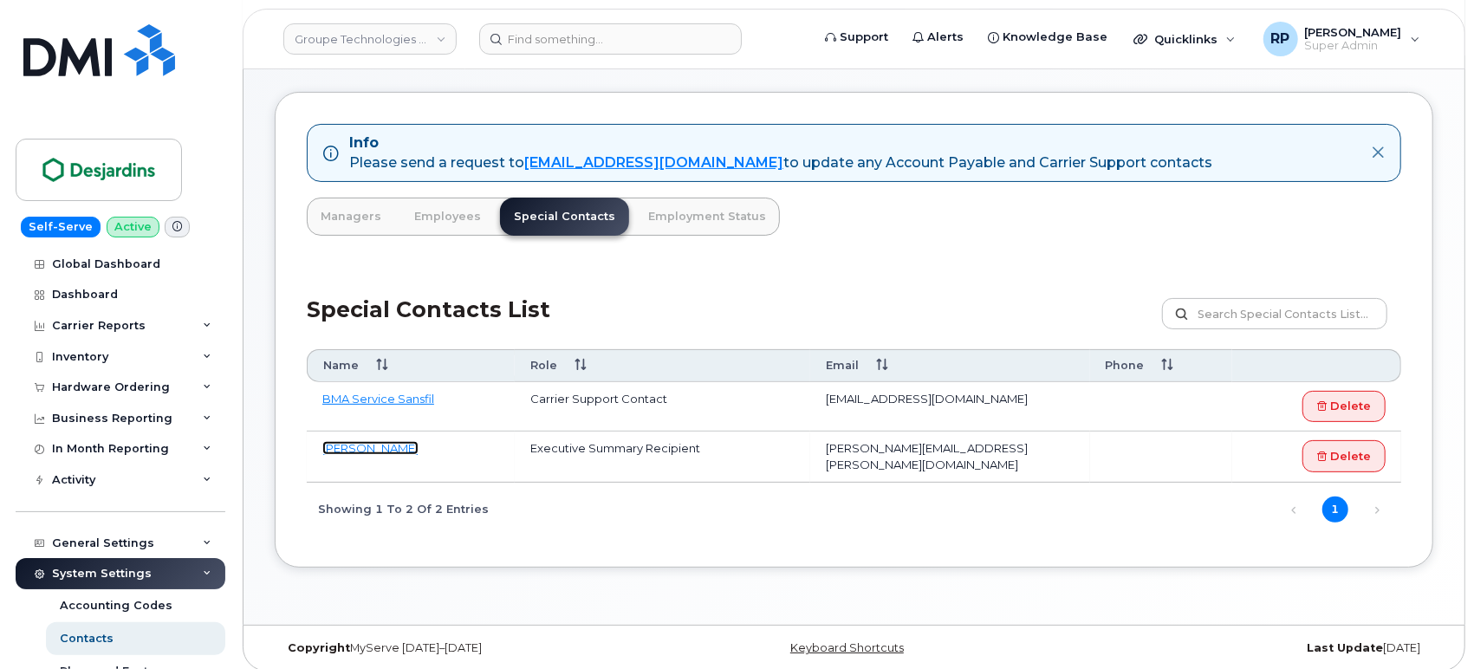
click at [355, 444] on link "[PERSON_NAME]" at bounding box center [370, 448] width 96 height 14
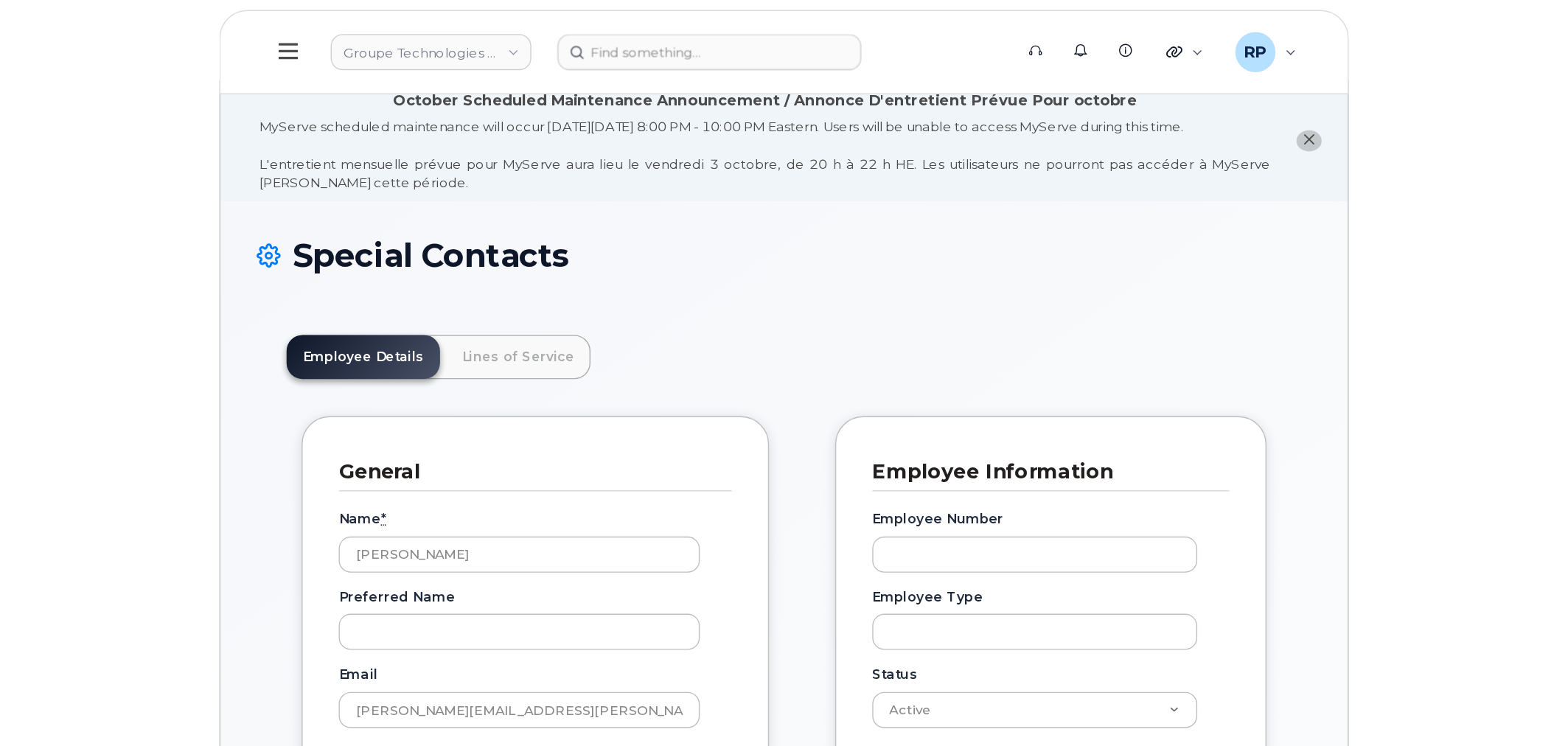
scroll to position [58, 0]
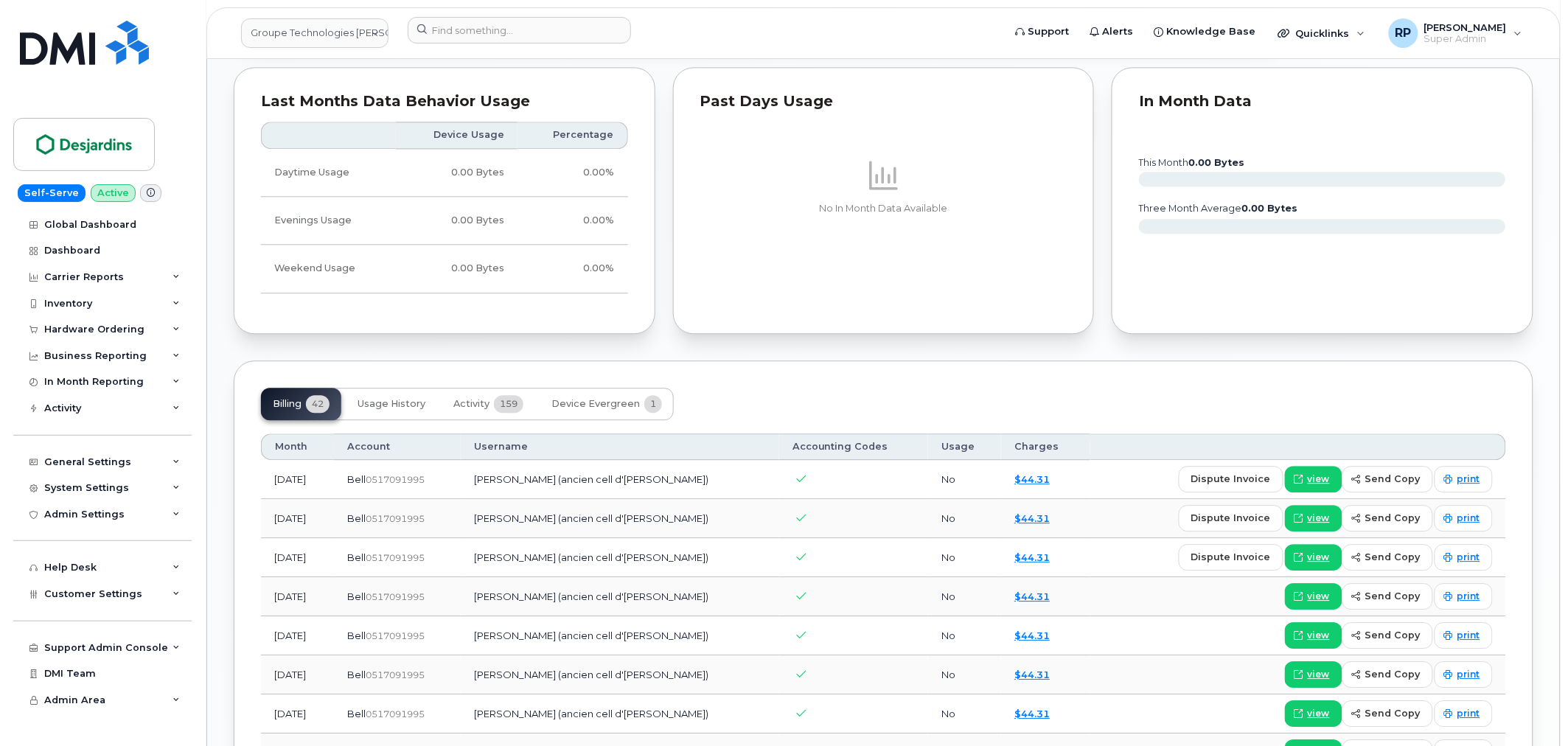
scroll to position [1228, 0]
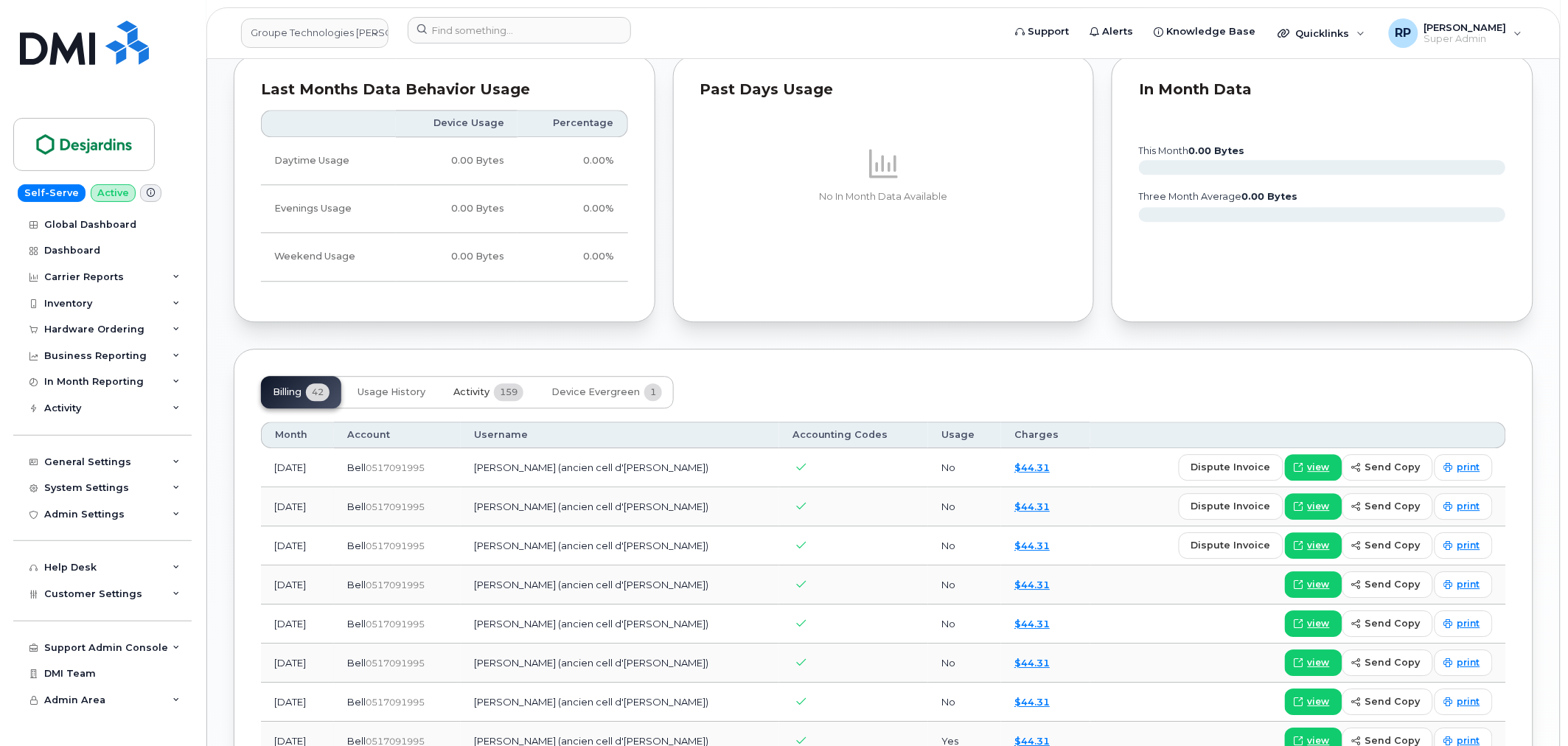
click at [480, 395] on span "Activity" at bounding box center [471, 392] width 36 height 12
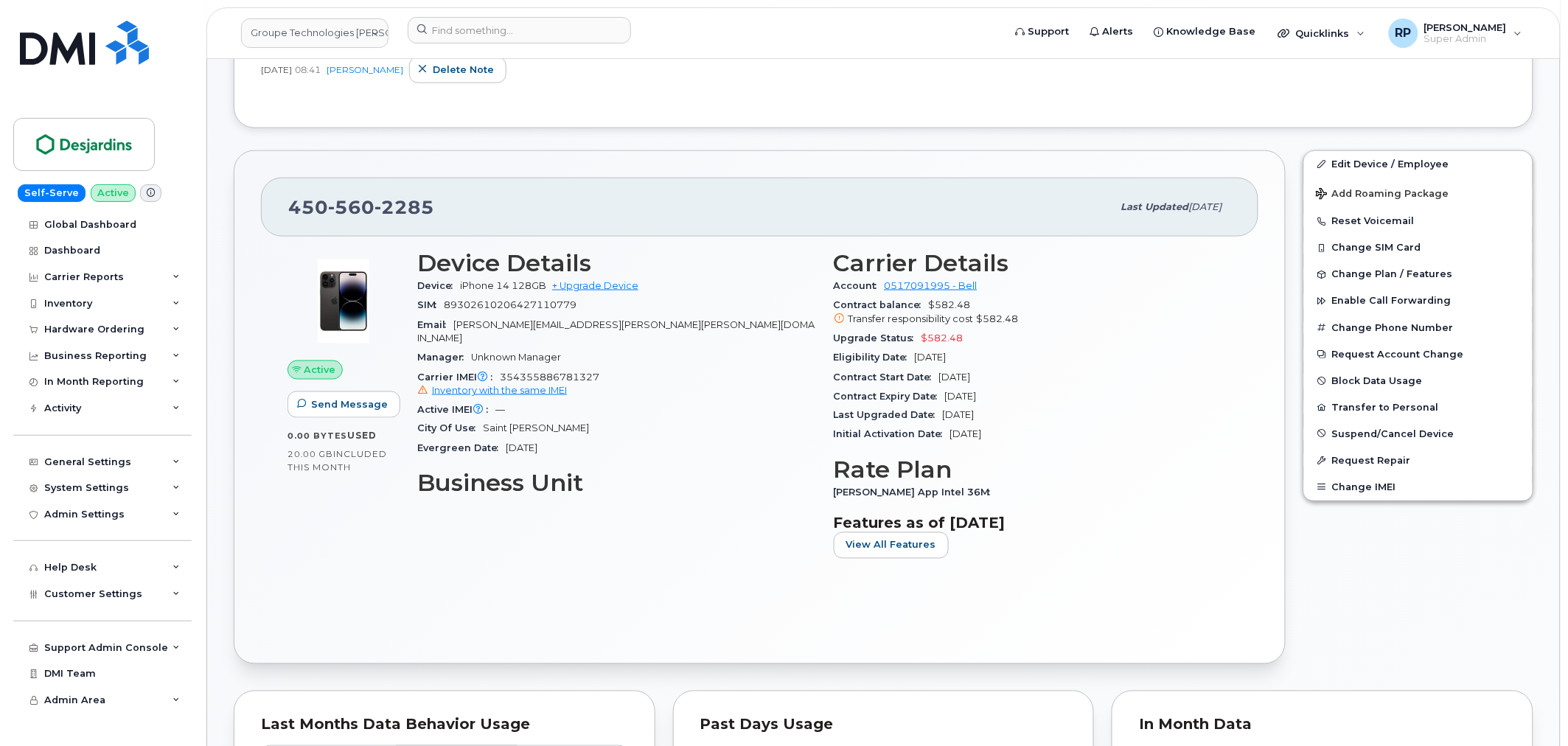
scroll to position [546, 0]
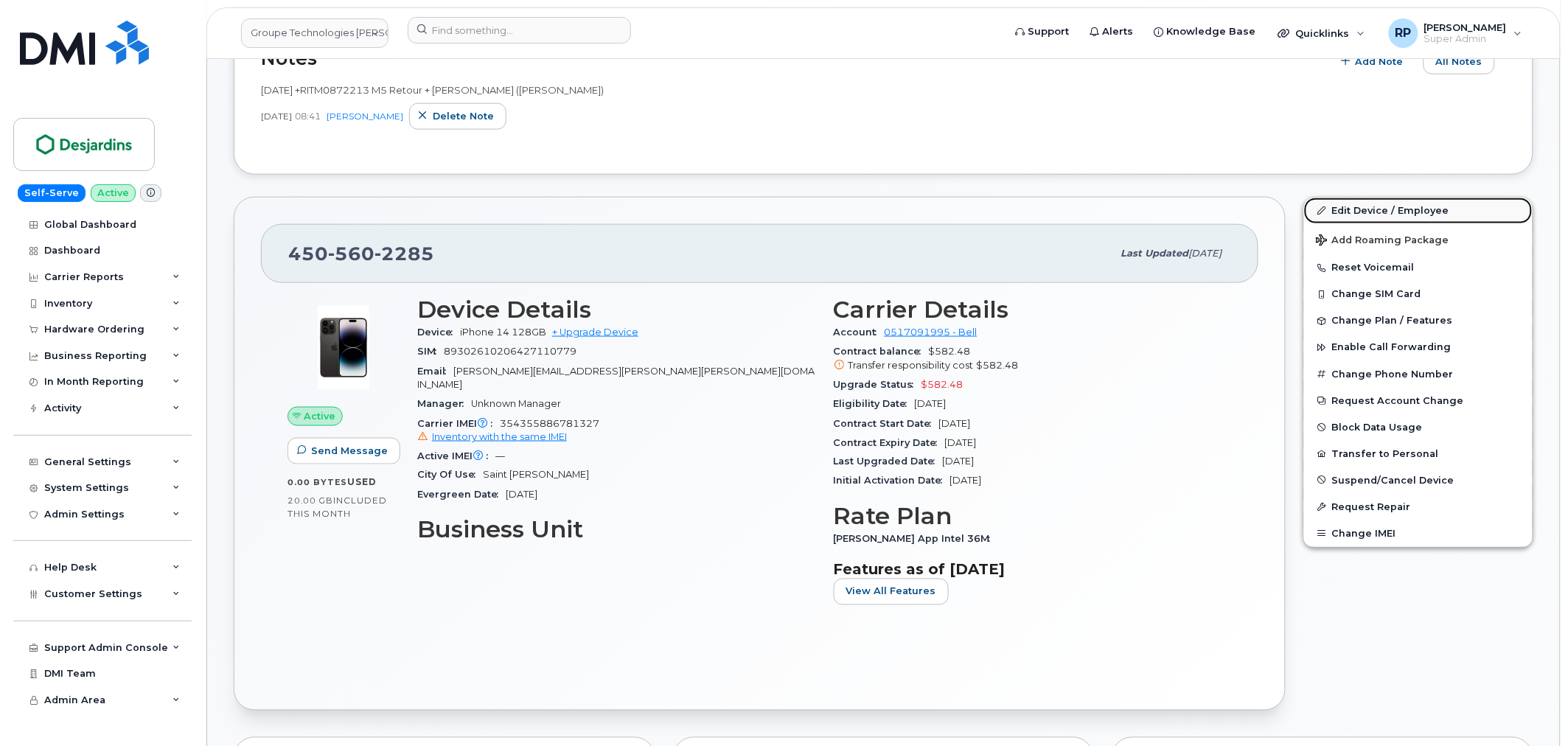
click at [1366, 211] on link "Edit Device / Employee" at bounding box center [1417, 210] width 229 height 26
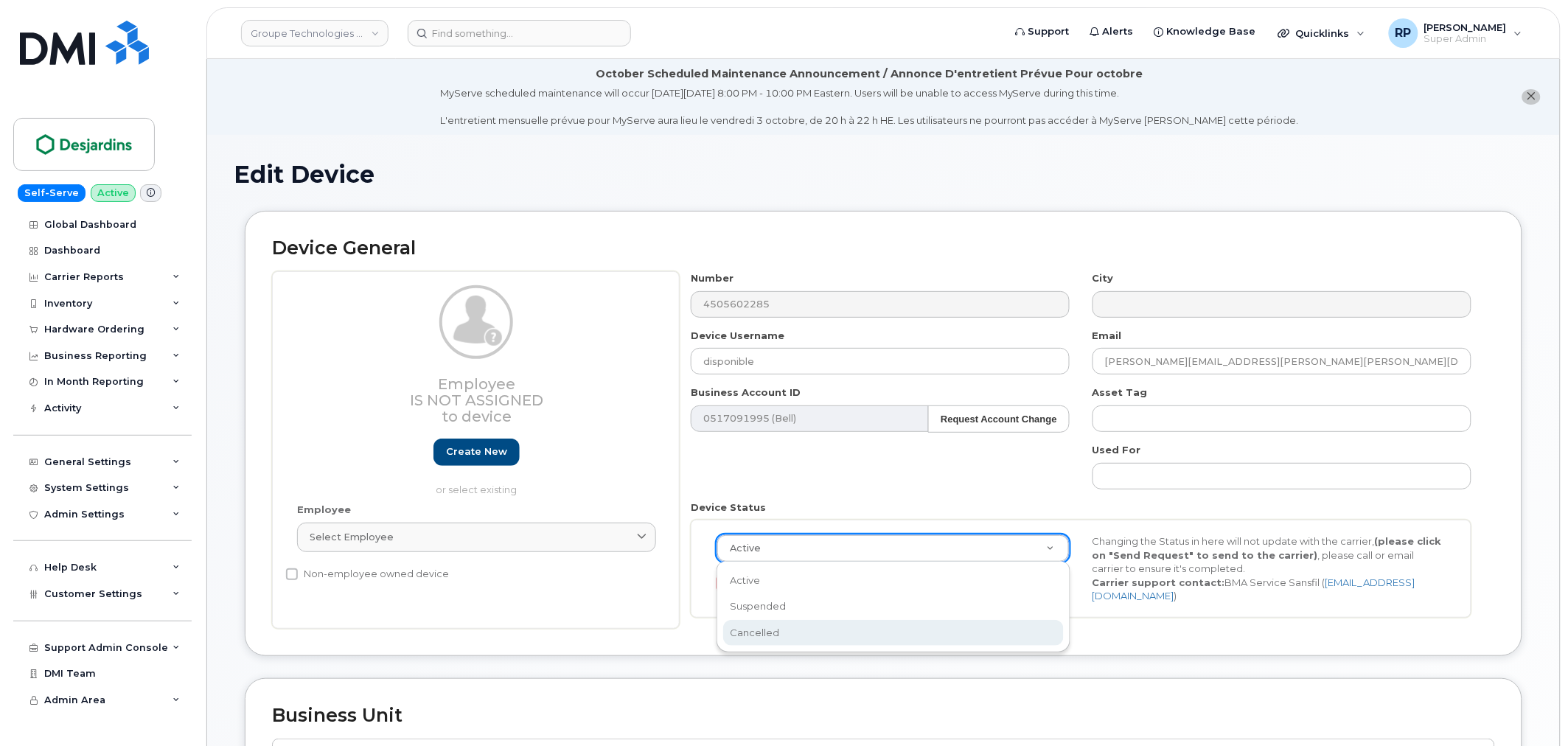
select select "cancelled"
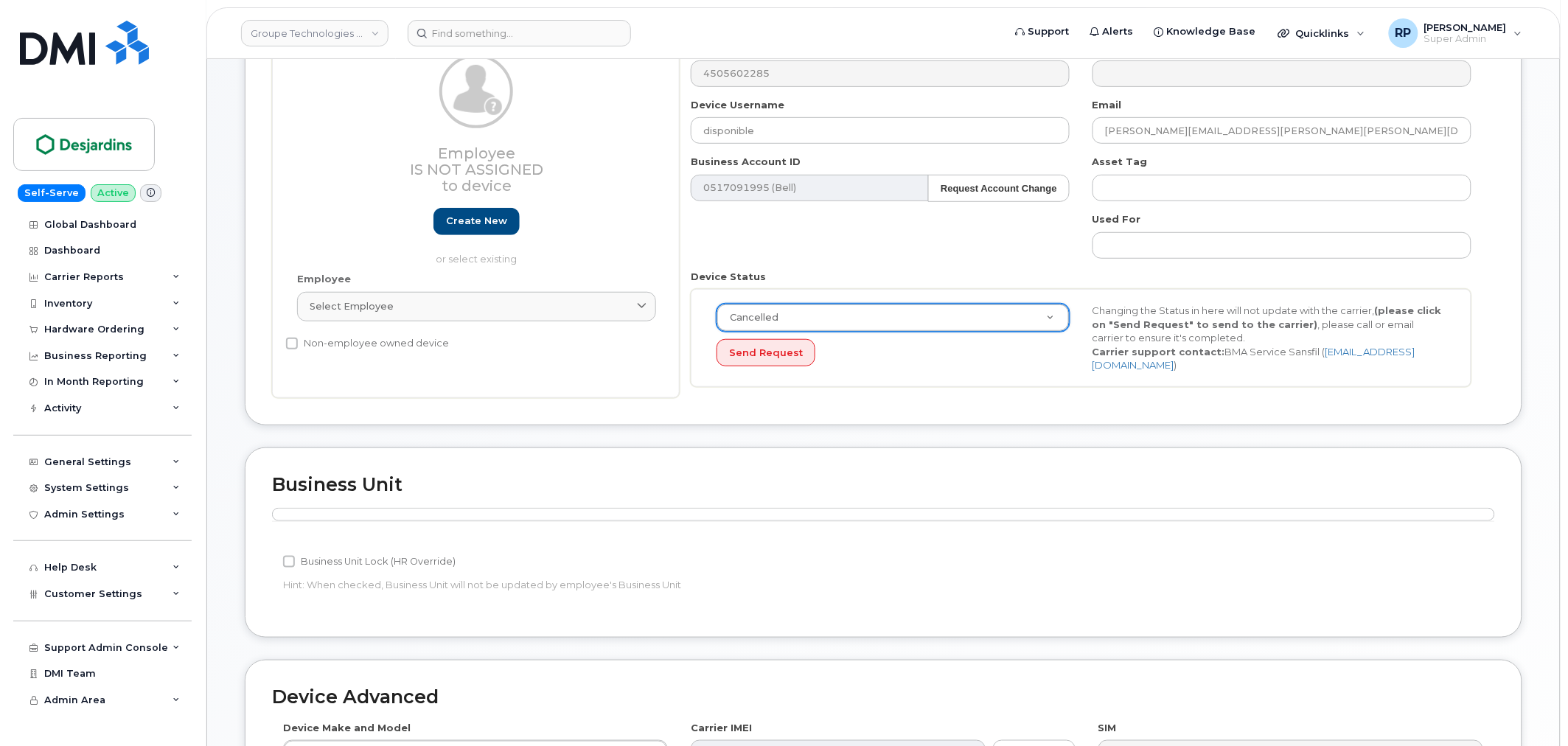
scroll to position [226, 0]
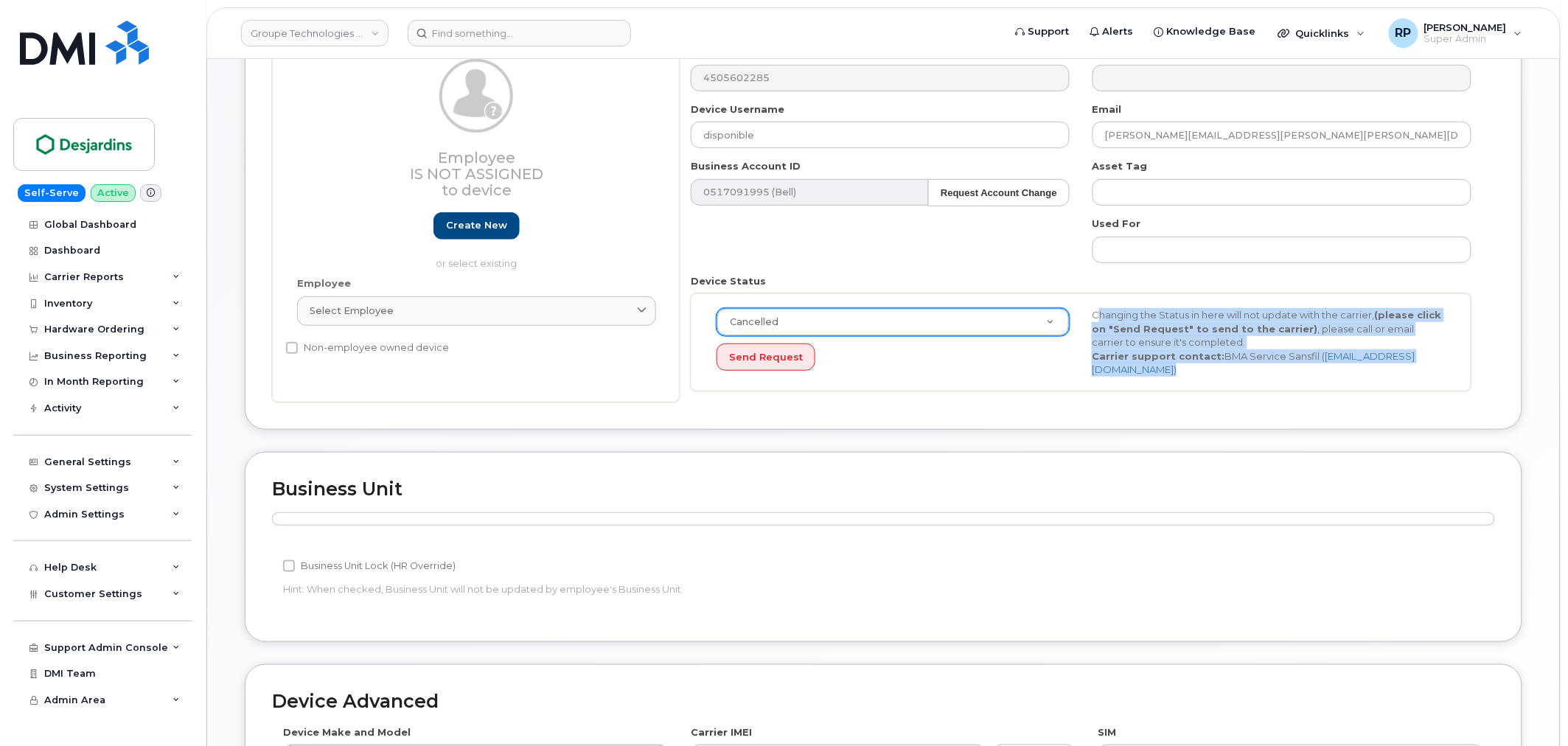
drag, startPoint x: 1093, startPoint y: 312, endPoint x: 1462, endPoint y: 354, distance: 371.4
click at [1462, 354] on div "Cancelled Active Suspended Cancelled Send Request Changing the Status in here w…" at bounding box center [1081, 342] width 781 height 98
drag, startPoint x: 1091, startPoint y: 313, endPoint x: 1468, endPoint y: 350, distance: 378.8
click at [1468, 350] on div "Cancelled Active Suspended Cancelled Send Request Changing the Status in here w…" at bounding box center [1081, 342] width 781 height 98
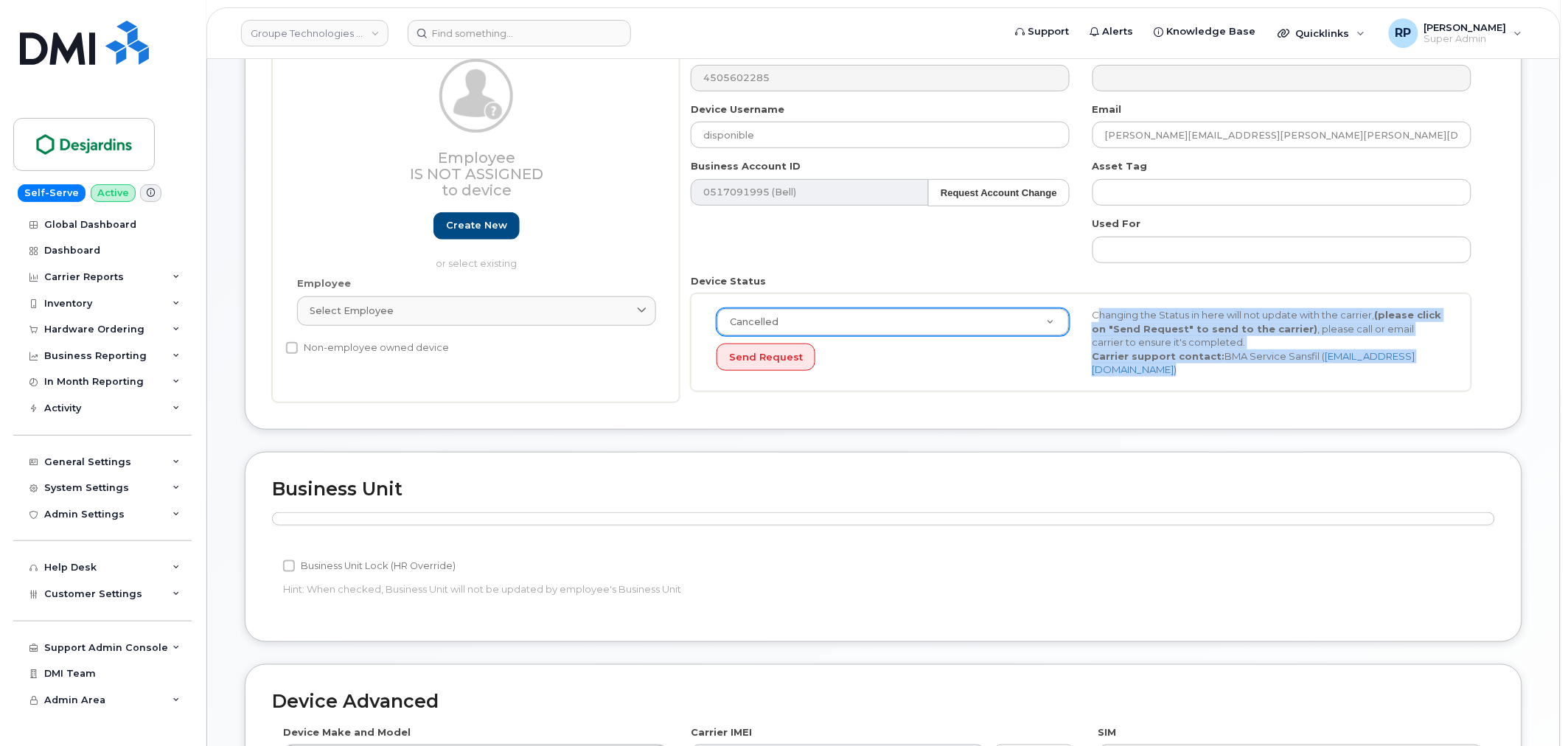
click at [1177, 318] on div "Changing the Status in here will not update with the carrier, (please click on …" at bounding box center [1268, 342] width 375 height 69
drag, startPoint x: 1092, startPoint y: 312, endPoint x: 1449, endPoint y: 372, distance: 362.0
click at [1449, 372] on div "Cancelled Active Suspended Cancelled Send Request Changing the Status in here w…" at bounding box center [1081, 342] width 781 height 98
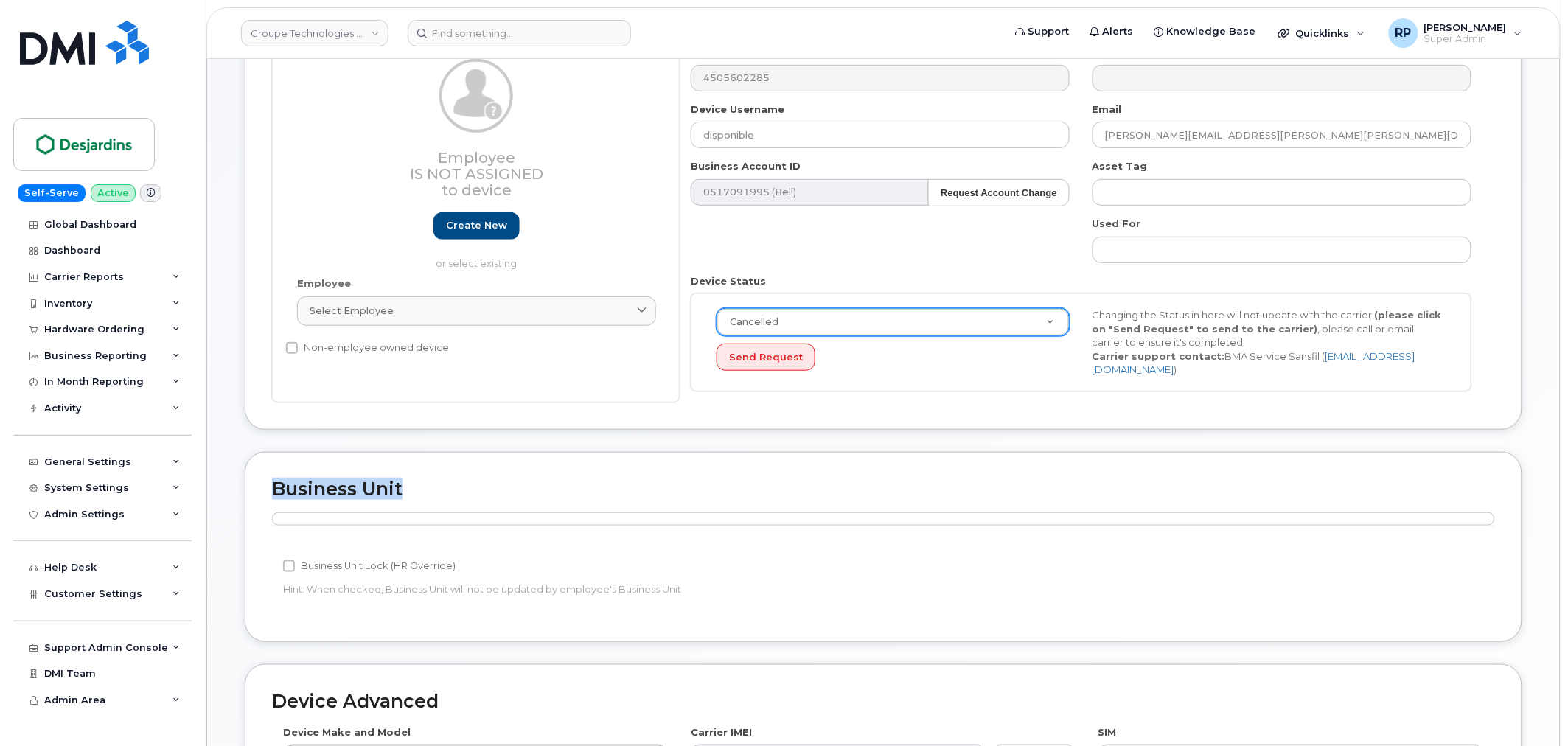
drag, startPoint x: 271, startPoint y: 487, endPoint x: 487, endPoint y: 480, distance: 216.1
click at [487, 480] on div "Business Unit Accounting Categories Rules Business Unit Lock (HR Override) Hint…" at bounding box center [883, 547] width 1277 height 191
click at [997, 379] on div "Cancelled Active Suspended Cancelled Send Request Changing the Status in here w…" at bounding box center [1081, 342] width 781 height 98
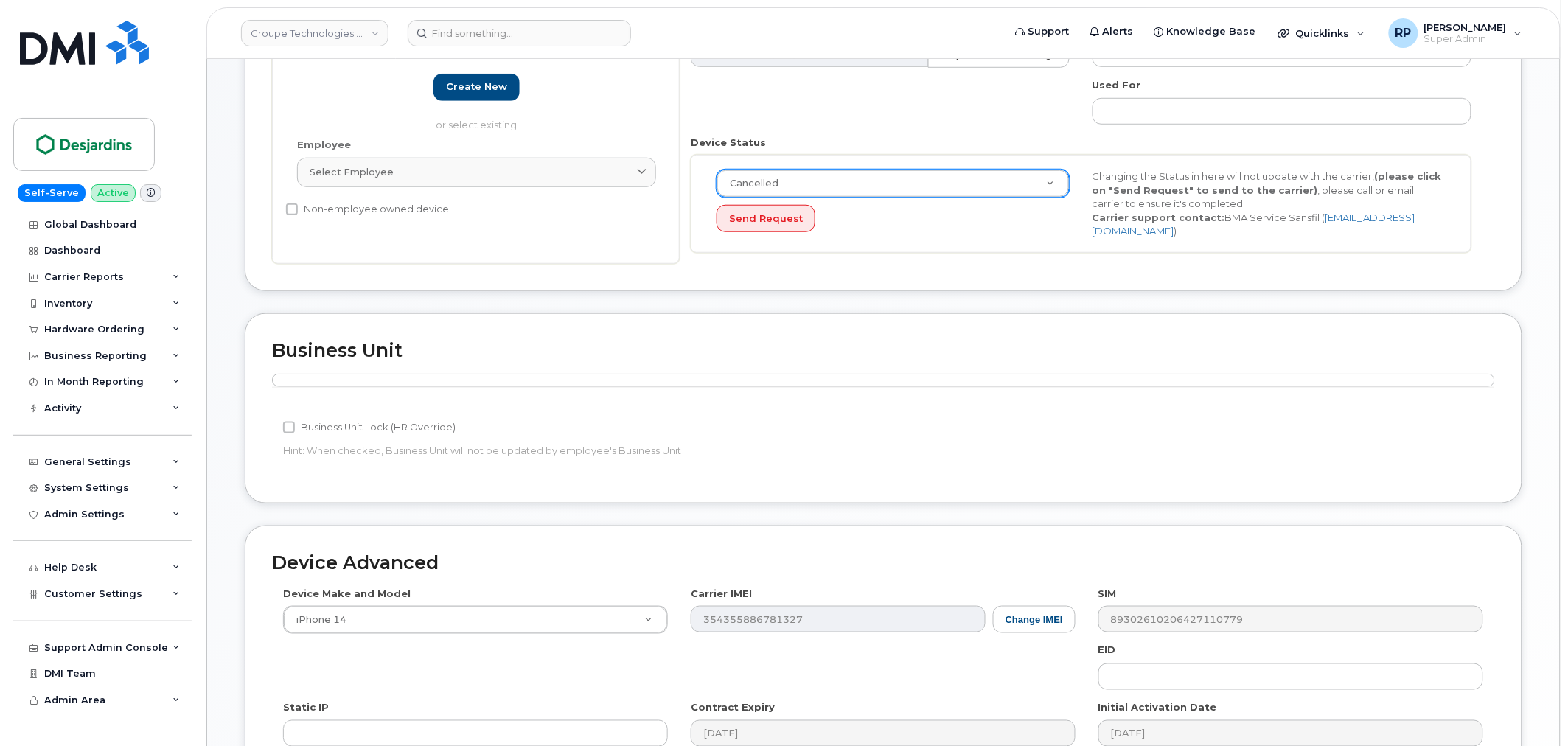
scroll to position [363, 0]
